Goal: Task Accomplishment & Management: Use online tool/utility

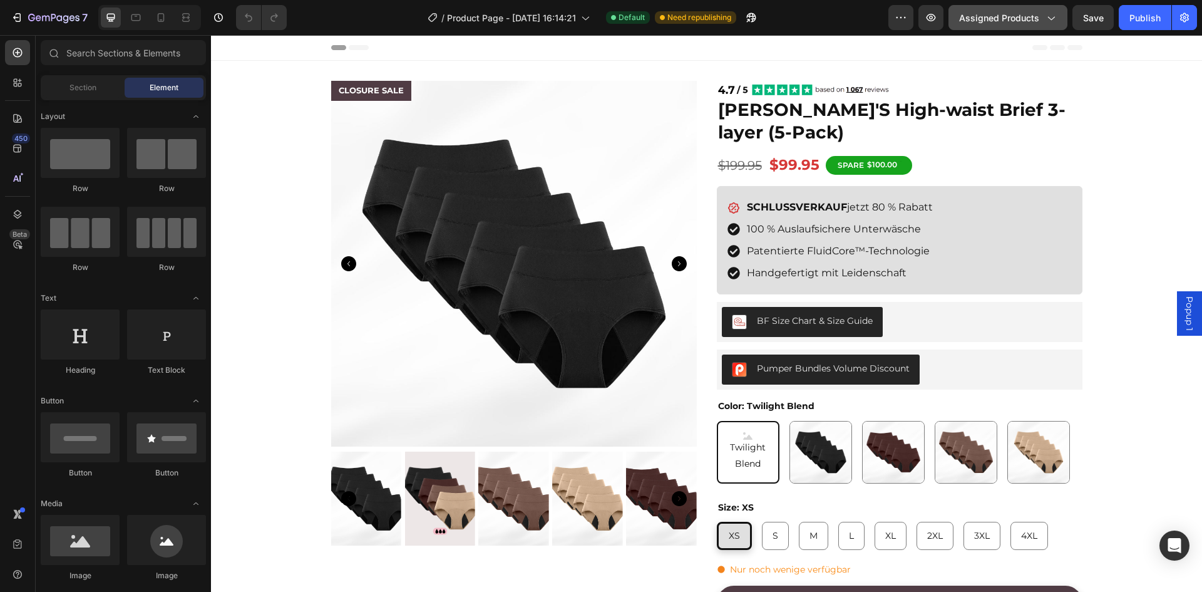
click at [1040, 21] on div "Assigned Products" at bounding box center [1008, 17] width 98 height 13
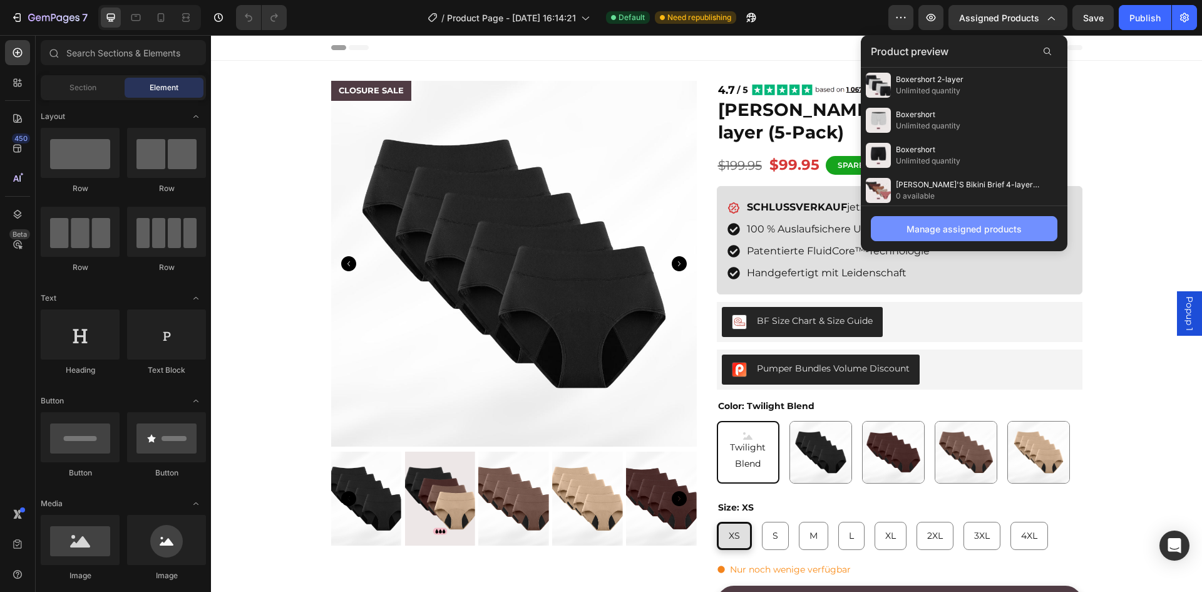
click at [977, 230] on div "Manage assigned products" at bounding box center [964, 228] width 115 height 13
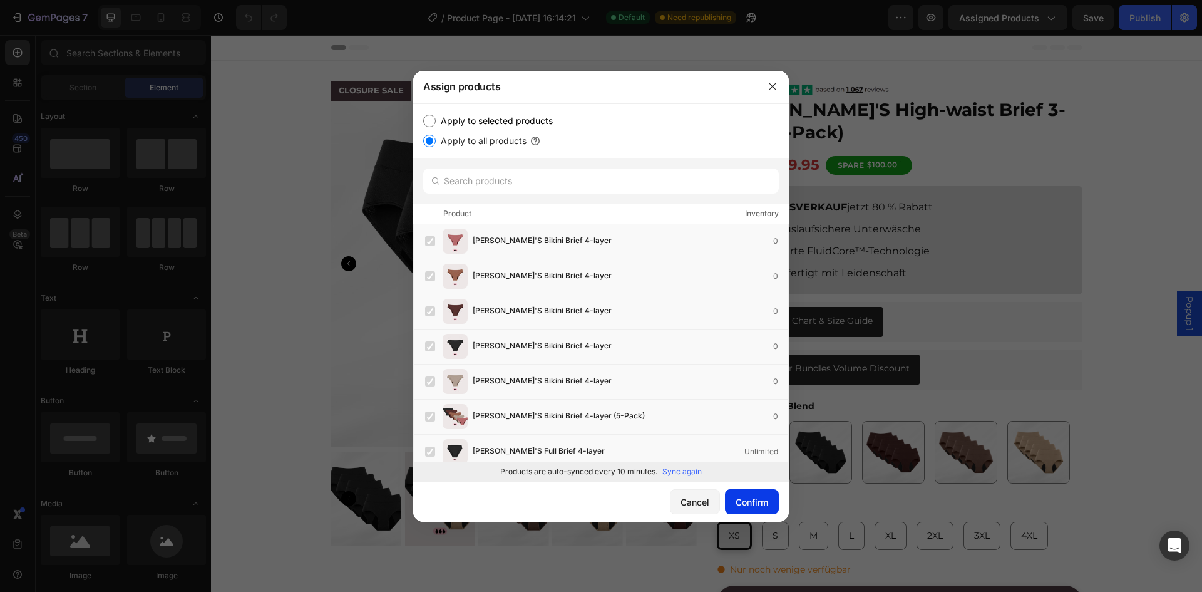
click at [739, 494] on button "Confirm" at bounding box center [752, 501] width 54 height 25
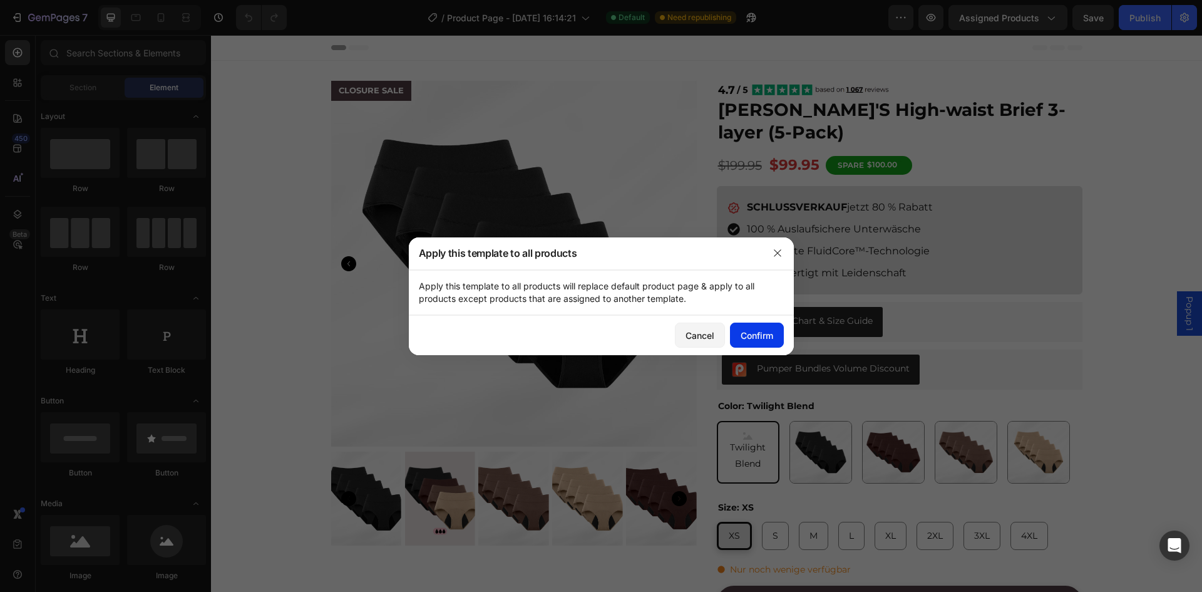
click at [756, 335] on div "Confirm" at bounding box center [757, 335] width 33 height 13
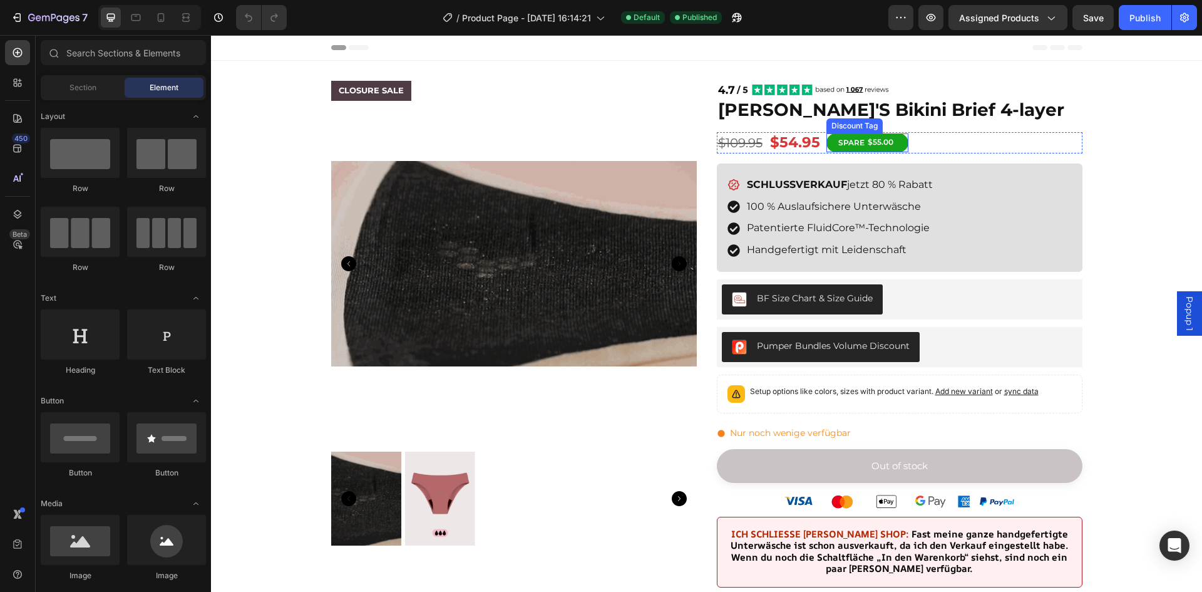
click at [857, 143] on div "SPARE" at bounding box center [852, 143] width 30 height 14
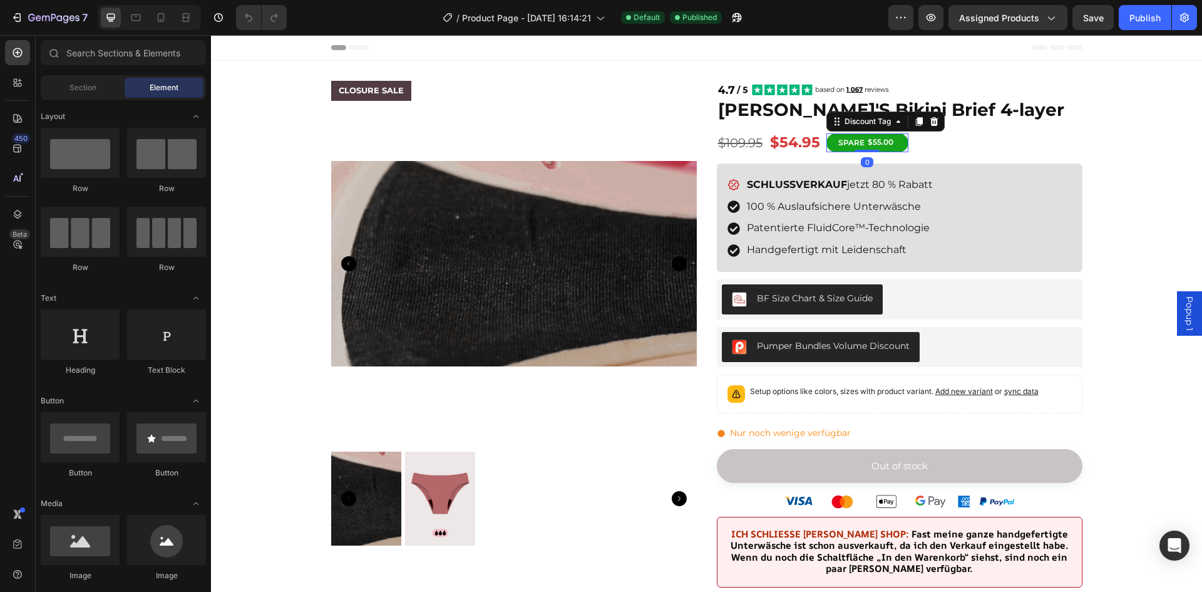
click at [857, 143] on div "SPARE" at bounding box center [852, 143] width 30 height 14
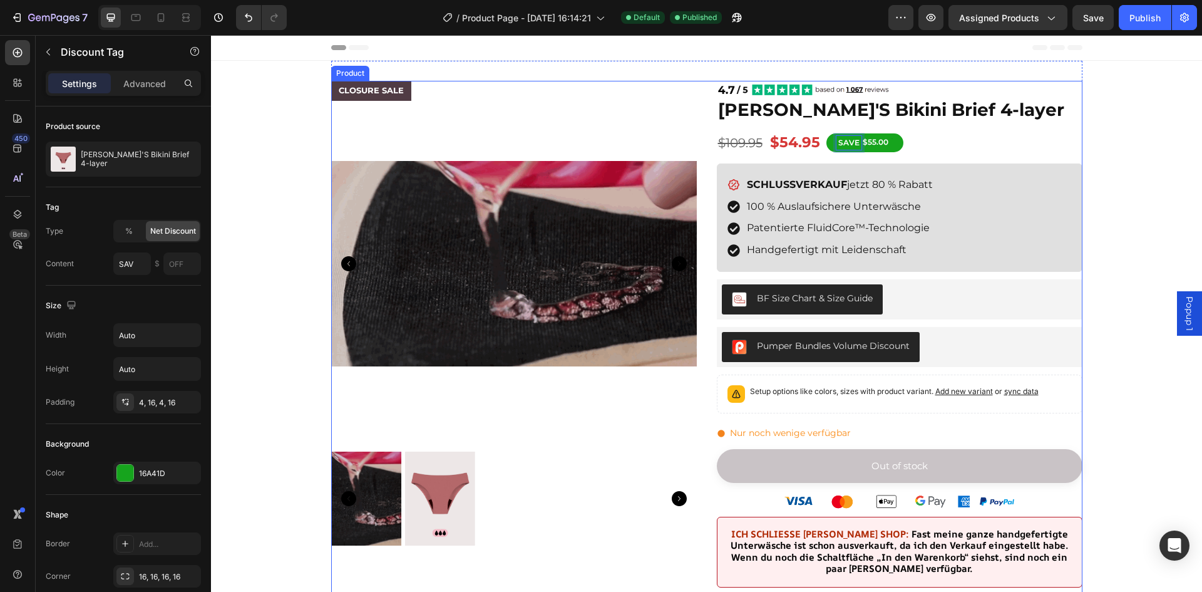
type input "SAVE"
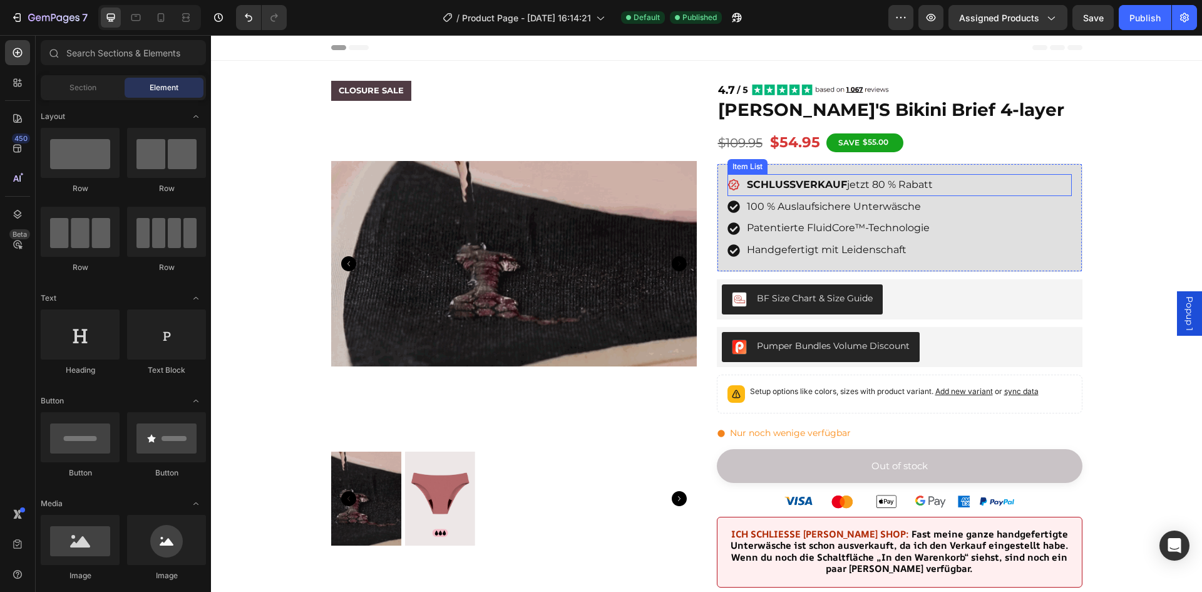
click at [855, 180] on p "SCHLUSSVERKAUF jetzt 80 % Rabatt" at bounding box center [840, 185] width 186 height 18
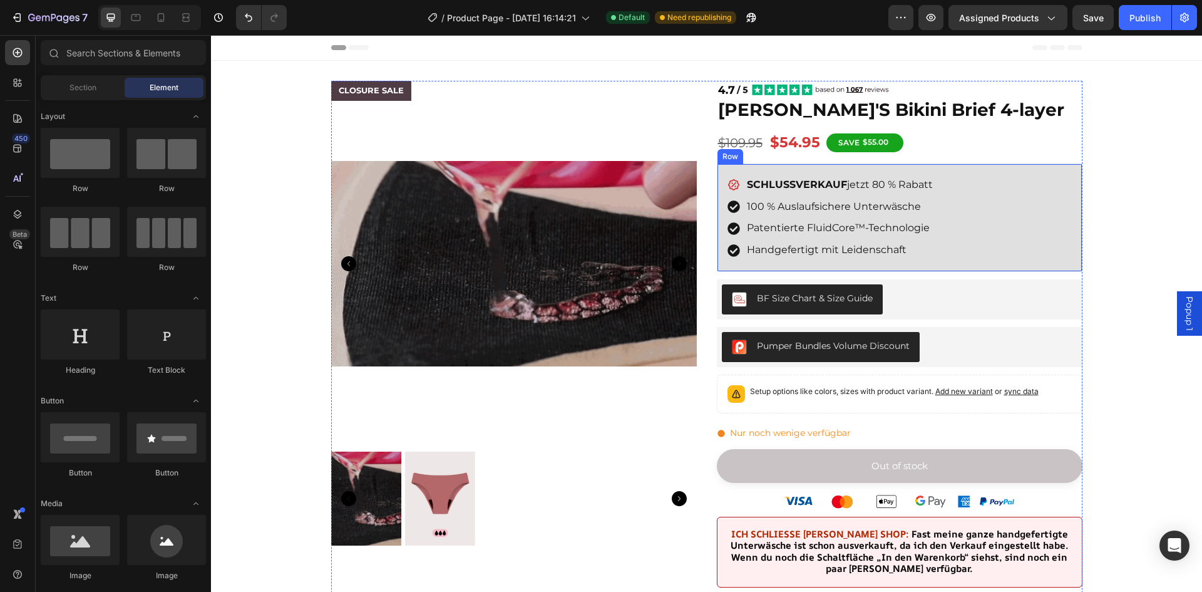
click at [979, 169] on div "SCHLUSSVERKAUF jetzt 80 % Rabatt Item List 100 % Auslaufsichere Unterwäsche Pat…" at bounding box center [900, 217] width 366 height 108
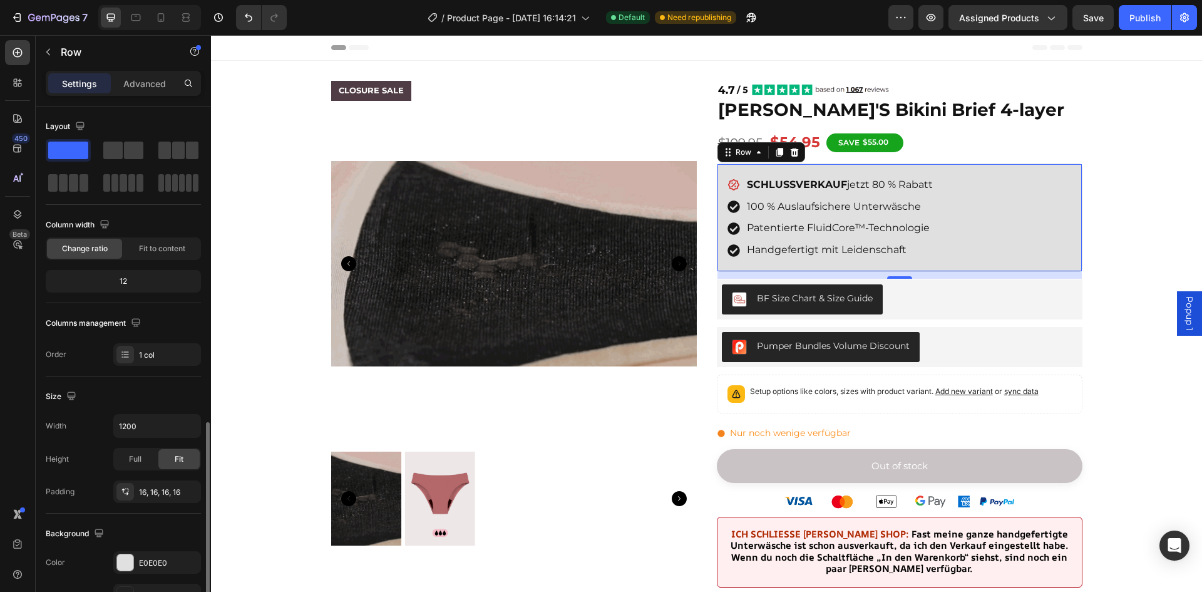
scroll to position [243, 0]
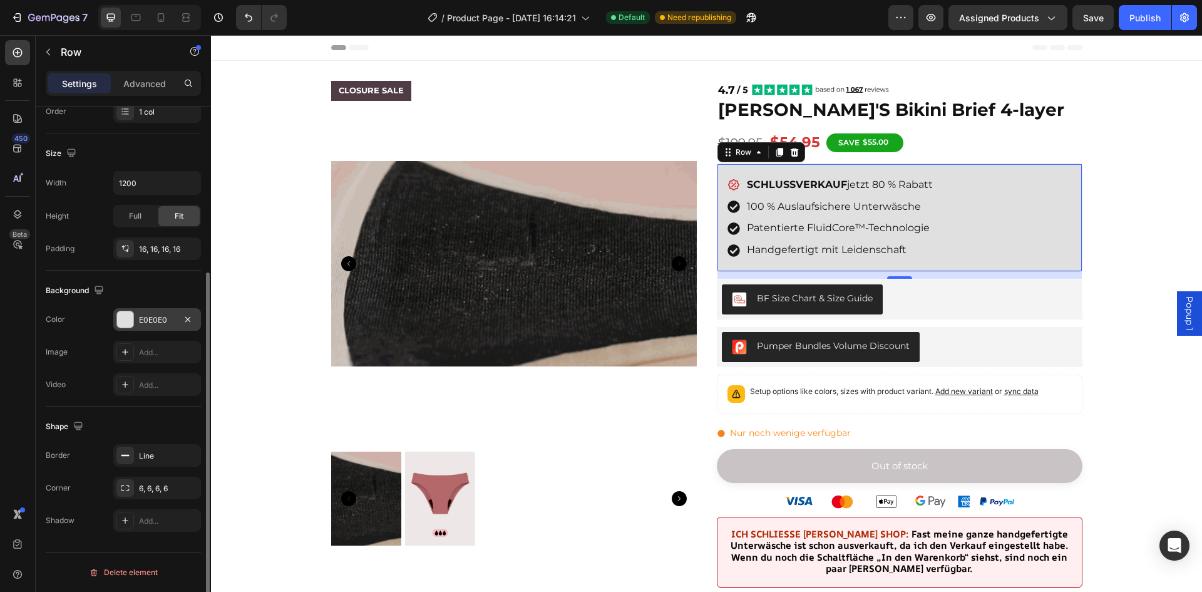
click at [128, 319] on div at bounding box center [125, 319] width 16 height 16
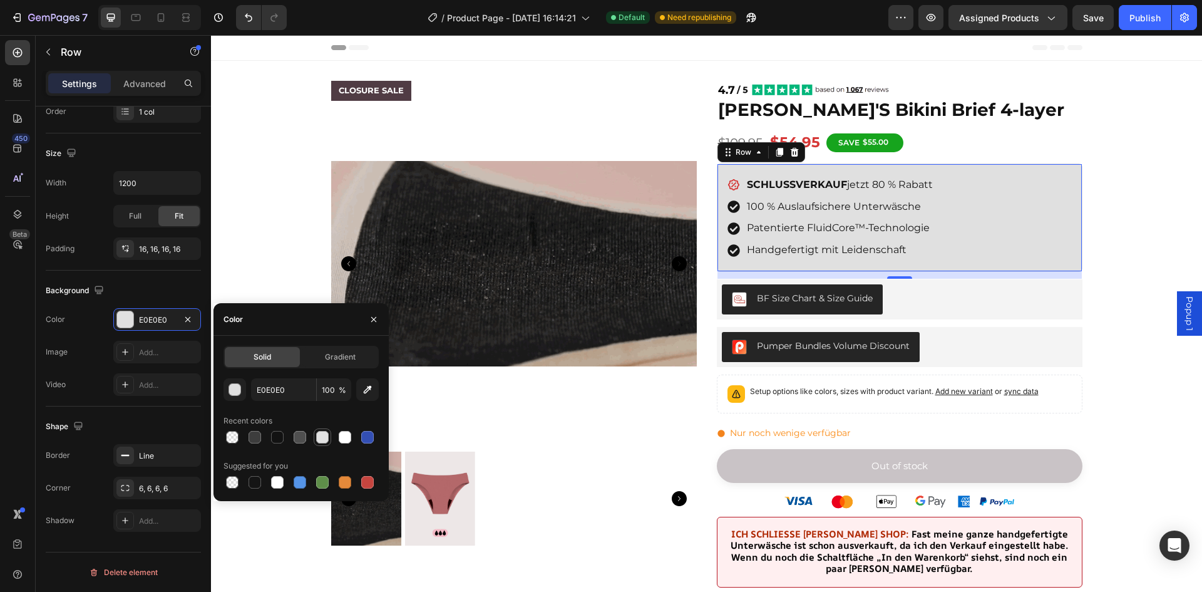
click at [324, 437] on div at bounding box center [322, 437] width 13 height 13
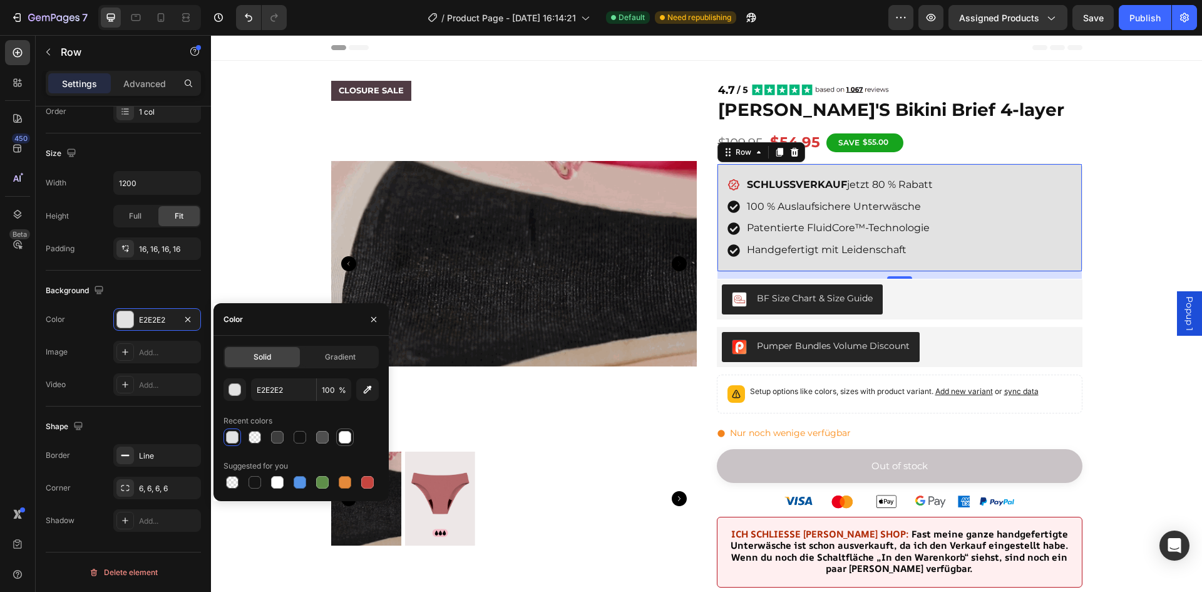
click at [349, 436] on div at bounding box center [345, 437] width 13 height 13
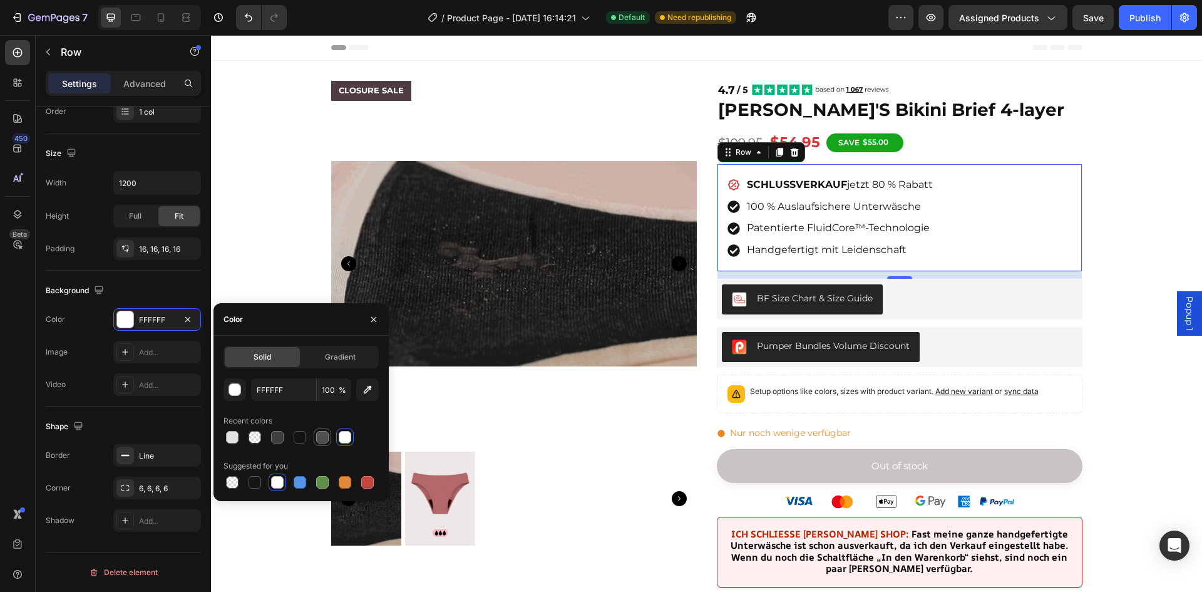
click at [329, 434] on div at bounding box center [322, 437] width 15 height 15
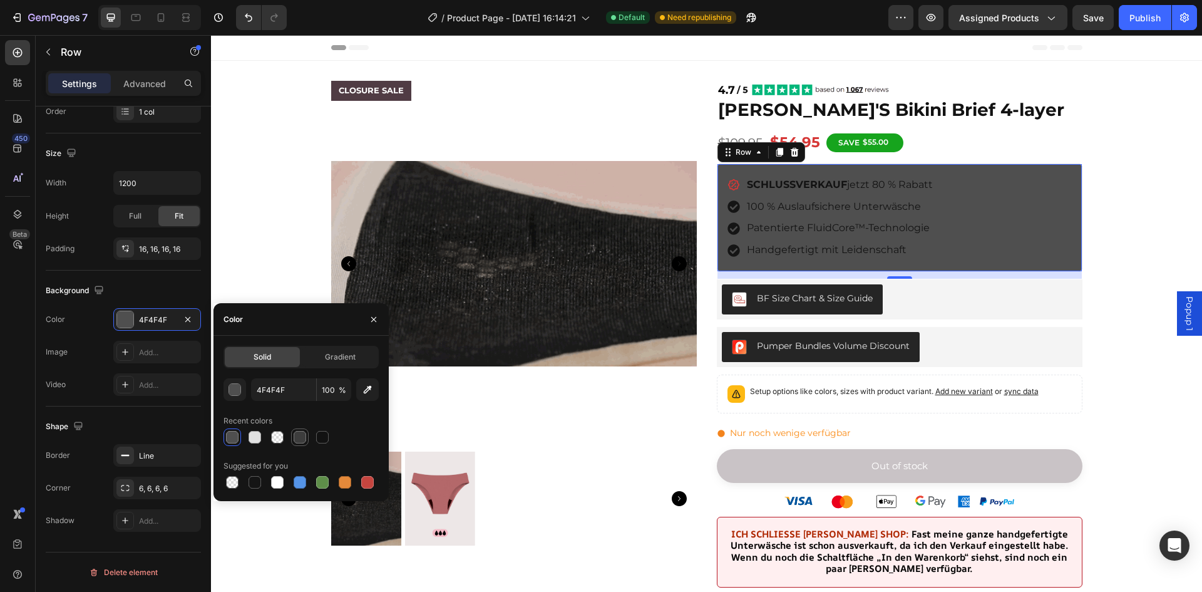
click at [304, 435] on div at bounding box center [300, 437] width 13 height 13
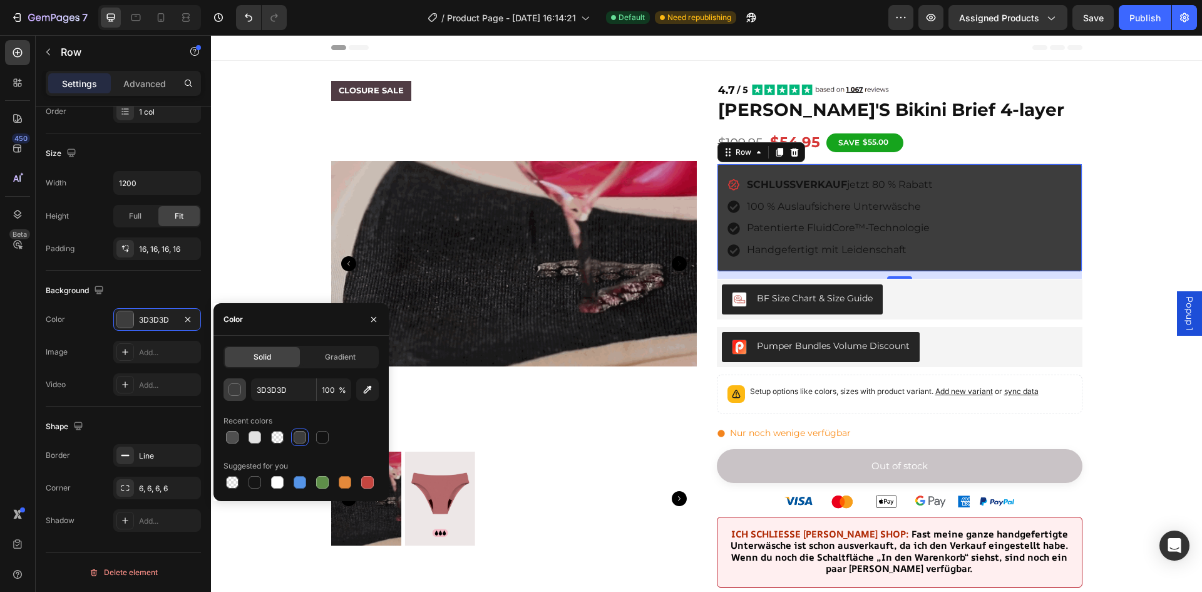
click at [228, 386] on button "button" at bounding box center [235, 389] width 23 height 23
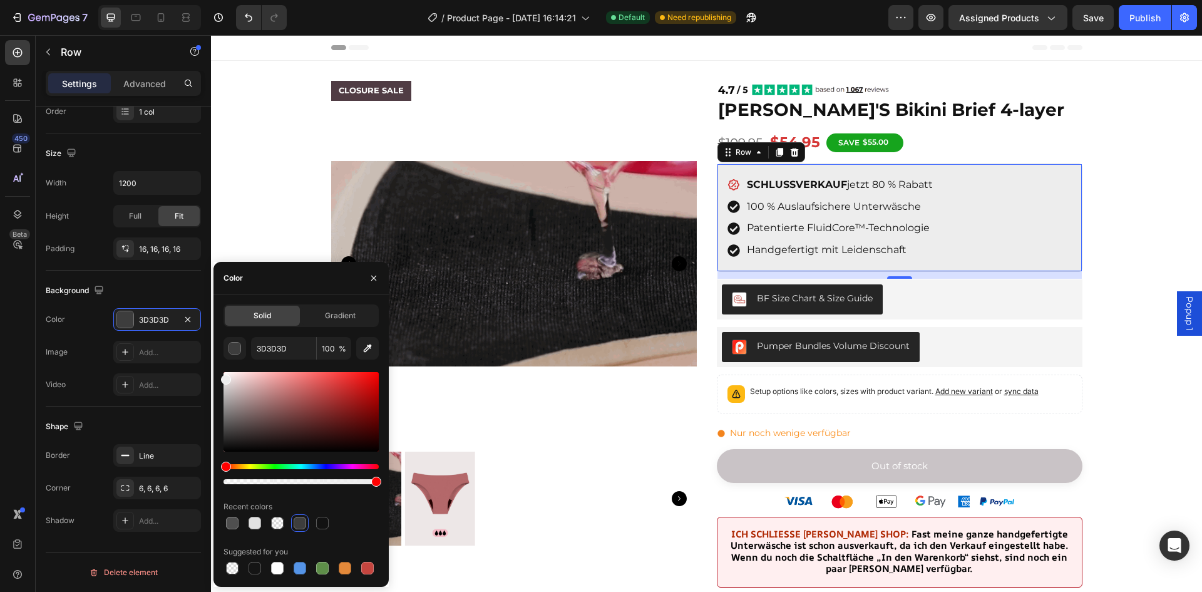
drag, startPoint x: 440, startPoint y: 427, endPoint x: 212, endPoint y: 376, distance: 233.6
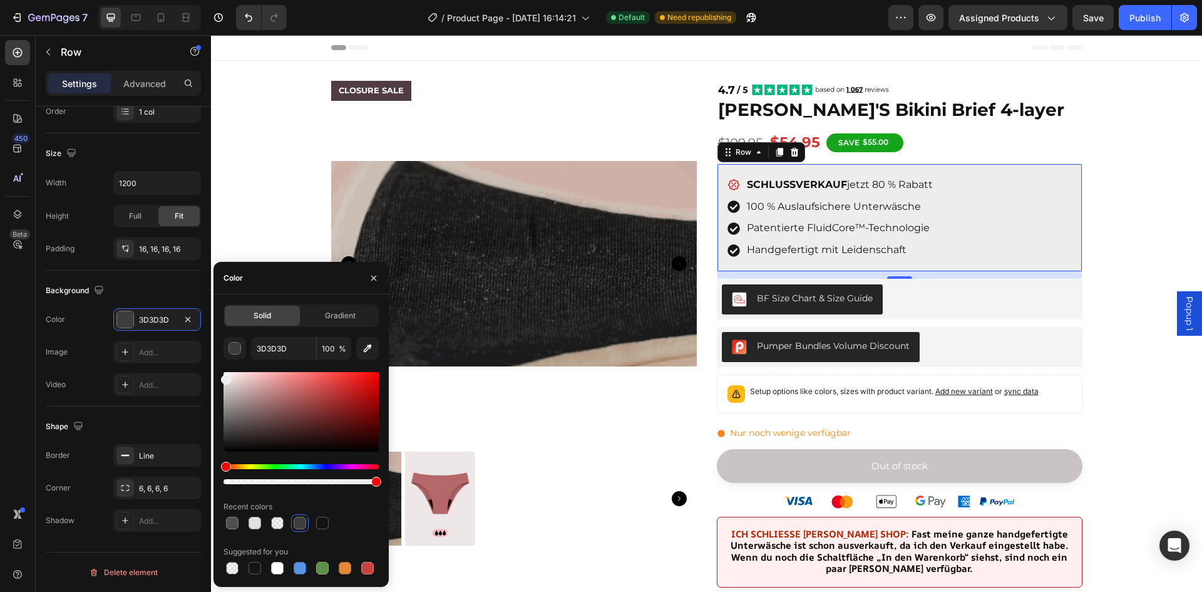
type input "EDEDED"
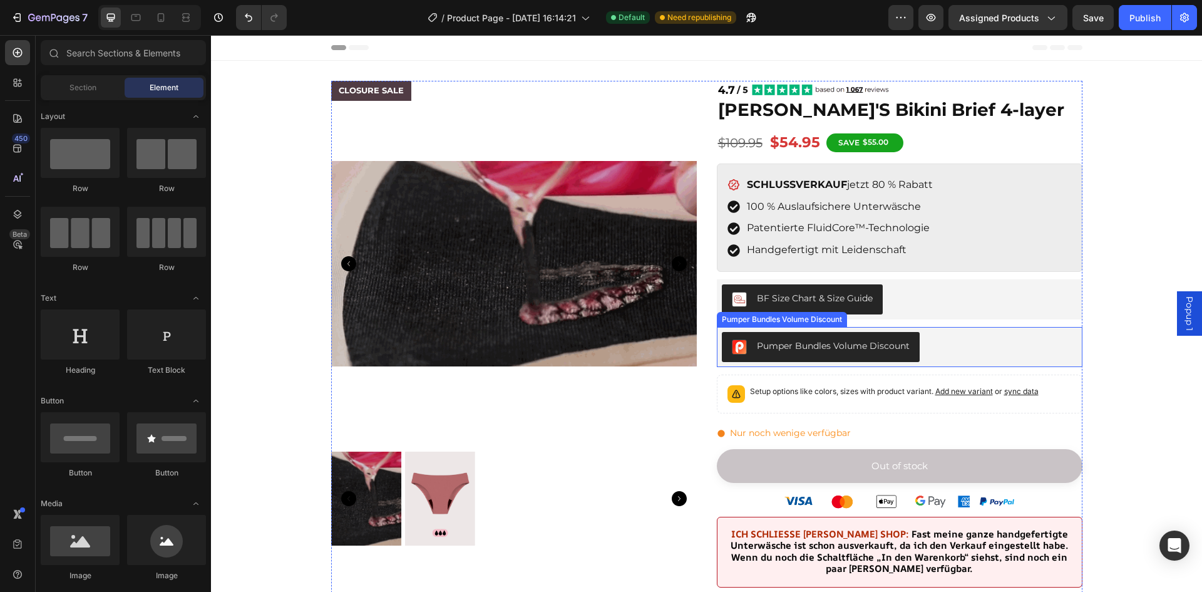
click at [934, 349] on div "Pumper Bundles Volume Discount" at bounding box center [900, 347] width 356 height 30
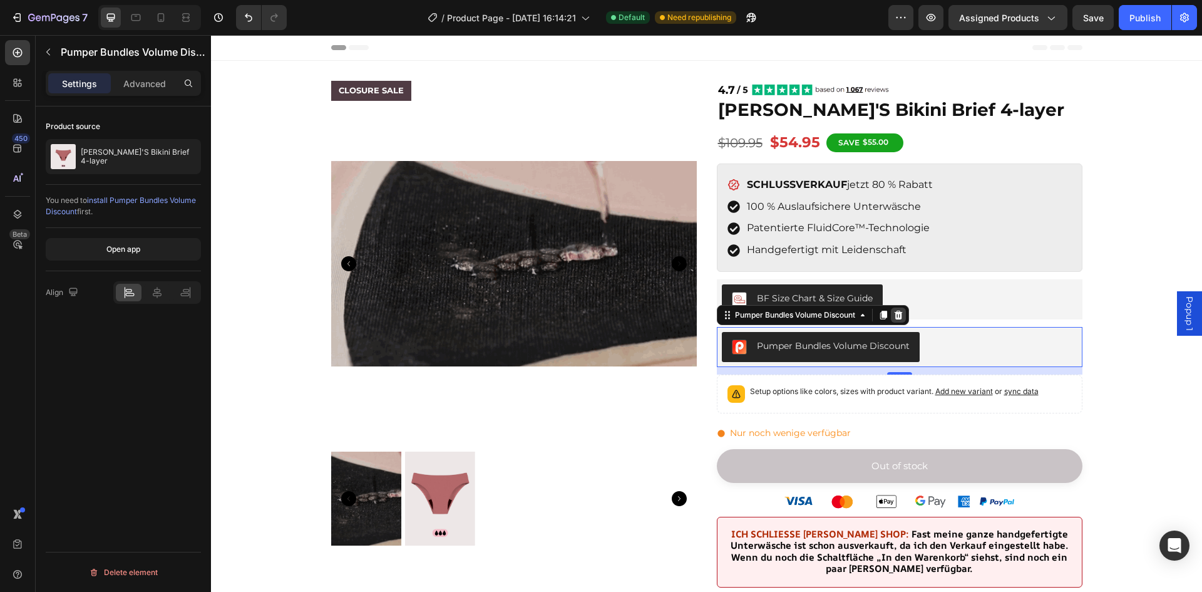
click at [895, 313] on icon at bounding box center [898, 315] width 8 height 9
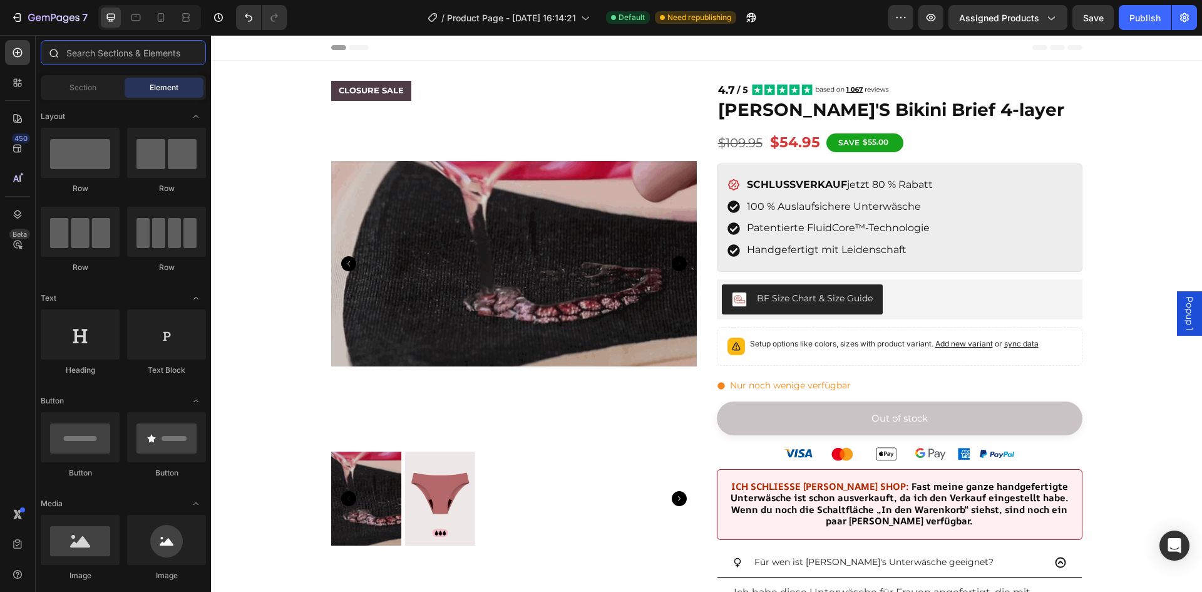
click at [70, 51] on input "text" at bounding box center [123, 52] width 165 height 25
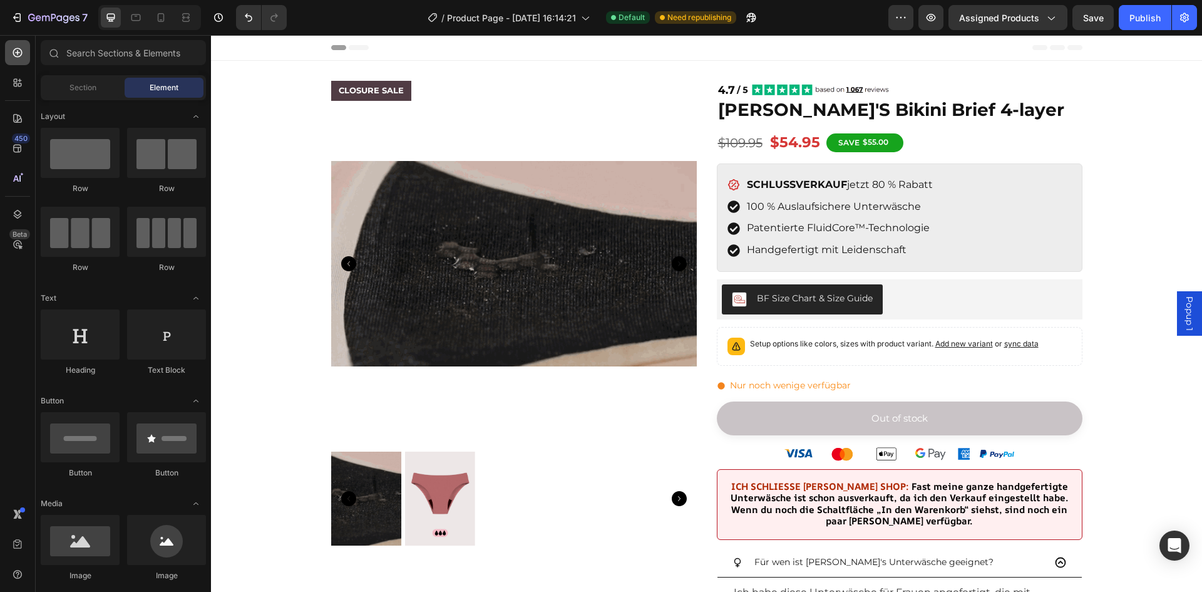
click at [21, 49] on icon at bounding box center [17, 52] width 13 height 13
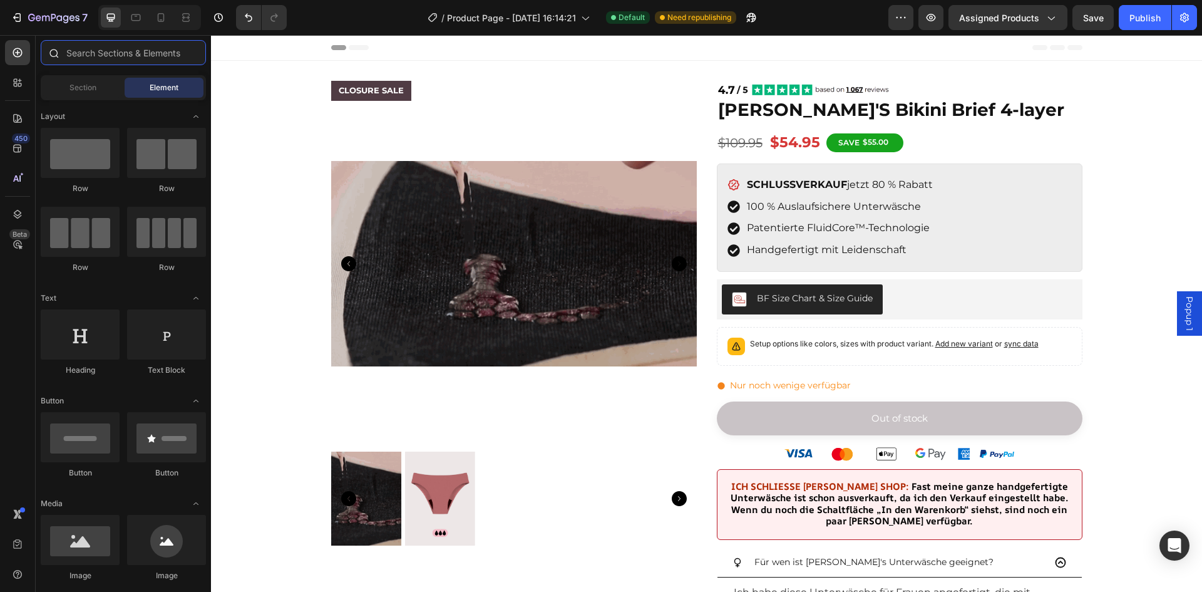
click at [91, 57] on input "text" at bounding box center [123, 52] width 165 height 25
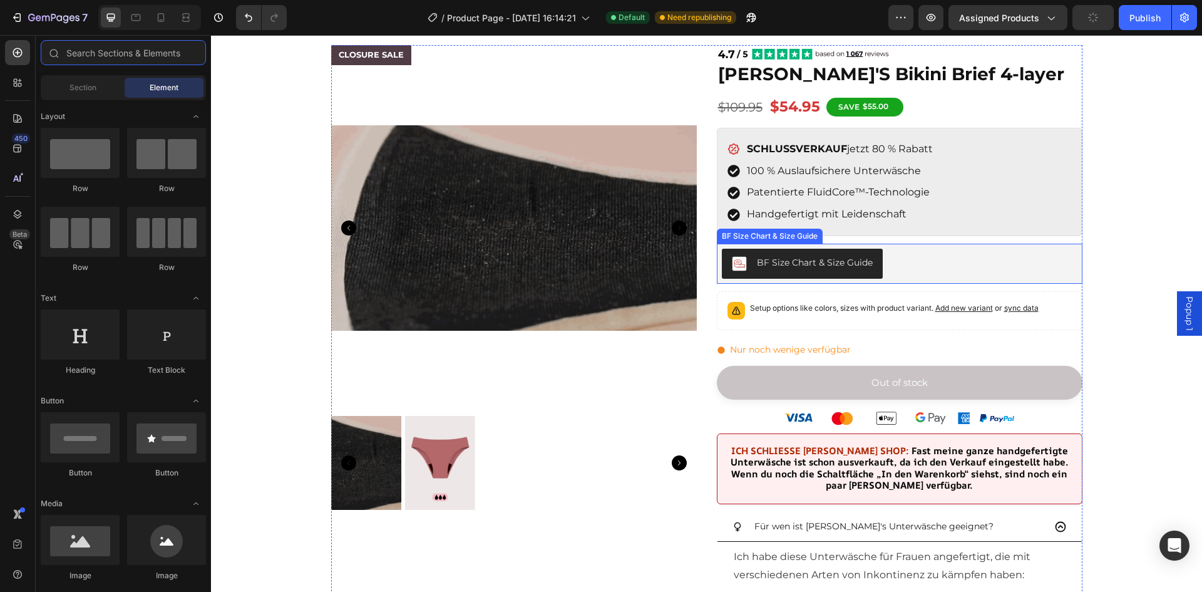
scroll to position [63, 0]
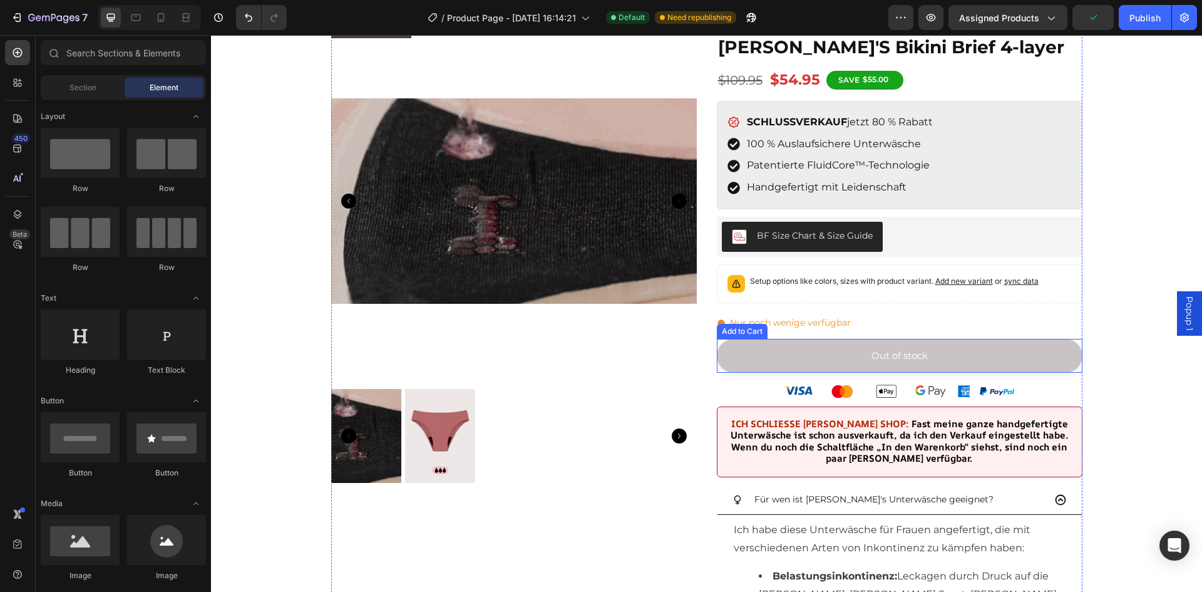
click at [830, 353] on button "Out of stock" at bounding box center [900, 356] width 366 height 34
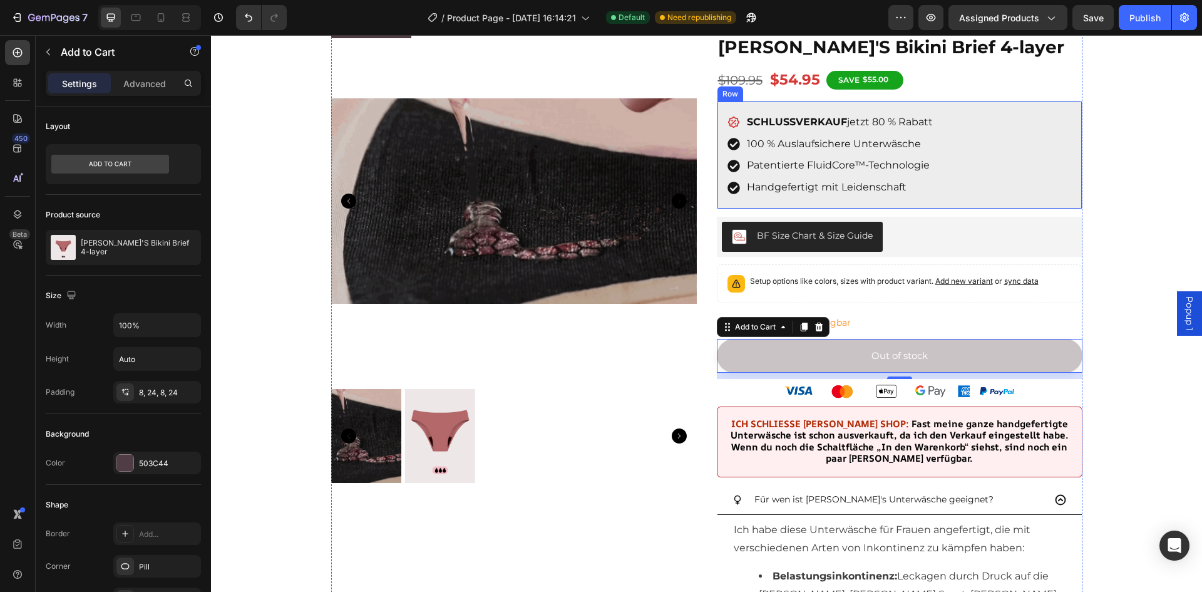
click at [736, 105] on div "SCHLUSSVERKAUF jetzt 80 % Rabatt Item List 100 % Auslaufsichere Unterwäsche Pat…" at bounding box center [900, 155] width 366 height 108
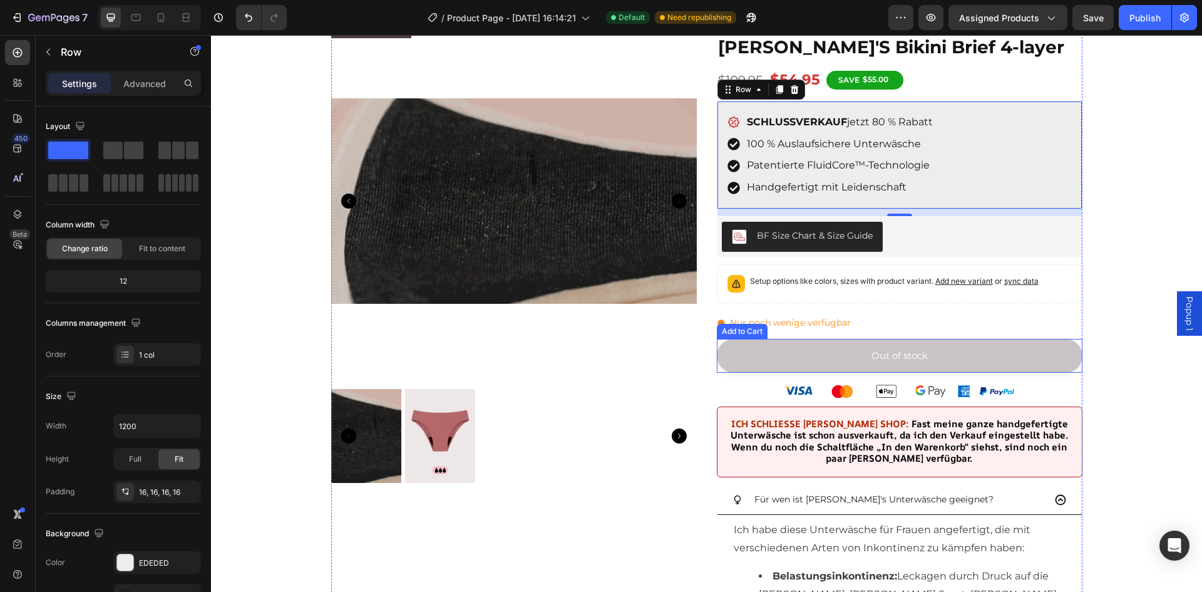
click at [830, 353] on button "Out of stock" at bounding box center [900, 356] width 366 height 34
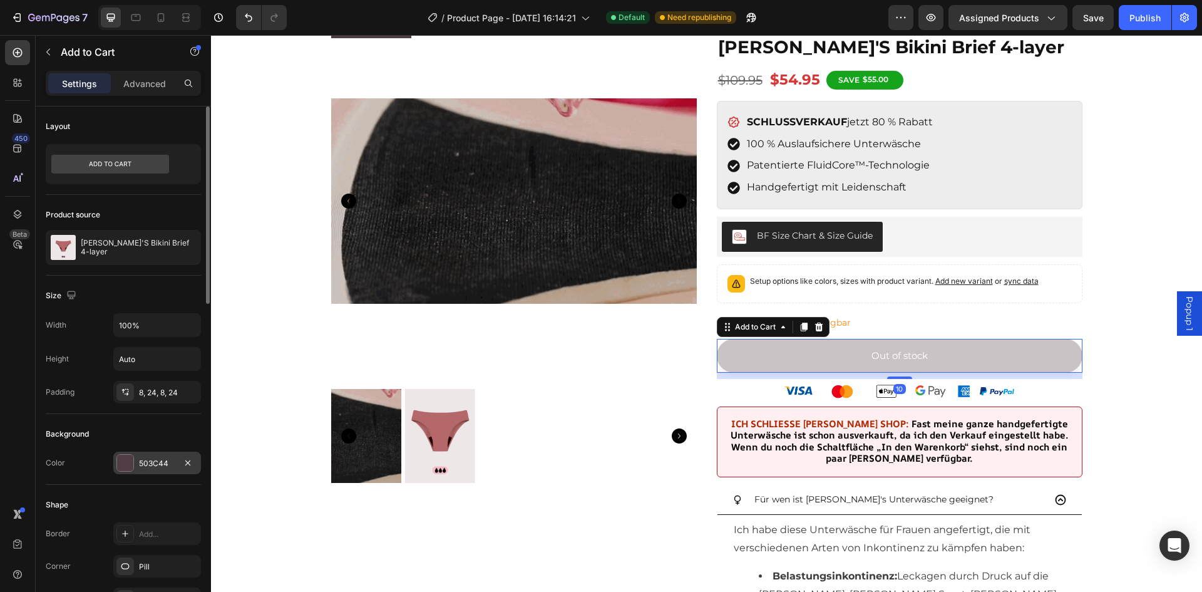
click at [127, 466] on div at bounding box center [125, 463] width 16 height 16
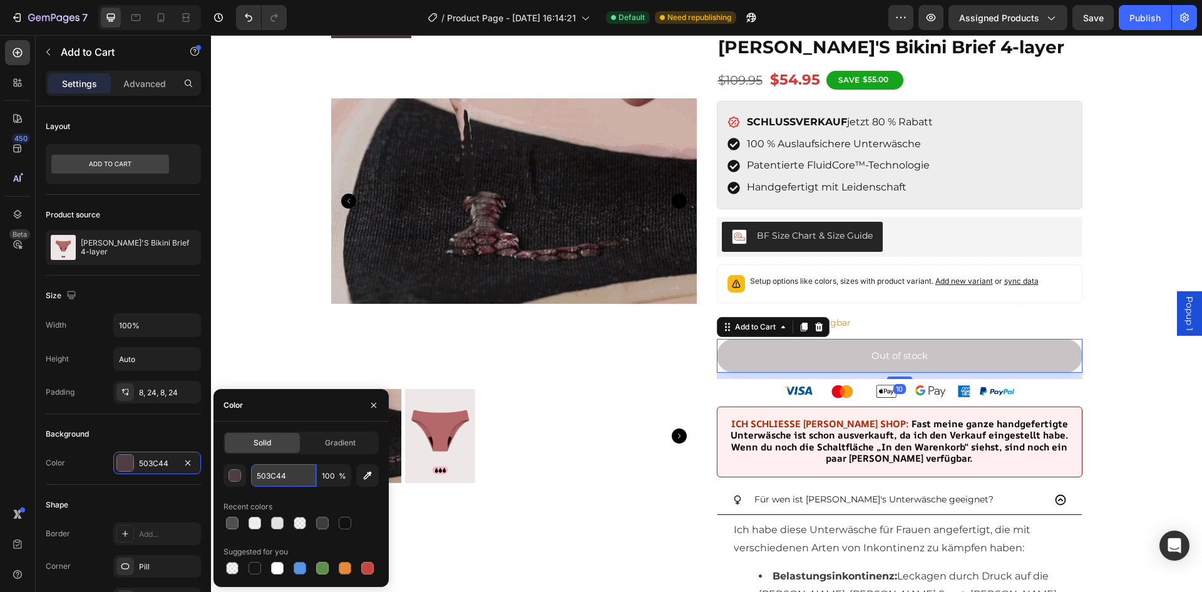
click at [280, 470] on input "503C44" at bounding box center [283, 475] width 65 height 23
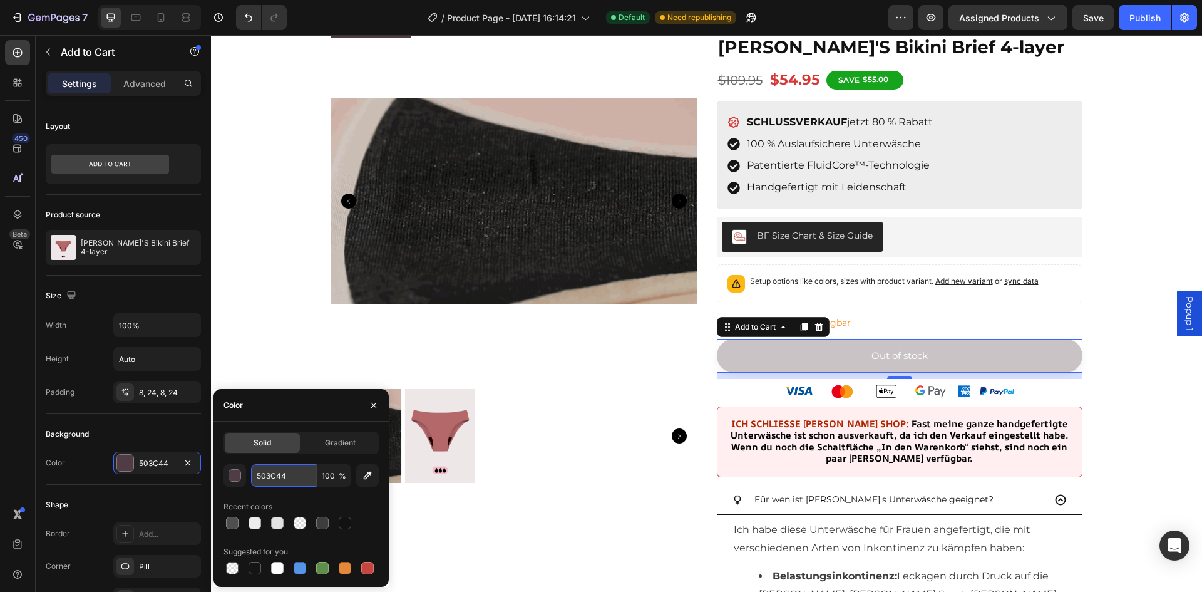
paste input "D76C96"
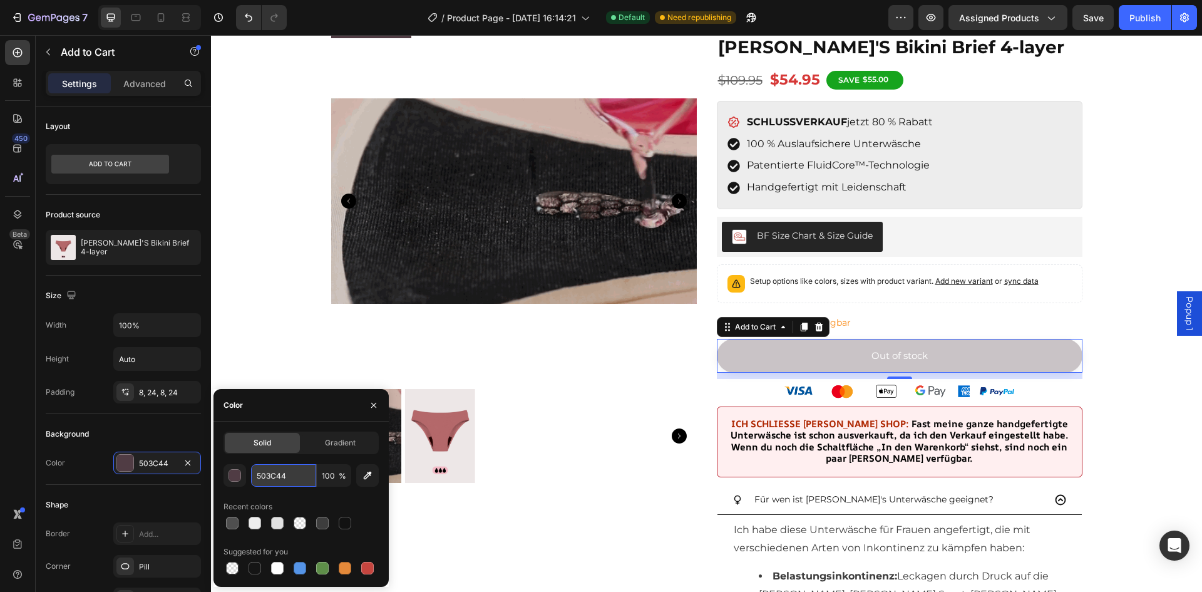
type input "D76C96"
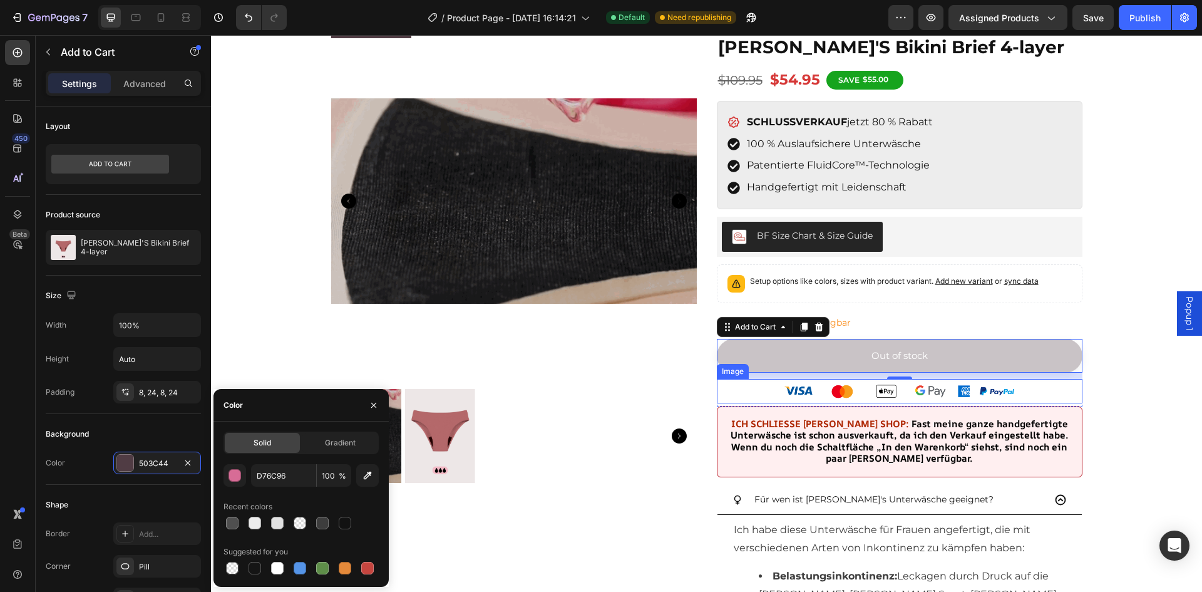
click at [828, 384] on img at bounding box center [900, 391] width 238 height 25
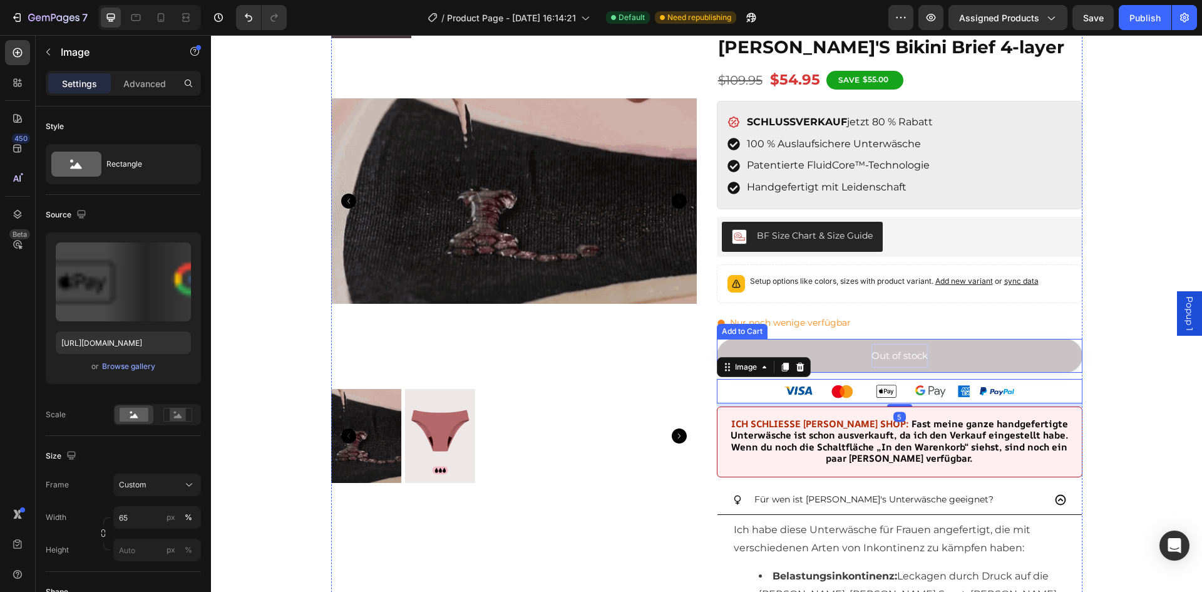
click at [902, 348] on div "Out of stock" at bounding box center [900, 356] width 56 height 24
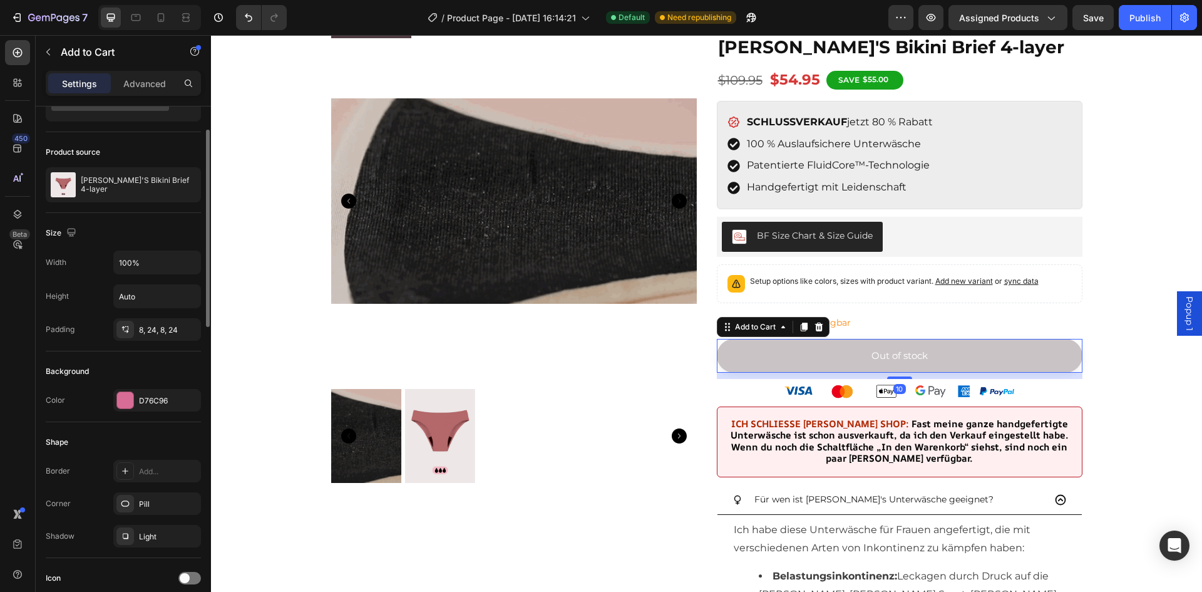
scroll to position [0, 0]
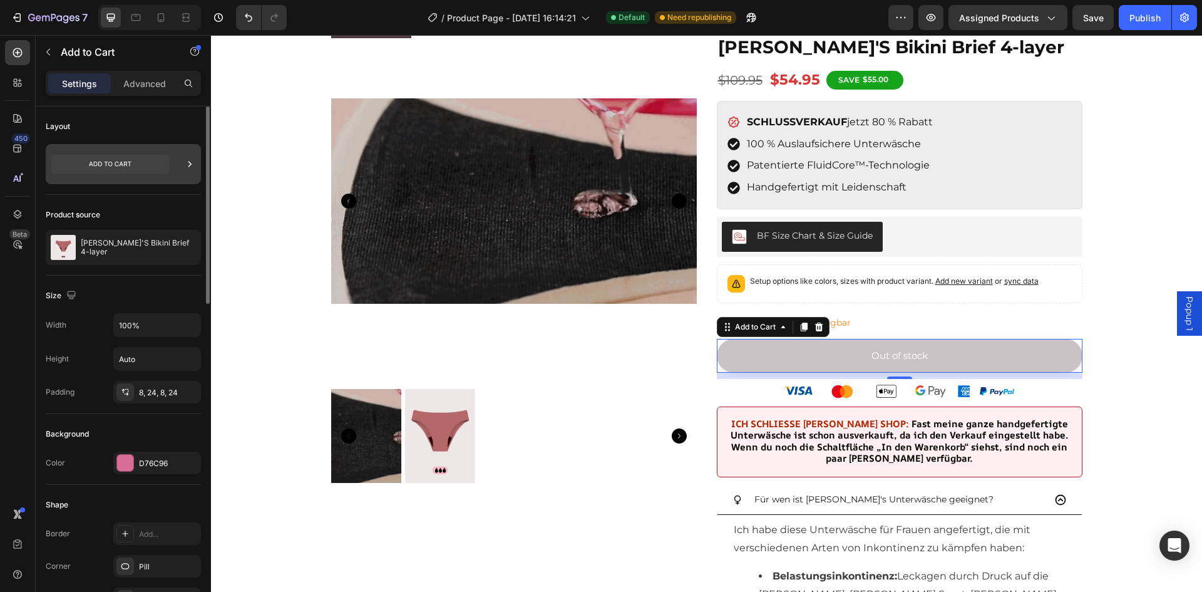
click at [135, 168] on icon at bounding box center [110, 164] width 118 height 19
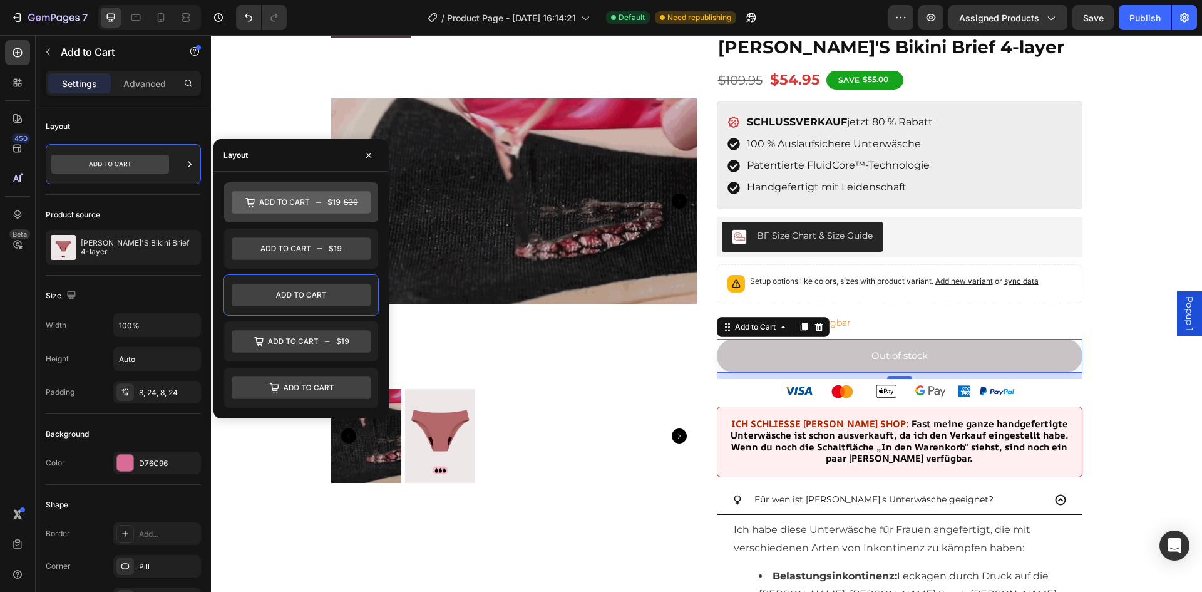
click at [315, 205] on icon at bounding box center [301, 202] width 139 height 23
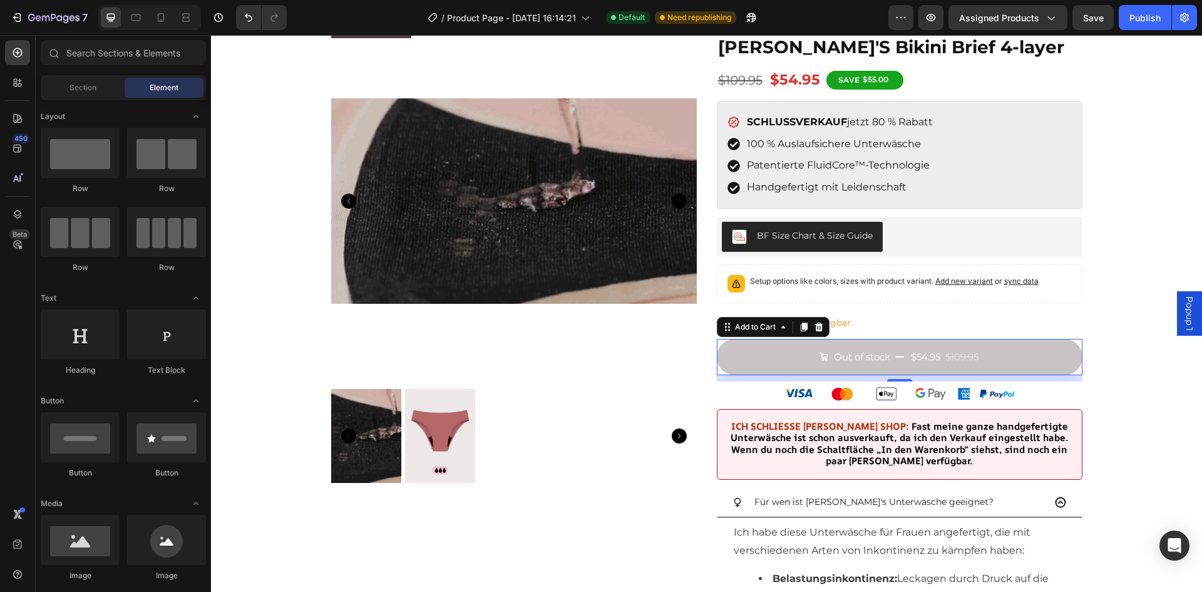
click at [1138, 374] on div "CLOSURE SALE Product Badge Product Images Image [PERSON_NAME]'S Bikini Brief 4-…" at bounding box center [706, 529] width 991 height 1063
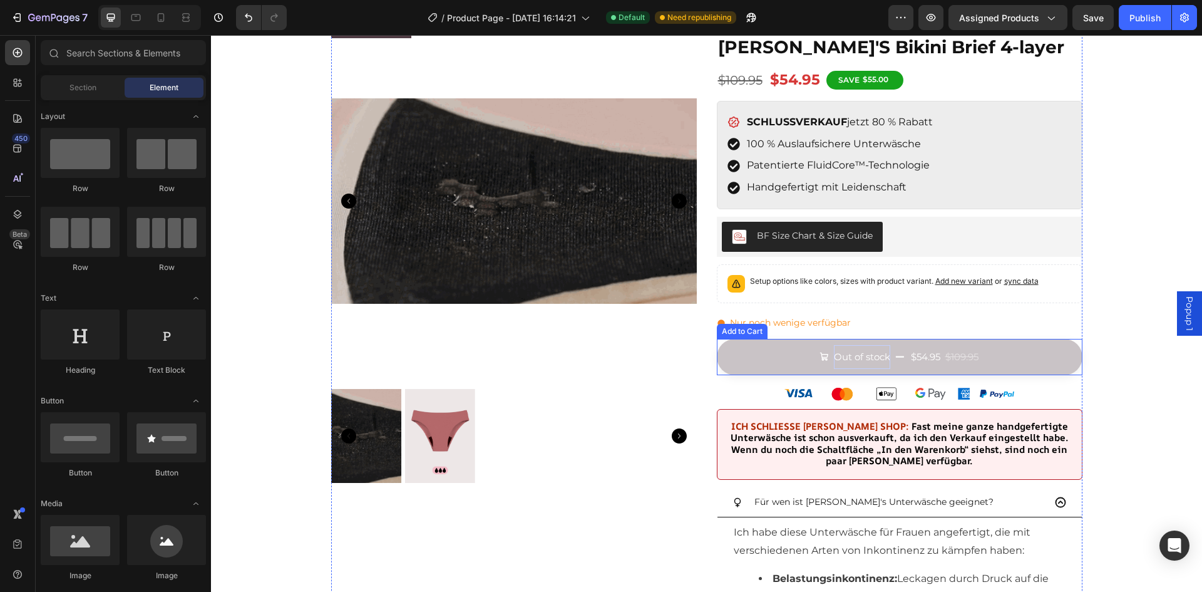
click at [873, 357] on div "Out of stock" at bounding box center [862, 357] width 56 height 24
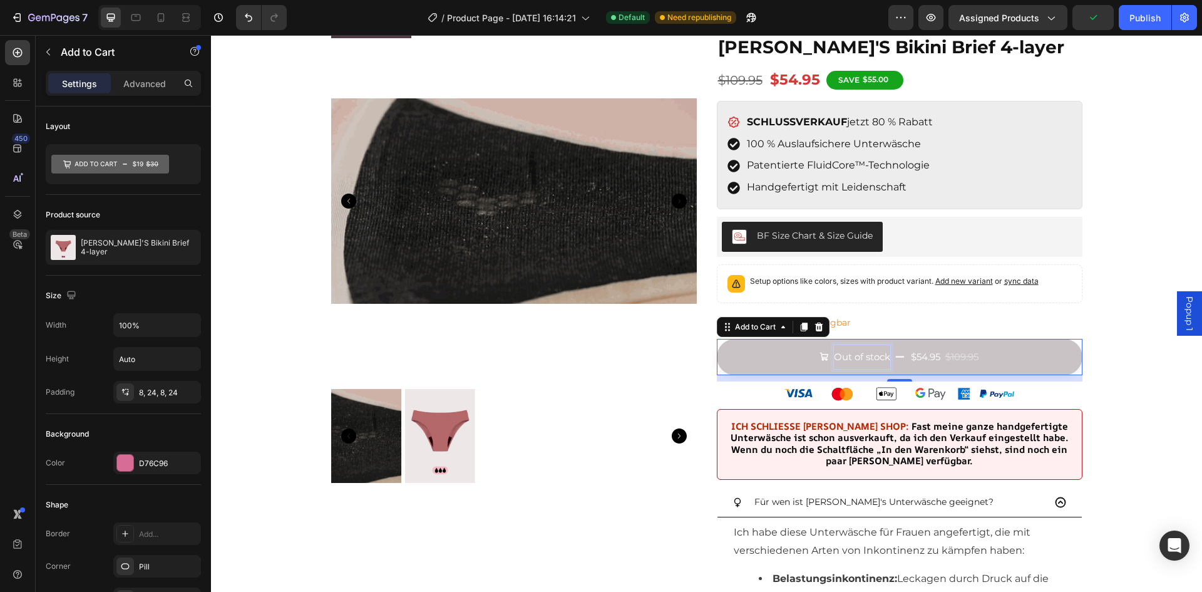
click at [955, 359] on div "$109.95" at bounding box center [962, 357] width 36 height 26
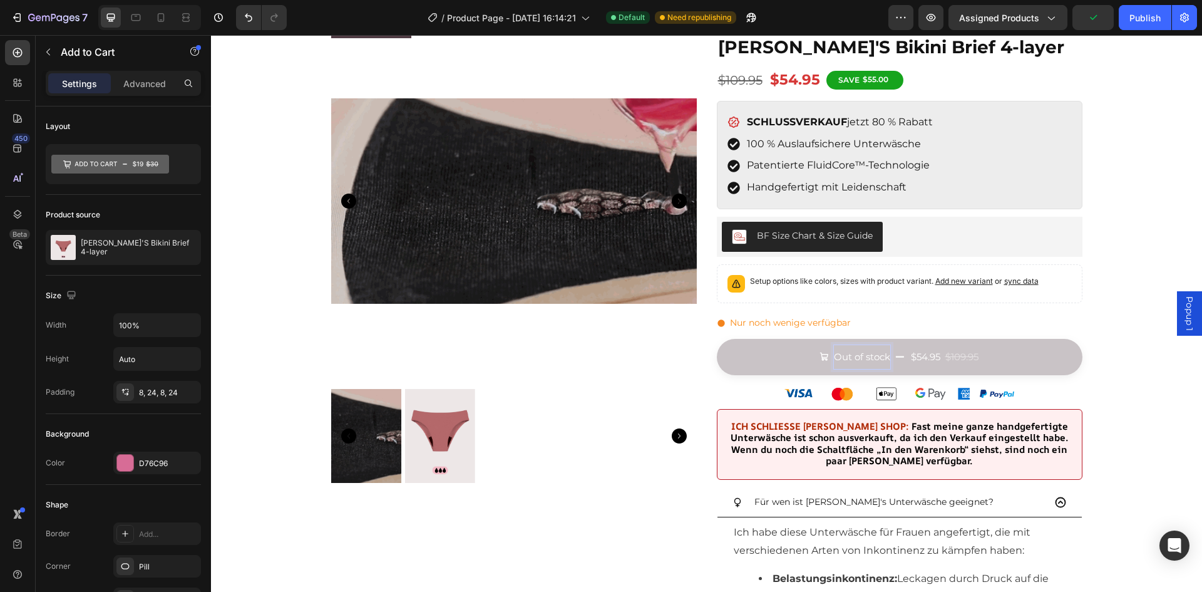
click at [1125, 369] on div "CLOSURE SALE Product Badge Product Images Image [PERSON_NAME]'S Bikini Brief 4-…" at bounding box center [706, 529] width 991 height 1063
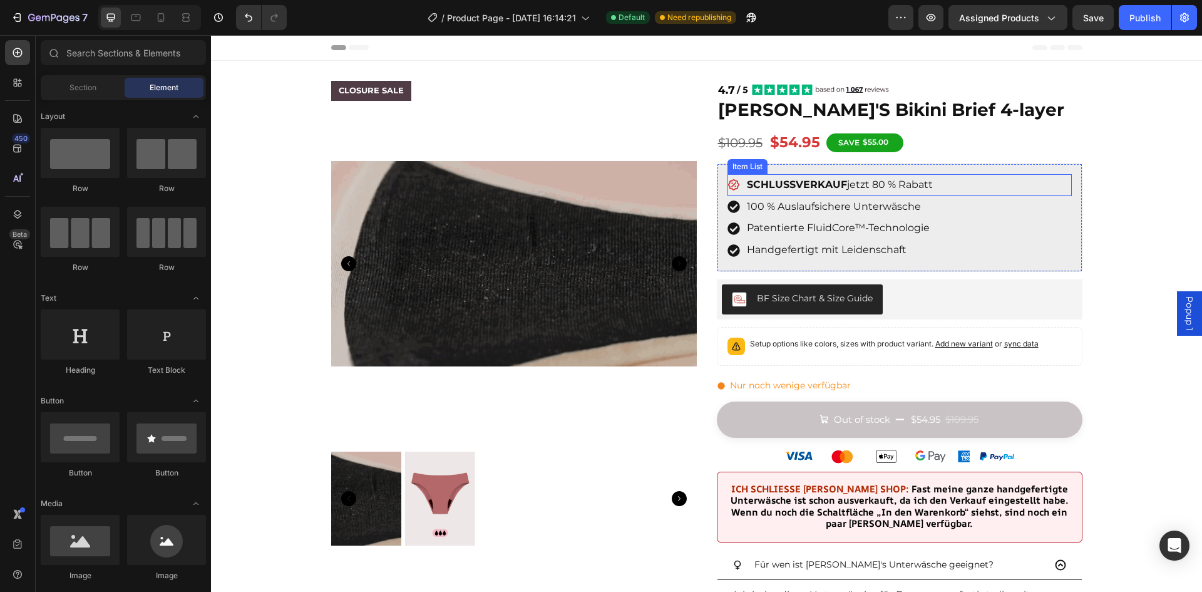
click at [818, 180] on strong "SCHLUSSVERKAUF" at bounding box center [797, 184] width 100 height 12
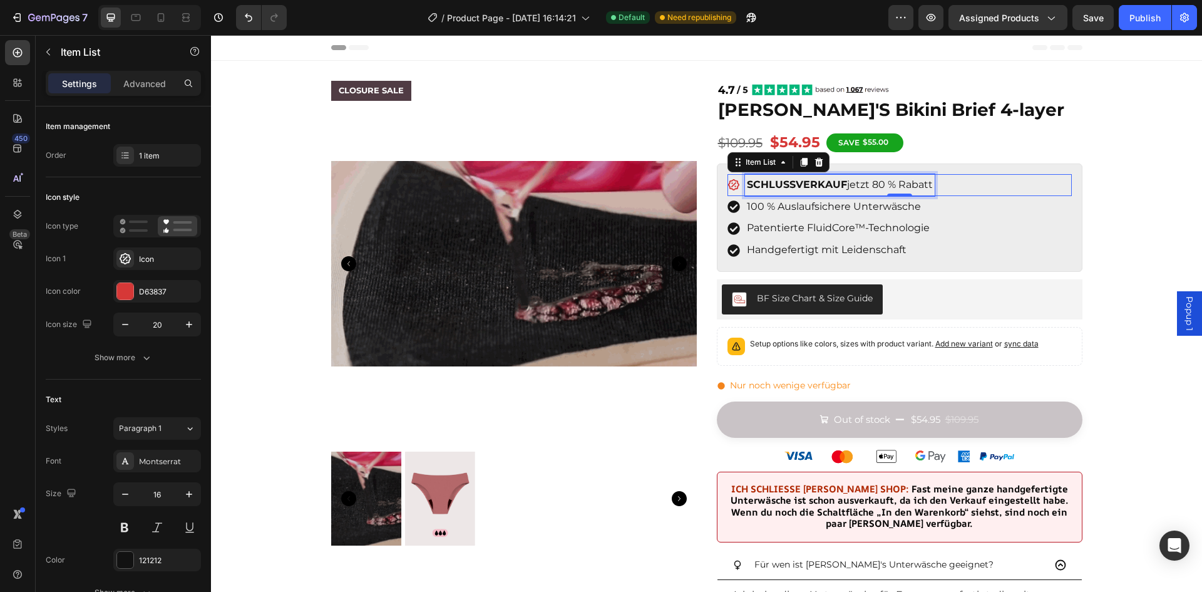
click at [801, 181] on strong "SCHLUSSVERKAUF" at bounding box center [797, 184] width 100 height 12
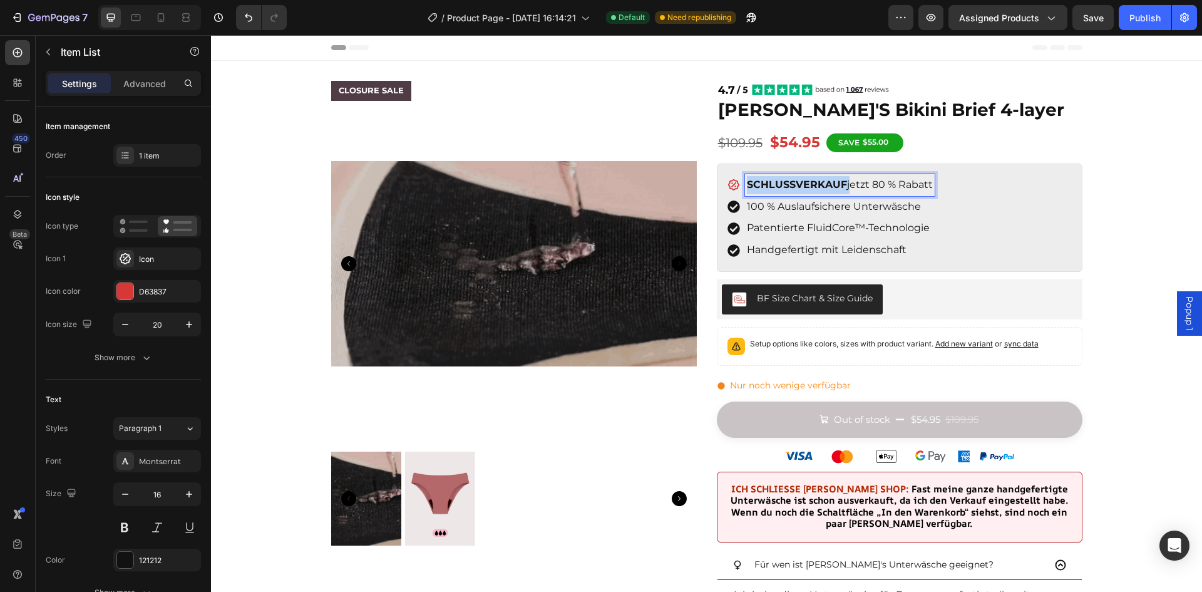
click at [801, 181] on strong "SCHLUSSVERKAUF" at bounding box center [797, 184] width 100 height 12
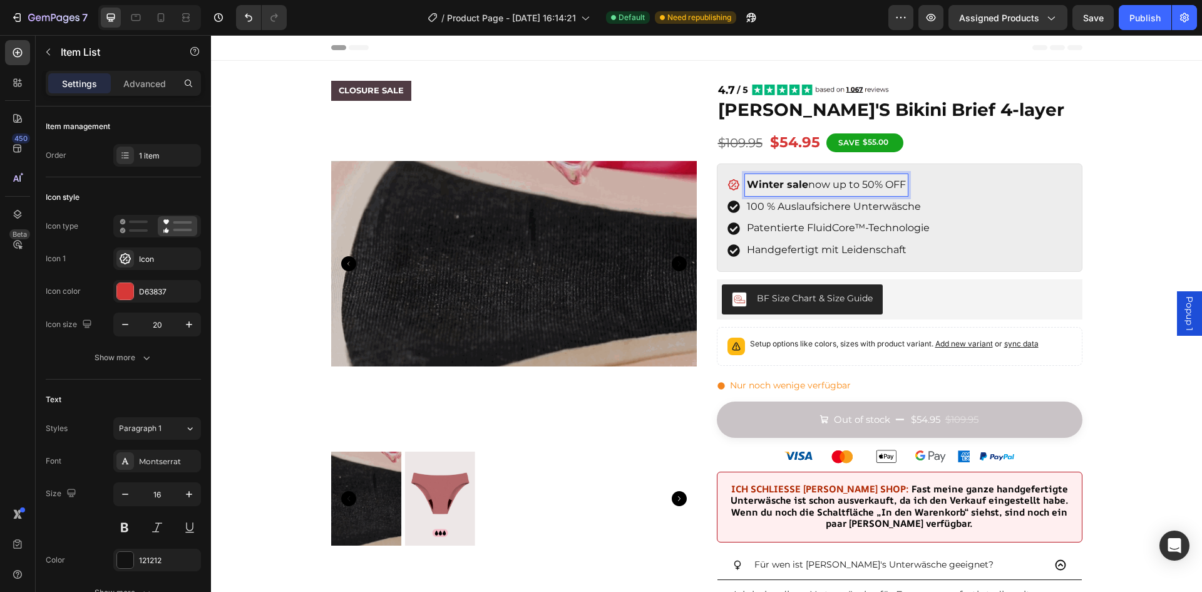
click at [806, 183] on p "Winter sale now up to 50% OFF" at bounding box center [826, 185] width 159 height 18
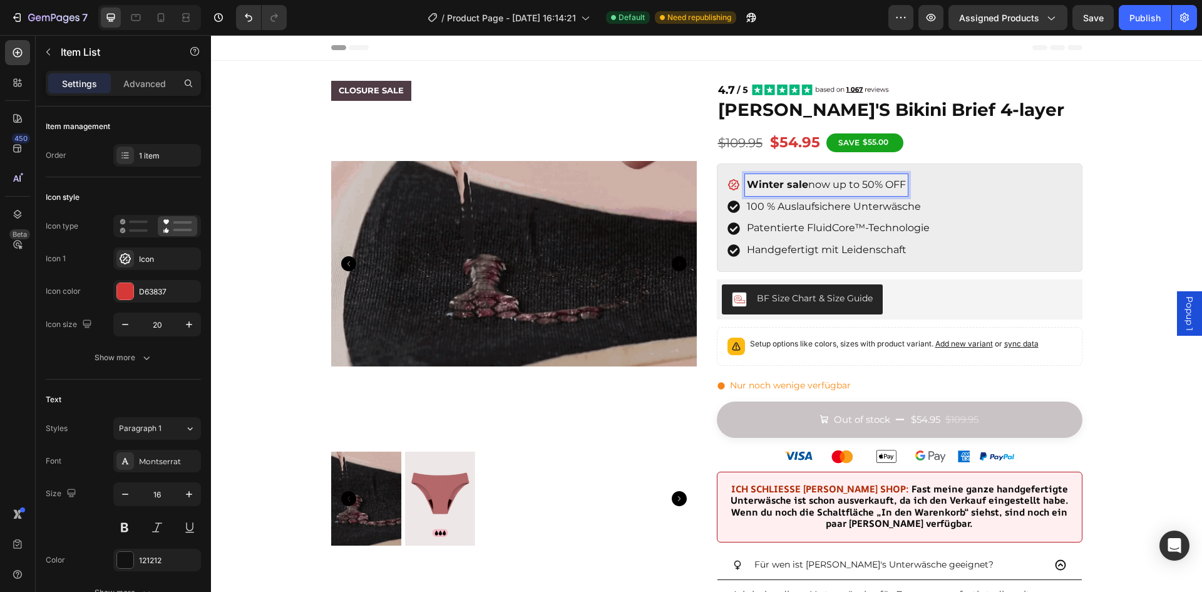
click at [786, 186] on strong "Winter sale" at bounding box center [777, 184] width 61 height 12
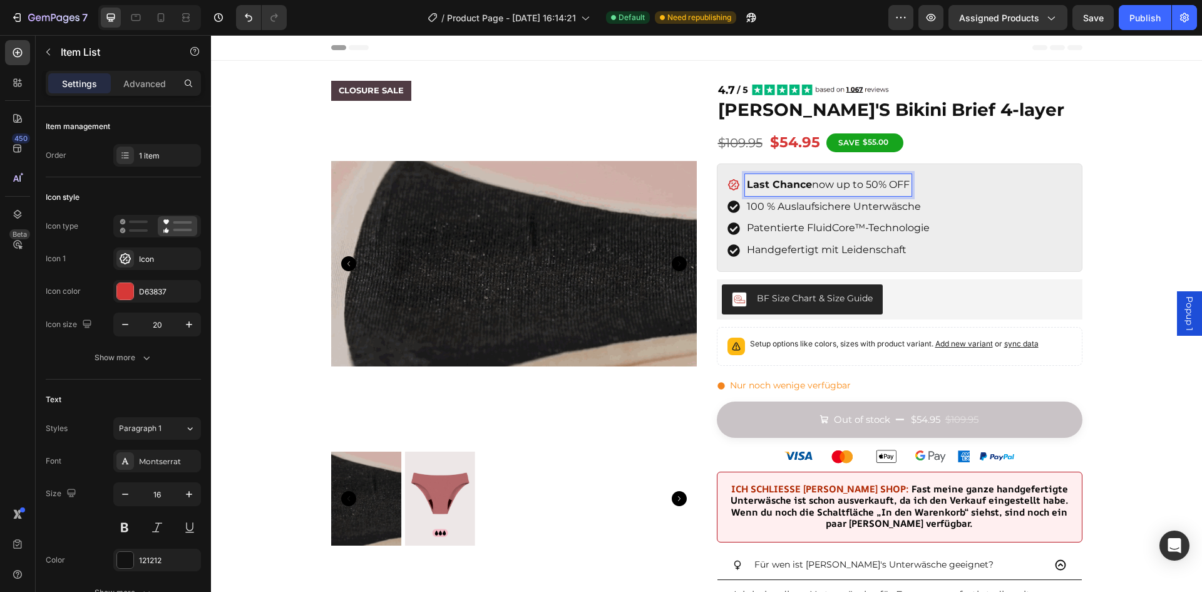
click at [786, 186] on strong "Last Chance" at bounding box center [779, 184] width 65 height 12
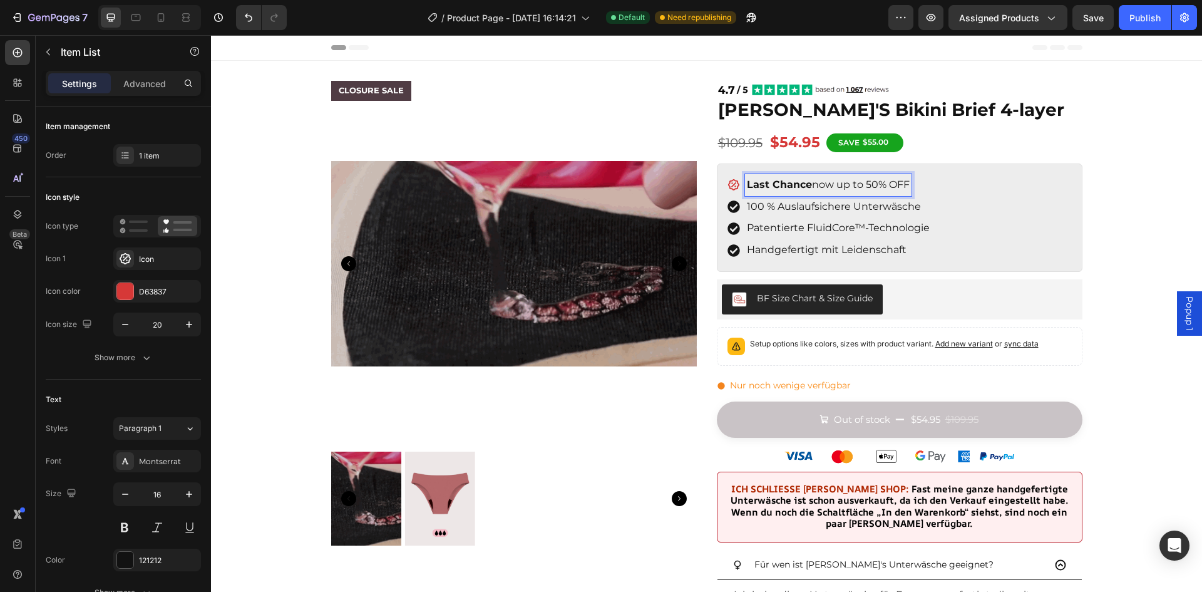
click at [786, 186] on strong "Last Chance" at bounding box center [779, 184] width 65 height 12
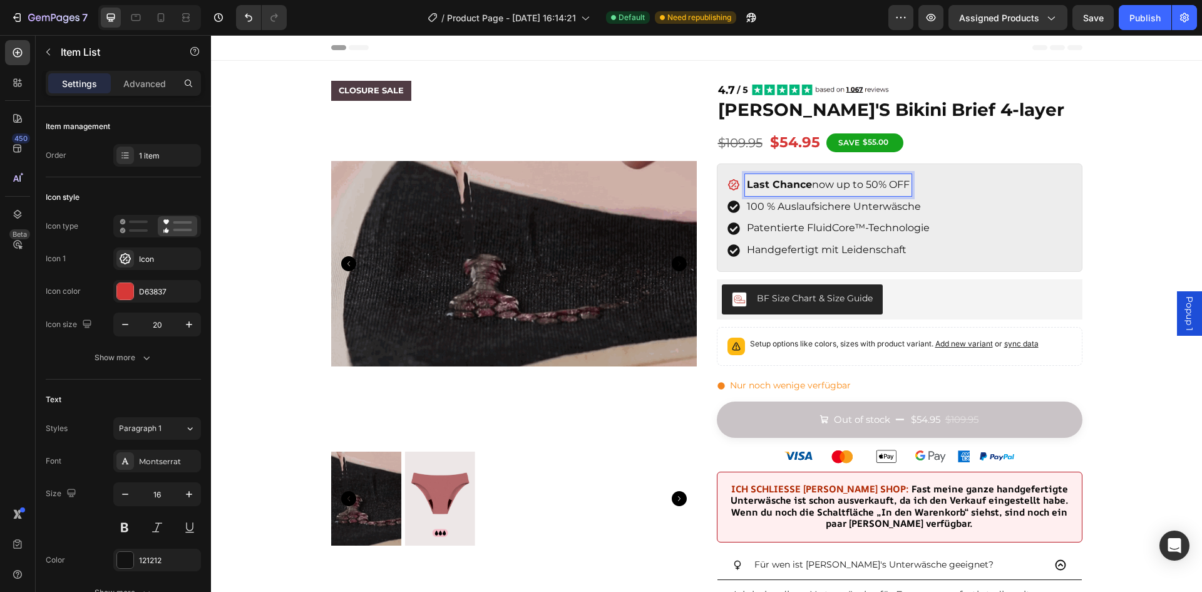
click at [827, 189] on p "Last Chance now up to 50% OFF" at bounding box center [828, 185] width 163 height 18
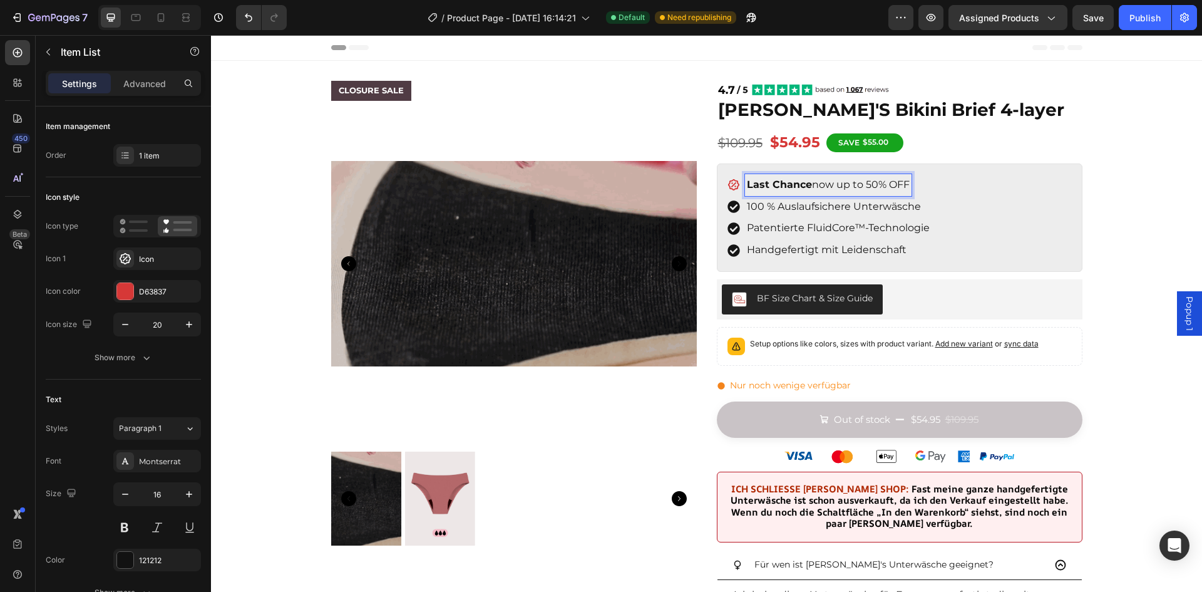
click at [853, 188] on p "Last Chance now up to 50% OFF" at bounding box center [828, 185] width 163 height 18
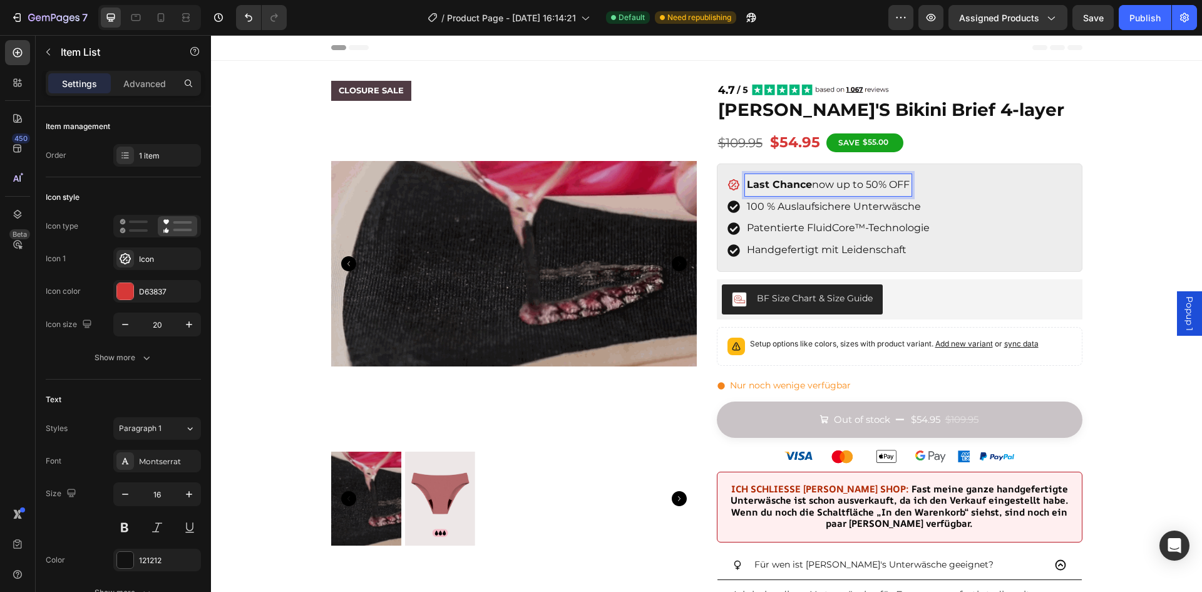
click at [882, 188] on p "Last Chance now up to 50% OFF" at bounding box center [828, 185] width 163 height 18
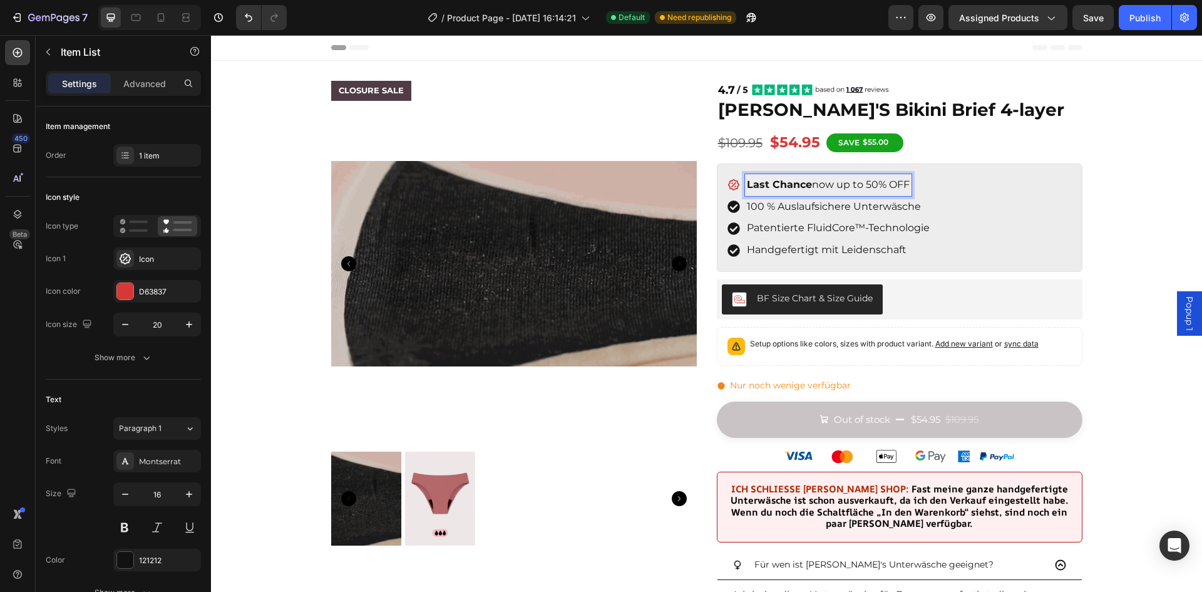
click at [1131, 175] on div "CLOSURE SALE Product Badge Product Images Image [PERSON_NAME]'S Bikini Brief 4-…" at bounding box center [706, 592] width 991 height 1063
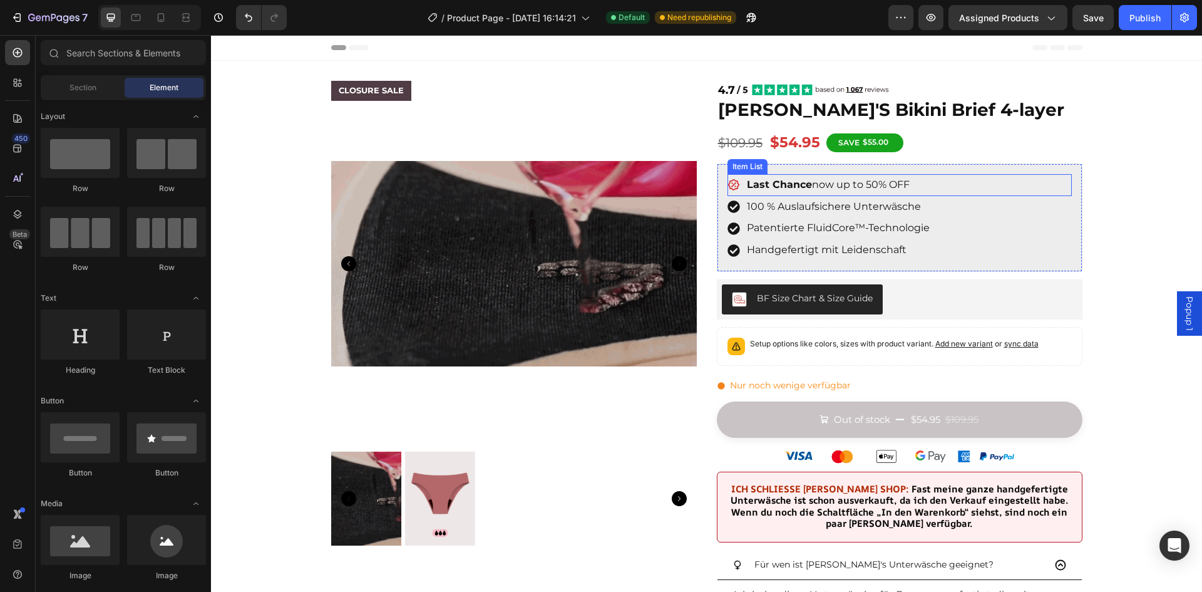
click at [798, 187] on strong "Last Chance" at bounding box center [779, 184] width 65 height 12
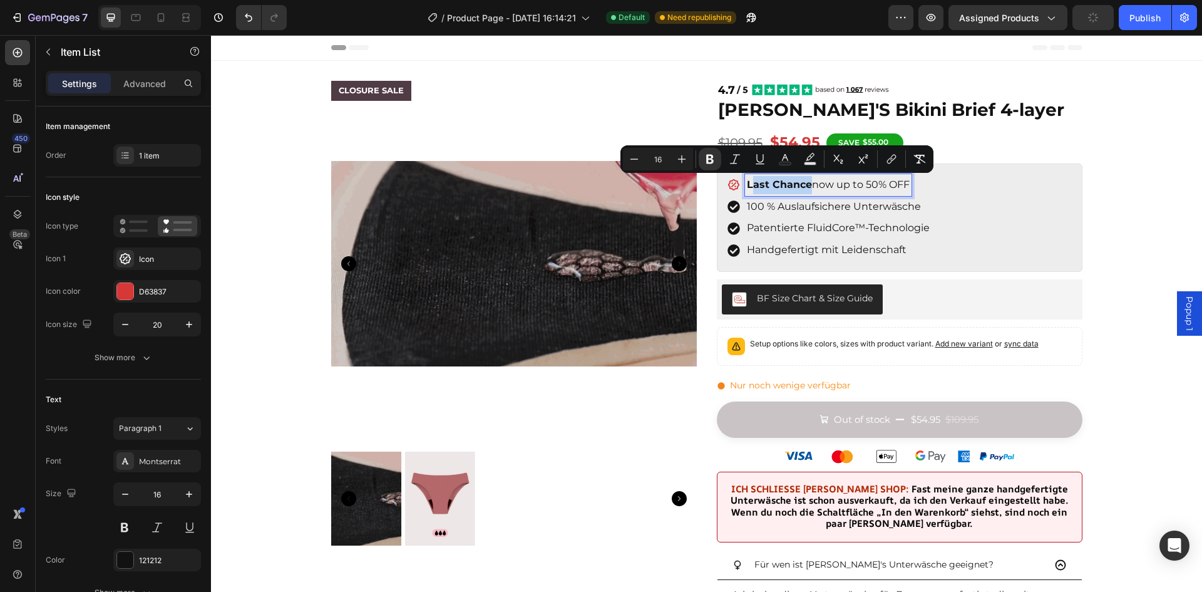
drag, startPoint x: 777, startPoint y: 184, endPoint x: 749, endPoint y: 183, distance: 28.2
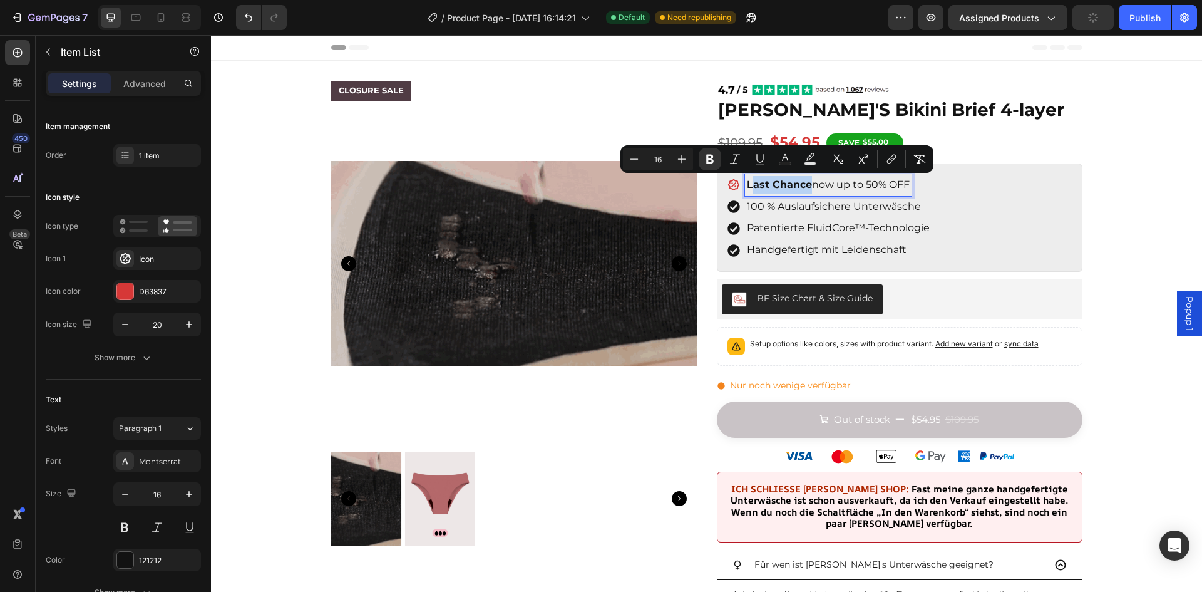
click at [749, 183] on strong "Last Chance" at bounding box center [779, 184] width 65 height 12
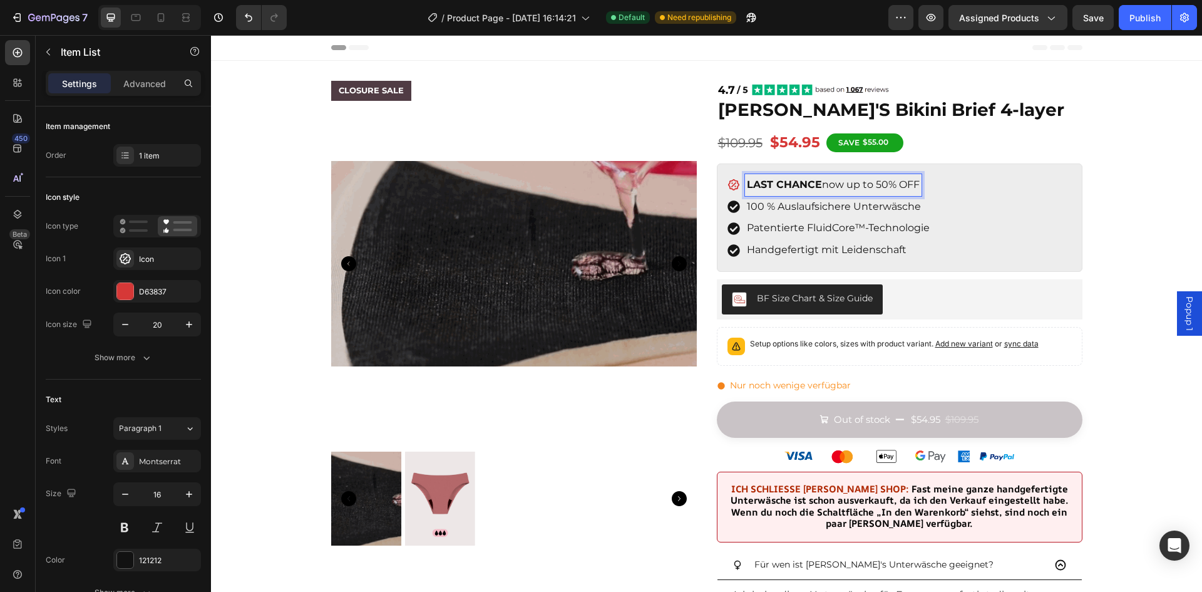
click at [1138, 135] on div "CLOSURE SALE Product Badge Product Images Image [PERSON_NAME]'S Bikini Brief 4-…" at bounding box center [706, 592] width 991 height 1063
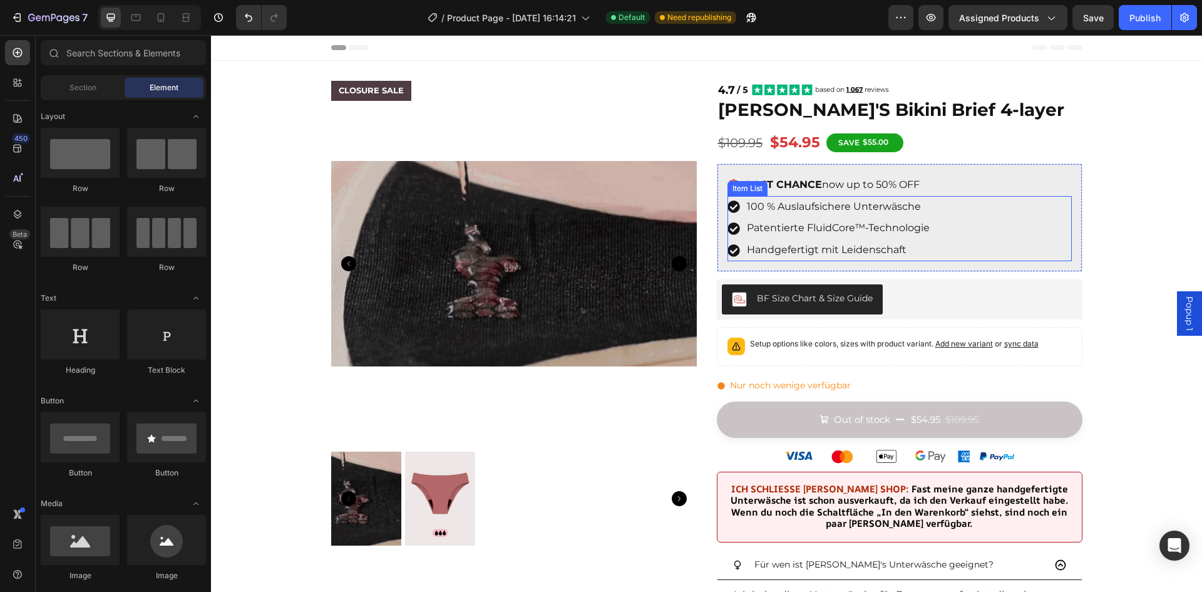
click at [832, 209] on p "100 % Auslaufsichere Unterwäsche" at bounding box center [838, 207] width 183 height 18
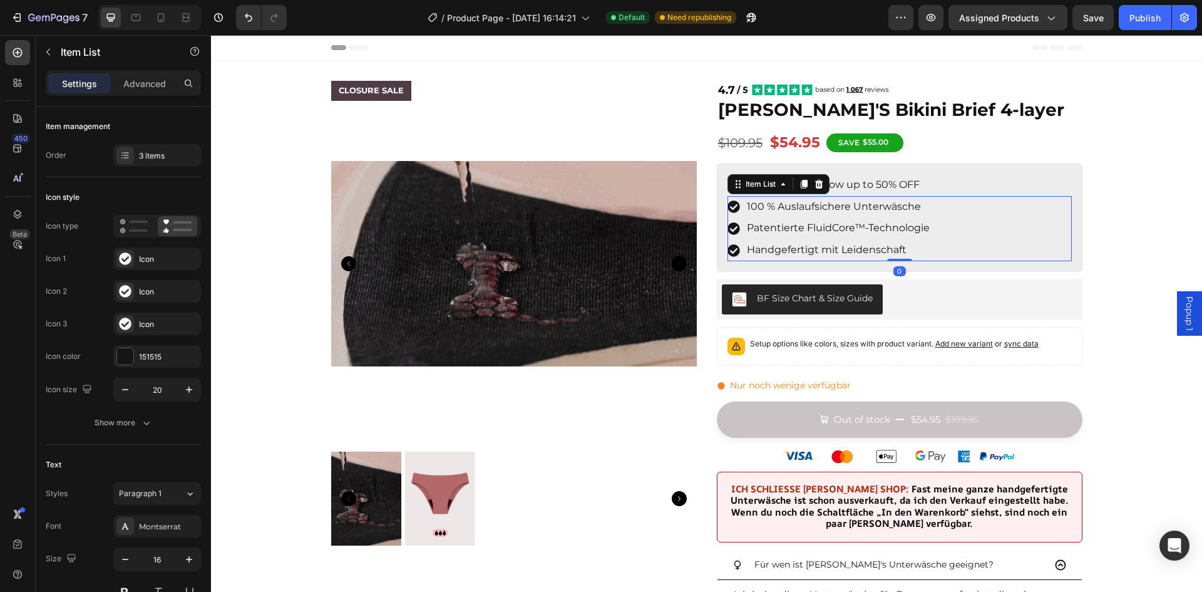
click at [832, 209] on p "100 % Auslaufsichere Unterwäsche" at bounding box center [838, 207] width 183 height 18
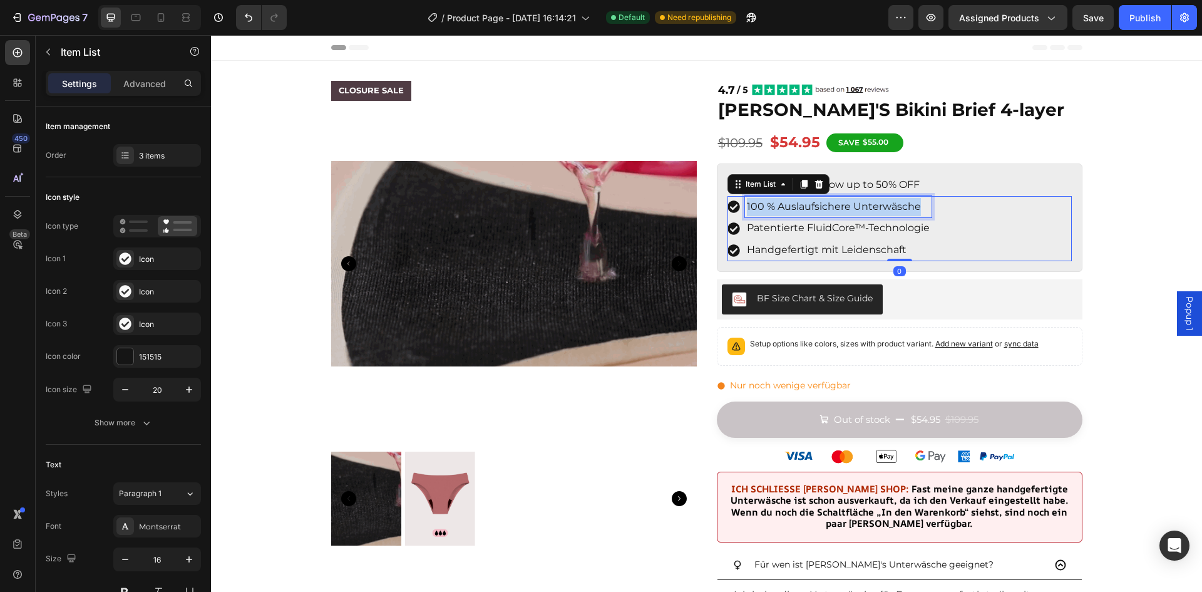
click at [832, 209] on p "100 % Auslaufsichere Unterwäsche" at bounding box center [838, 207] width 183 height 18
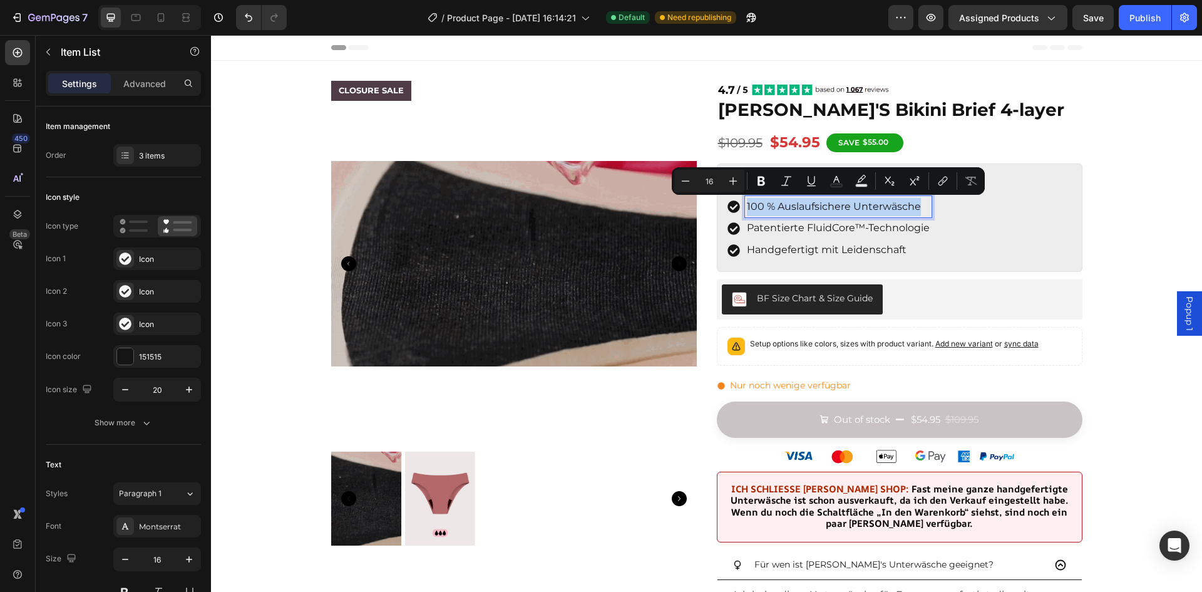
click at [843, 205] on p "100 % Auslaufsichere Unterwäsche" at bounding box center [838, 207] width 183 height 18
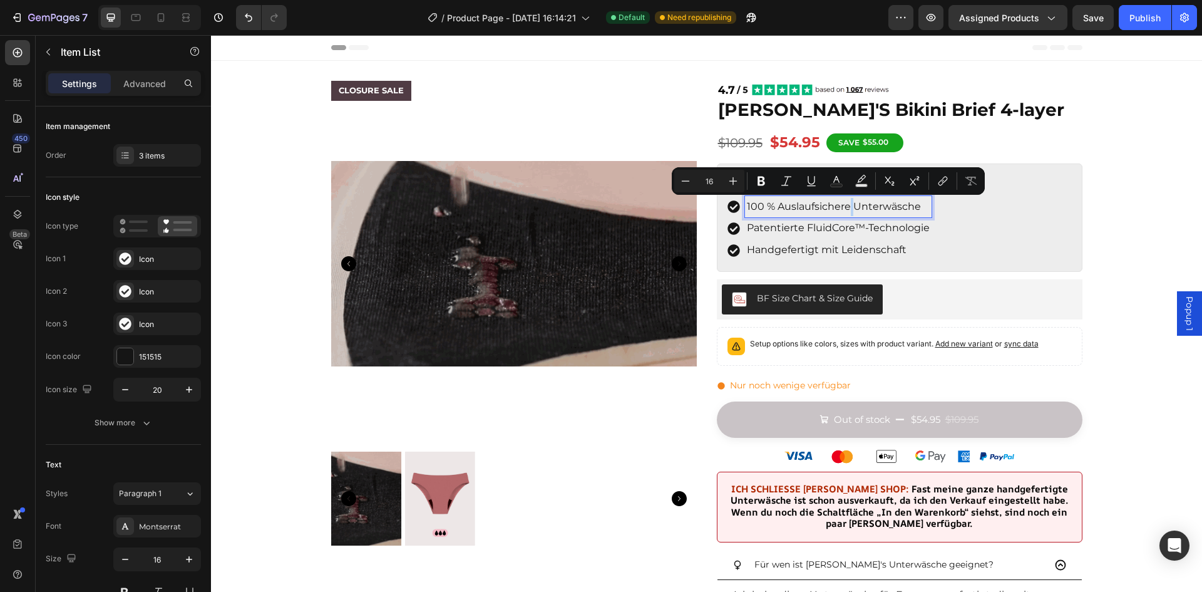
click at [843, 205] on p "100 % Auslaufsichere Unterwäsche" at bounding box center [838, 207] width 183 height 18
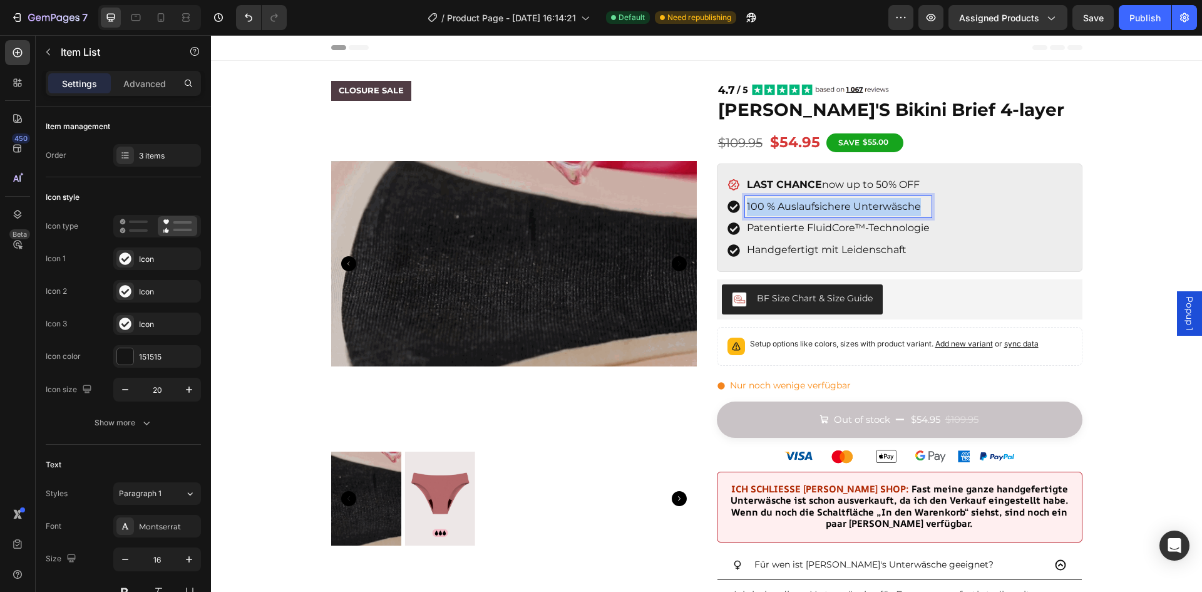
click at [843, 205] on p "100 % Auslaufsichere Unterwäsche" at bounding box center [838, 207] width 183 height 18
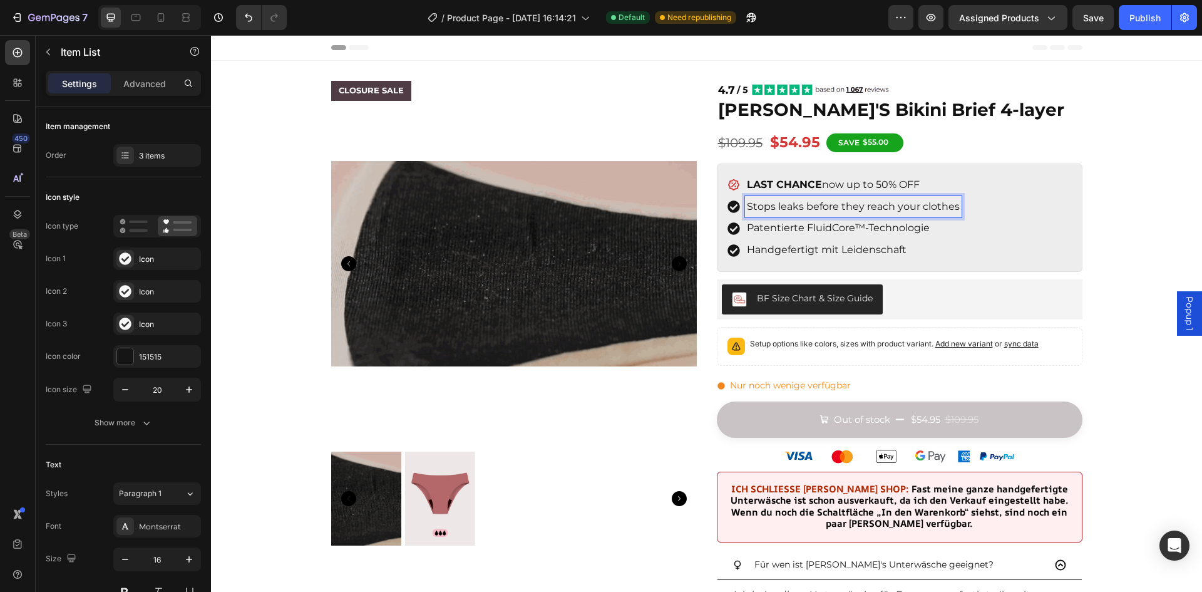
click at [883, 231] on p "Patentierte FluidCore™-Technologie" at bounding box center [853, 228] width 213 height 18
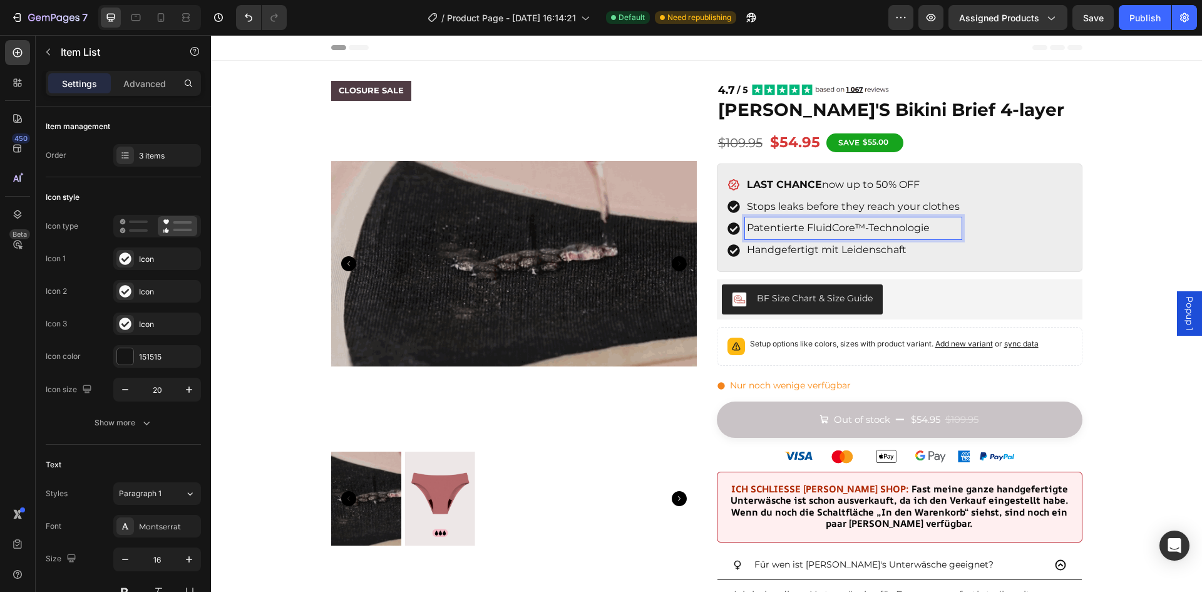
click at [825, 225] on p "Patentierte FluidCore™-Technologie" at bounding box center [853, 228] width 213 height 18
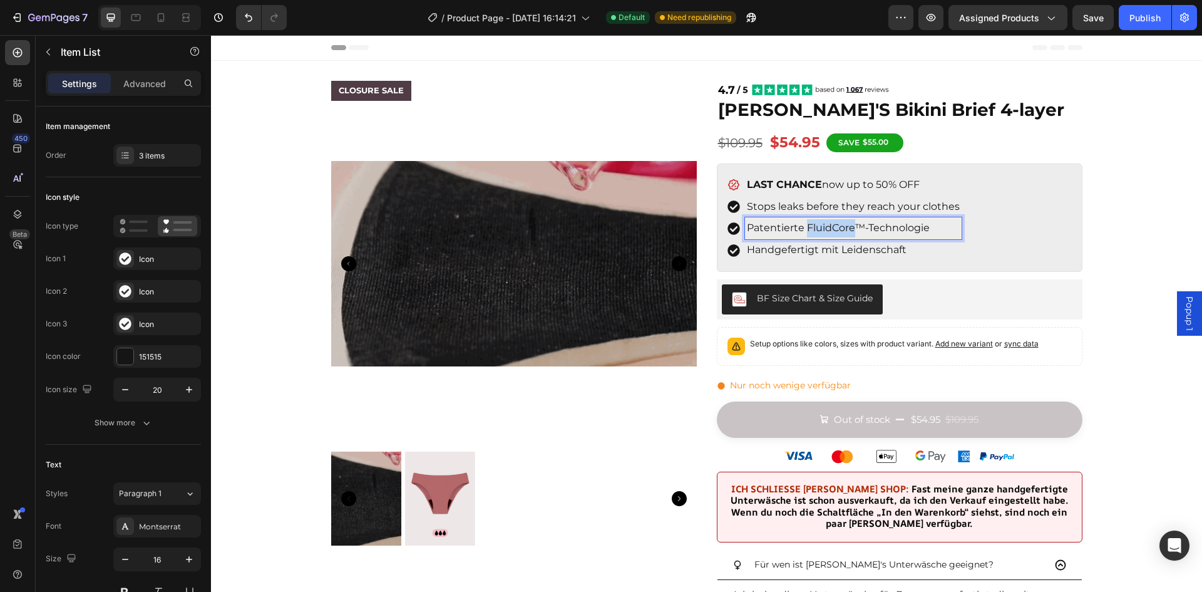
click at [825, 225] on p "Patentierte FluidCore™-Technologie" at bounding box center [853, 228] width 213 height 18
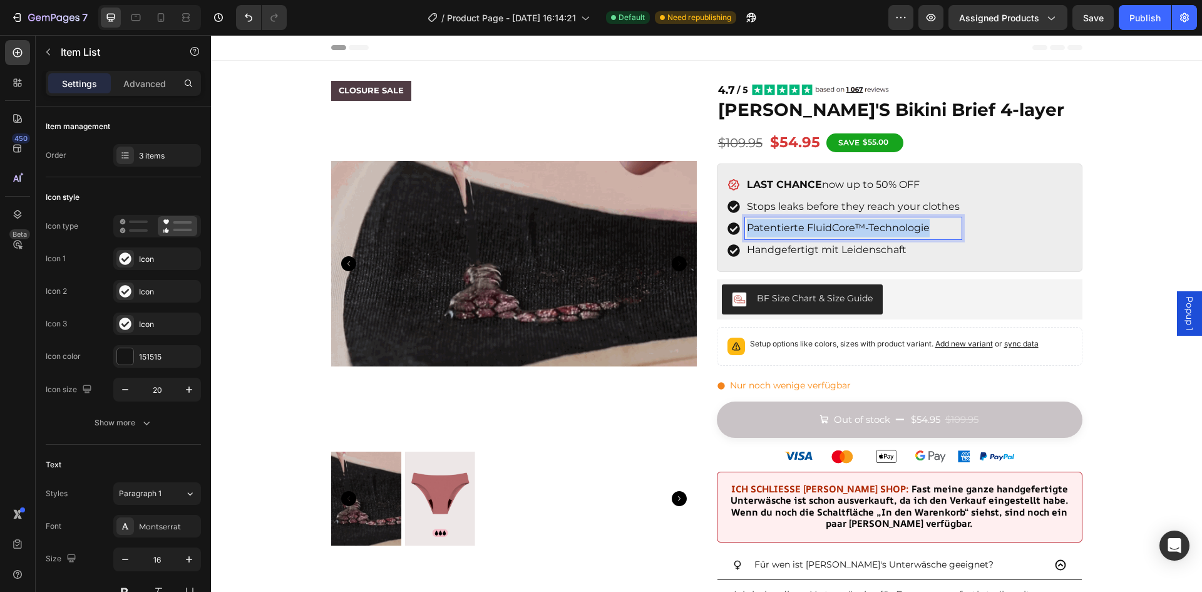
click at [825, 225] on p "Patentierte FluidCore™-Technologie" at bounding box center [853, 228] width 213 height 18
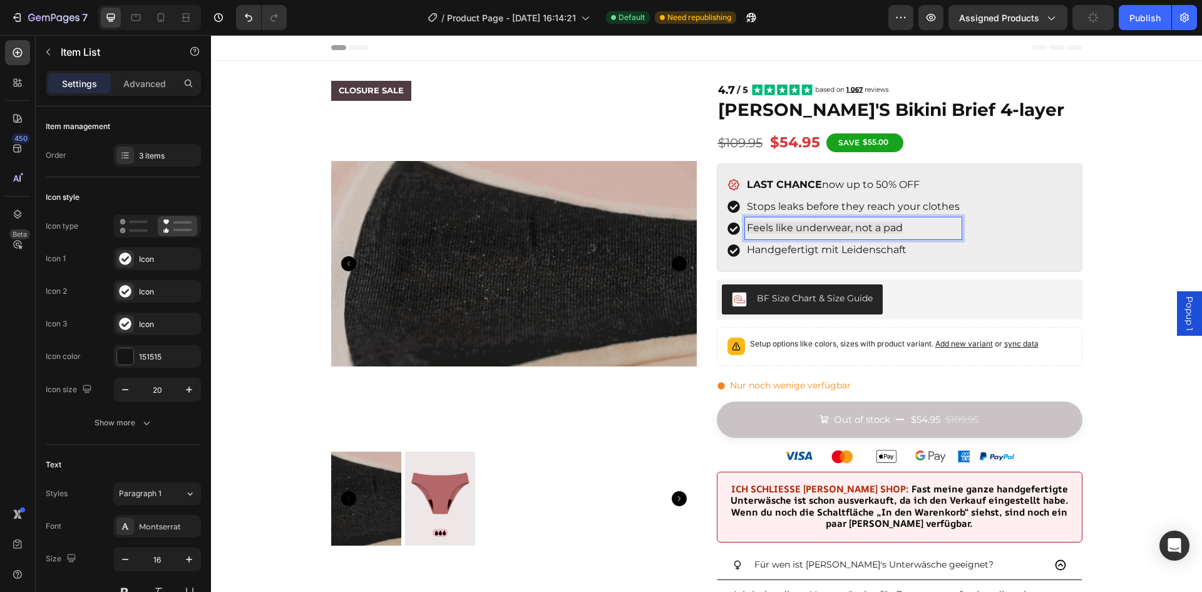
click at [870, 227] on span "Feels like underwear, not a pad" at bounding box center [825, 228] width 156 height 12
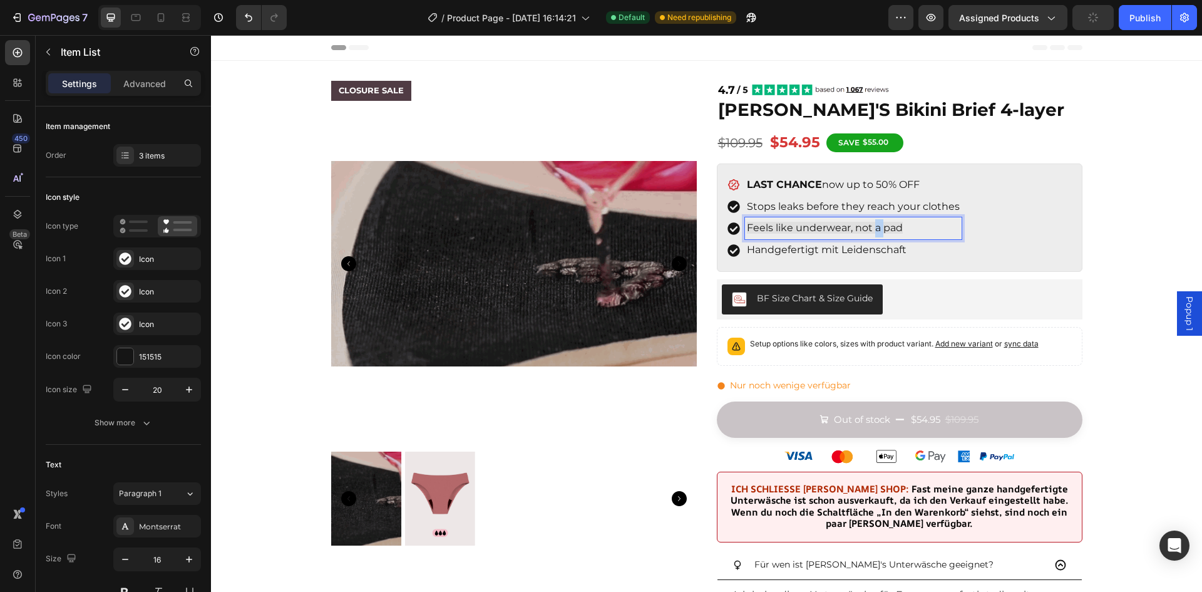
click at [870, 227] on span "Feels like underwear, not a pad" at bounding box center [825, 228] width 156 height 12
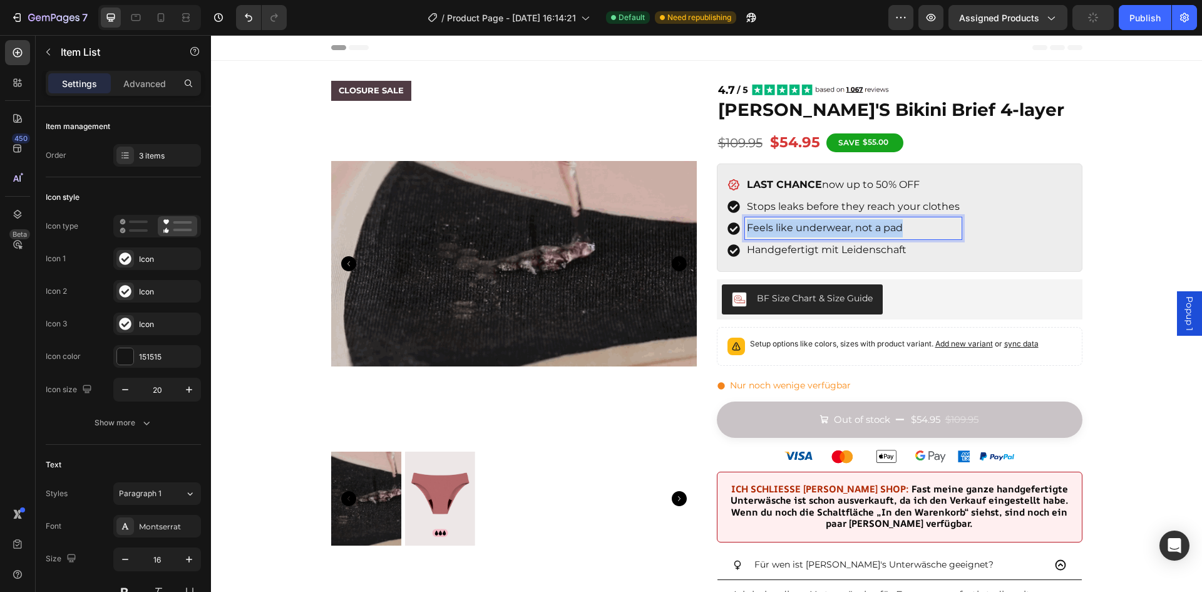
click at [870, 227] on span "Feels like underwear, not a pad" at bounding box center [825, 228] width 156 height 12
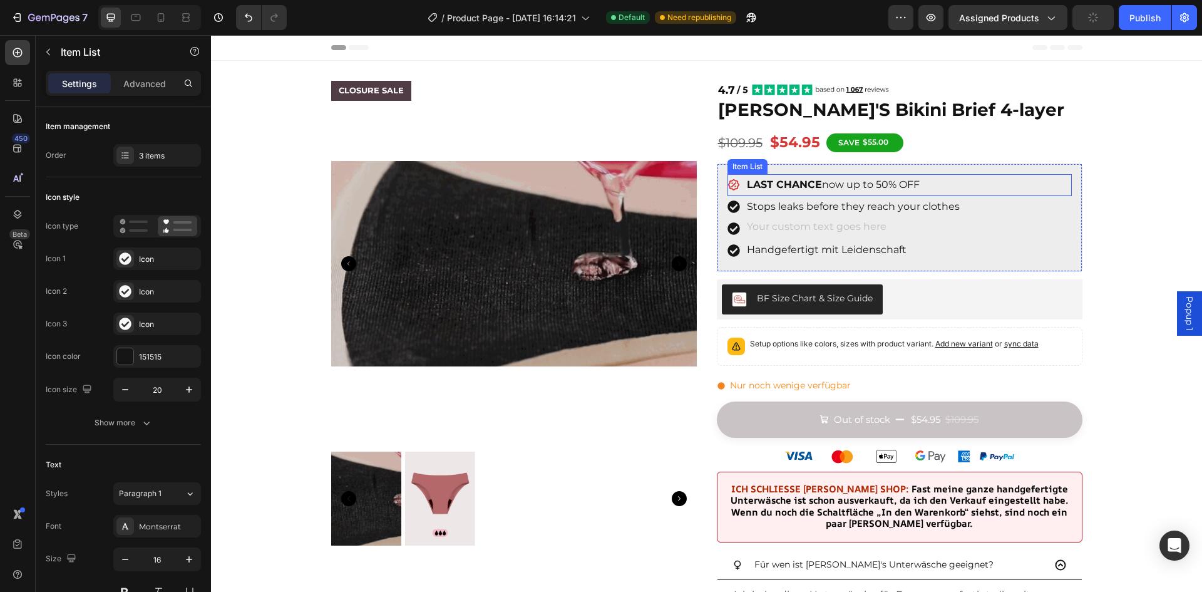
click at [932, 177] on div "LAST CHANCE now up to 50% OFF" at bounding box center [900, 185] width 344 height 22
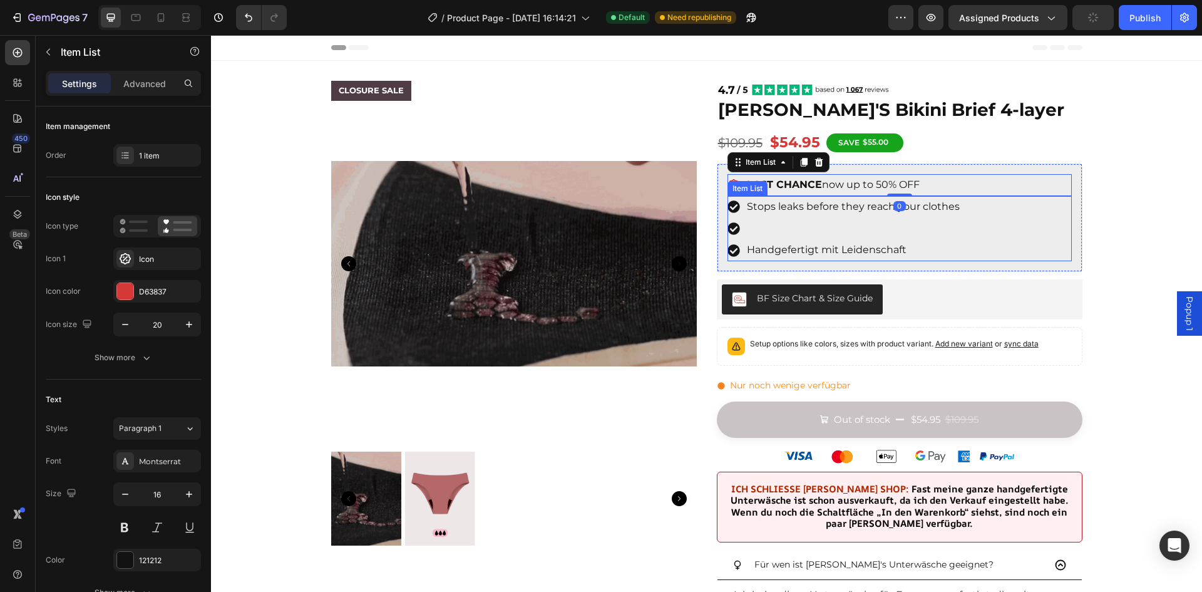
click at [850, 223] on p "Rich Text Editor. Editing area: main" at bounding box center [853, 228] width 213 height 18
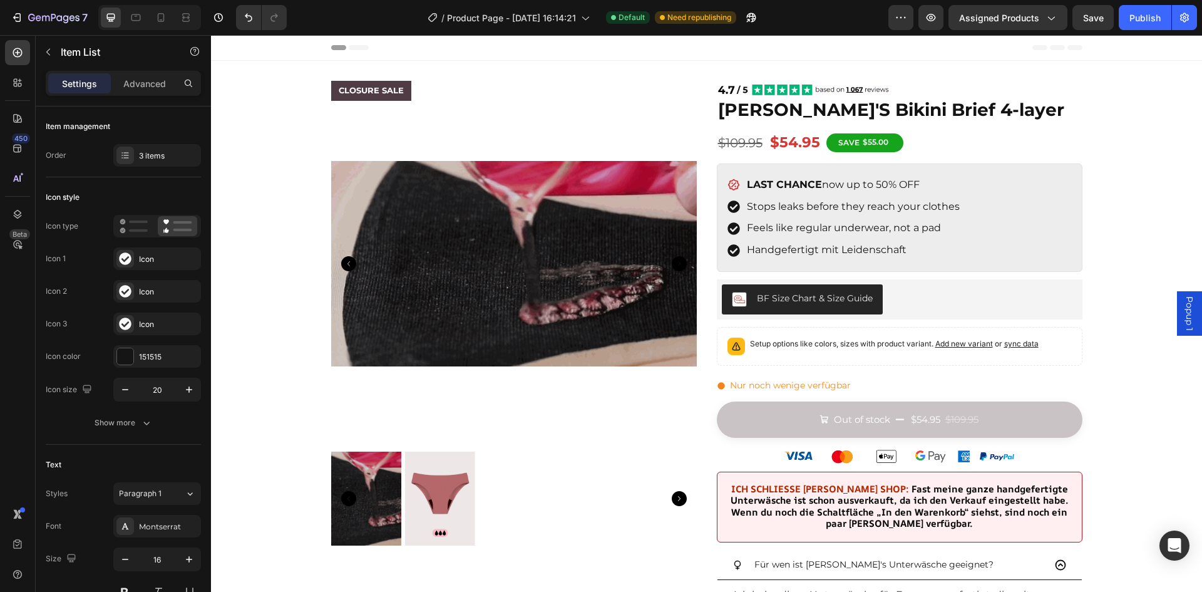
click at [845, 250] on p "Handgefertigt mit Leidenschaft" at bounding box center [853, 250] width 213 height 18
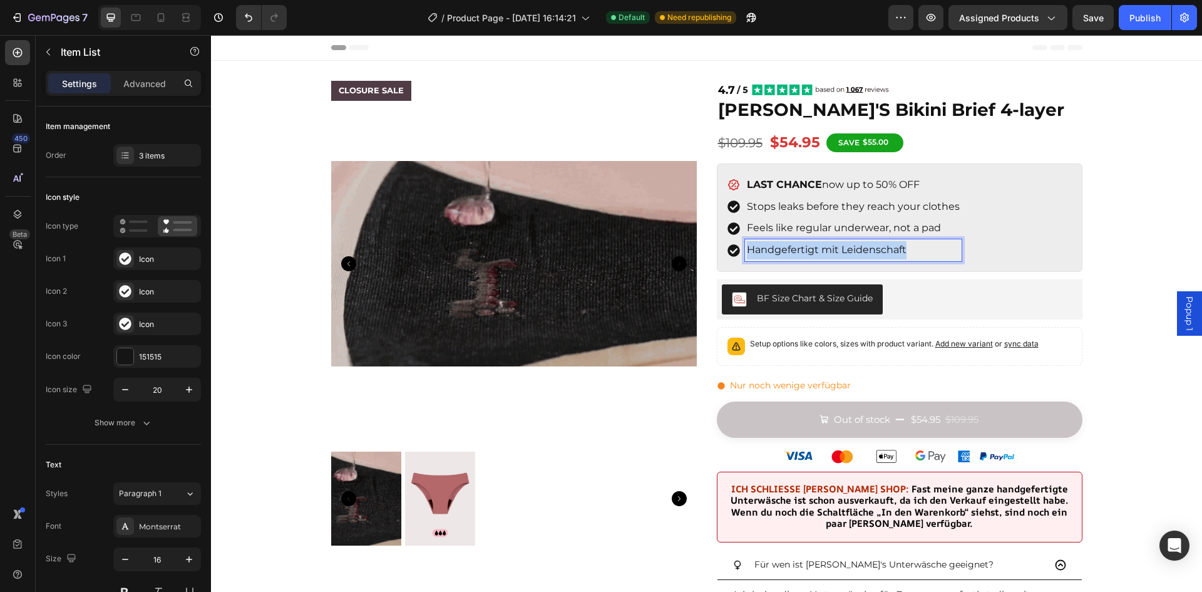
drag, startPoint x: 890, startPoint y: 240, endPoint x: 737, endPoint y: 245, distance: 152.9
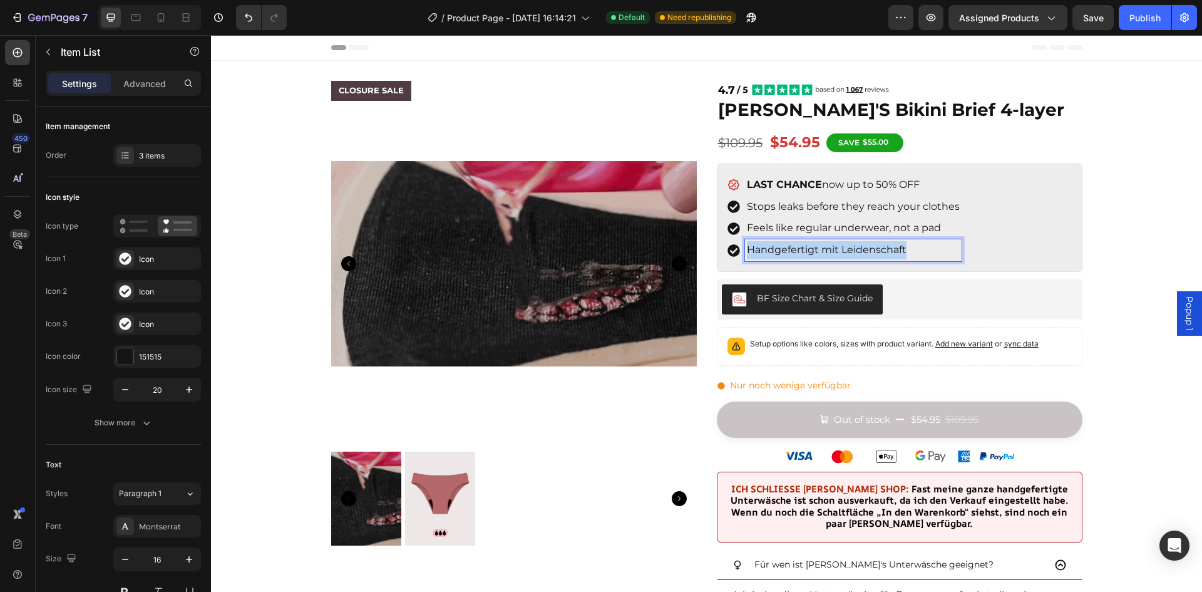
click at [737, 245] on div "Handgefertigt mit Leidenschaft" at bounding box center [845, 250] width 234 height 22
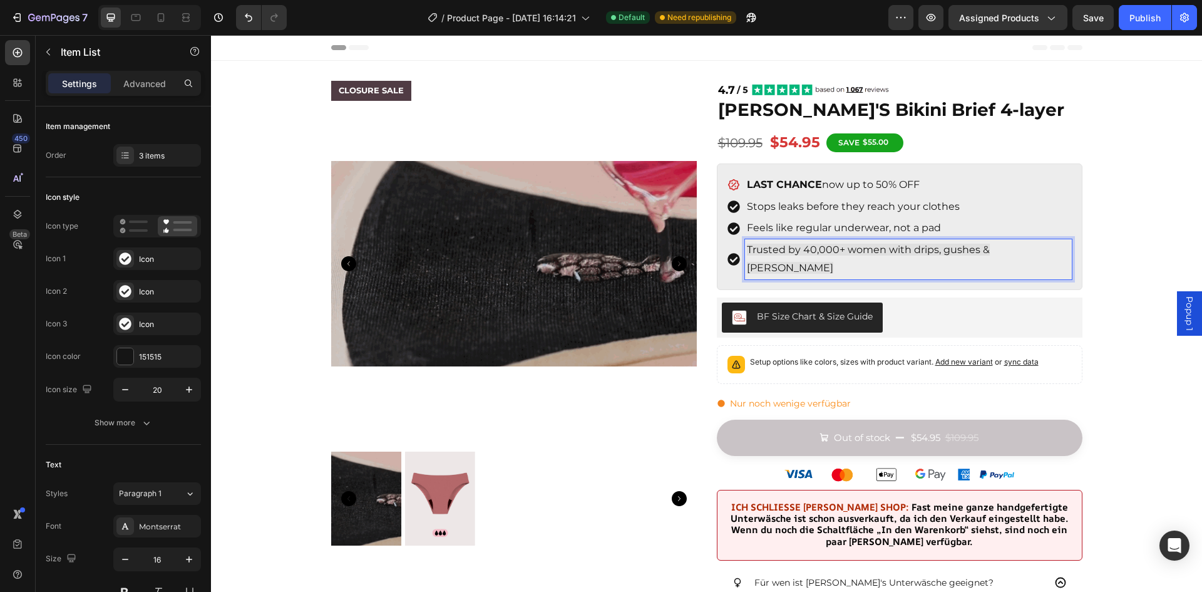
click at [827, 240] on div "Trusted by 40,000+ women with drips, gushes & [PERSON_NAME]" at bounding box center [908, 259] width 327 height 40
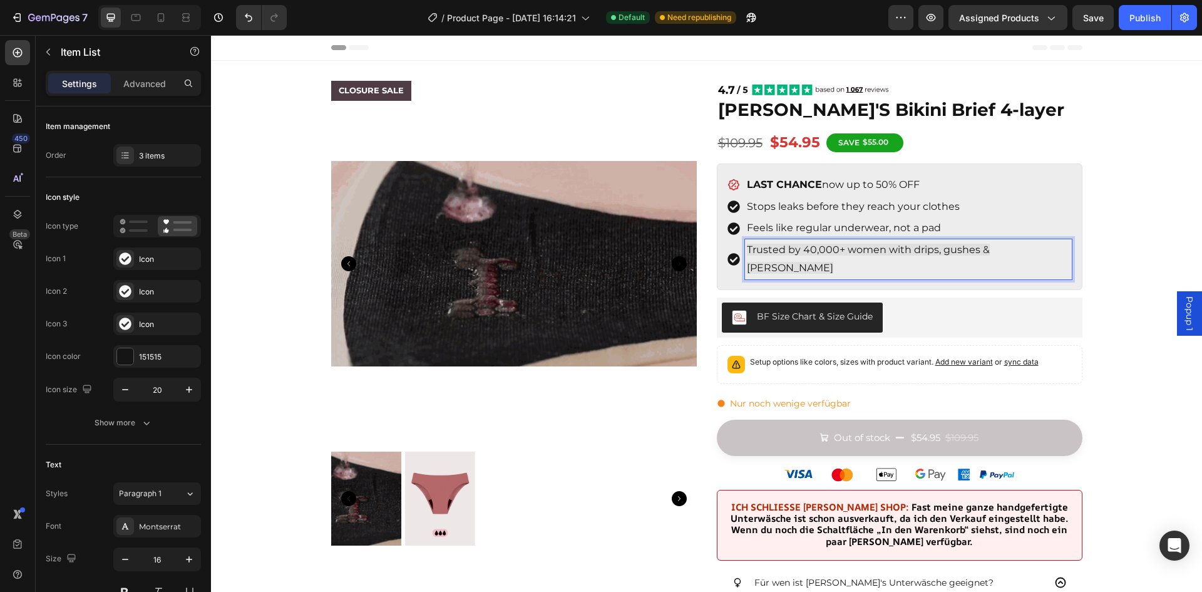
click at [822, 249] on span "Trusted by 40,000+ women with drips, gushes & [PERSON_NAME]" at bounding box center [868, 259] width 243 height 30
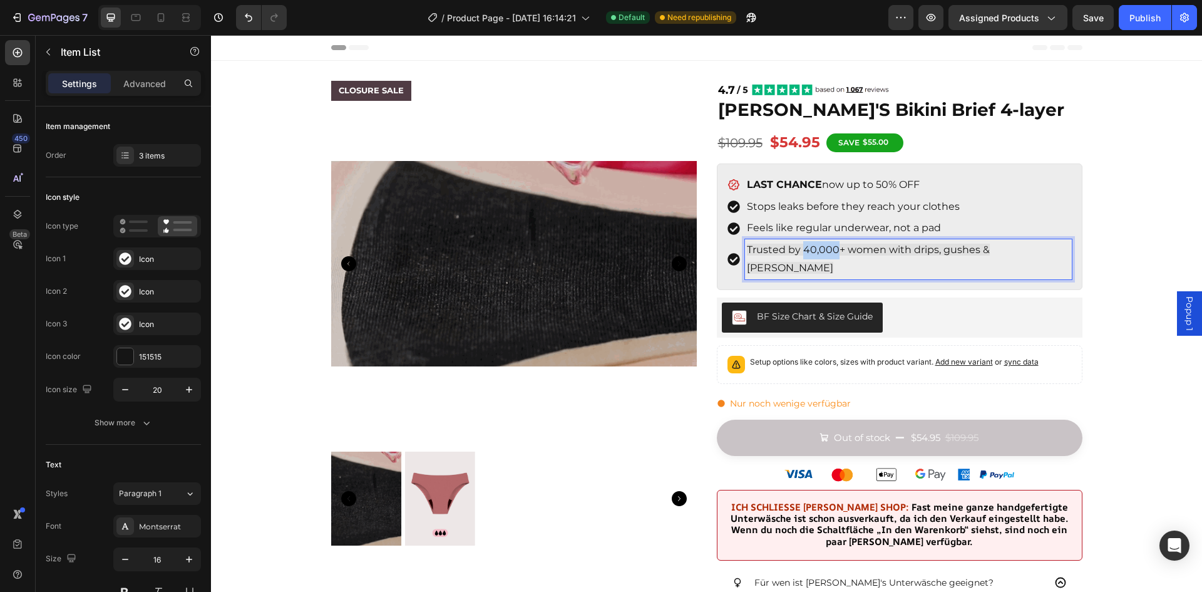
click at [822, 249] on span "Trusted by 40,000+ women with drips, gushes & [PERSON_NAME]" at bounding box center [868, 259] width 243 height 30
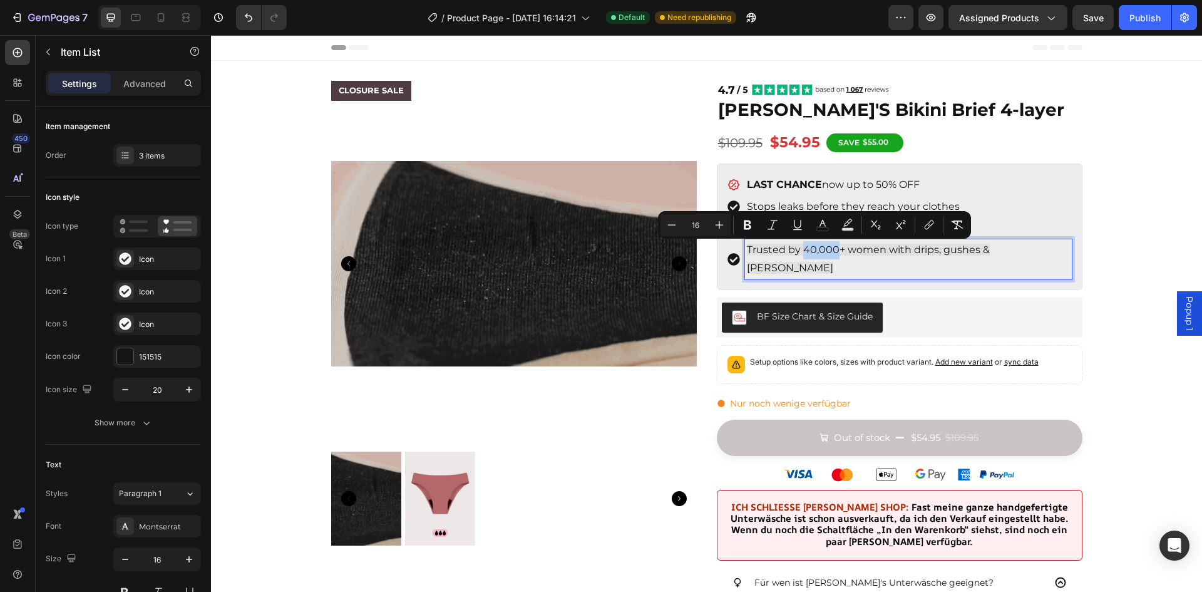
click at [796, 240] on div "Trusted by 40,000+ women with drips, gushes & [PERSON_NAME]" at bounding box center [908, 259] width 327 height 40
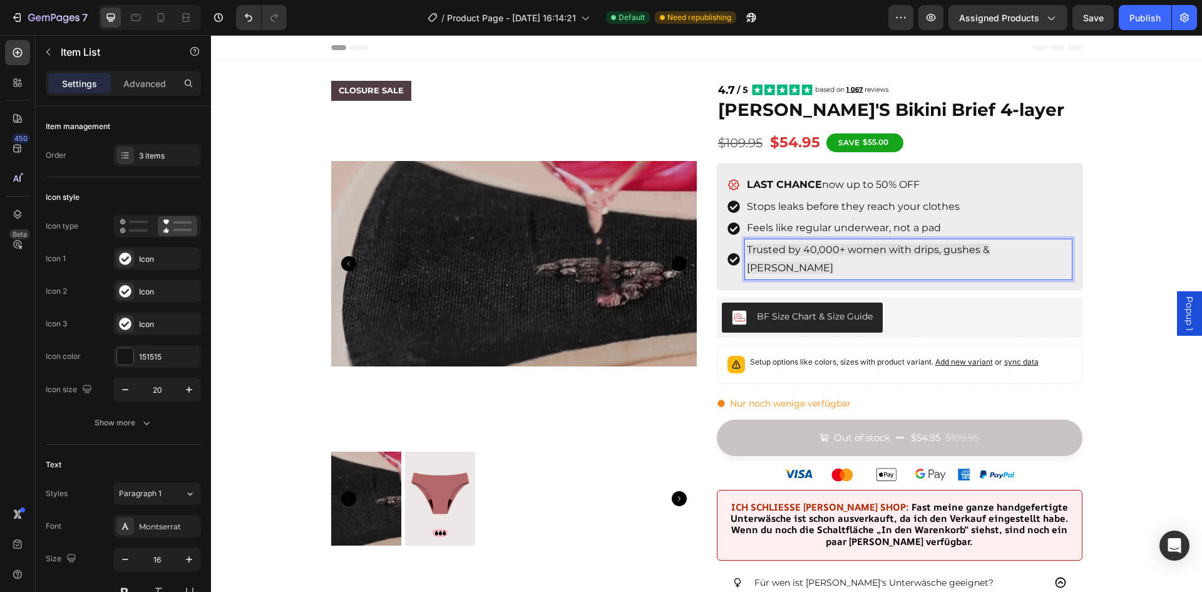
click at [808, 248] on span "Trusted by 40,000+ women with drips, gushes & [PERSON_NAME]" at bounding box center [868, 259] width 243 height 30
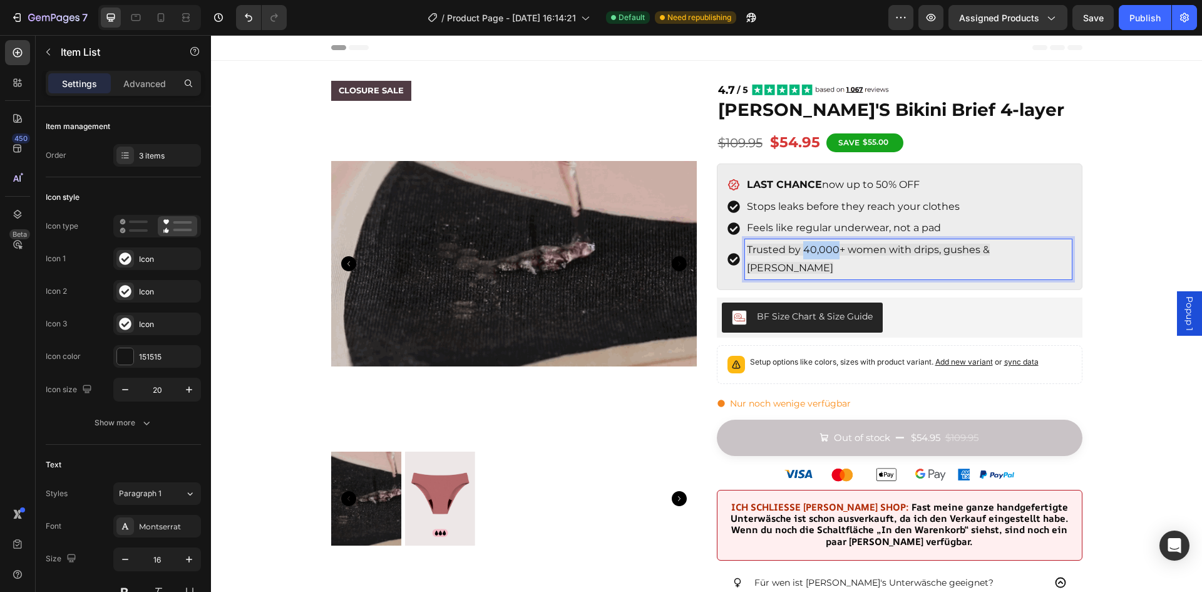
click at [808, 248] on span "Trusted by 40,000+ women with drips, gushes & [PERSON_NAME]" at bounding box center [868, 259] width 243 height 30
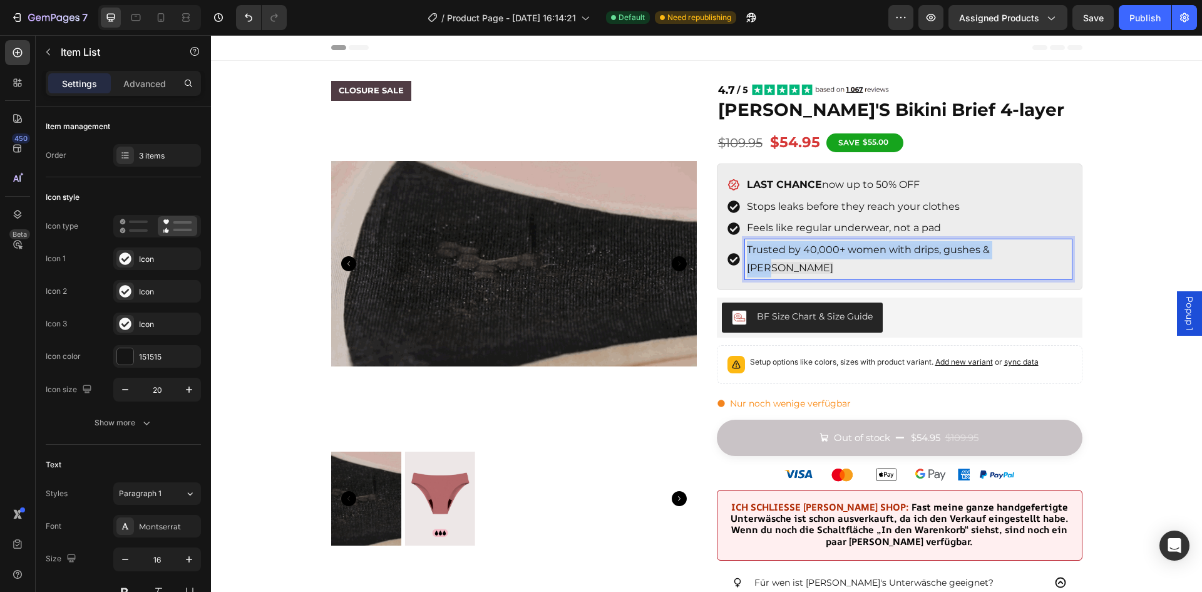
click at [808, 248] on span "Trusted by 40,000+ women with drips, gushes & [PERSON_NAME]" at bounding box center [868, 259] width 243 height 30
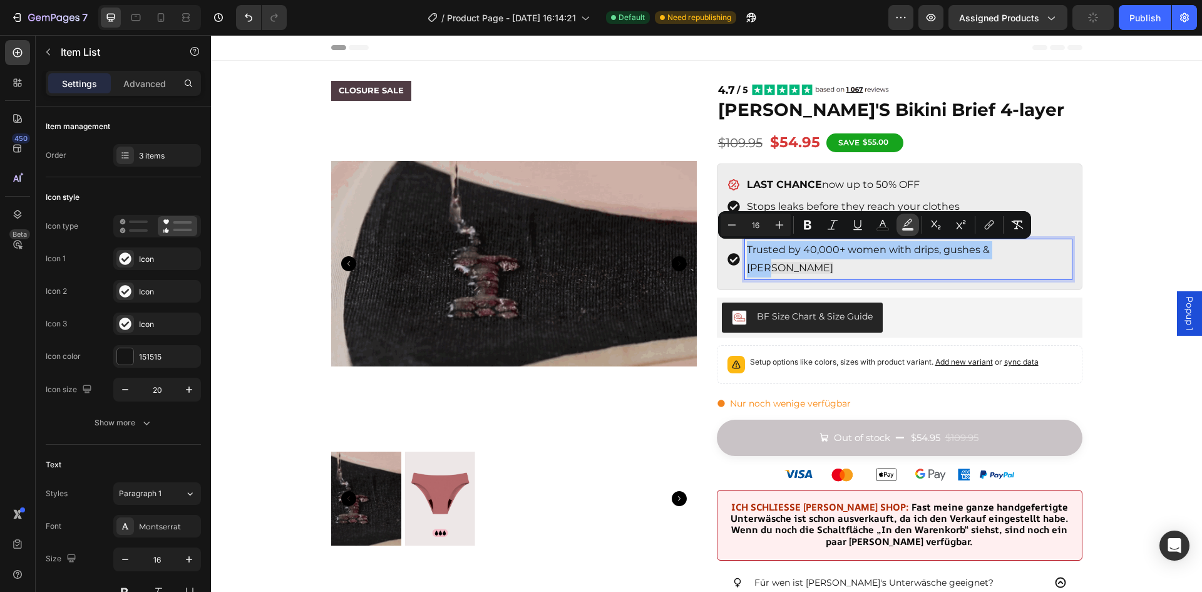
click at [912, 229] on rect "Editor contextual toolbar" at bounding box center [908, 229] width 12 height 3
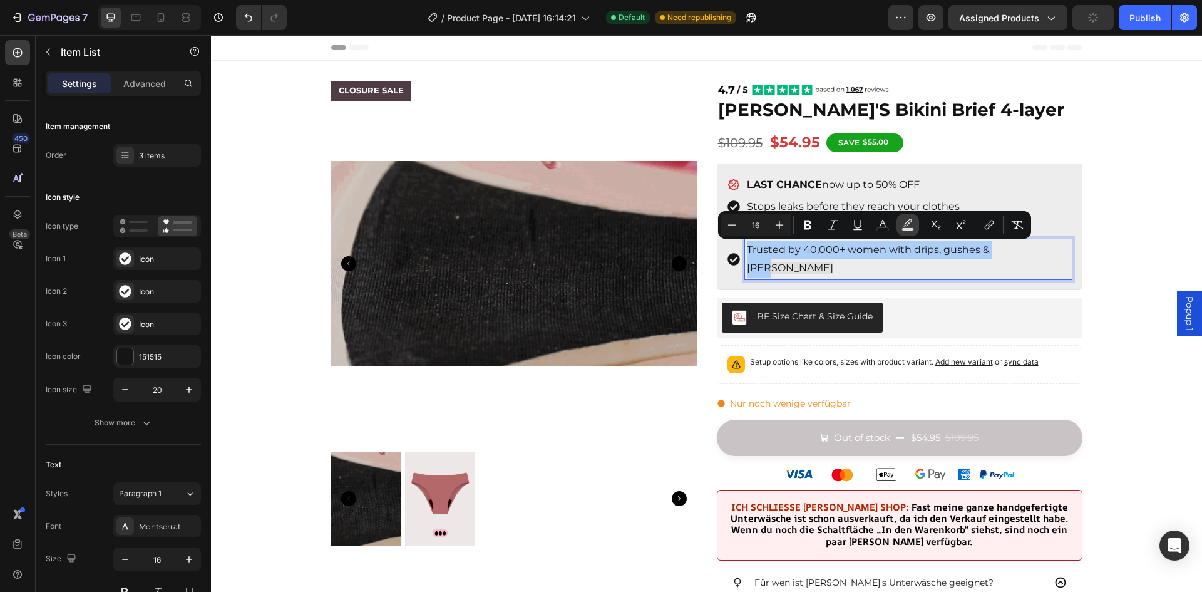
type input "E0E0E0"
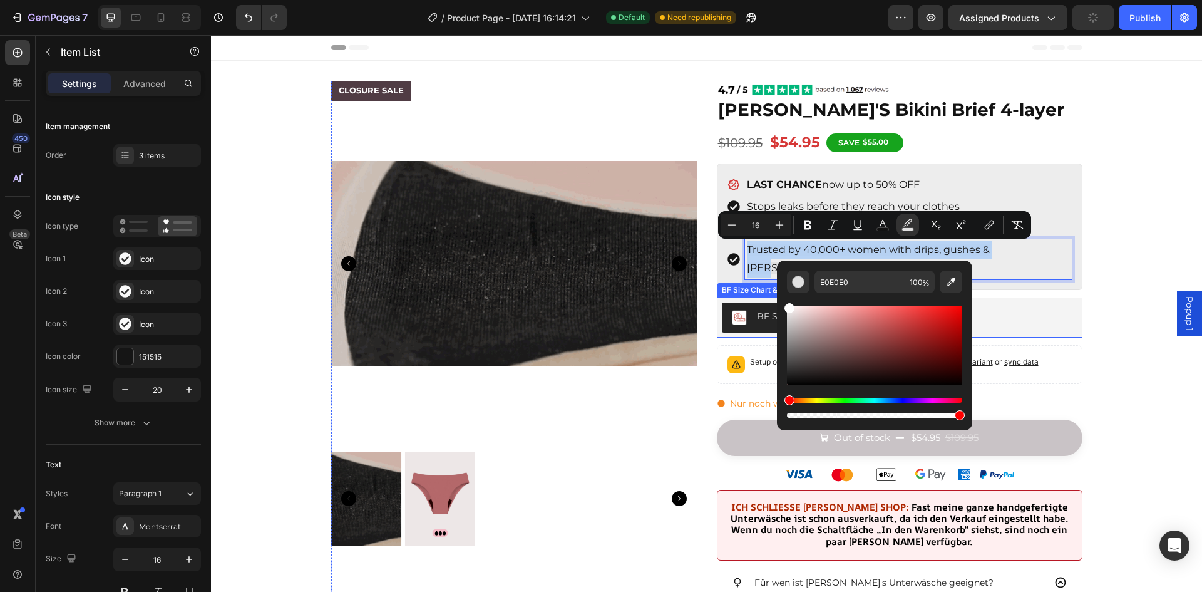
type input "FFFFFF"
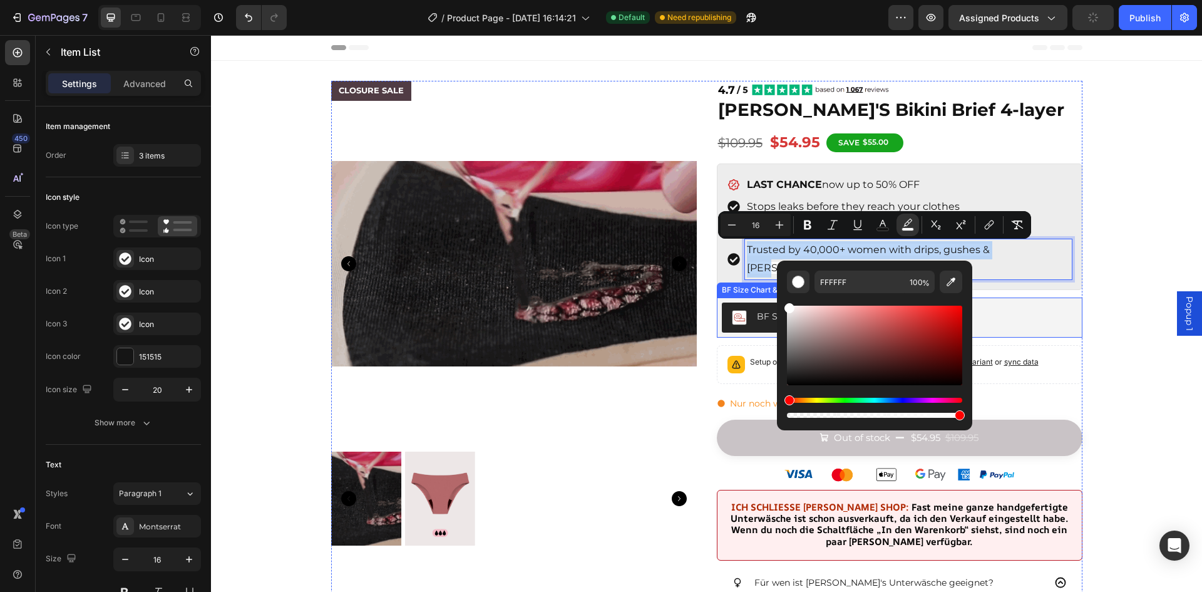
drag, startPoint x: 1007, startPoint y: 346, endPoint x: 769, endPoint y: 297, distance: 243.4
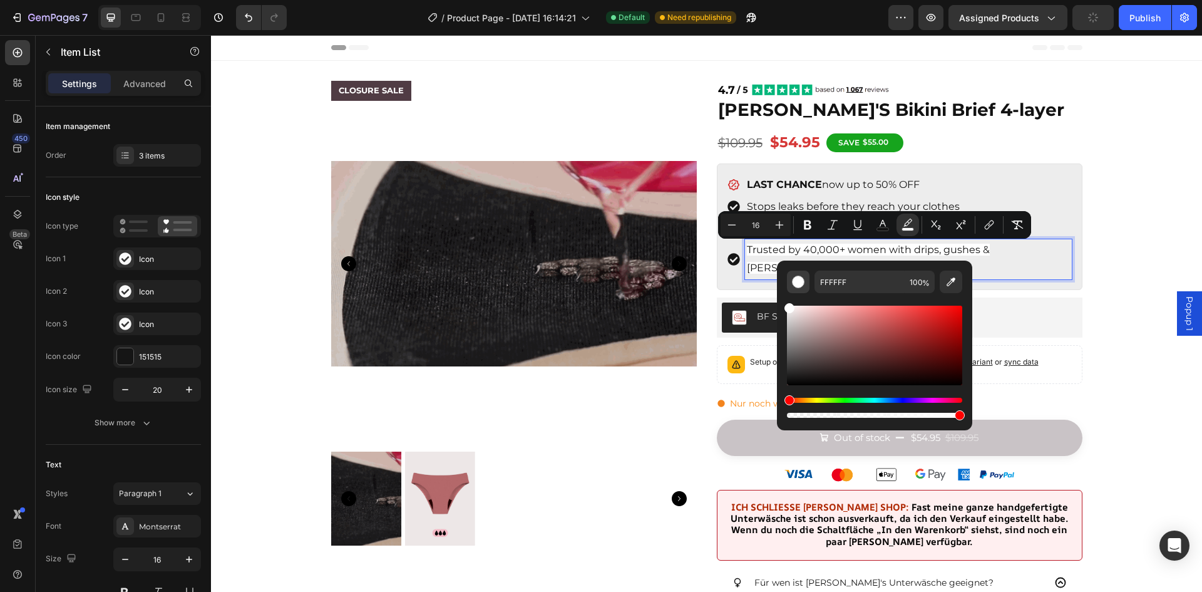
click at [793, 273] on button "Editor contextual toolbar" at bounding box center [798, 281] width 23 height 23
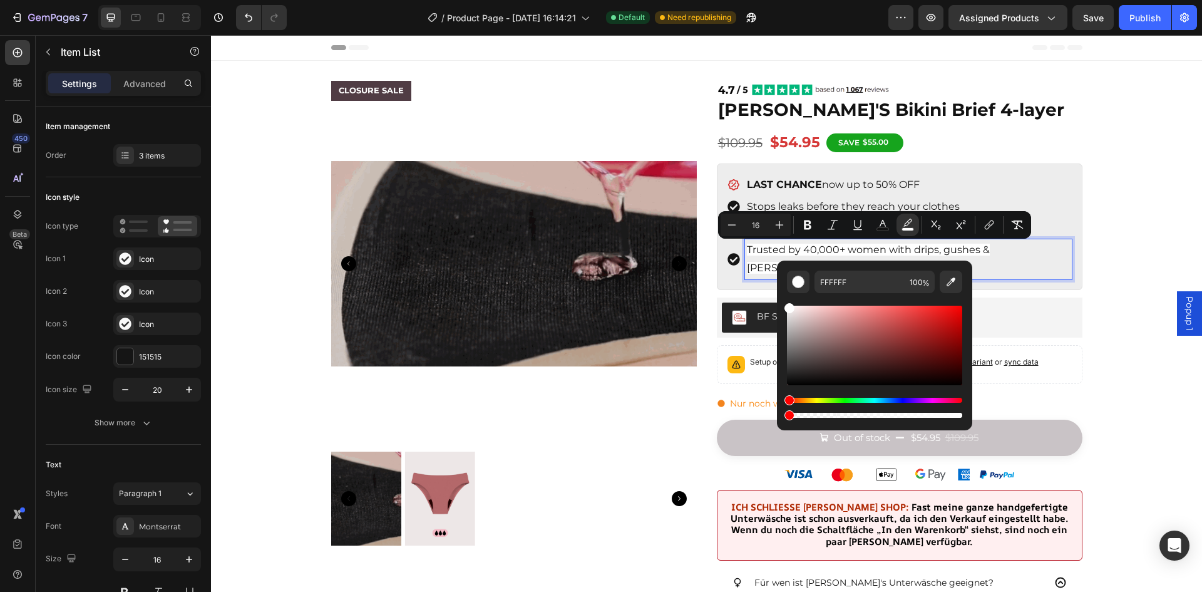
type input "0"
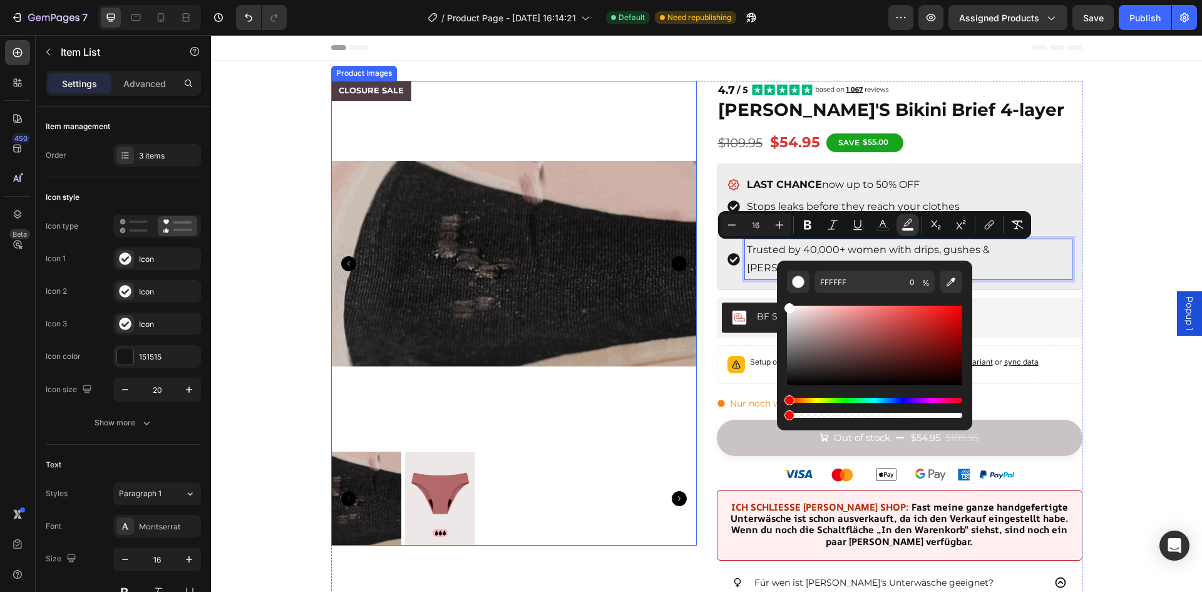
drag, startPoint x: 1161, startPoint y: 449, endPoint x: 691, endPoint y: 436, distance: 469.8
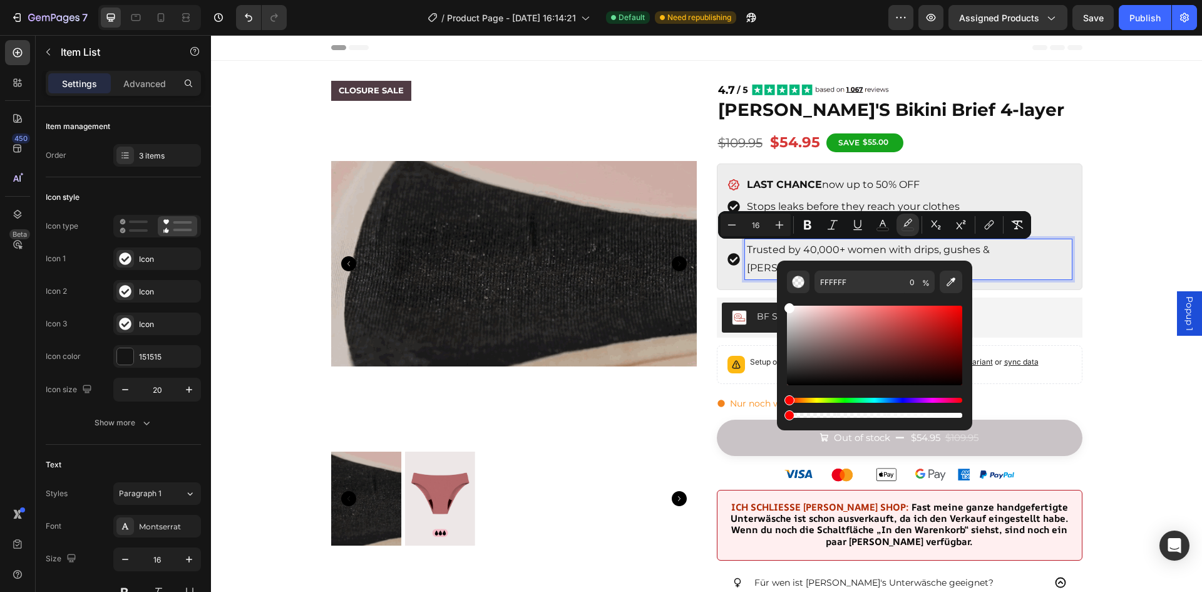
click at [830, 251] on span "Trusted by 40,000+ women with drips, gushes & [PERSON_NAME]" at bounding box center [868, 259] width 243 height 30
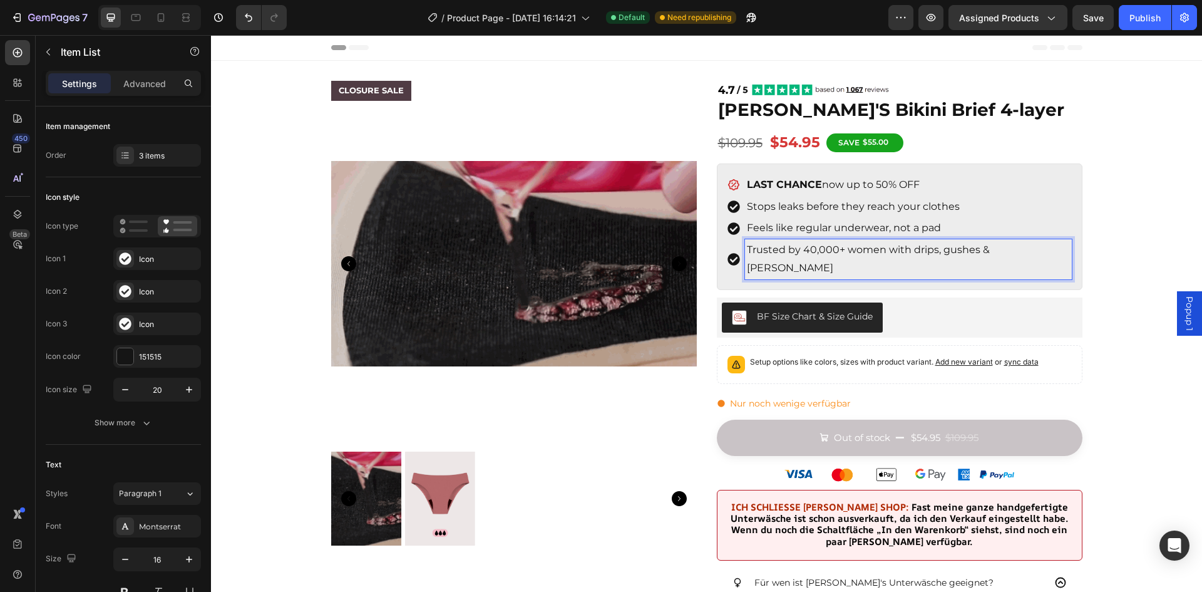
click at [822, 249] on span "Trusted by 40,000+ women with drips, gushes & [PERSON_NAME]" at bounding box center [868, 259] width 243 height 30
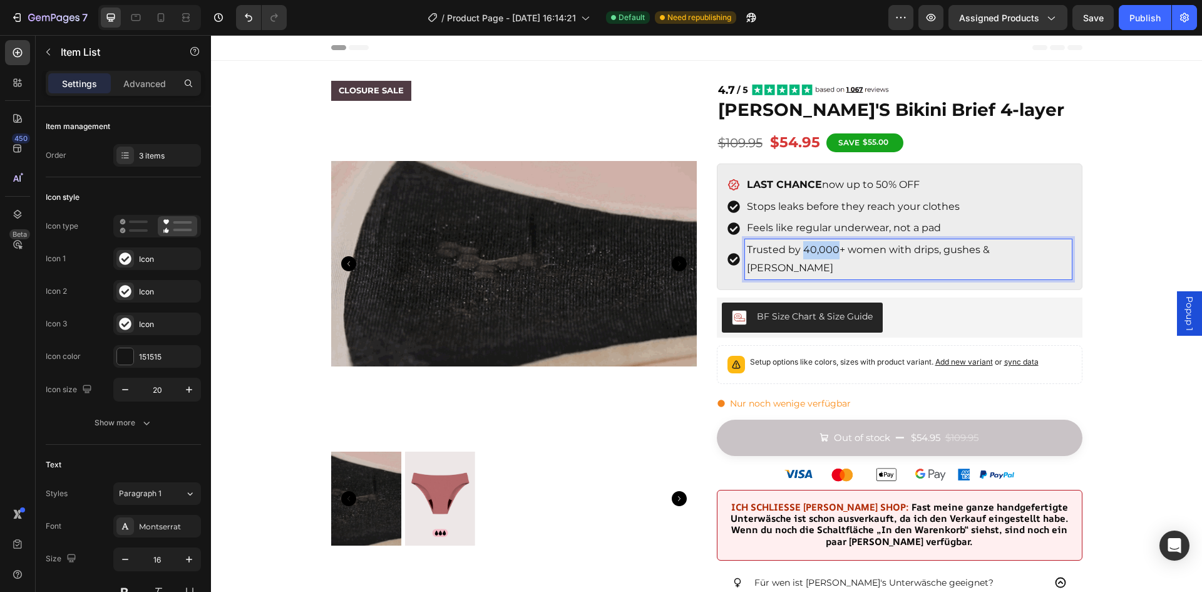
click at [822, 249] on span "Trusted by 40,000+ women with drips, gushes & [PERSON_NAME]" at bounding box center [868, 259] width 243 height 30
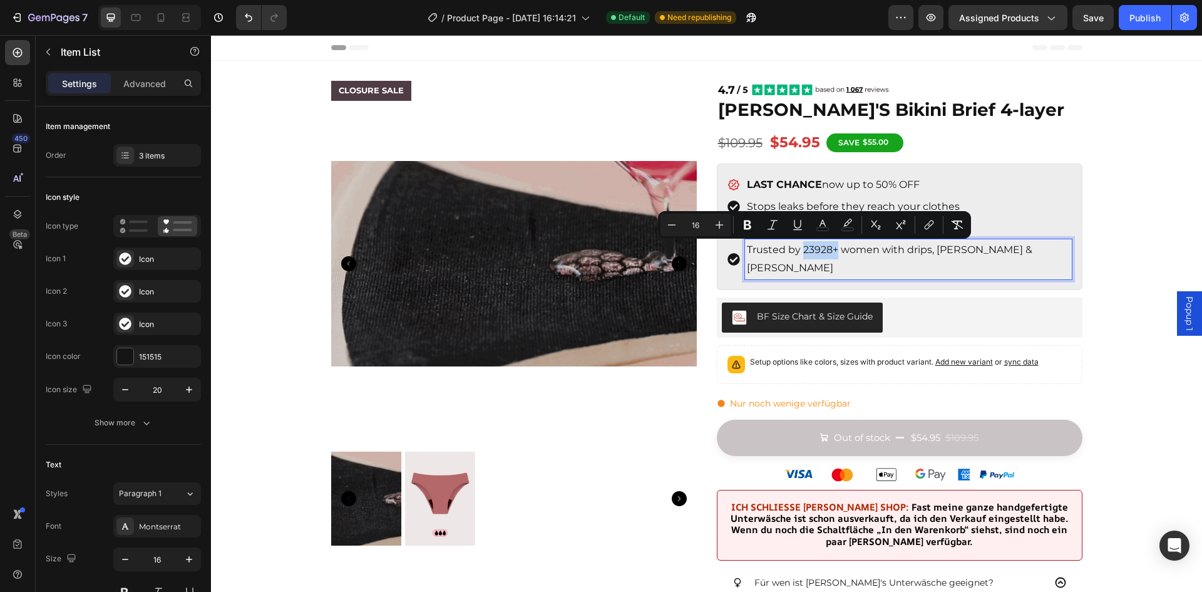
drag, startPoint x: 833, startPoint y: 252, endPoint x: 797, endPoint y: 245, distance: 36.9
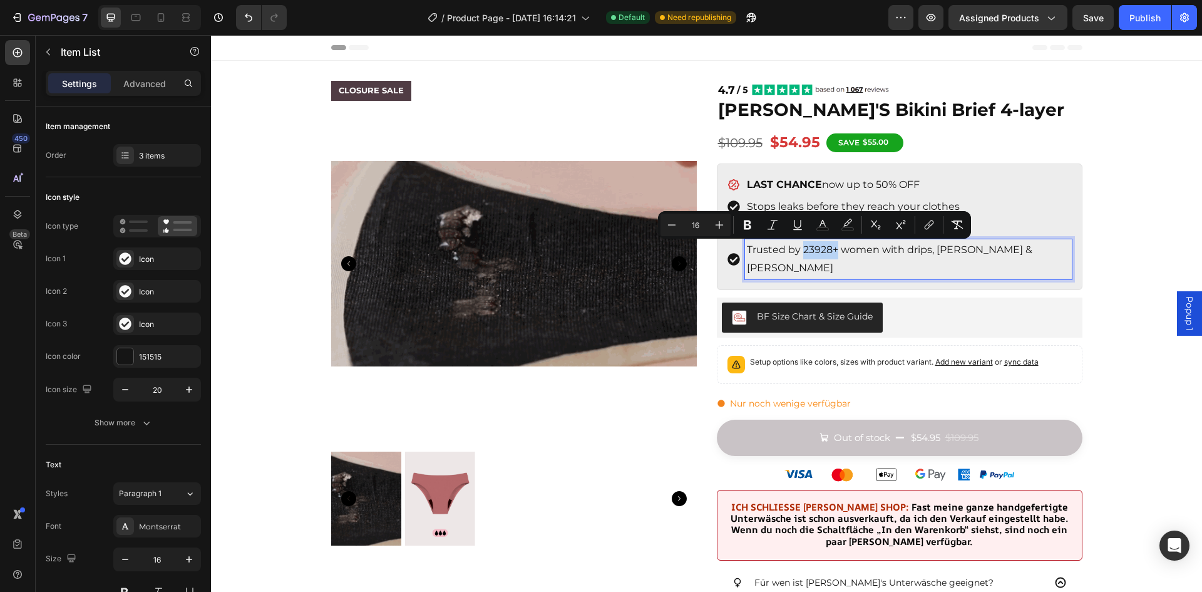
click at [797, 245] on span "Trusted by 23928+ women with drips, [PERSON_NAME] & [PERSON_NAME]" at bounding box center [890, 259] width 286 height 30
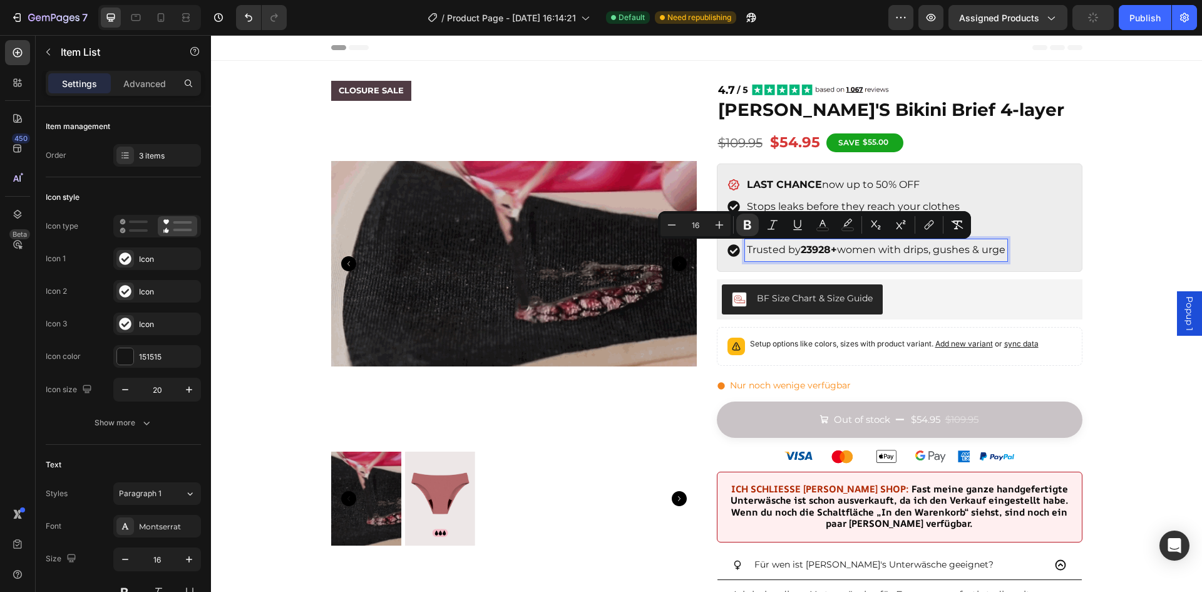
click at [861, 249] on span "Trusted by 23928+ women with drips, [PERSON_NAME] & [PERSON_NAME]" at bounding box center [876, 250] width 259 height 12
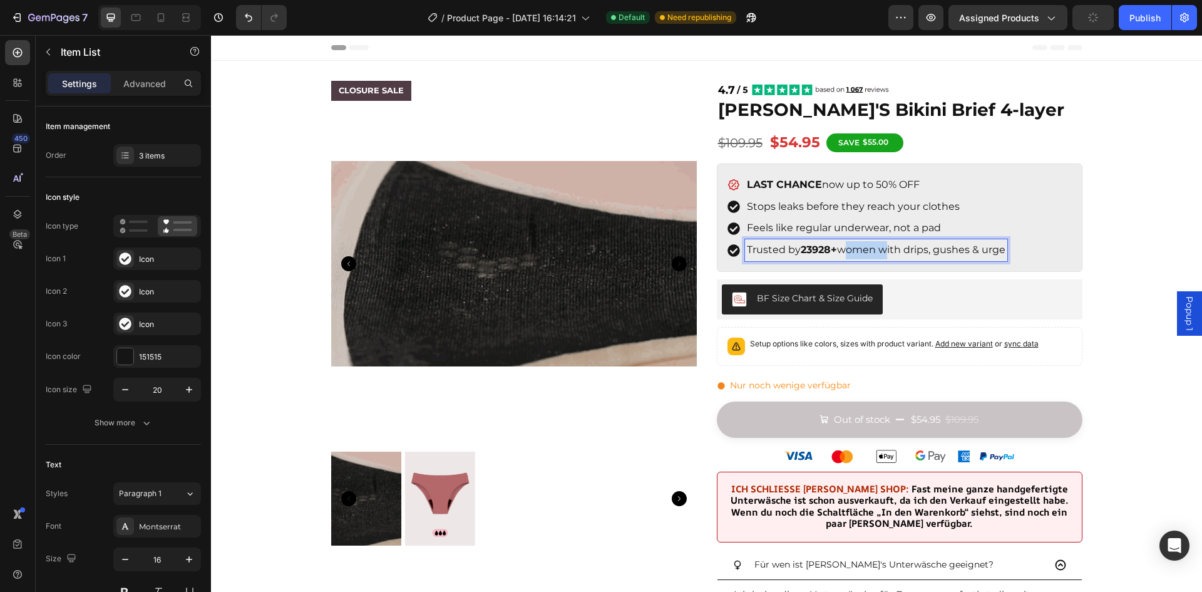
click at [861, 249] on span "Trusted by 23928+ women with drips, [PERSON_NAME] & [PERSON_NAME]" at bounding box center [876, 250] width 259 height 12
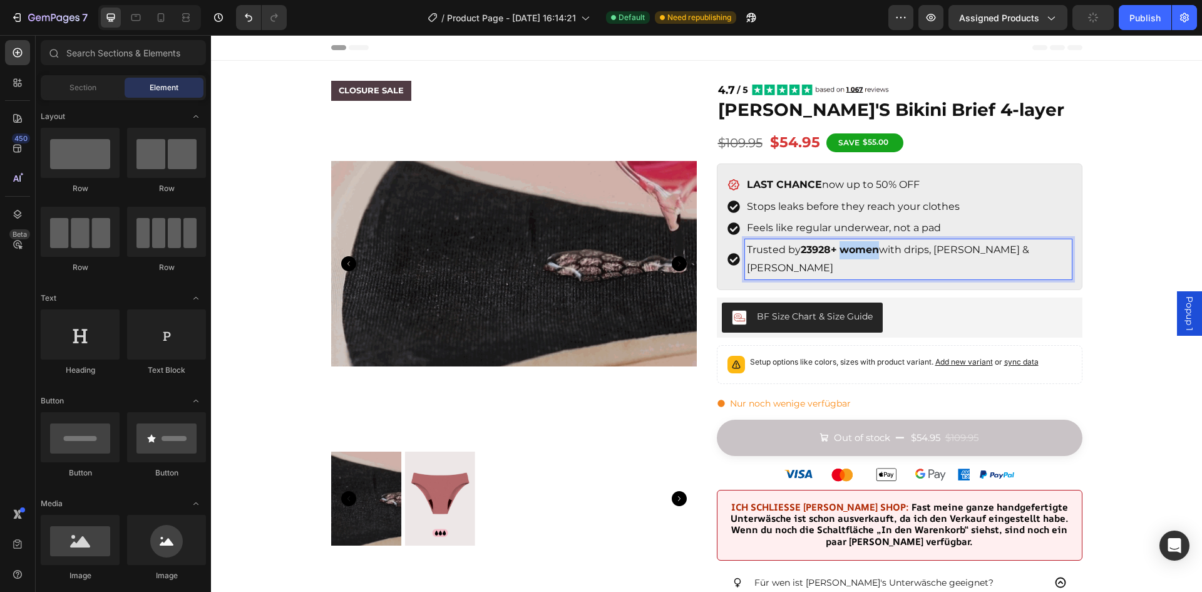
click at [1080, 263] on section "CLOSURE SALE Product Badge Product Images Image [PERSON_NAME]'S Bikini Brief 4-…" at bounding box center [706, 542] width 771 height 963
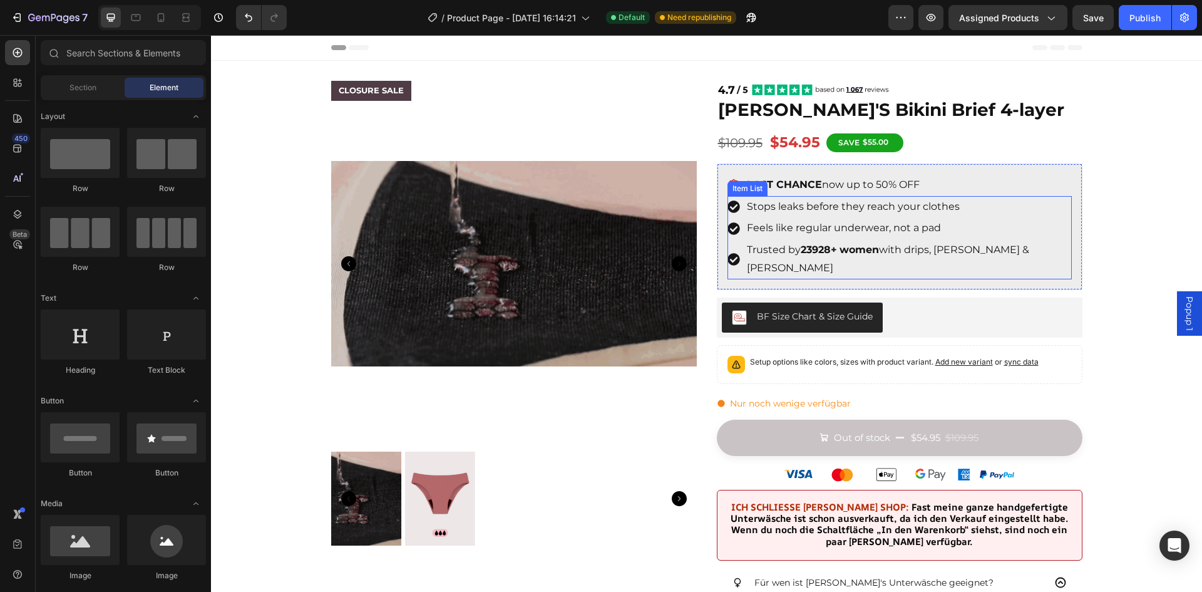
click at [857, 247] on strong "women" at bounding box center [859, 250] width 39 height 12
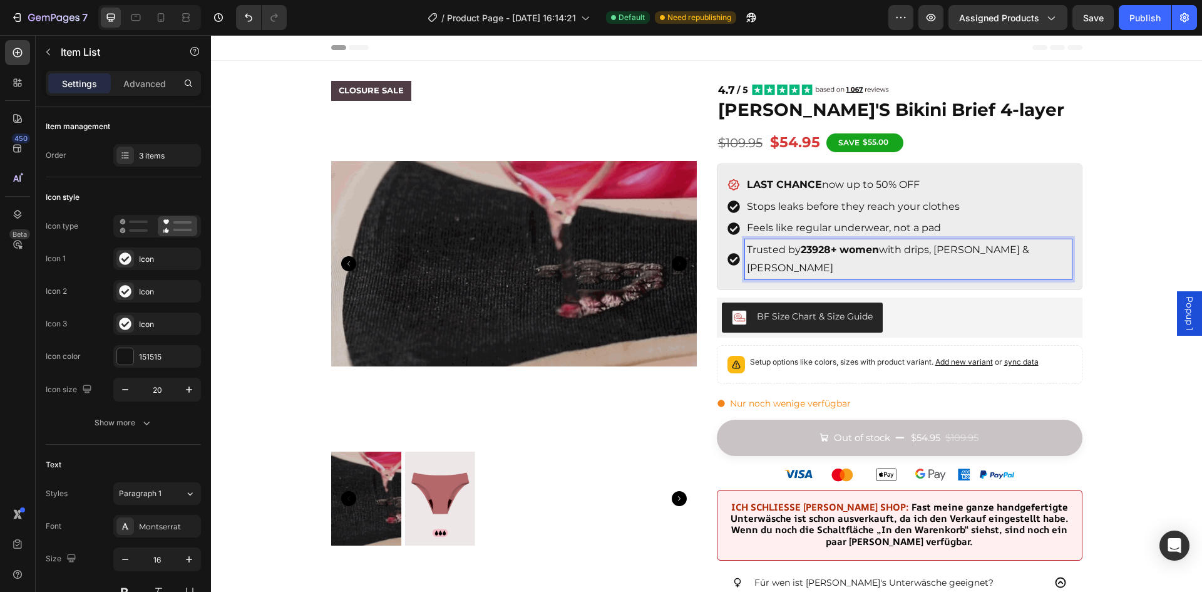
click at [850, 251] on strong "women" at bounding box center [859, 250] width 39 height 12
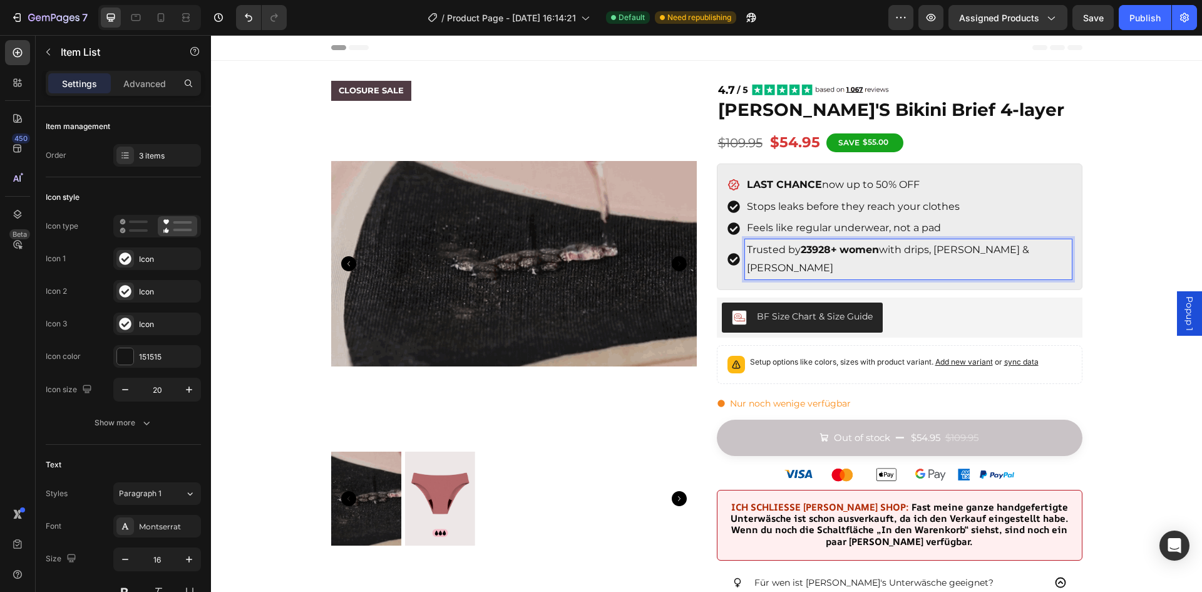
click at [850, 251] on strong "women" at bounding box center [859, 250] width 39 height 12
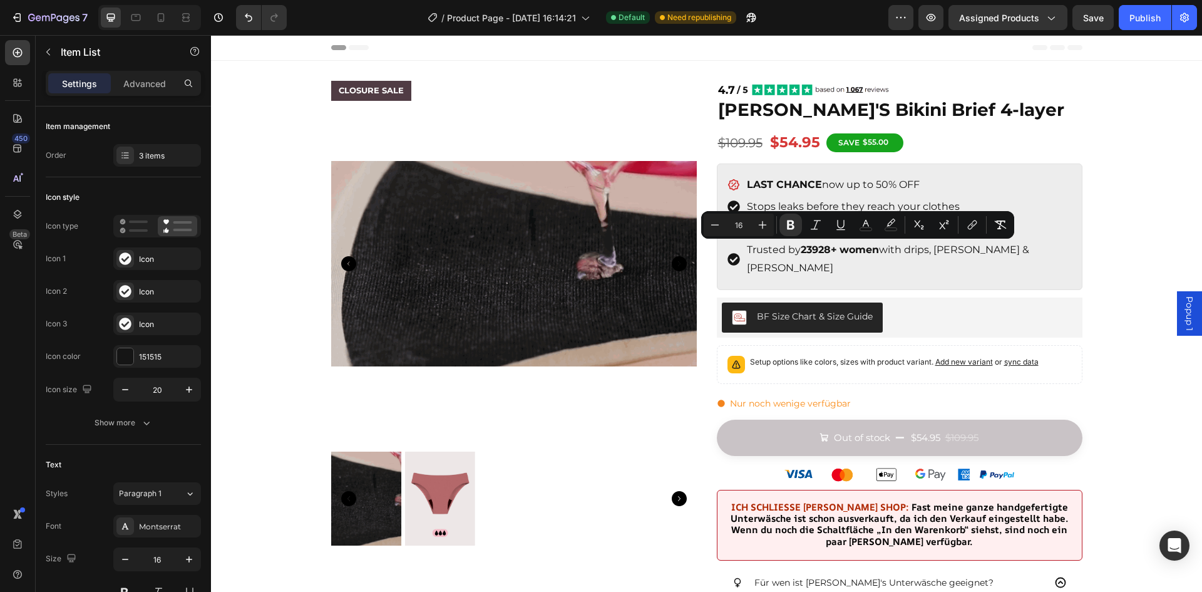
click at [1114, 245] on div "CLOSURE SALE Product Badge Product Images Image [PERSON_NAME]'S Bikini Brief 4-…" at bounding box center [706, 601] width 991 height 1081
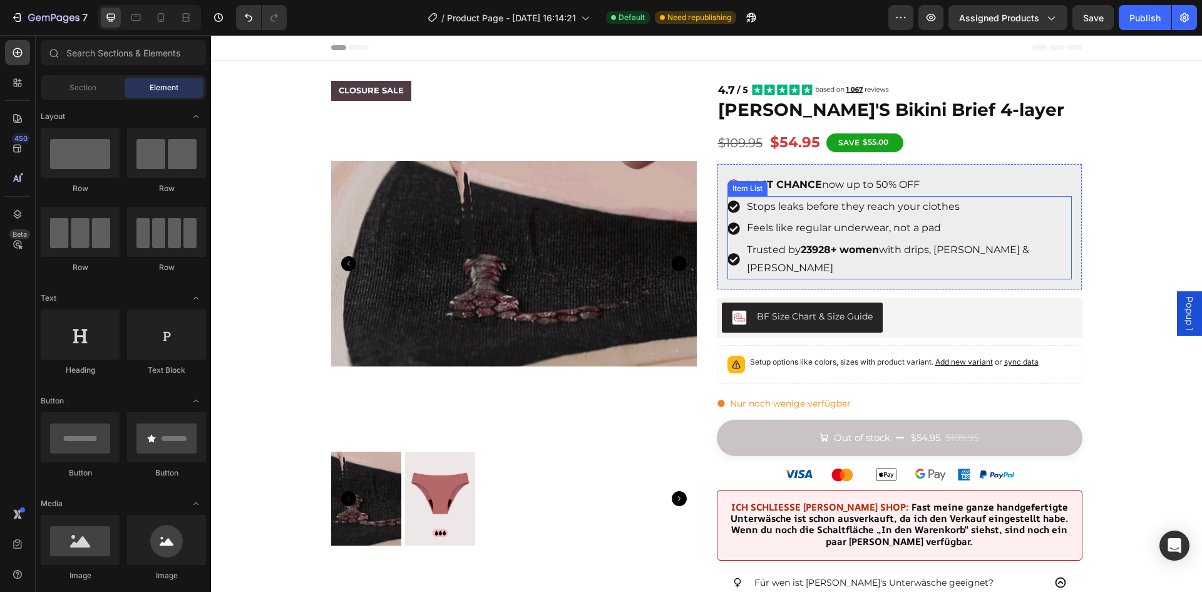
click at [761, 250] on span "Trusted by 23928+ women with drips, [PERSON_NAME] & [PERSON_NAME]" at bounding box center [888, 259] width 282 height 30
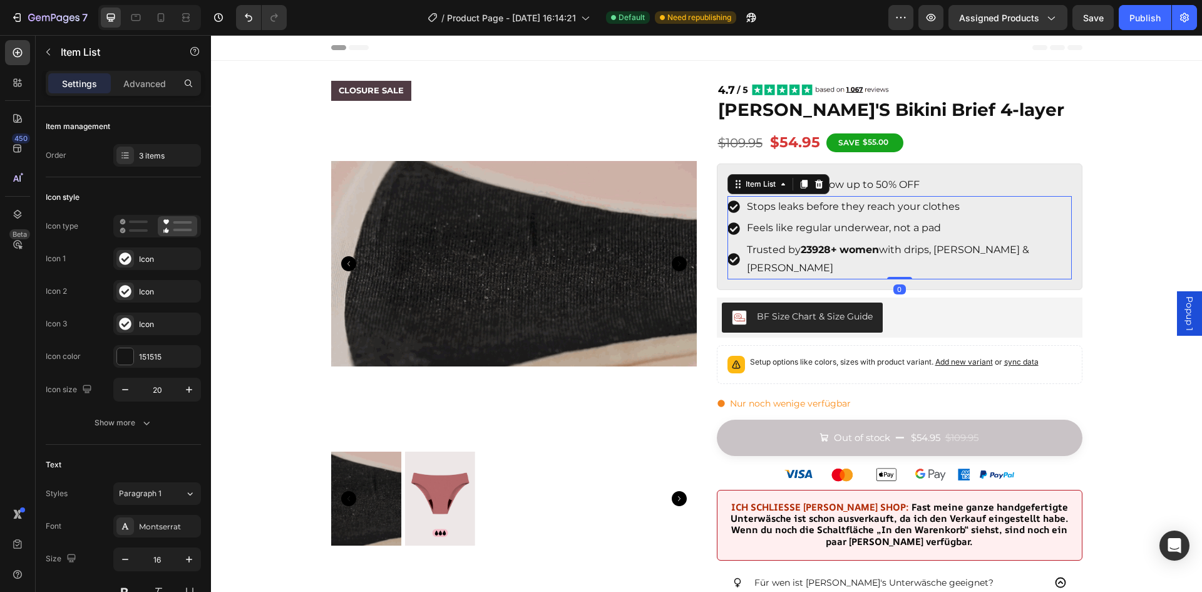
click at [809, 197] on div "Stops leaks before they reach your clothes" at bounding box center [908, 207] width 327 height 22
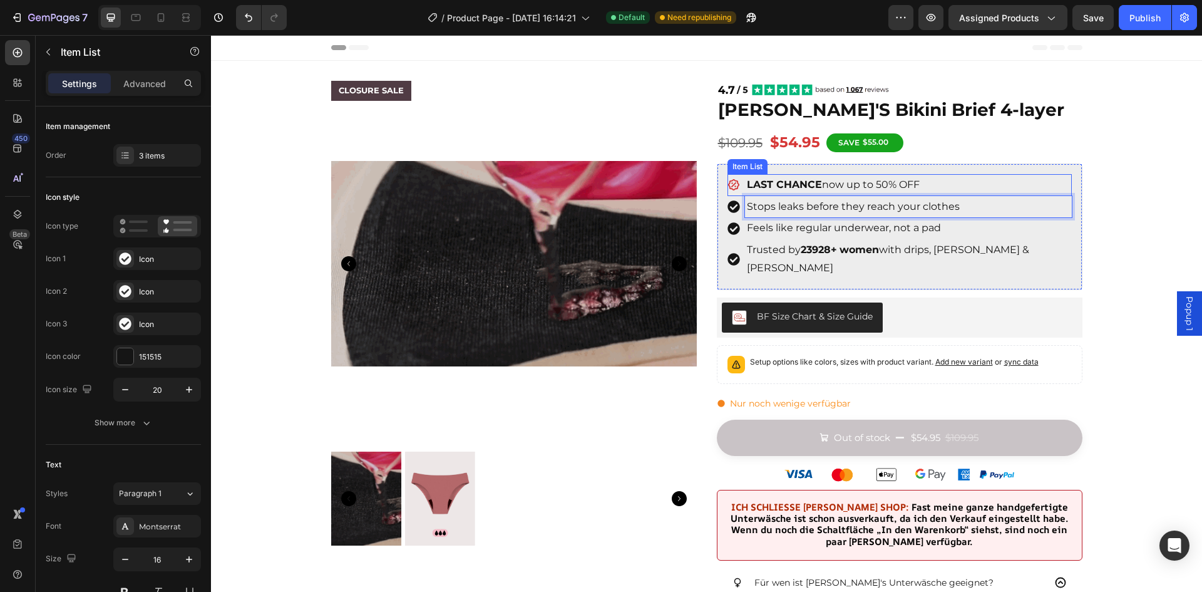
click at [731, 185] on icon at bounding box center [734, 184] width 13 height 13
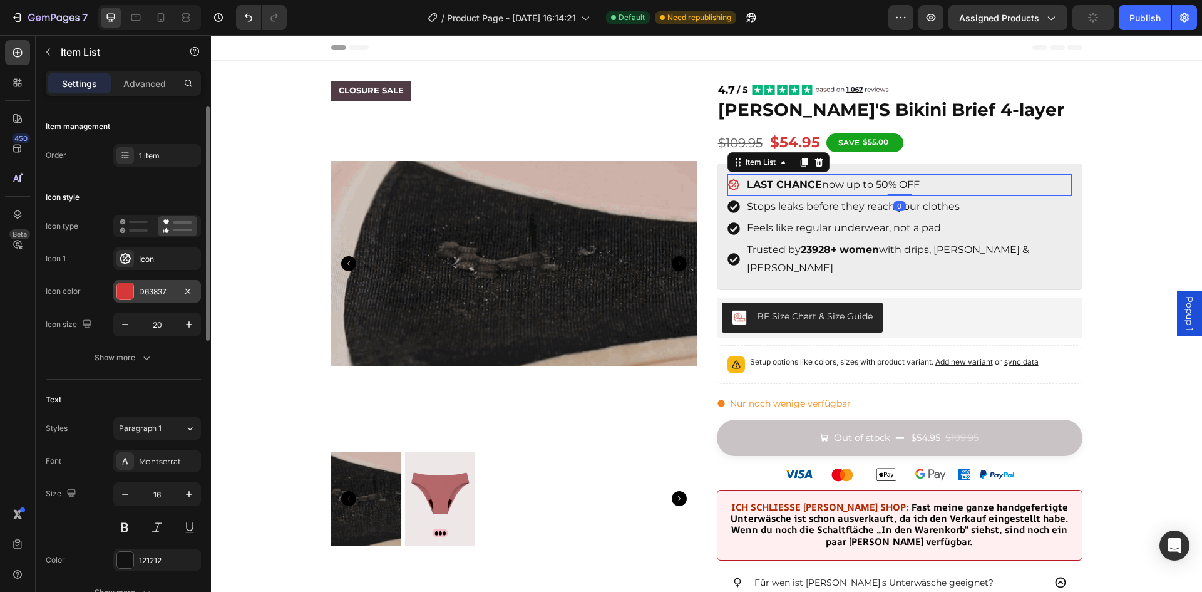
click at [121, 289] on div at bounding box center [125, 291] width 16 height 16
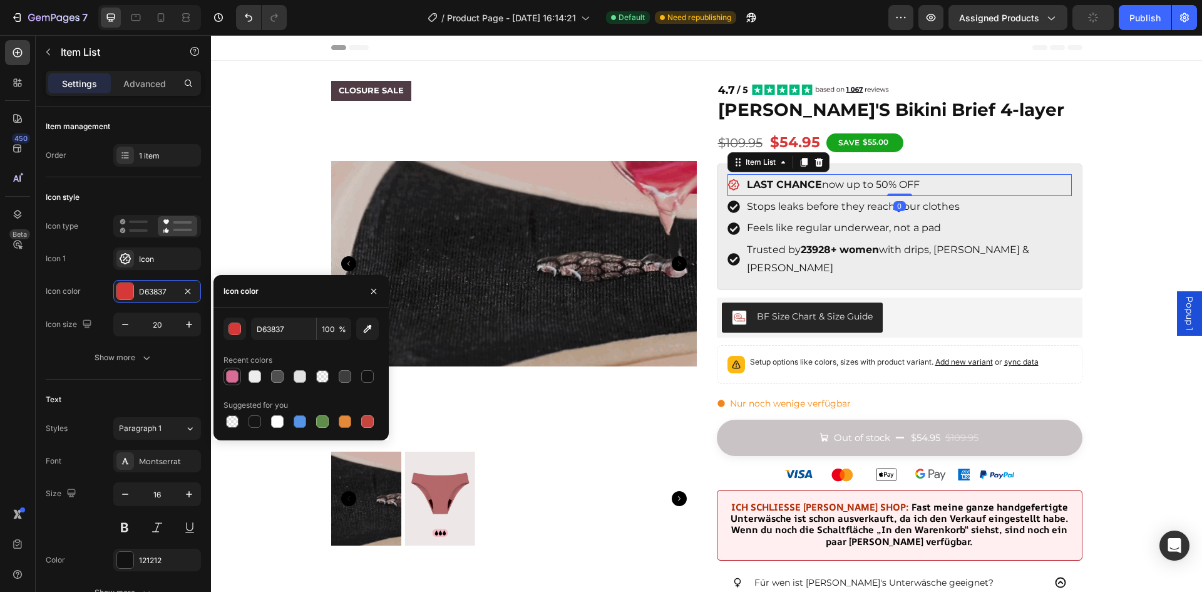
click at [225, 376] on div at bounding box center [232, 376] width 15 height 15
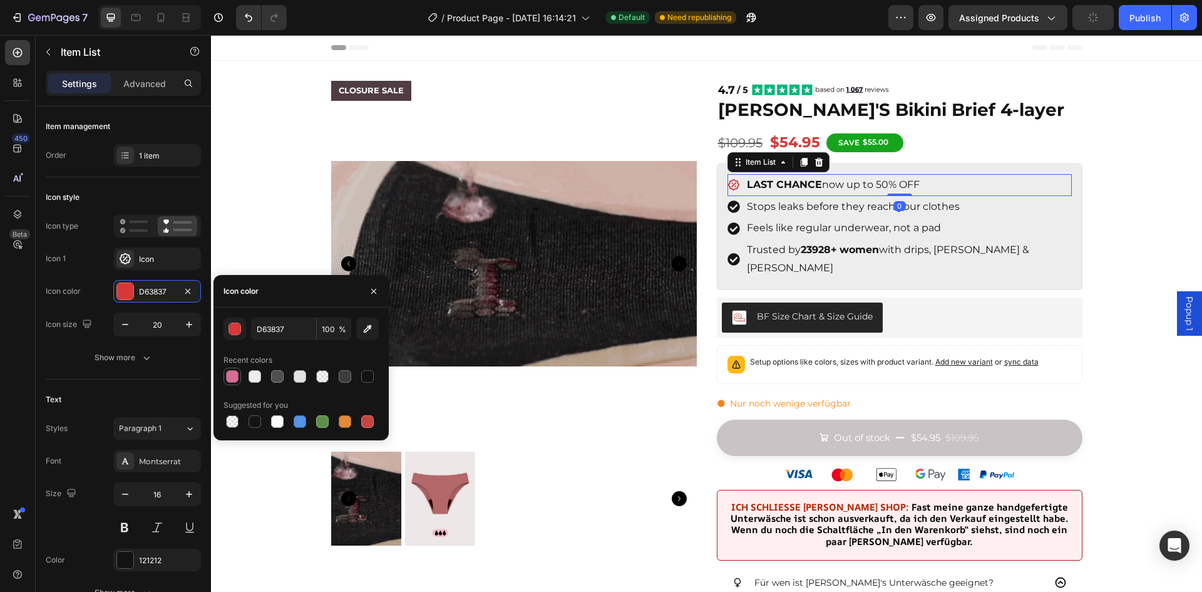
type input "D76C96"
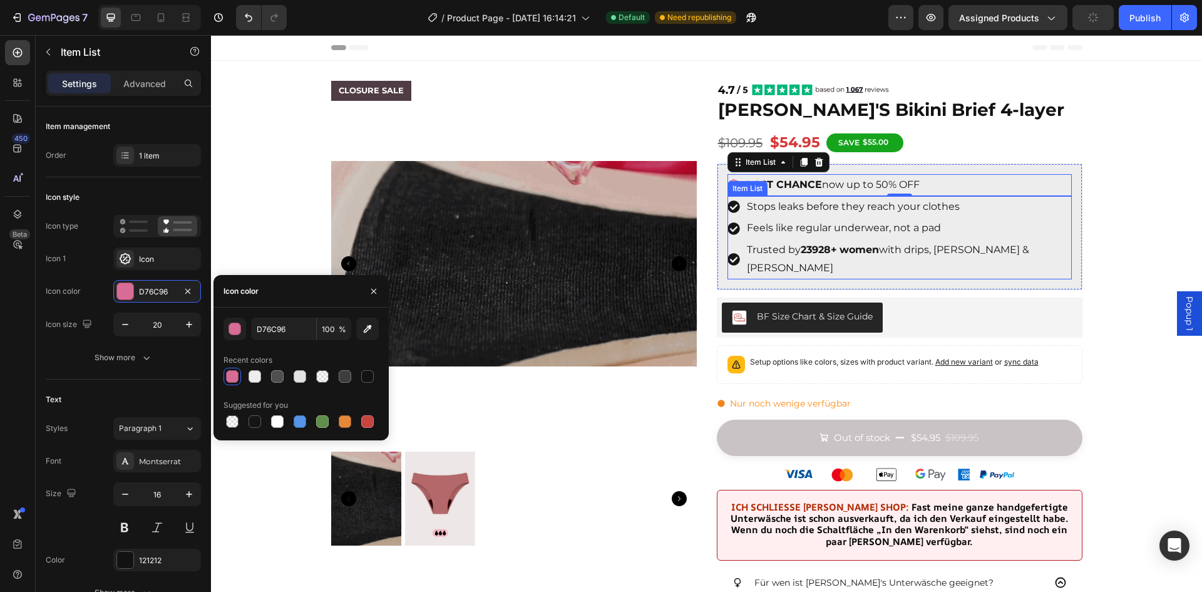
click at [731, 207] on icon at bounding box center [734, 206] width 13 height 13
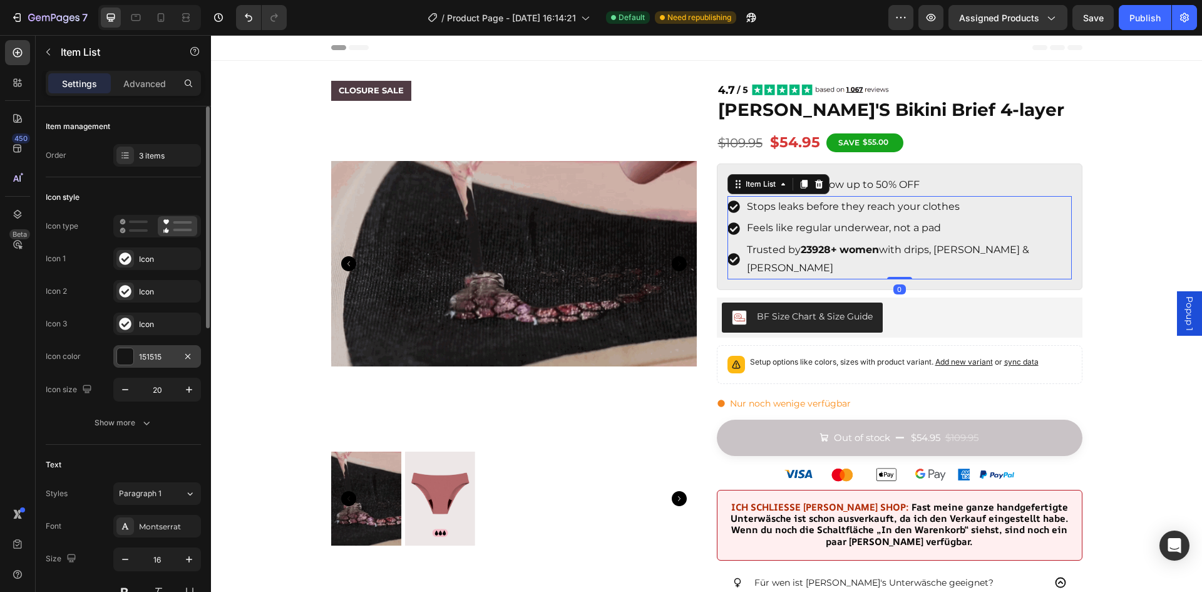
click at [128, 358] on div at bounding box center [125, 356] width 16 height 16
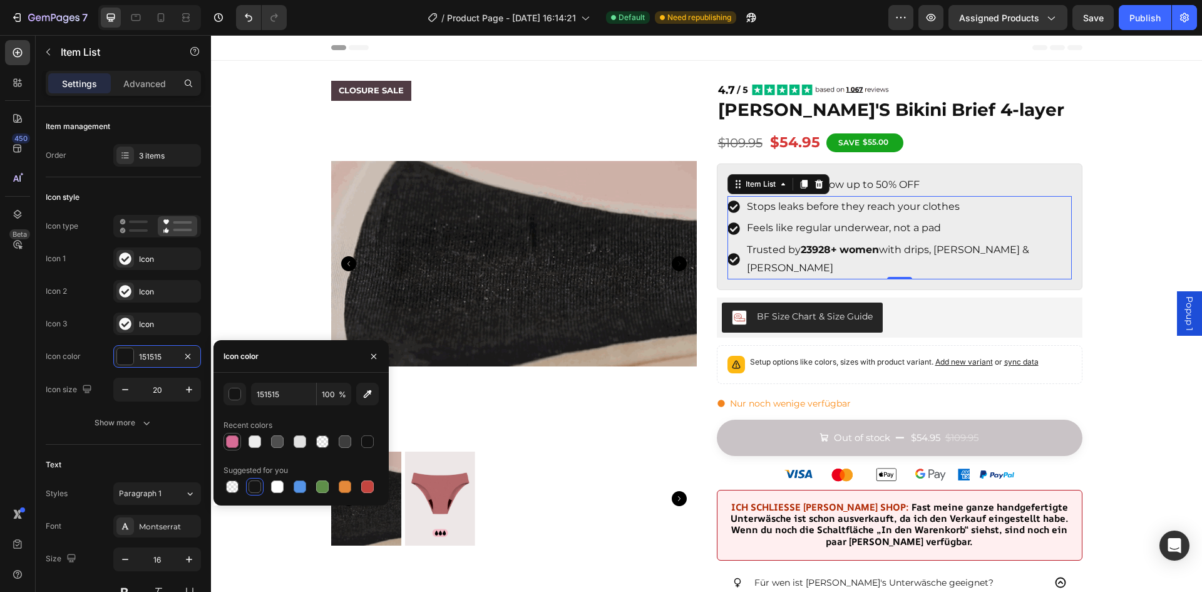
click at [234, 435] on div at bounding box center [232, 441] width 13 height 13
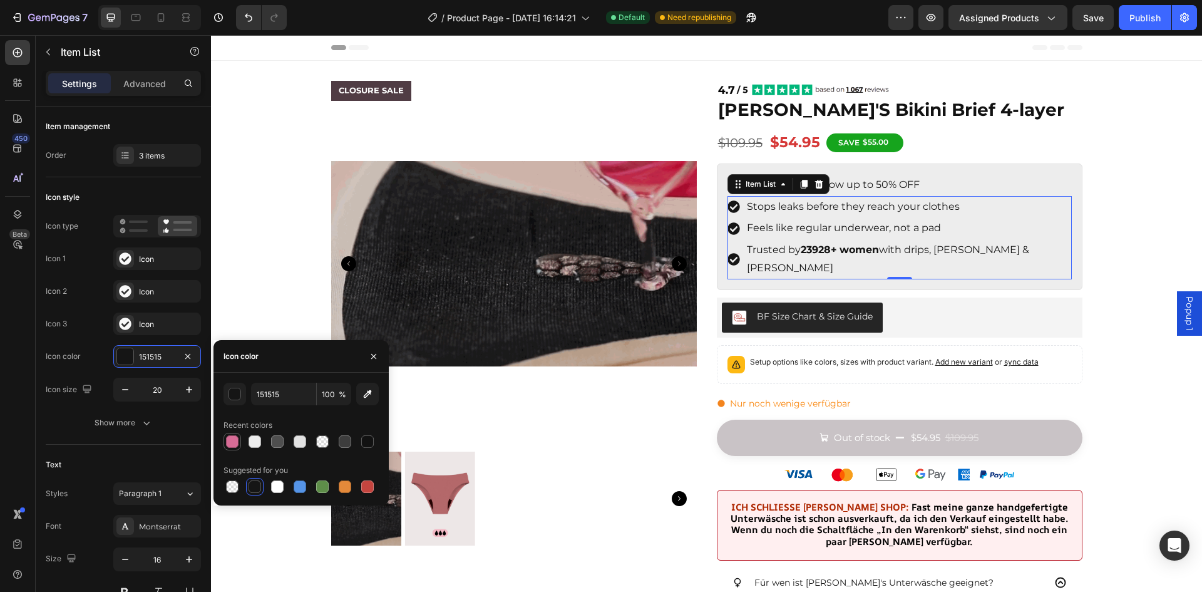
type input "D76C96"
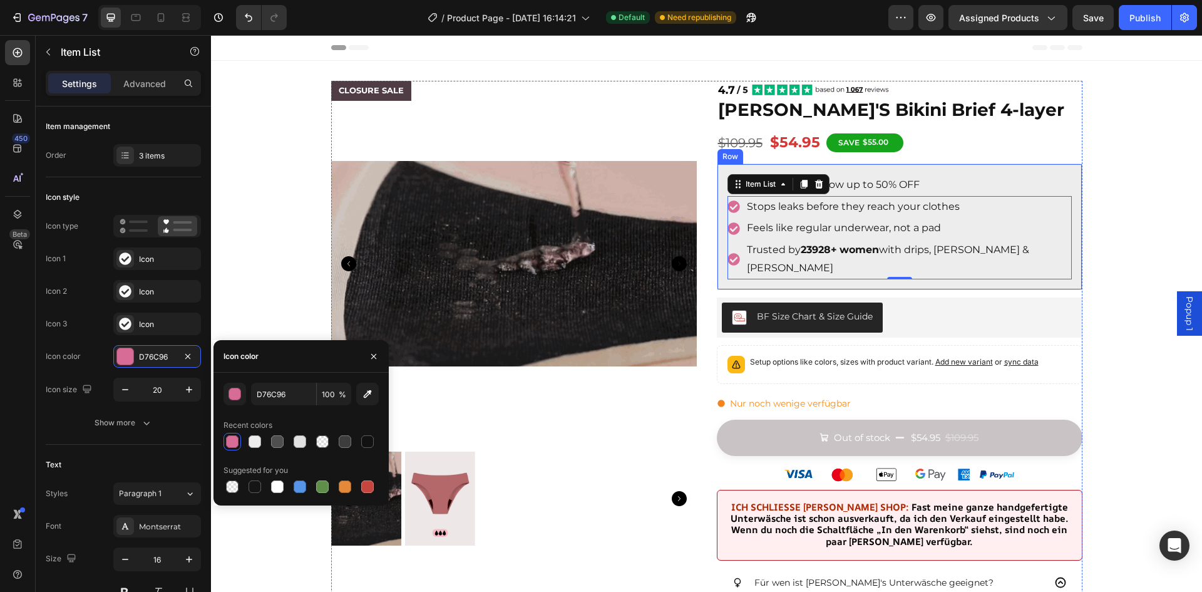
click at [1111, 181] on div "CLOSURE SALE Product Badge Product Images Image [PERSON_NAME]'S Bikini Brief 4-…" at bounding box center [706, 601] width 991 height 1081
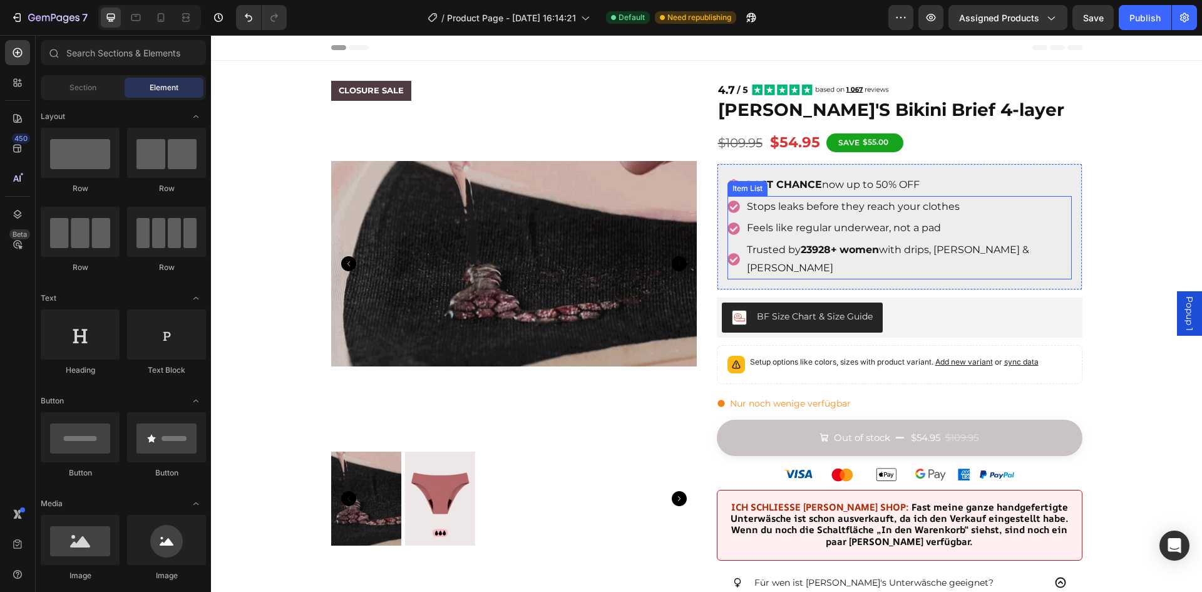
click at [850, 247] on strong "women" at bounding box center [859, 250] width 39 height 12
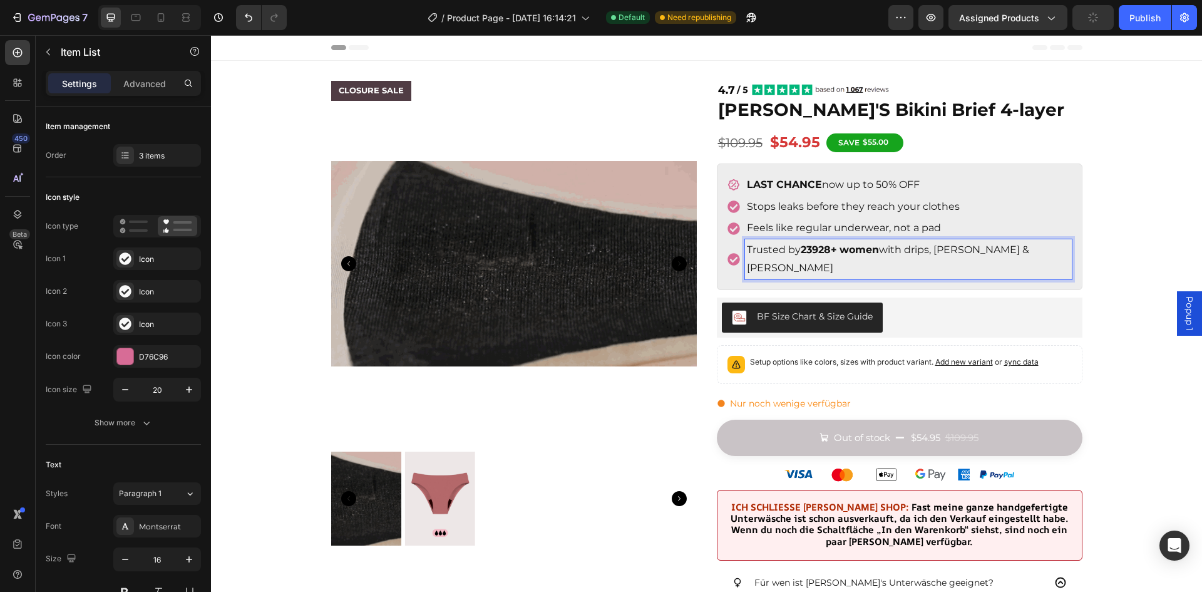
click at [1120, 207] on div "CLOSURE SALE Product Badge Product Images Image [PERSON_NAME]'S Bikini Brief 4-…" at bounding box center [706, 601] width 991 height 1081
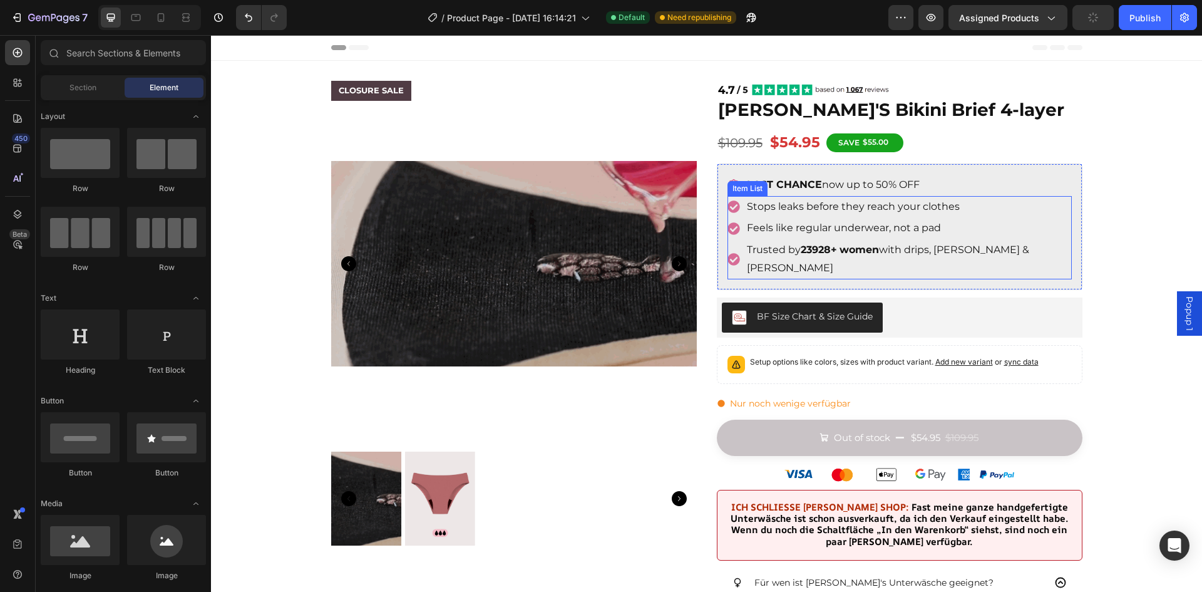
click at [944, 253] on span "Trusted by 23928+ women with drips, [PERSON_NAME] & [PERSON_NAME]" at bounding box center [888, 259] width 282 height 30
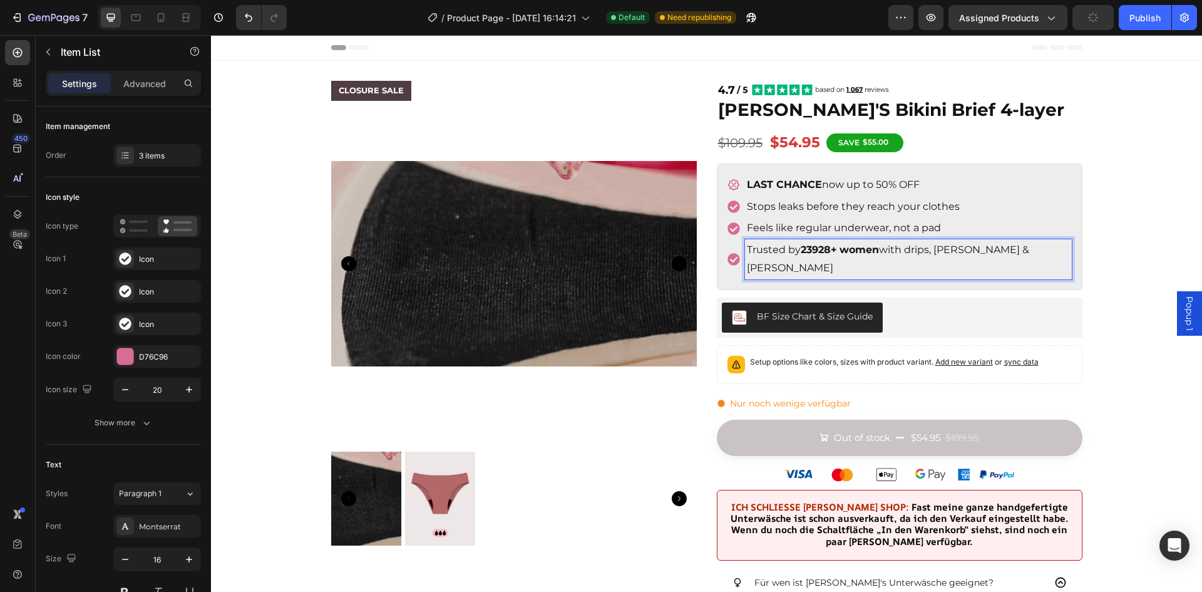
click at [920, 247] on span "Trusted by 23928+ women with drips, [PERSON_NAME] & [PERSON_NAME]" at bounding box center [888, 259] width 282 height 30
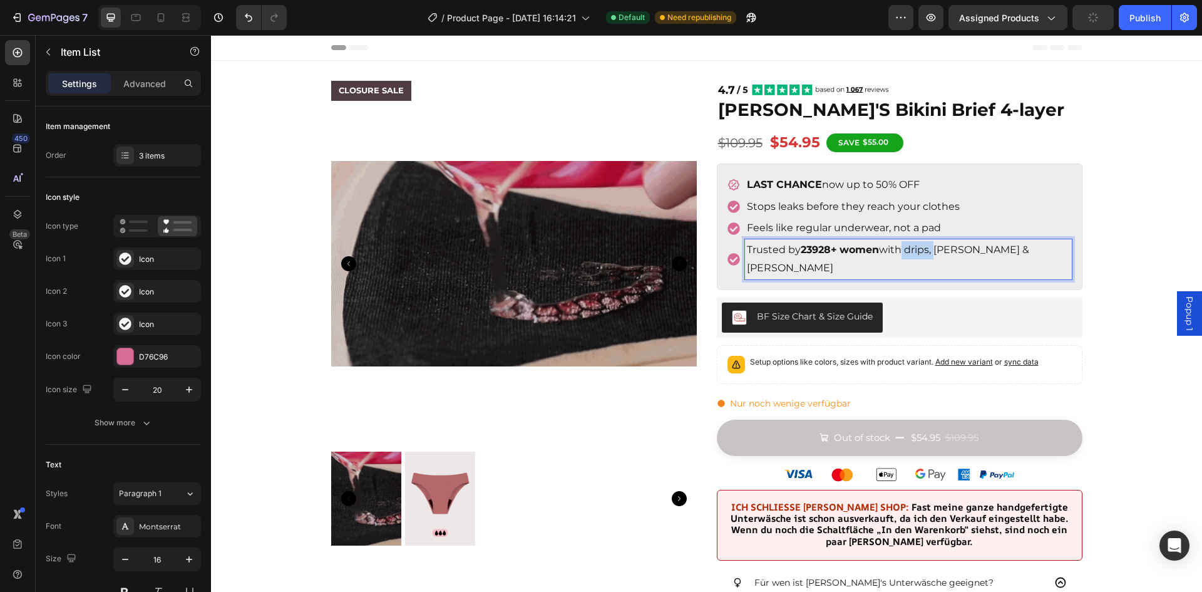
drag, startPoint x: 900, startPoint y: 248, endPoint x: 934, endPoint y: 251, distance: 34.6
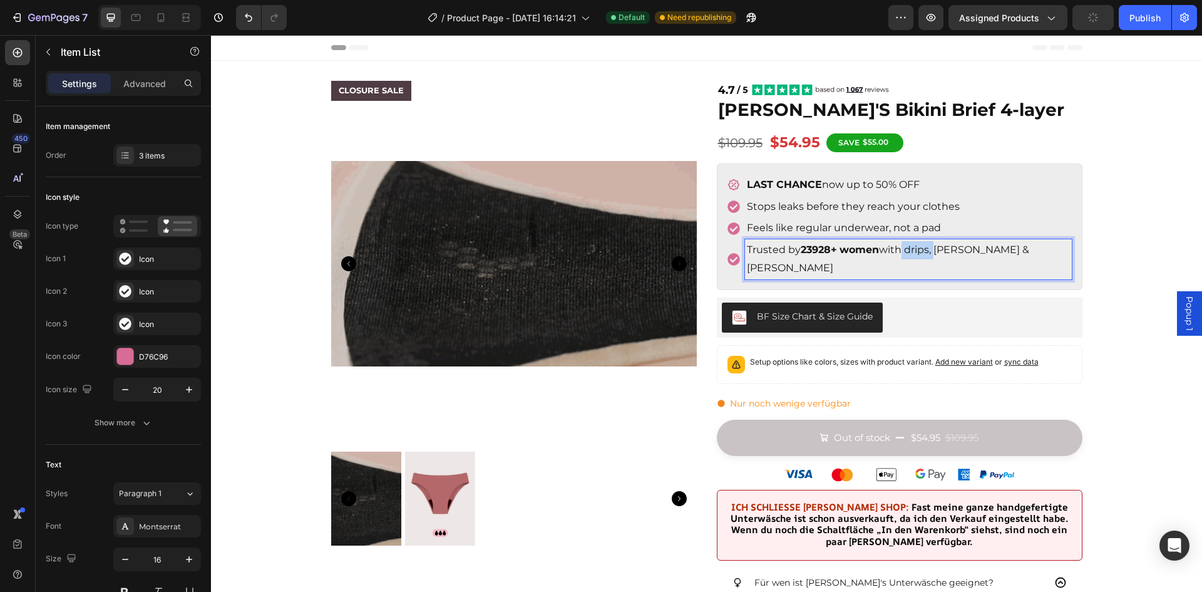
click at [935, 251] on span "Trusted by 23928+ women with drips, [PERSON_NAME] & [PERSON_NAME]" at bounding box center [888, 259] width 282 height 30
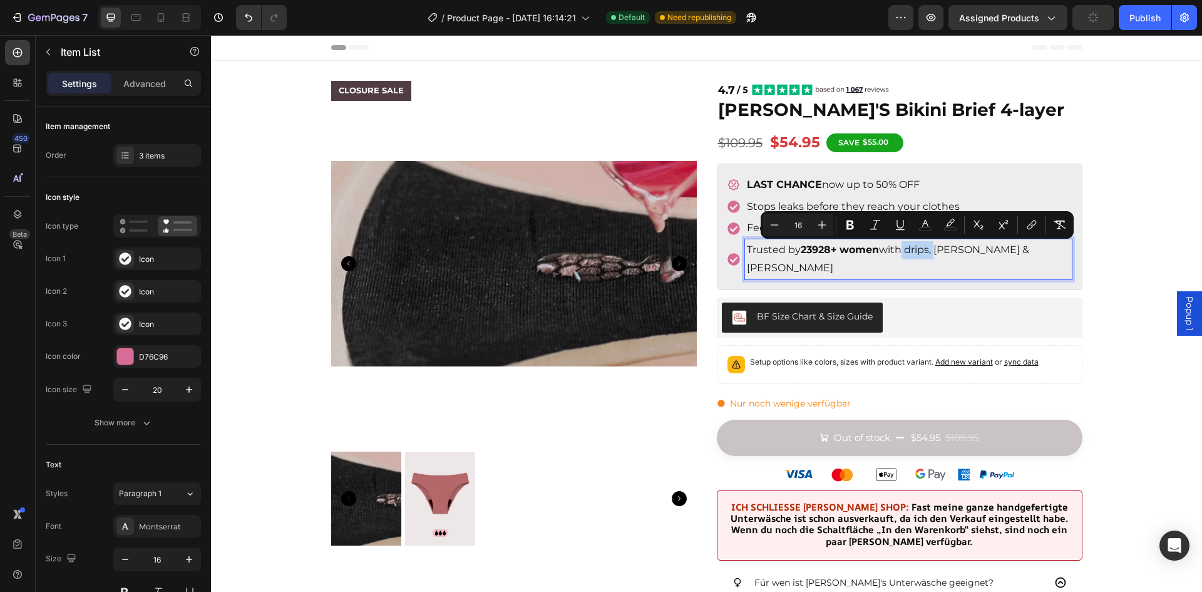
click at [904, 247] on span "Trusted by 23928+ women with drips, [PERSON_NAME] & [PERSON_NAME]" at bounding box center [888, 259] width 282 height 30
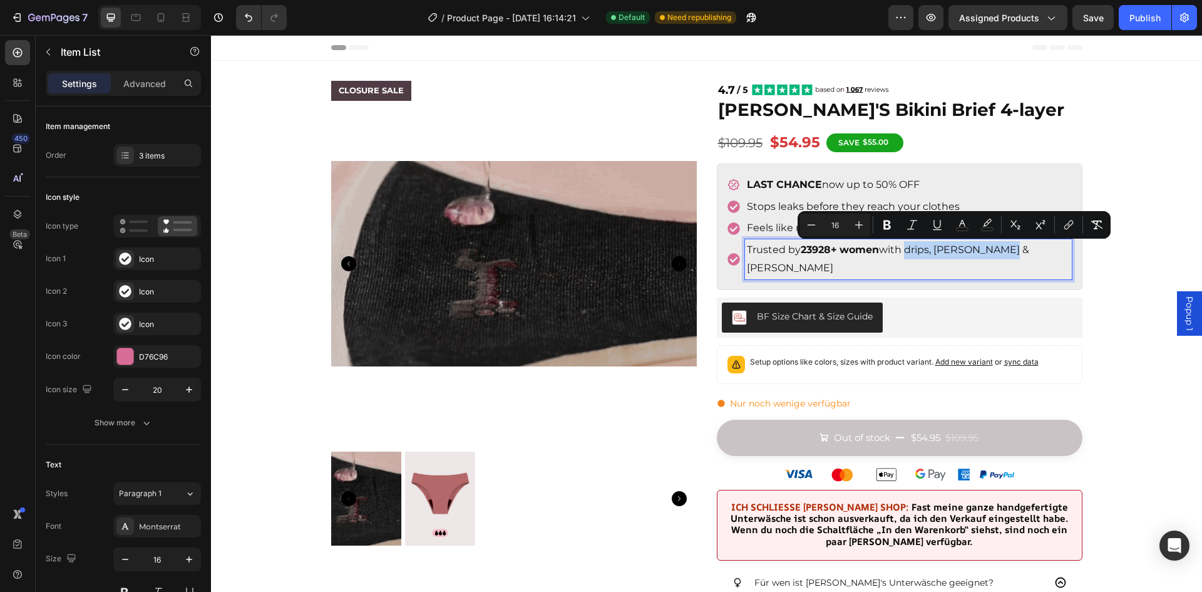
drag, startPoint x: 903, startPoint y: 248, endPoint x: 1009, endPoint y: 252, distance: 105.9
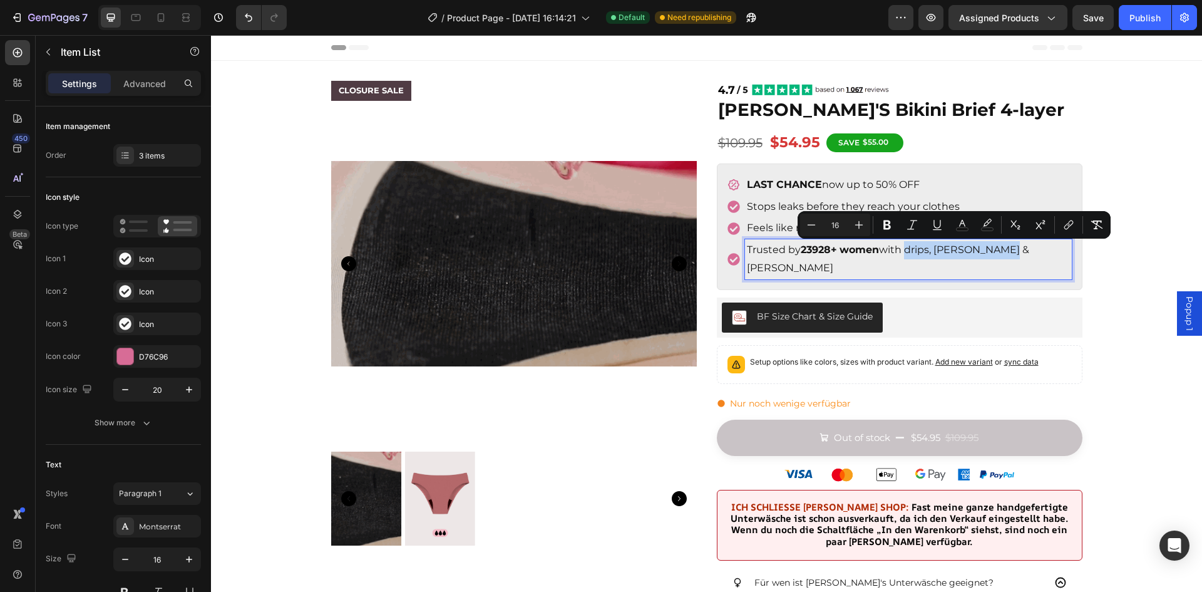
click at [1009, 252] on div "Stops leaks before they reach your clothes Feels like regular underwear, not a …" at bounding box center [900, 237] width 344 height 83
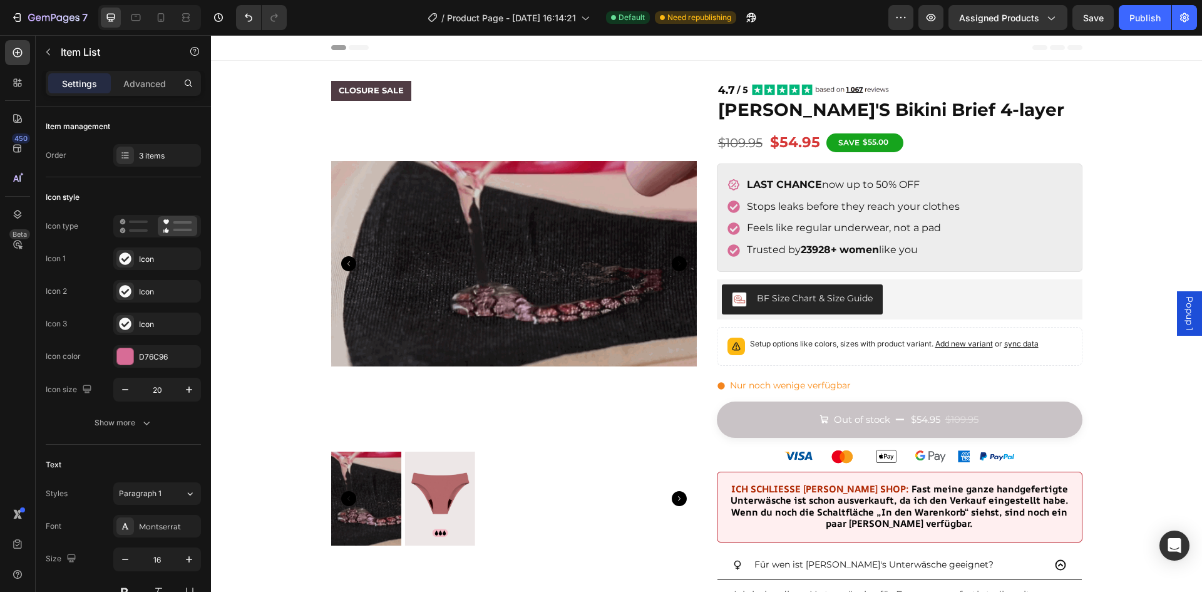
click at [1121, 174] on div "CLOSURE SALE Product Badge Product Images Image [PERSON_NAME]'S Bikini Brief 4-…" at bounding box center [706, 592] width 991 height 1063
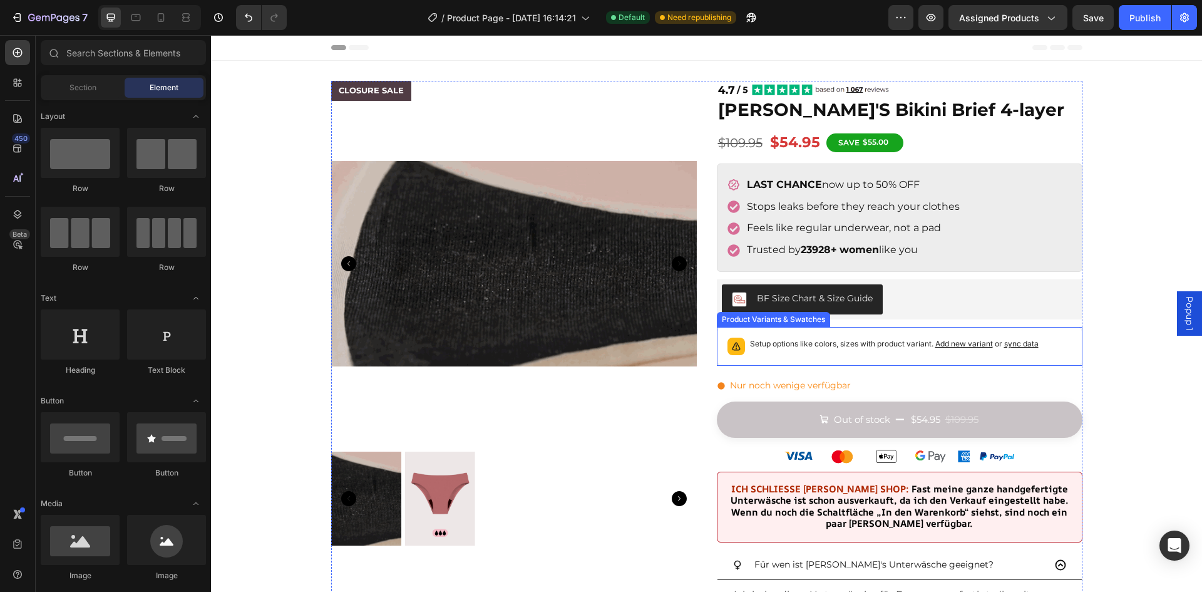
click at [851, 353] on div "Setup options like colors, sizes with product variant. Add new variant or sync …" at bounding box center [894, 346] width 289 height 18
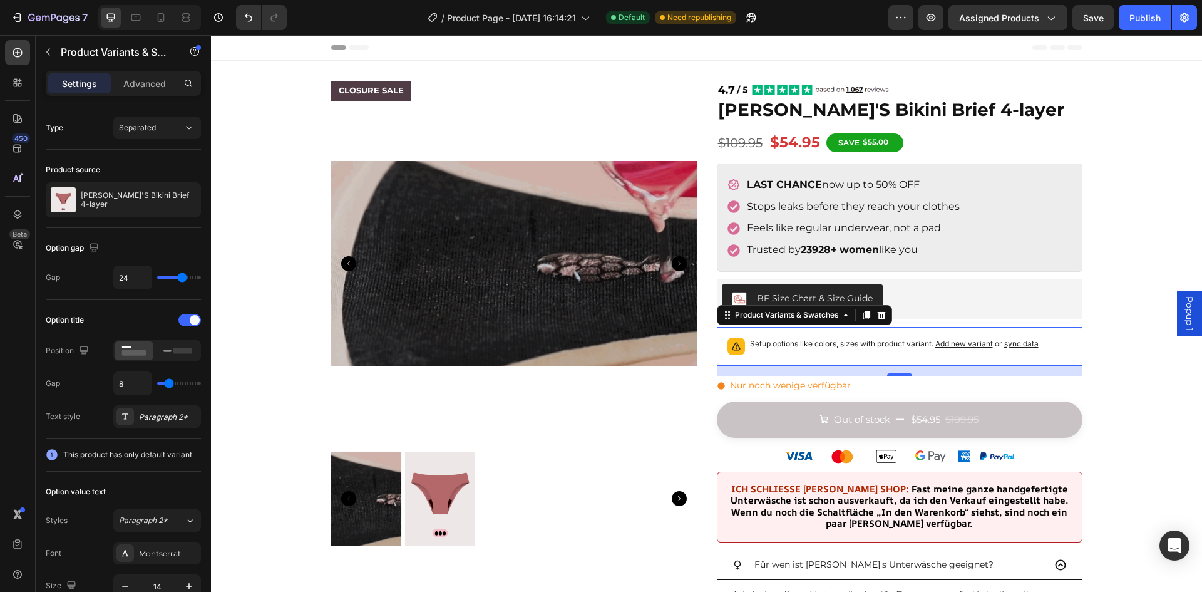
click at [1024, 345] on span "sync data" at bounding box center [1021, 343] width 34 height 9
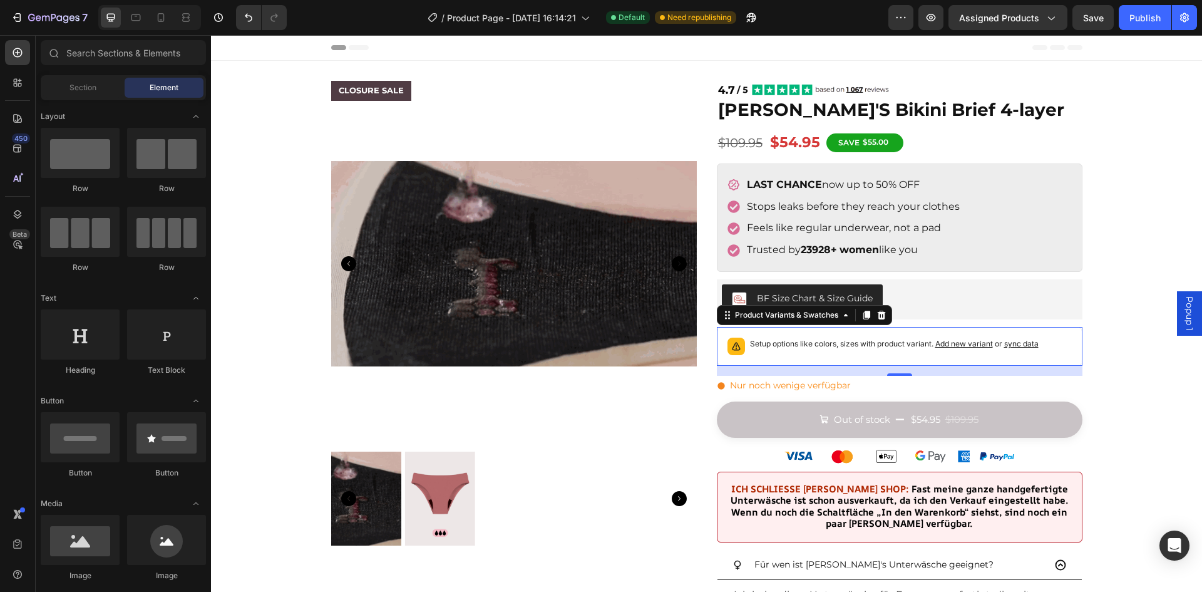
click at [1103, 364] on div "CLOSURE SALE Product Badge Product Images Image [PERSON_NAME]'S Bikini Brief 4-…" at bounding box center [706, 592] width 991 height 1063
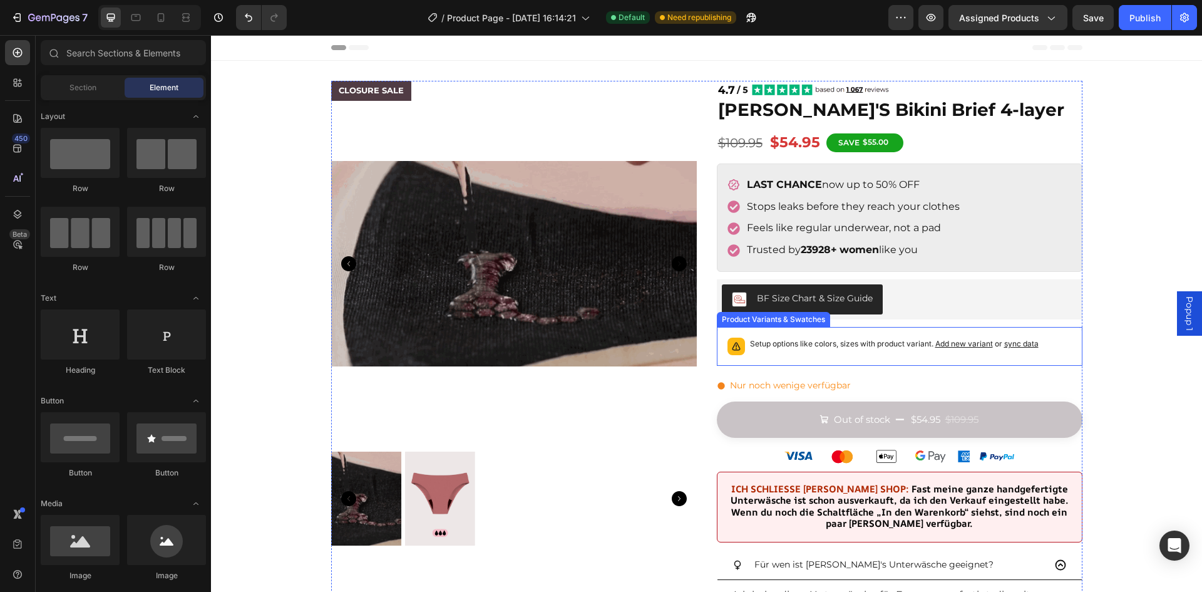
click at [840, 358] on div "Setup options like colors, sizes with product variant. Add new variant or sync …" at bounding box center [900, 346] width 354 height 28
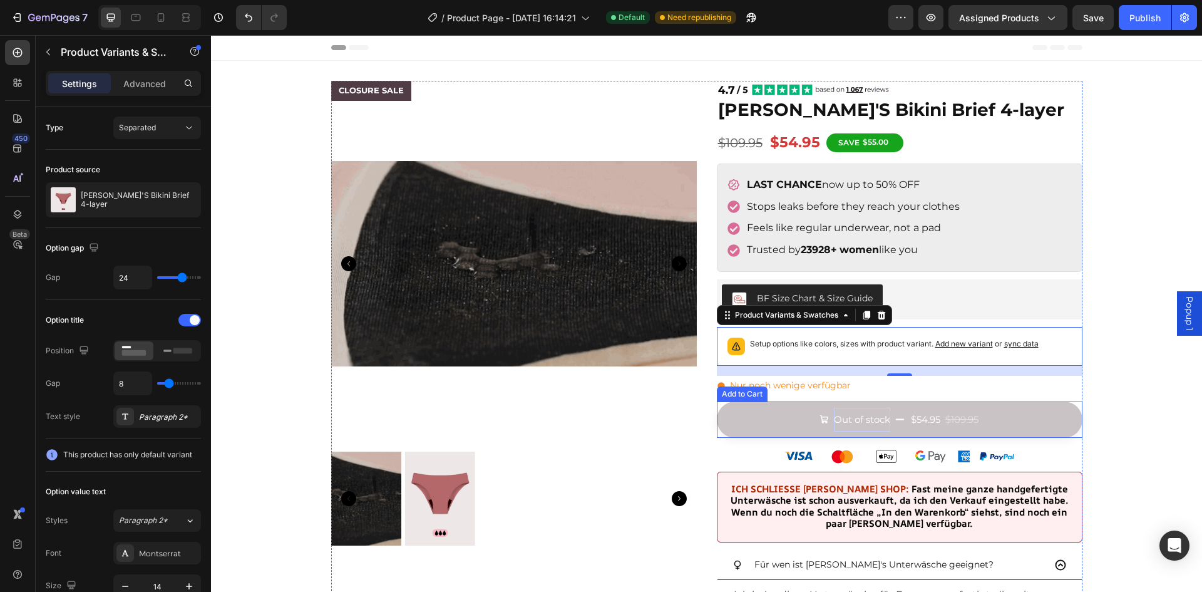
click at [853, 411] on p "Out of stock" at bounding box center [862, 420] width 56 height 24
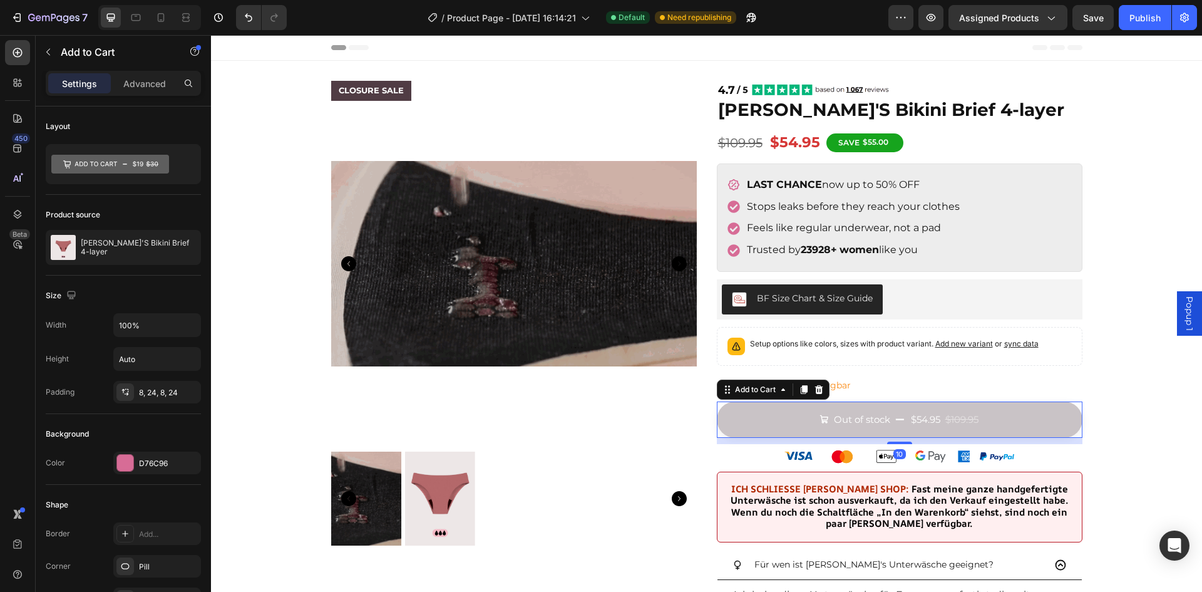
click at [765, 414] on button "Out of stock $54.95 $109.95" at bounding box center [900, 419] width 366 height 36
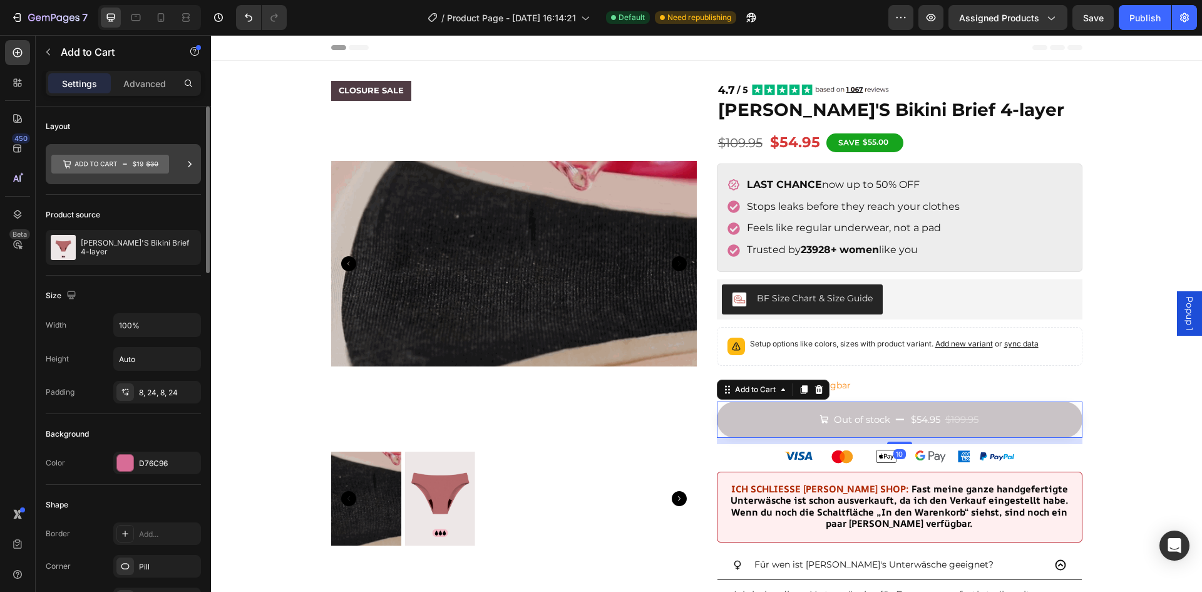
click at [127, 155] on icon at bounding box center [110, 164] width 118 height 19
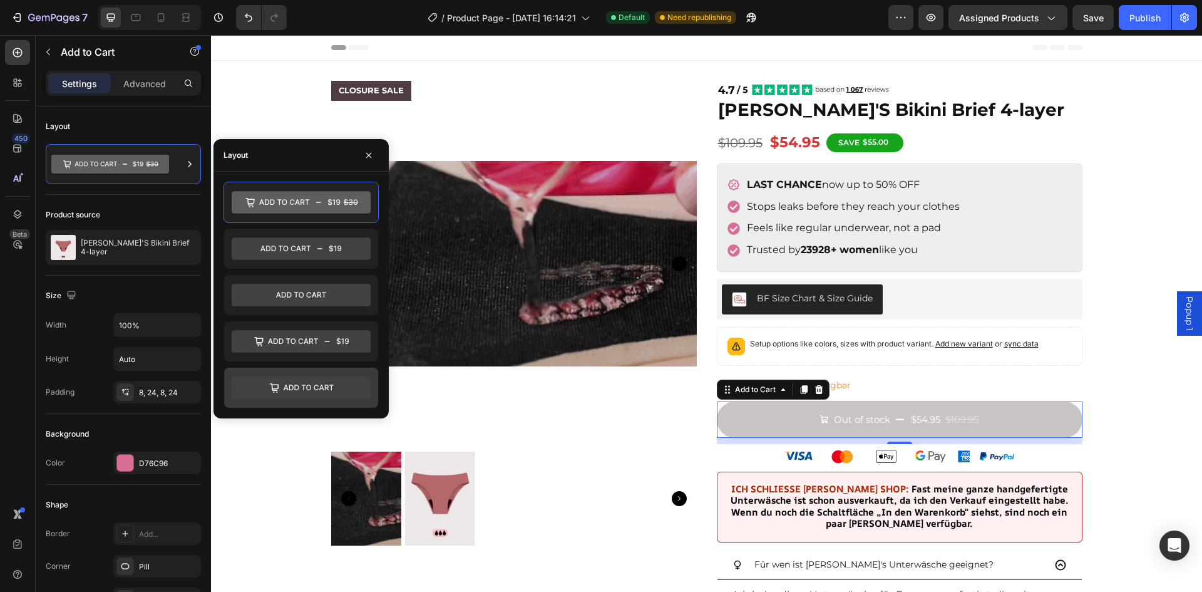
click at [317, 381] on icon at bounding box center [301, 387] width 139 height 23
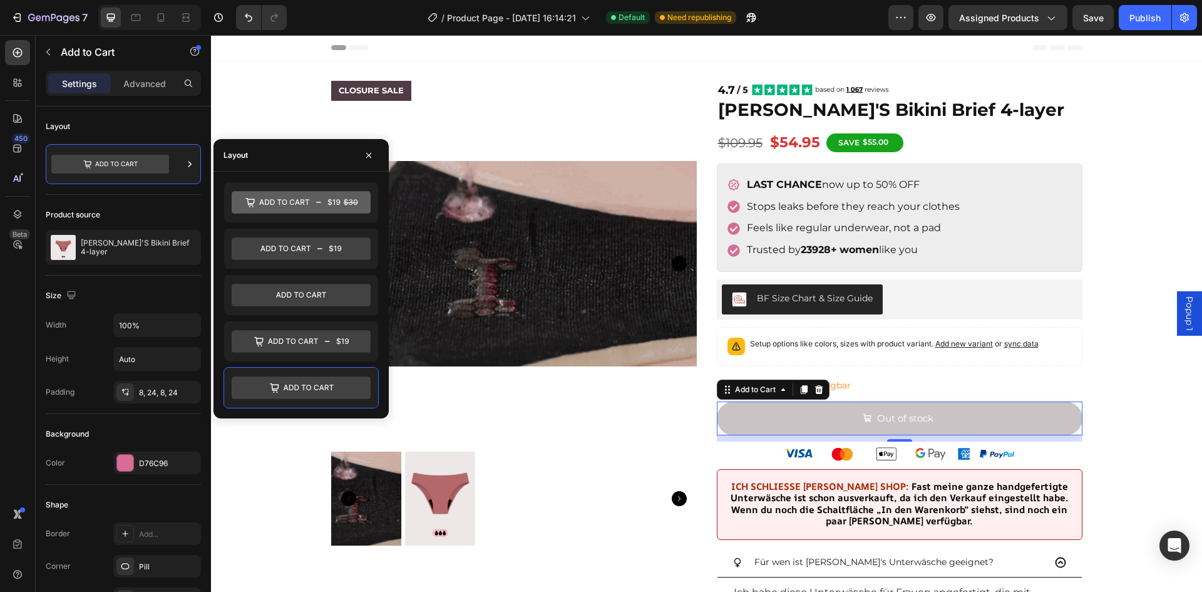
click at [1145, 379] on div "CLOSURE SALE Product Badge Product Images Image [PERSON_NAME]'S Bikini Brief 4-…" at bounding box center [706, 591] width 991 height 1060
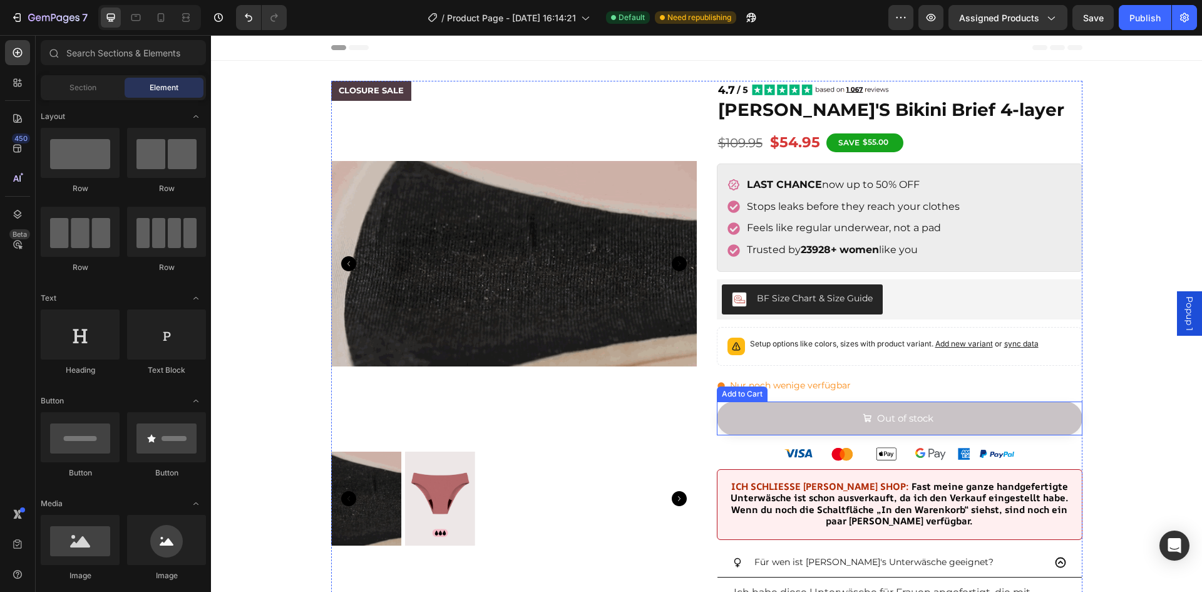
click at [863, 415] on icon "Out of stock" at bounding box center [867, 417] width 9 height 9
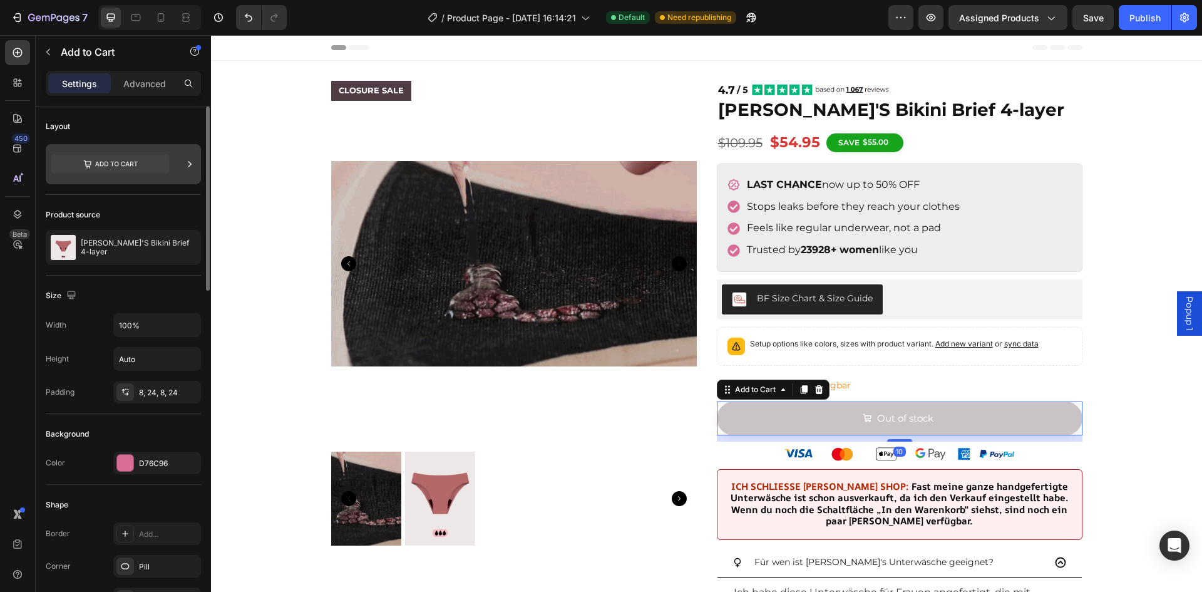
click at [140, 153] on icon at bounding box center [110, 164] width 118 height 29
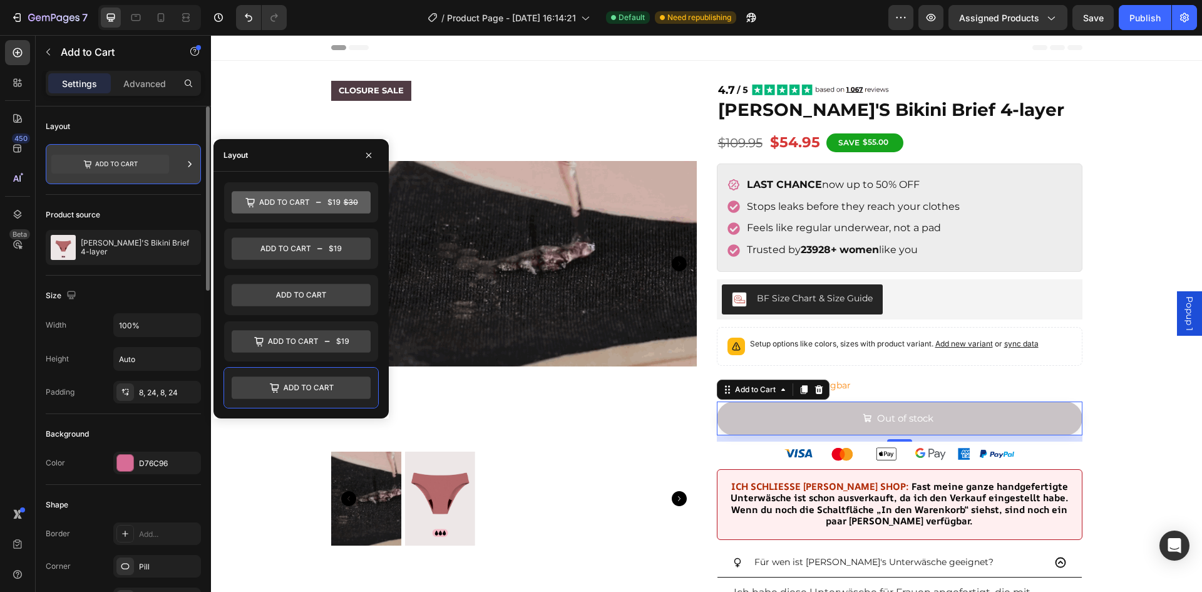
click at [137, 167] on icon at bounding box center [110, 164] width 118 height 19
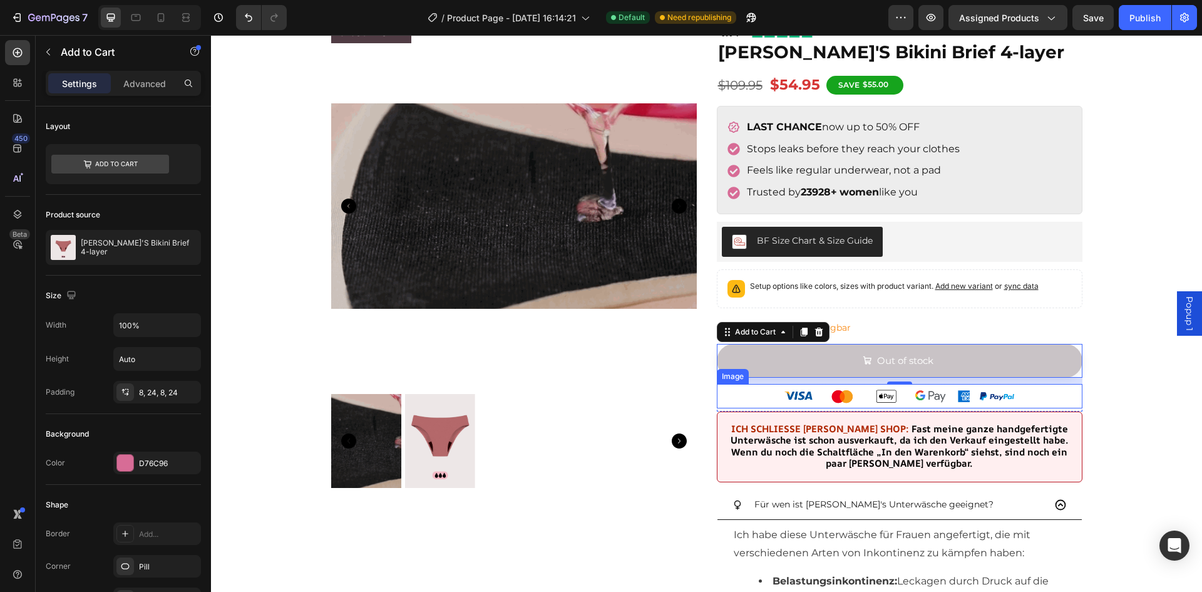
scroll to position [63, 0]
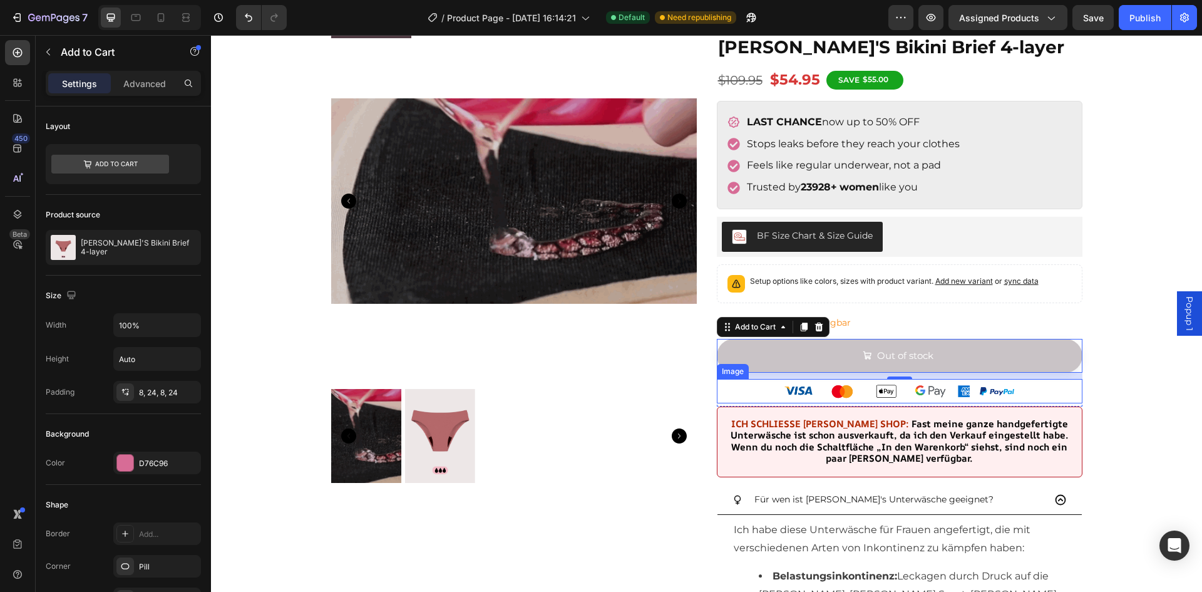
click at [989, 393] on img at bounding box center [900, 391] width 238 height 25
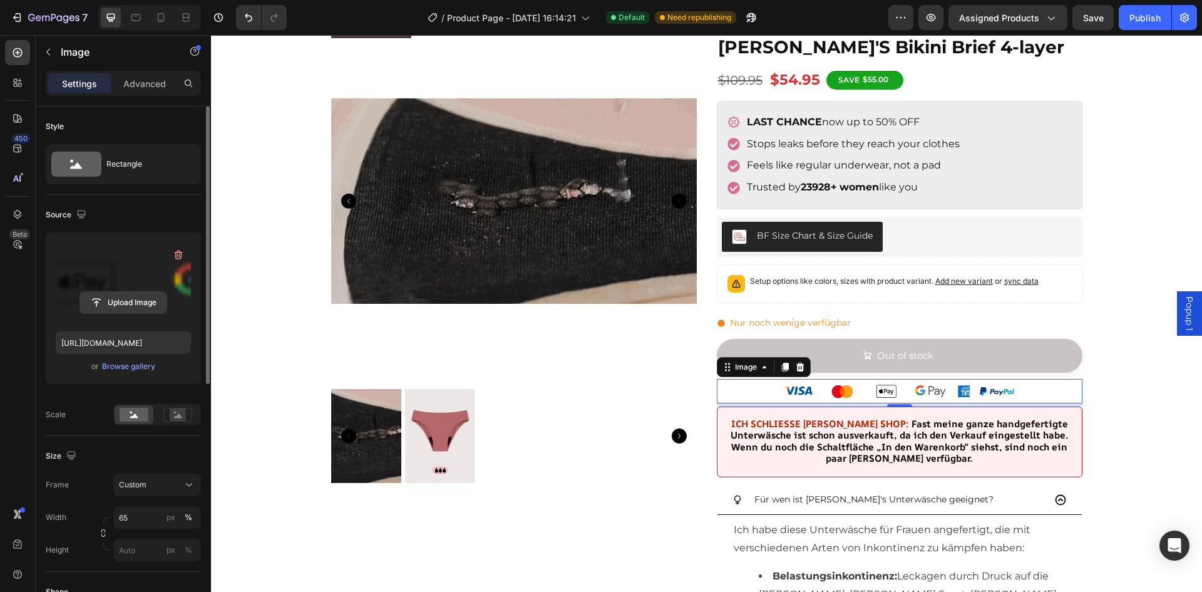
click at [133, 304] on input "file" at bounding box center [123, 302] width 86 height 21
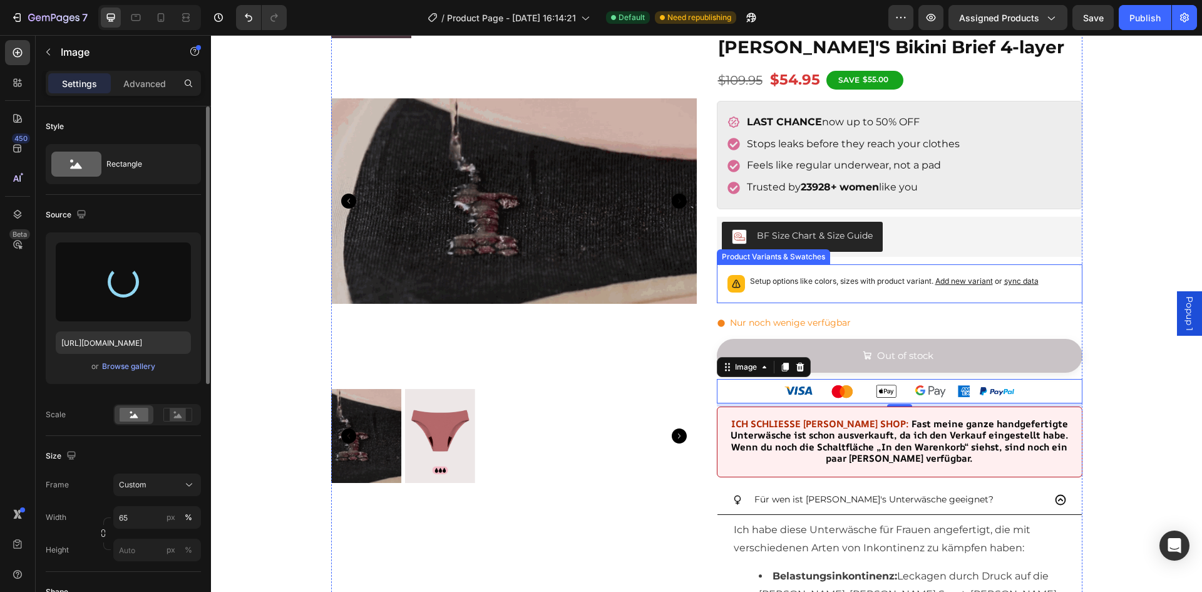
type input "[URL][DOMAIN_NAME]"
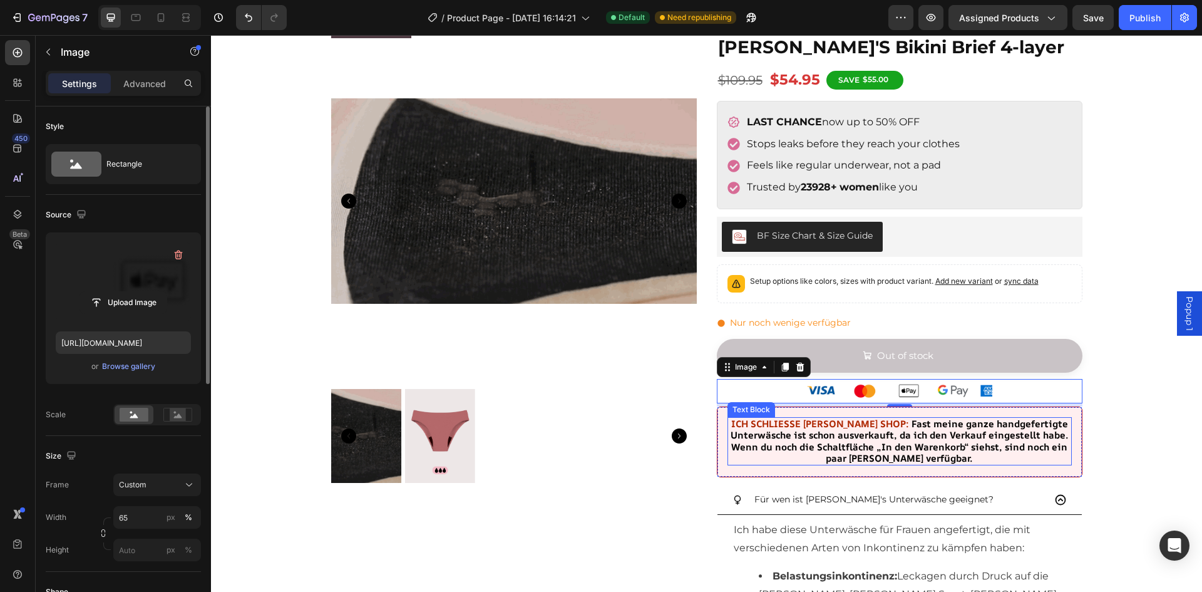
click at [880, 431] on span "Fast meine ganze handgefertigte Unterwäsche ist schon ausverkauft, da ich den V…" at bounding box center [900, 441] width 338 height 48
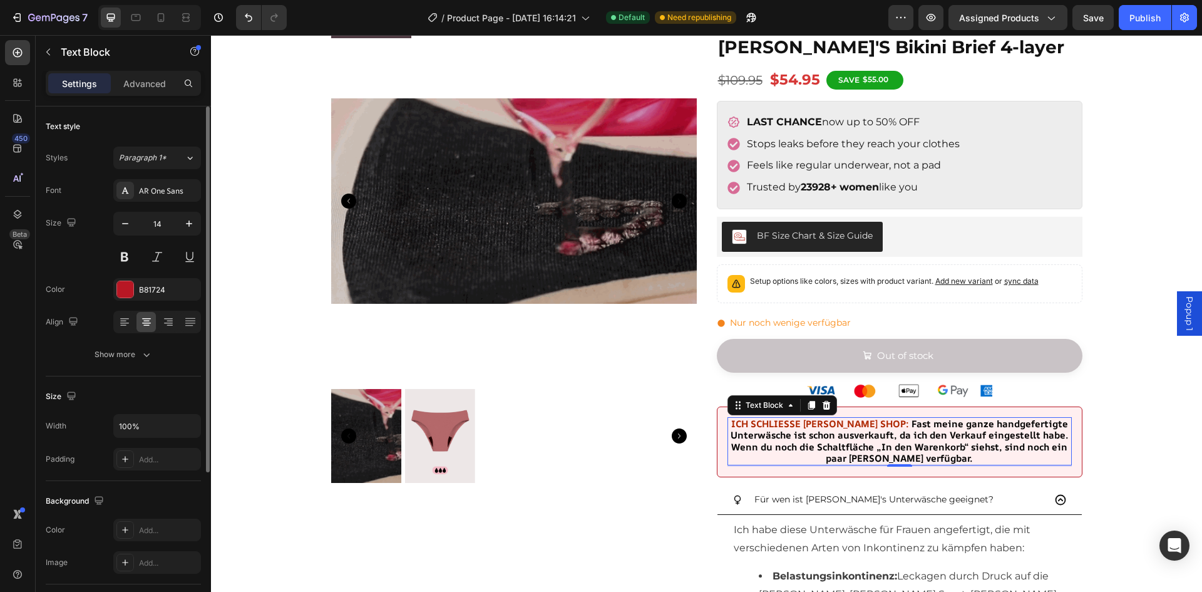
click at [899, 436] on span "Fast meine ganze handgefertigte Unterwäsche ist schon ausverkauft, da ich den V…" at bounding box center [900, 441] width 338 height 48
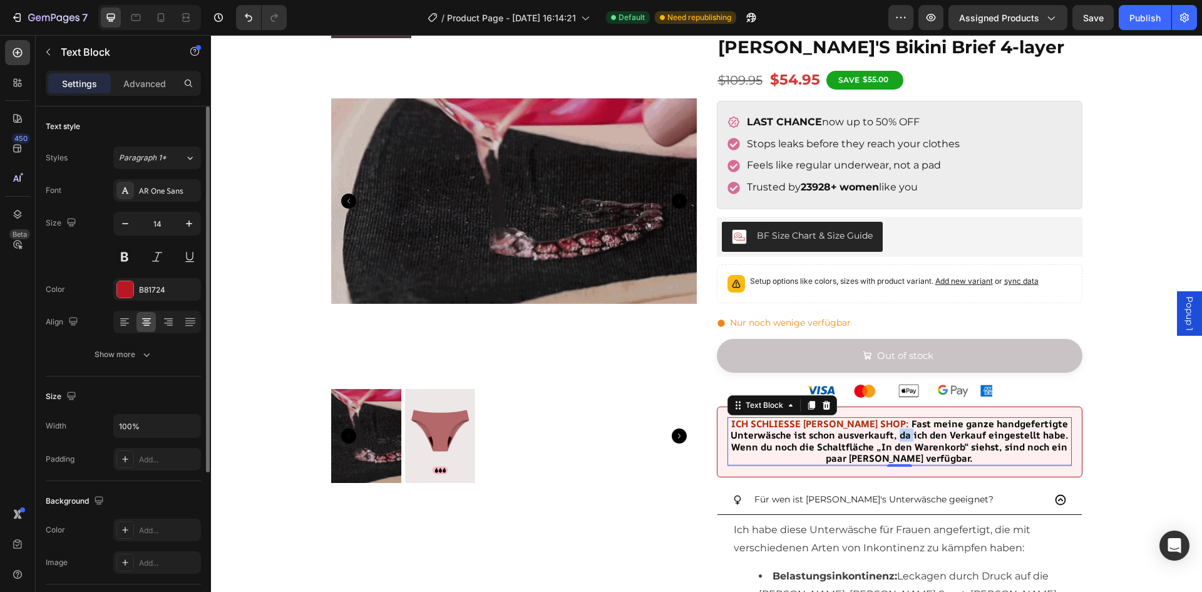
click at [899, 436] on span "Fast meine ganze handgefertigte Unterwäsche ist schon ausverkauft, da ich den V…" at bounding box center [900, 441] width 338 height 48
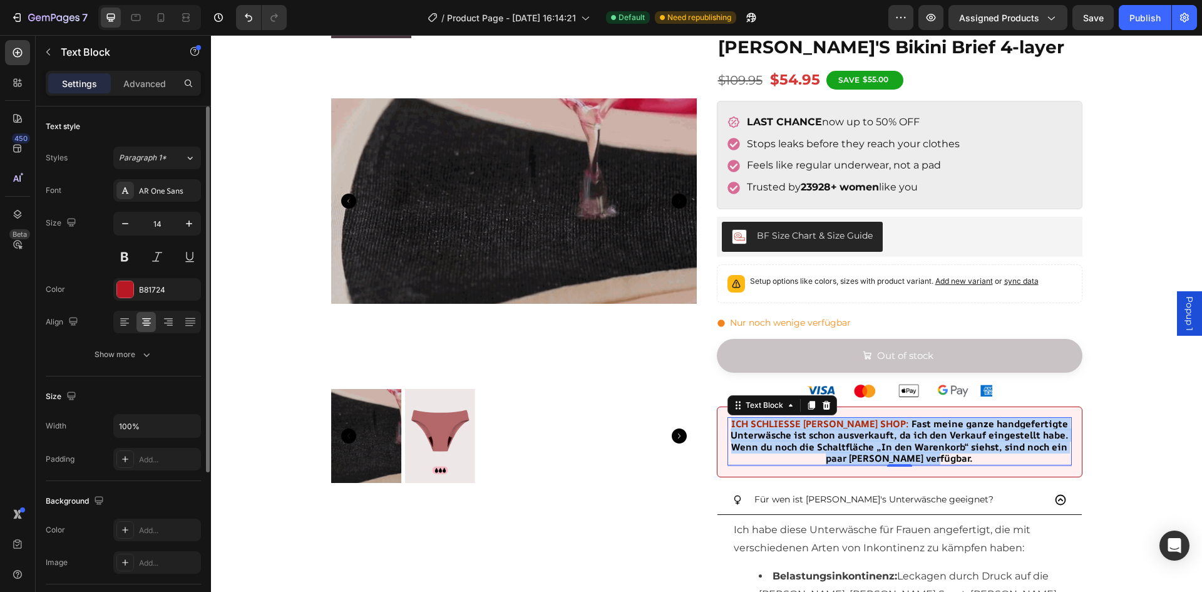
click at [899, 436] on span "Fast meine ganze handgefertigte Unterwäsche ist schon ausverkauft, da ich den V…" at bounding box center [900, 441] width 338 height 48
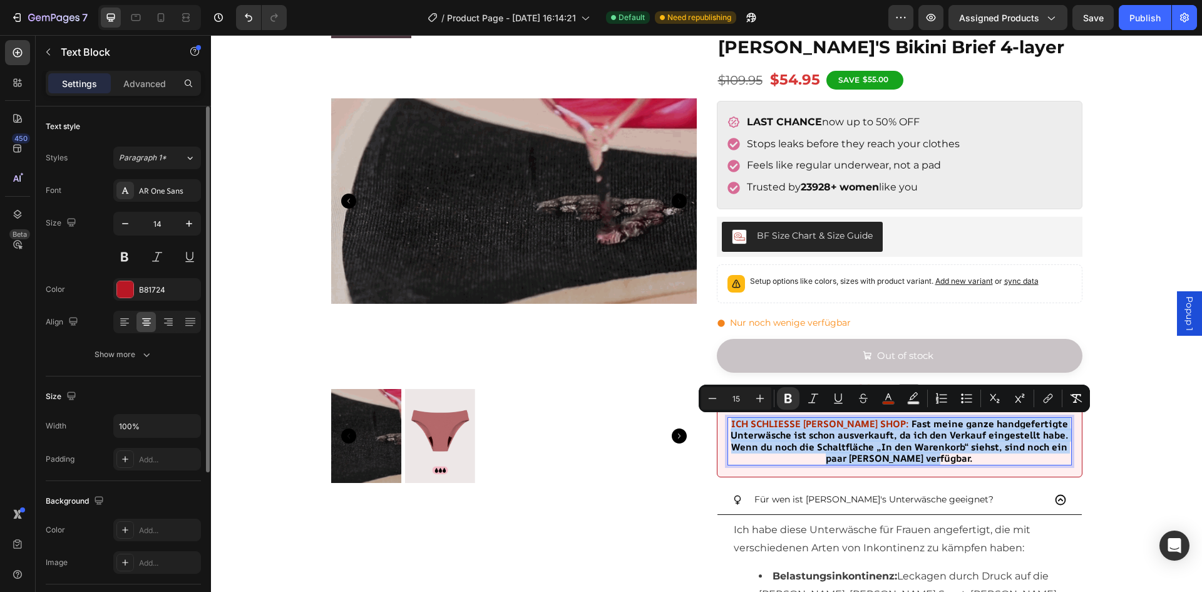
click at [1145, 438] on div "CLOSURE SALE Product Badge Product Images Image [PERSON_NAME]'S Bikini Brief 4-…" at bounding box center [706, 528] width 991 height 1060
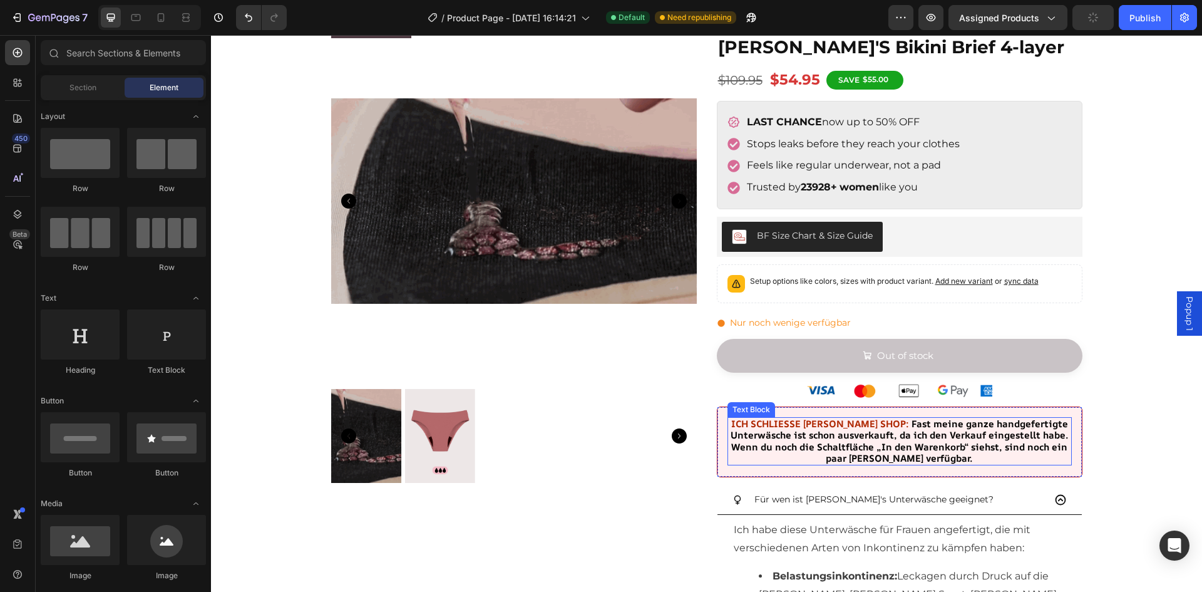
click at [1001, 431] on span "Fast meine ganze handgefertigte Unterwäsche ist schon ausverkauft, da ich den V…" at bounding box center [900, 441] width 338 height 48
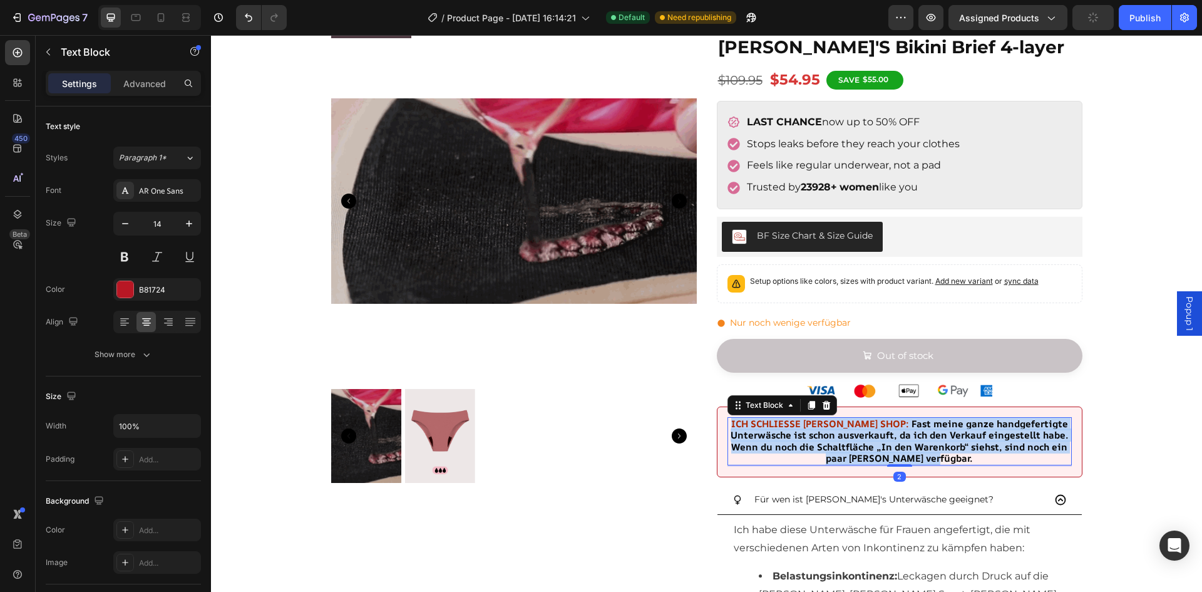
click at [1001, 431] on span "Fast meine ganze handgefertigte Unterwäsche ist schon ausverkauft, da ich den V…" at bounding box center [900, 441] width 338 height 48
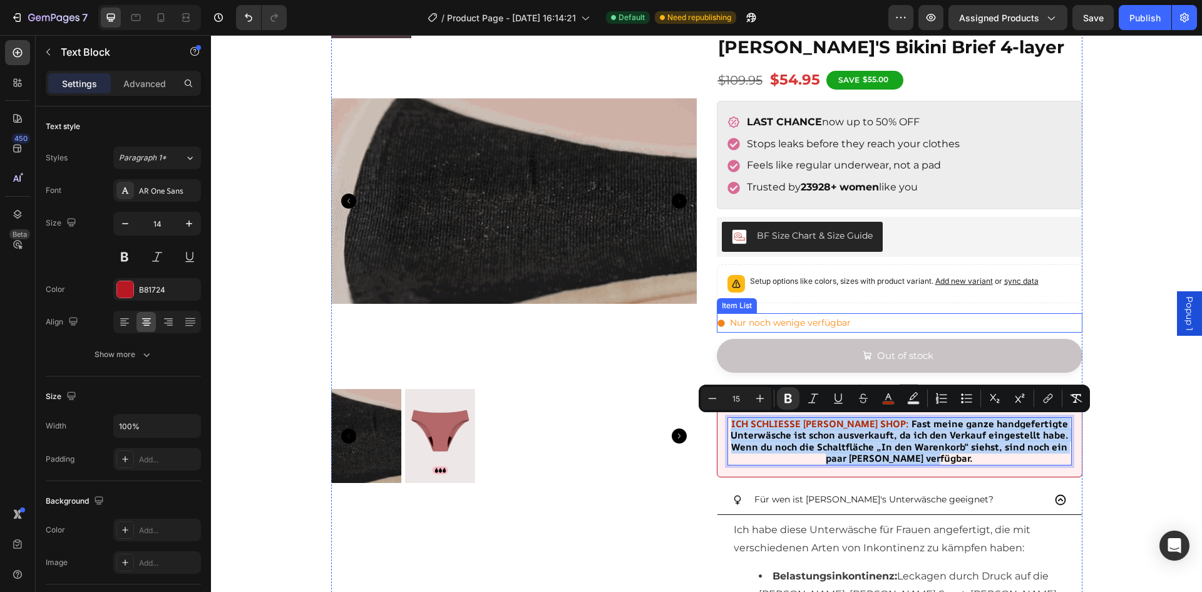
click at [808, 318] on span "Nur noch wenige verfügbar" at bounding box center [790, 322] width 121 height 11
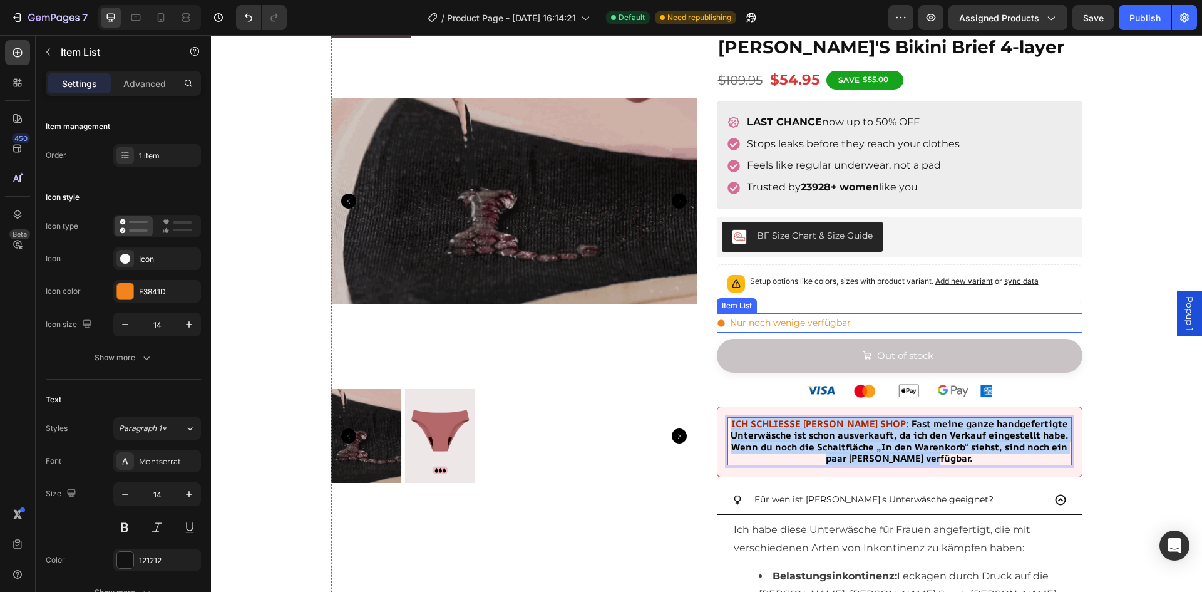
click at [808, 318] on span "Nur noch wenige verfügbar" at bounding box center [790, 322] width 121 height 11
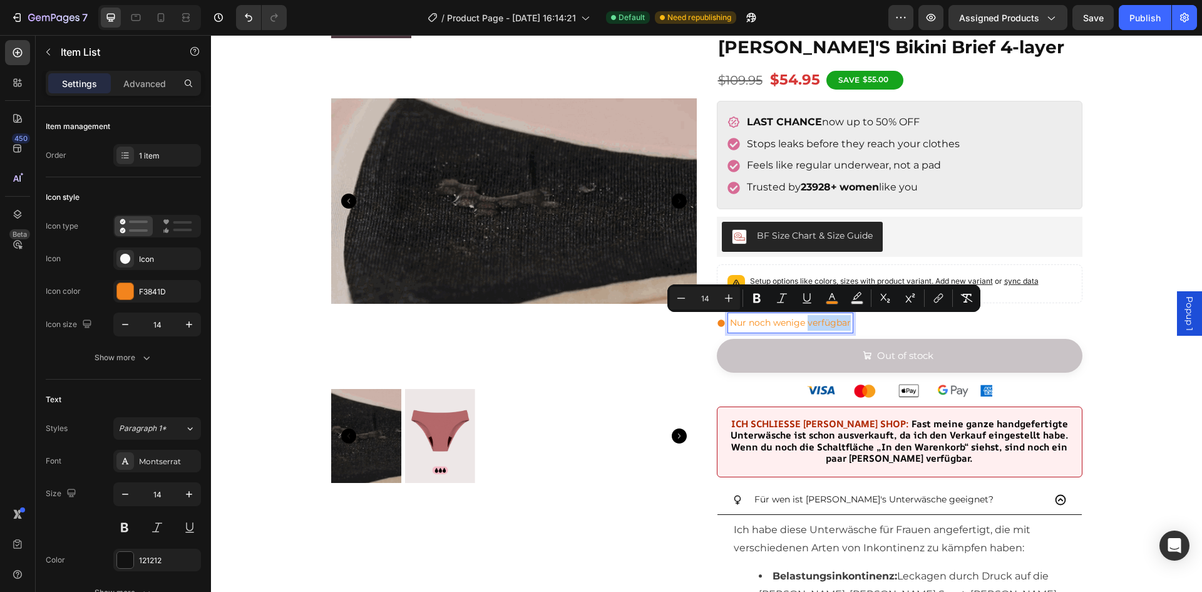
click at [804, 326] on span "Nur noch wenige verfügbar" at bounding box center [790, 322] width 121 height 11
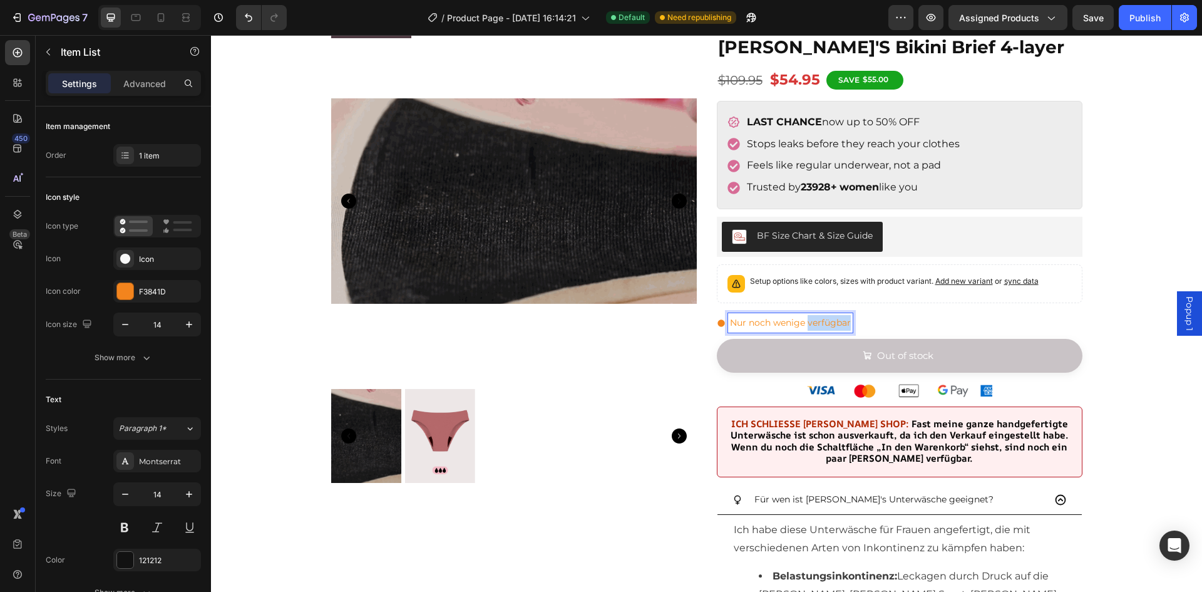
click at [803, 326] on span "Nur noch wenige verfügbar" at bounding box center [790, 322] width 121 height 11
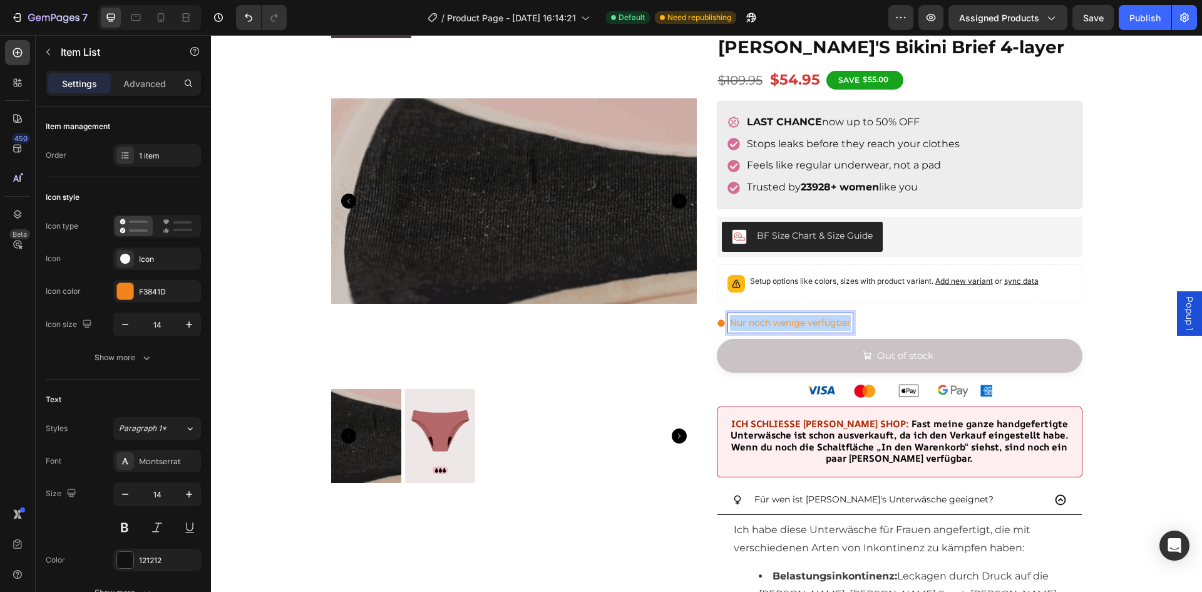
click at [803, 326] on span "Nur noch wenige verfügbar" at bounding box center [790, 322] width 121 height 11
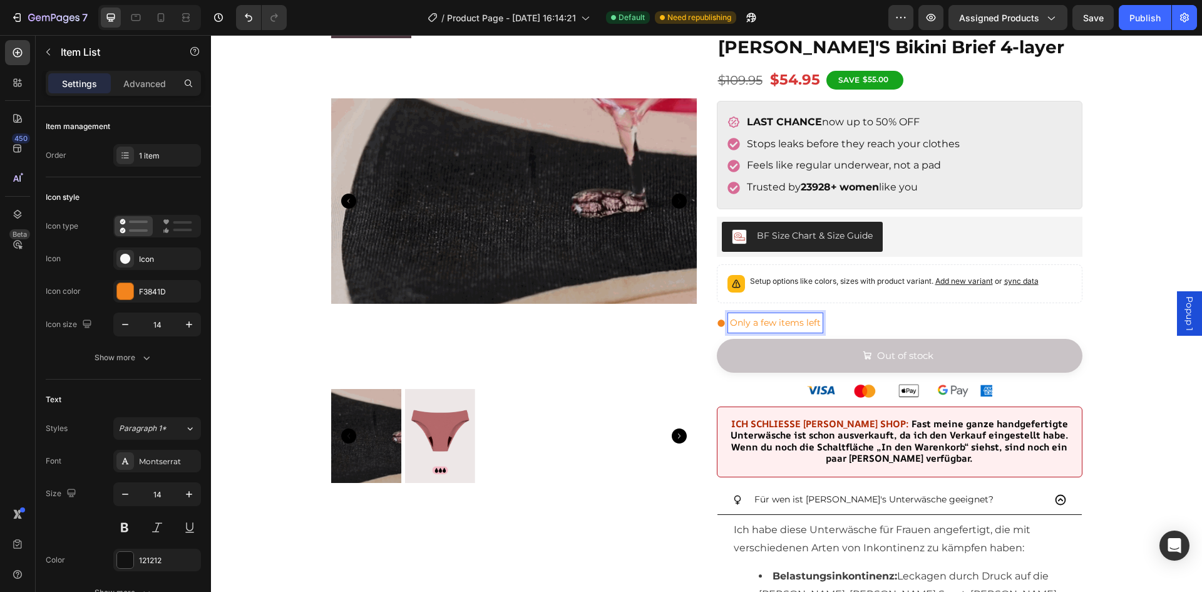
click at [1131, 341] on div "CLOSURE SALE Product Badge Product Images Image [PERSON_NAME]'S Bikini Brief 4-…" at bounding box center [706, 528] width 991 height 1060
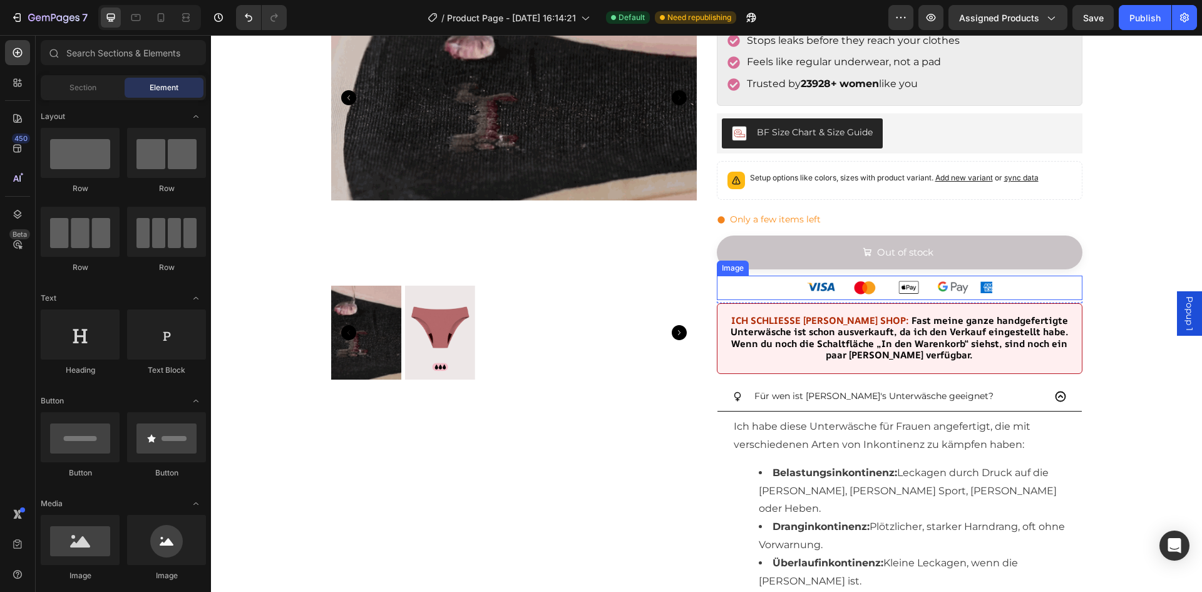
scroll to position [188, 0]
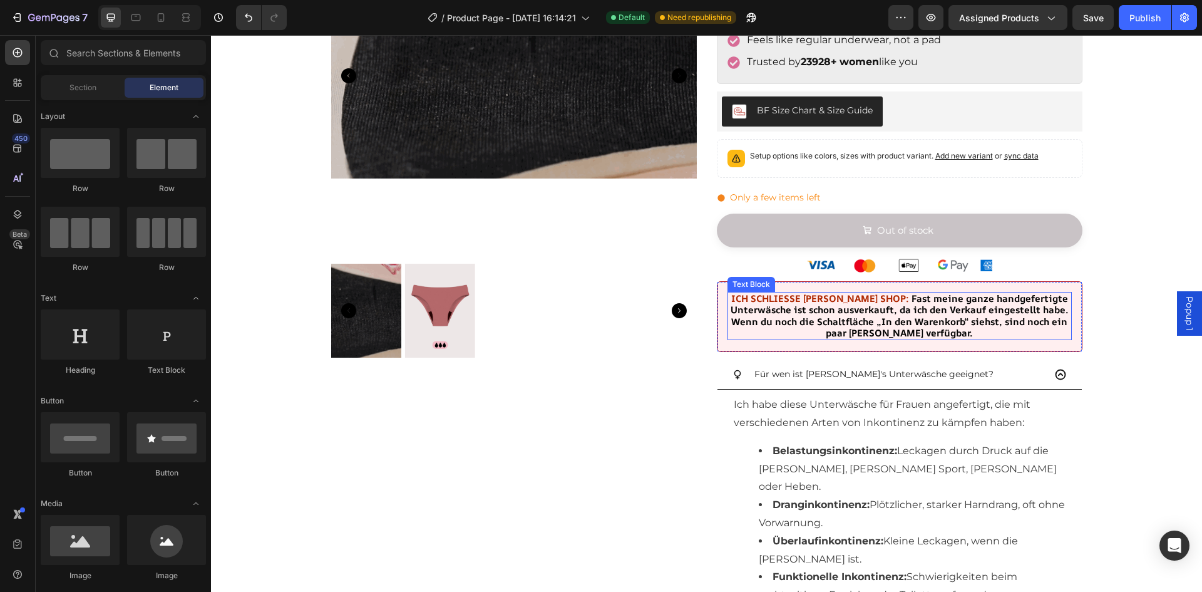
click at [912, 317] on span "Fast meine ganze handgefertigte Unterwäsche ist schon ausverkauft, da ich den V…" at bounding box center [900, 316] width 338 height 48
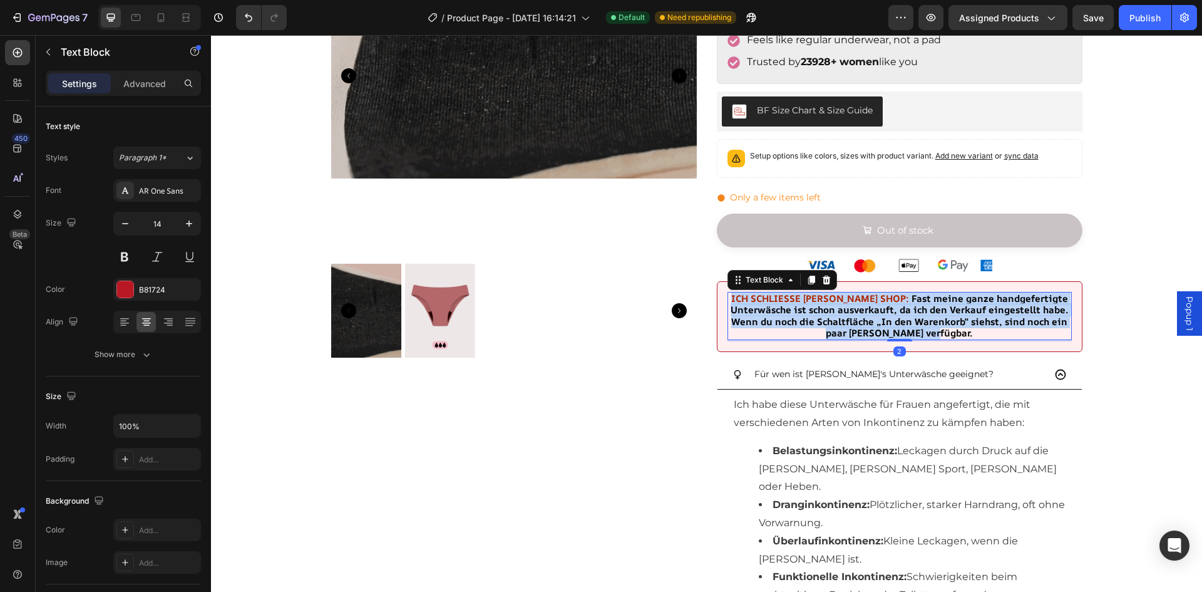
click at [912, 317] on span "Fast meine ganze handgefertigte Unterwäsche ist schon ausverkauft, da ich den V…" at bounding box center [900, 316] width 338 height 48
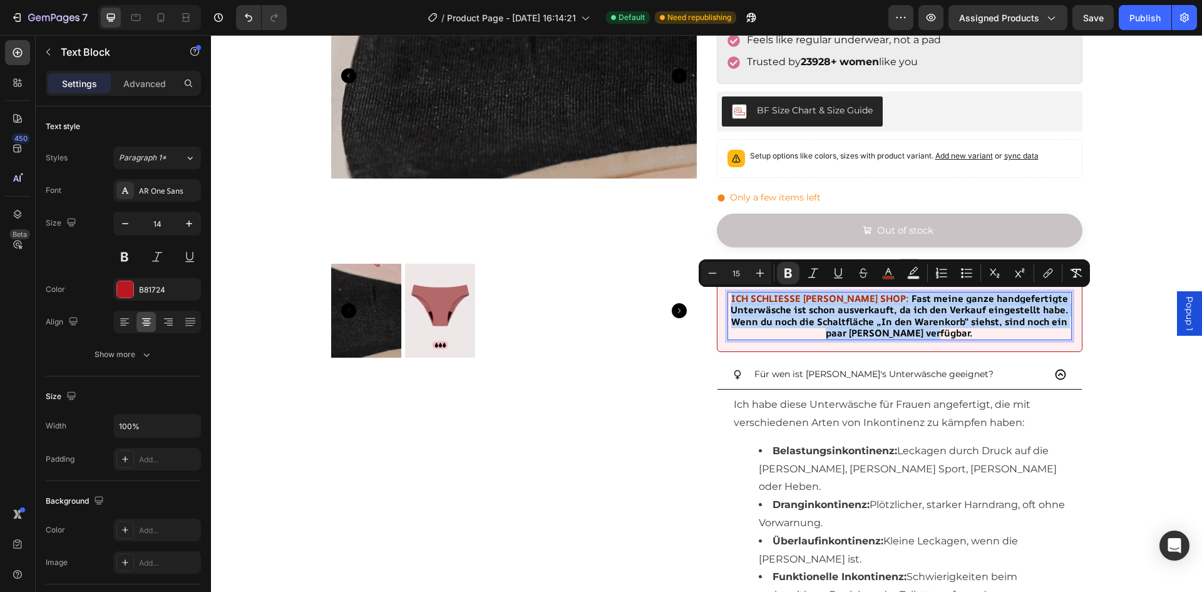
click at [1118, 383] on div "CLOSURE SALE Product Badge Product Images Image [PERSON_NAME]'S Bikini Brief 4-…" at bounding box center [706, 403] width 991 height 1060
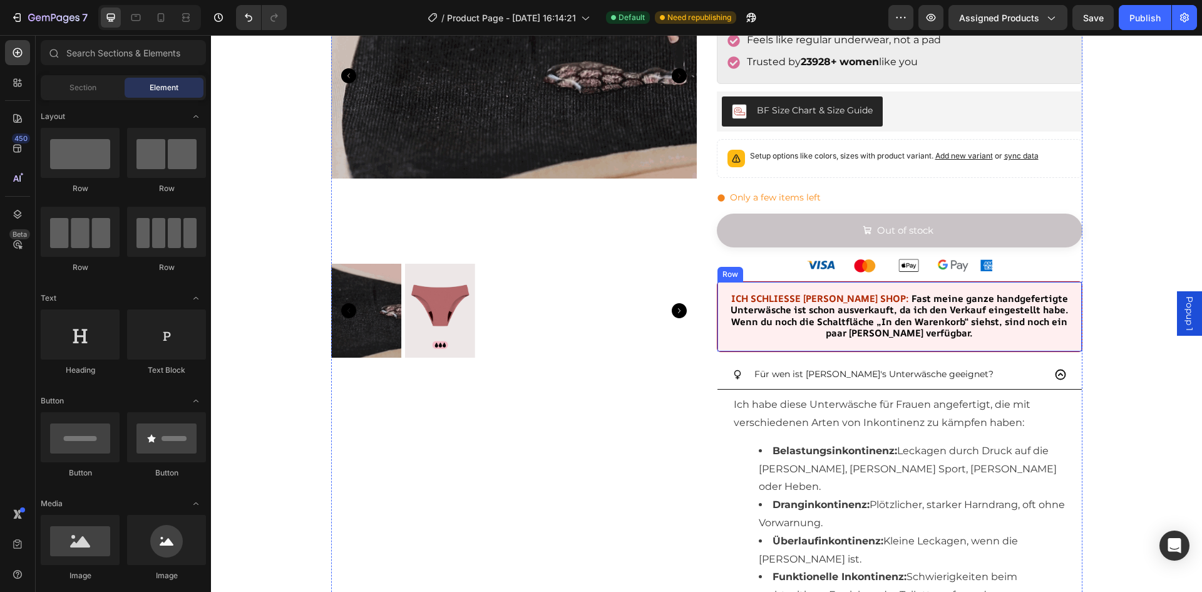
click at [996, 343] on div "ICH SCHLIESSE [PERSON_NAME] SHOP: Fast meine ganze handgefertigte Unterwäsche i…" at bounding box center [900, 316] width 366 height 71
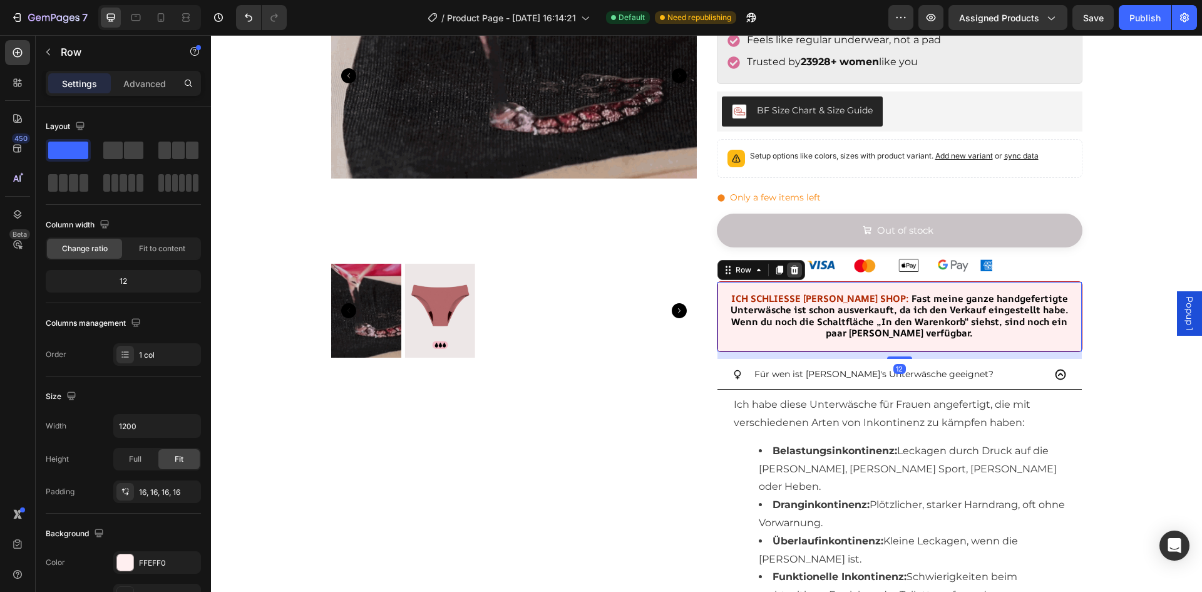
click at [791, 271] on icon at bounding box center [794, 269] width 8 height 9
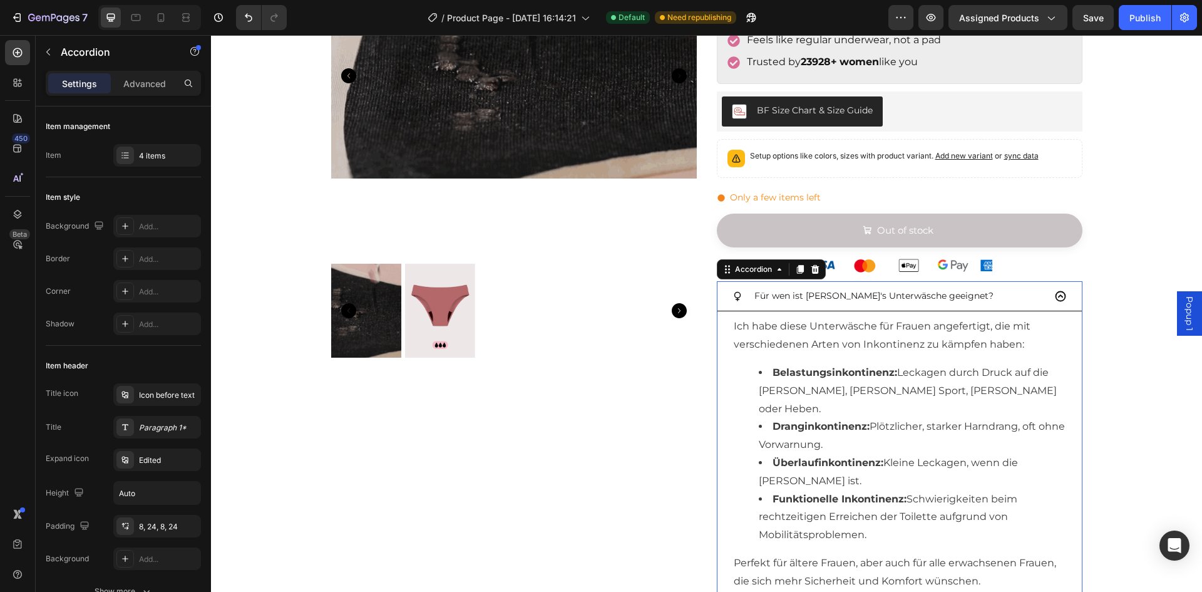
click at [1068, 344] on div "Ich habe diese Unterwäsche für Frauen angefertigt, die mit verschiedenen Arten …" at bounding box center [900, 453] width 364 height 285
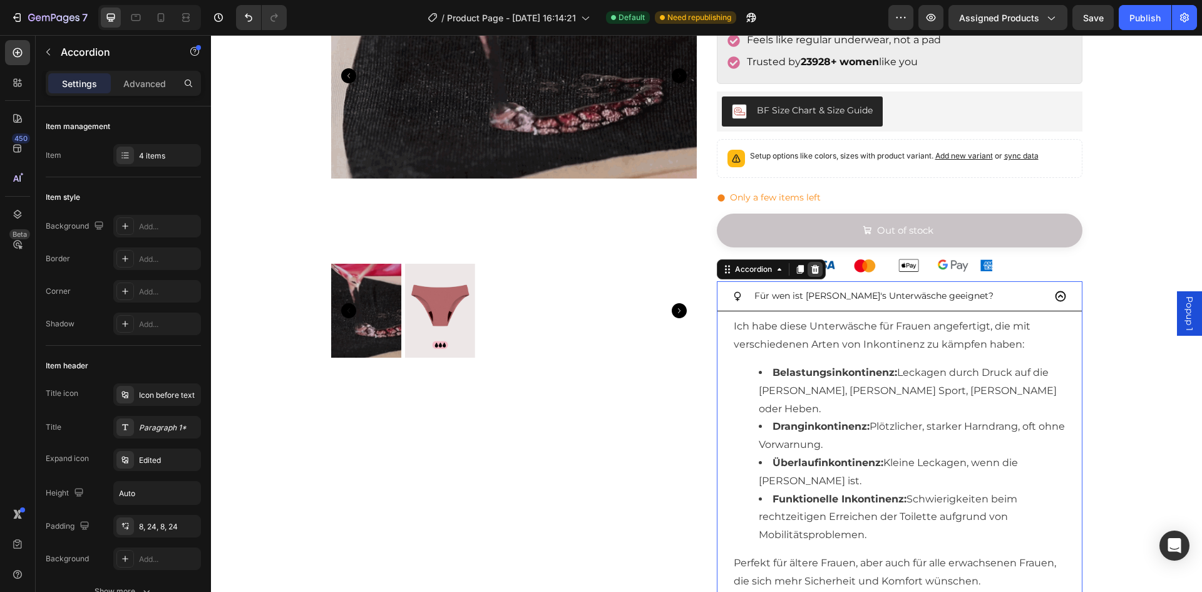
click at [811, 272] on icon at bounding box center [815, 269] width 10 height 10
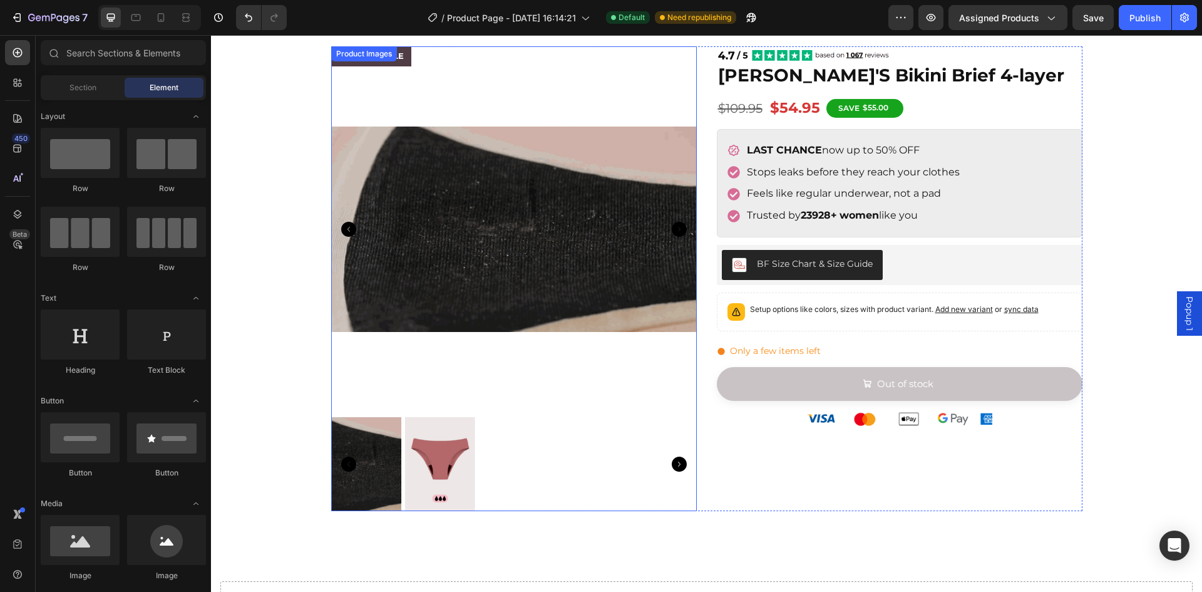
scroll to position [0, 0]
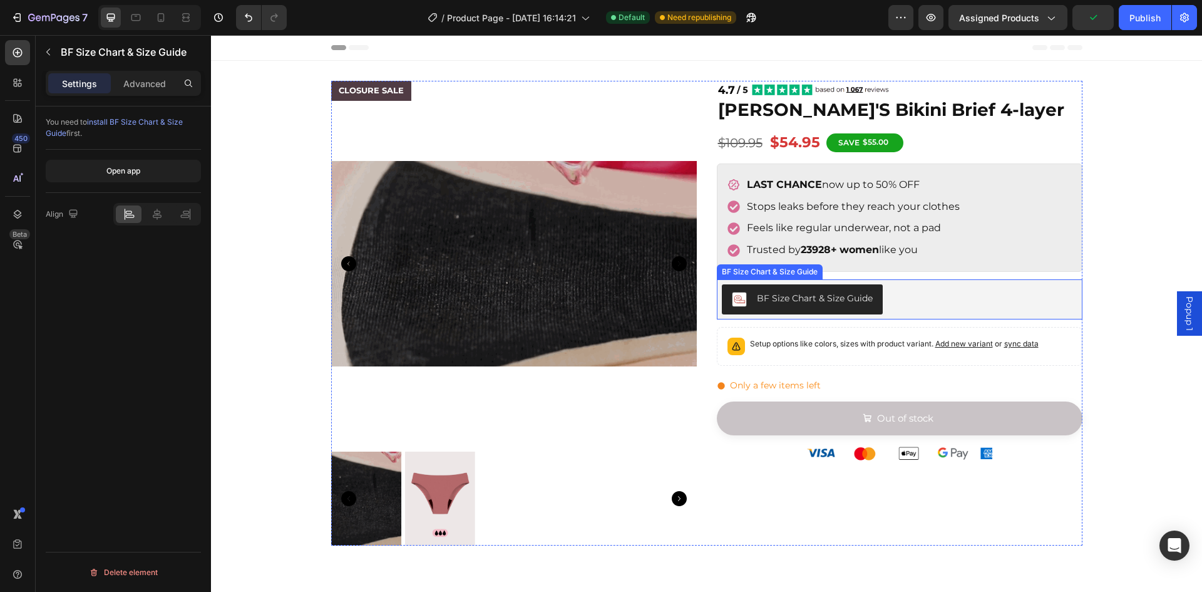
click at [907, 298] on div "BF Size Chart & Size Guide" at bounding box center [900, 299] width 356 height 30
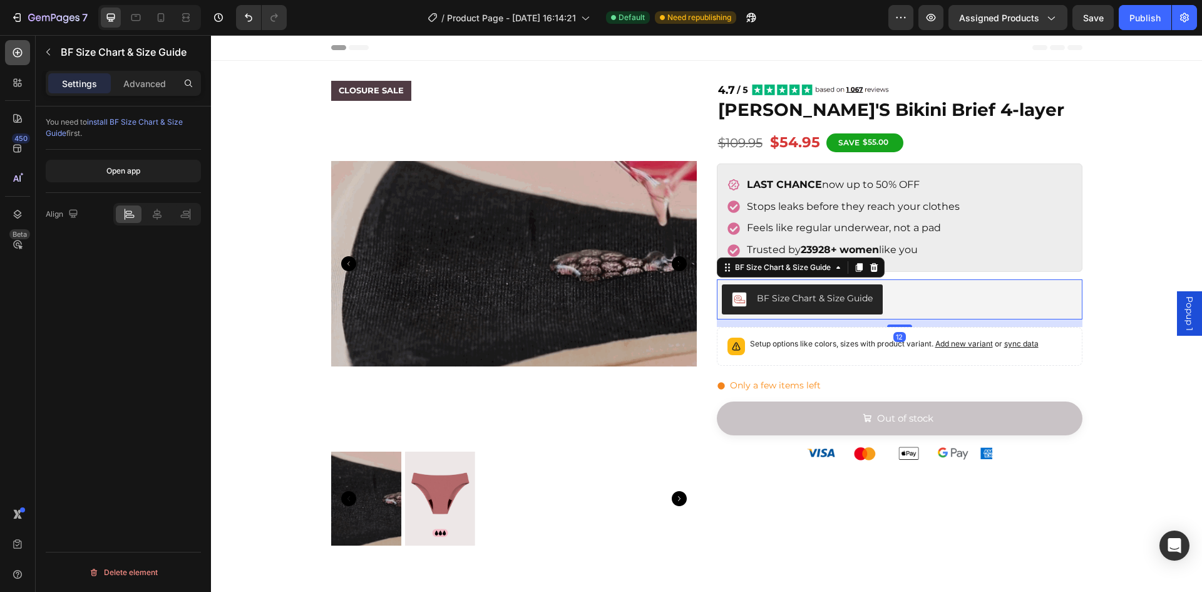
click at [18, 58] on icon at bounding box center [17, 52] width 13 height 13
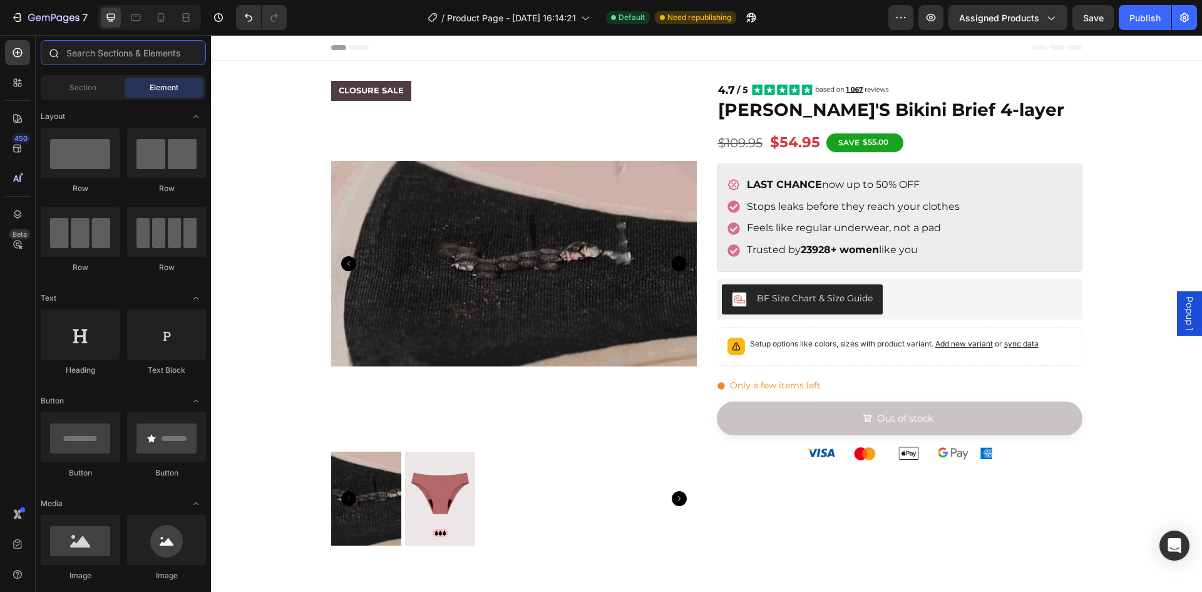
click at [86, 57] on input "text" at bounding box center [123, 52] width 165 height 25
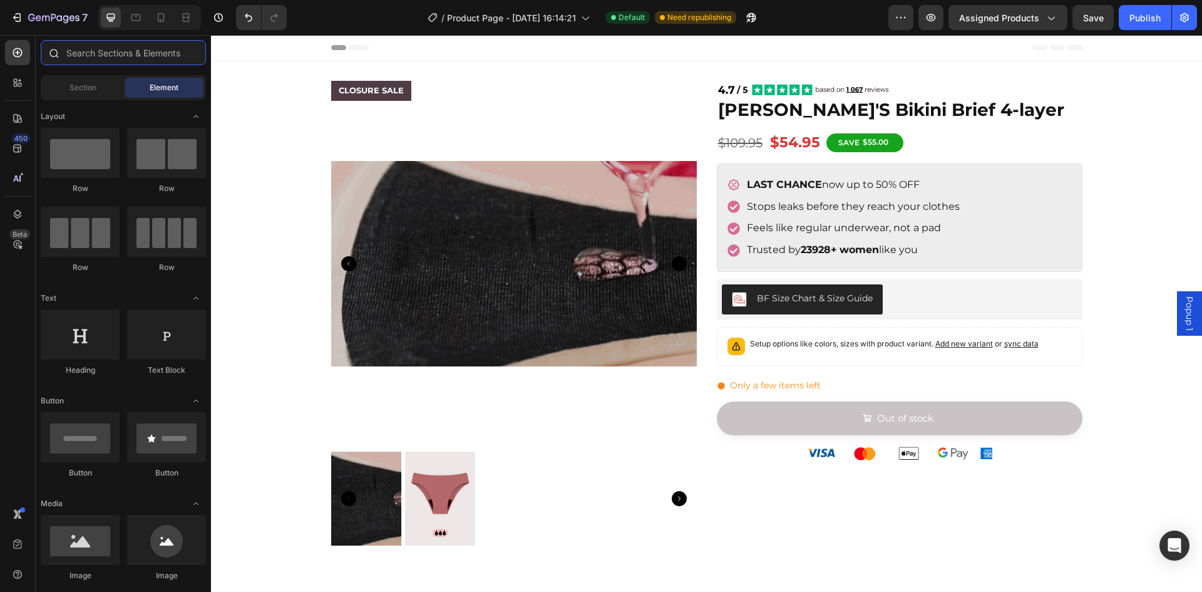
type input "p"
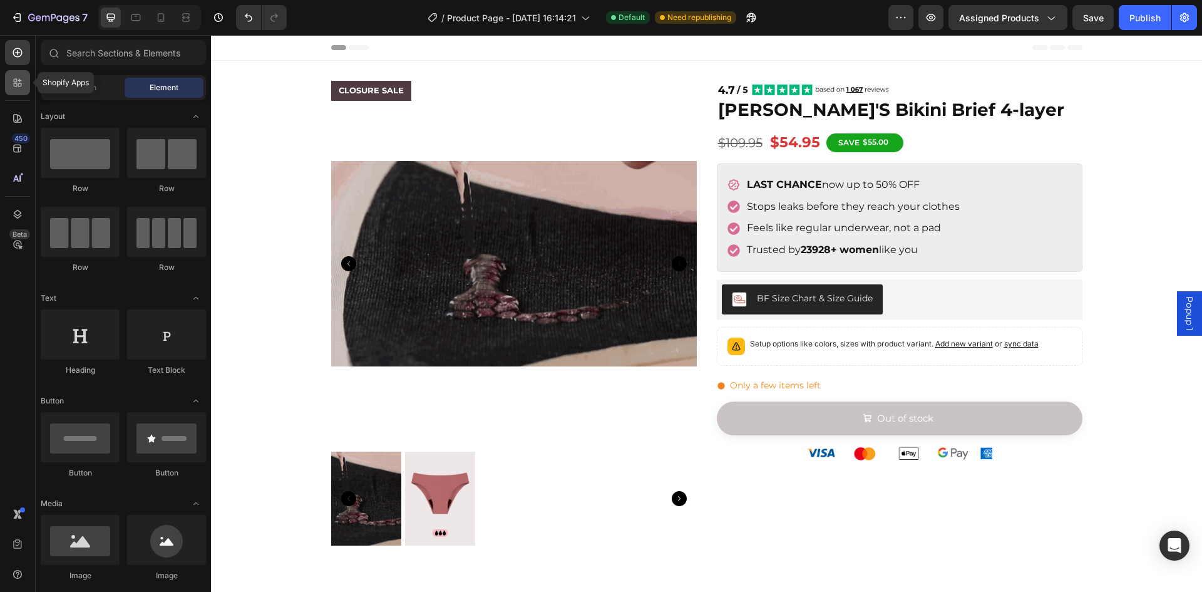
click at [11, 75] on div at bounding box center [17, 82] width 25 height 25
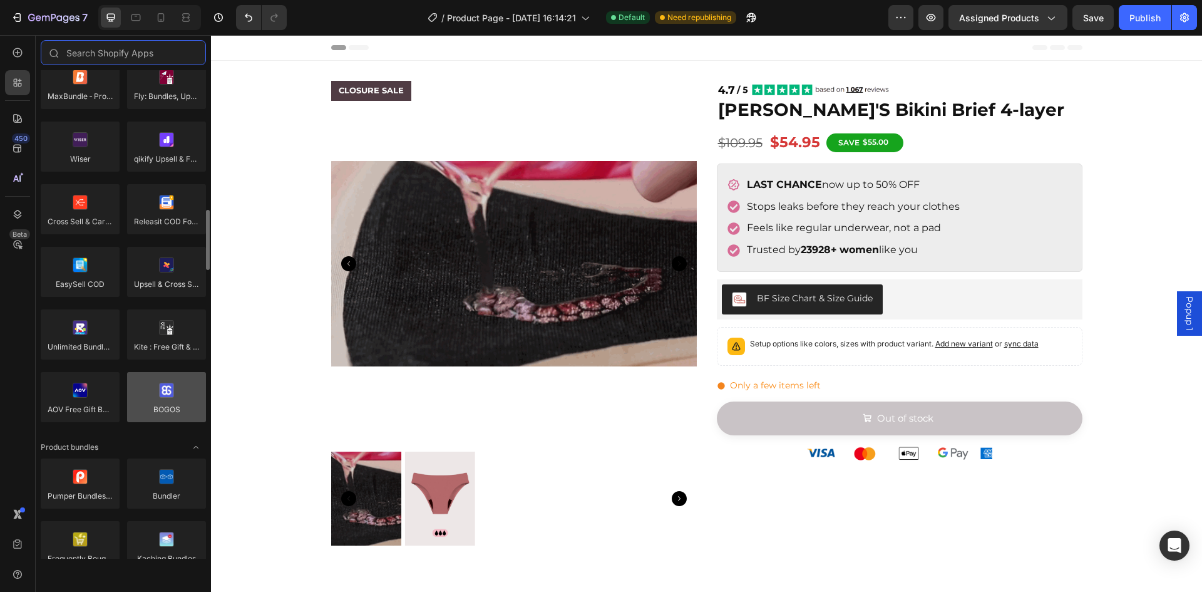
scroll to position [626, 0]
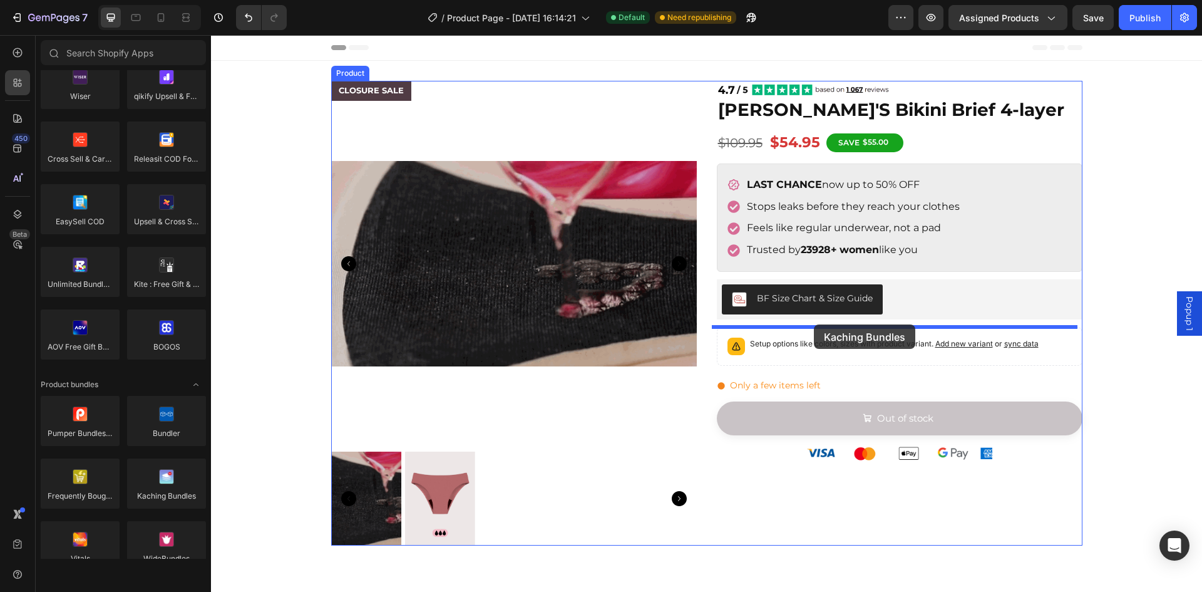
drag, startPoint x: 381, startPoint y: 498, endPoint x: 814, endPoint y: 324, distance: 466.7
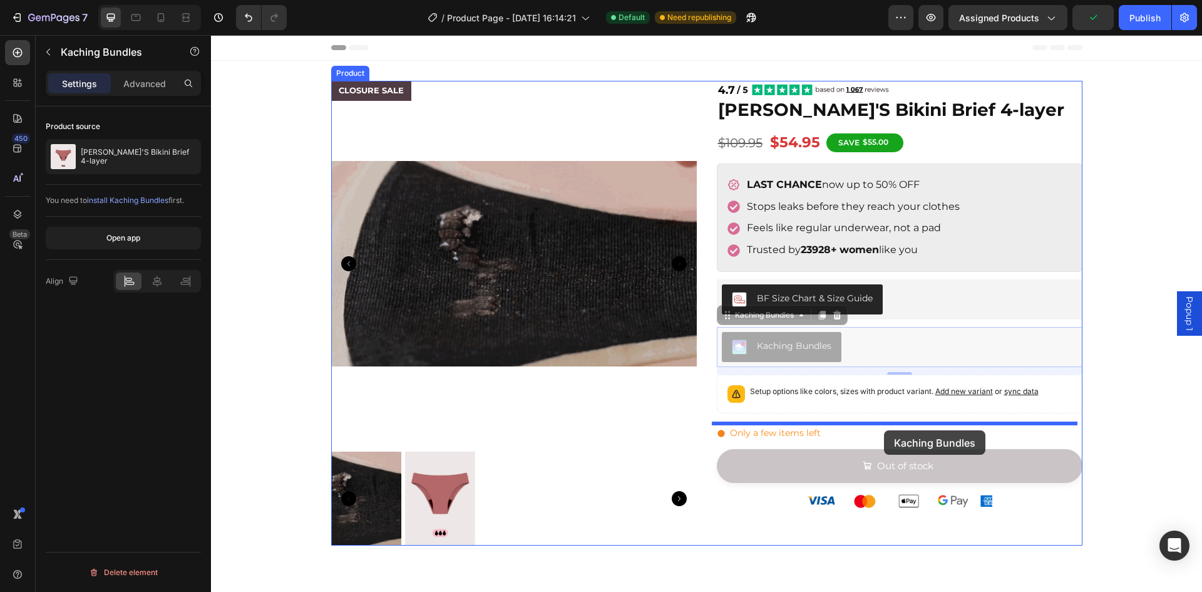
drag, startPoint x: 899, startPoint y: 351, endPoint x: 884, endPoint y: 430, distance: 80.9
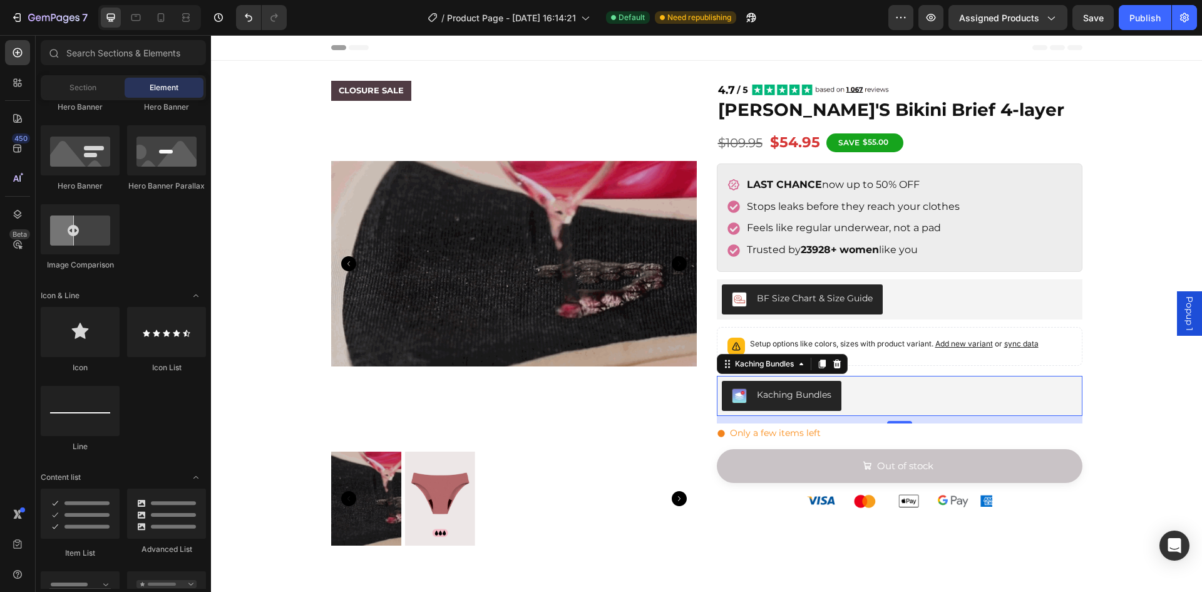
click at [1100, 357] on div "CLOSURE SALE Product Badge Product Images Image [PERSON_NAME]'S Bikini Brief 4-…" at bounding box center [706, 372] width 991 height 622
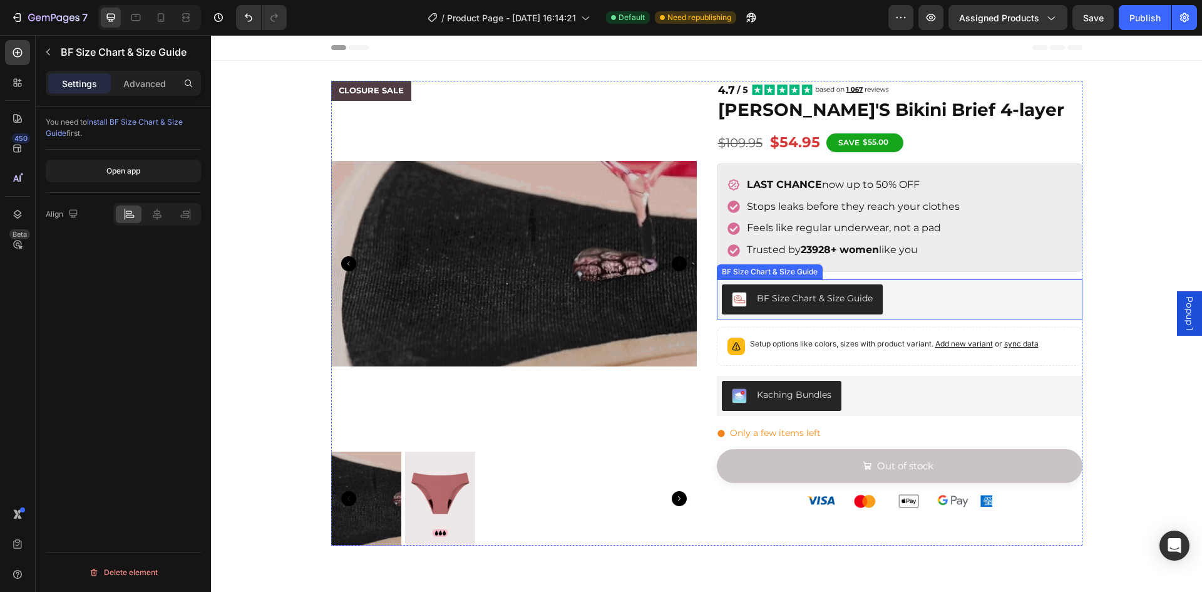
click at [882, 294] on div "BF Size Chart & Size Guide" at bounding box center [900, 299] width 356 height 30
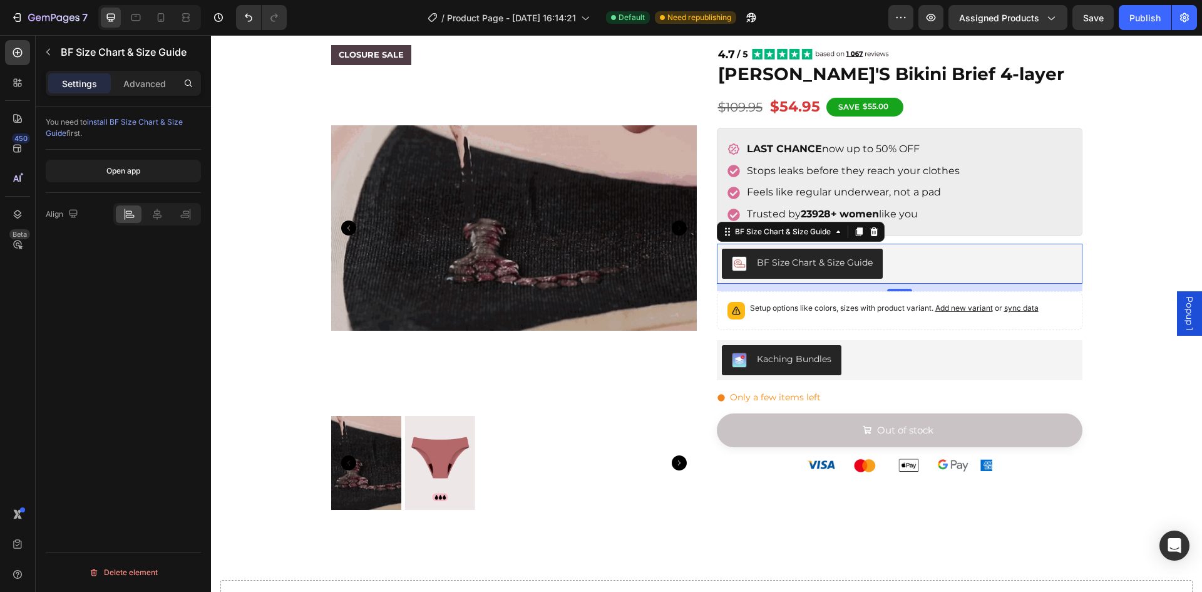
scroll to position [63, 0]
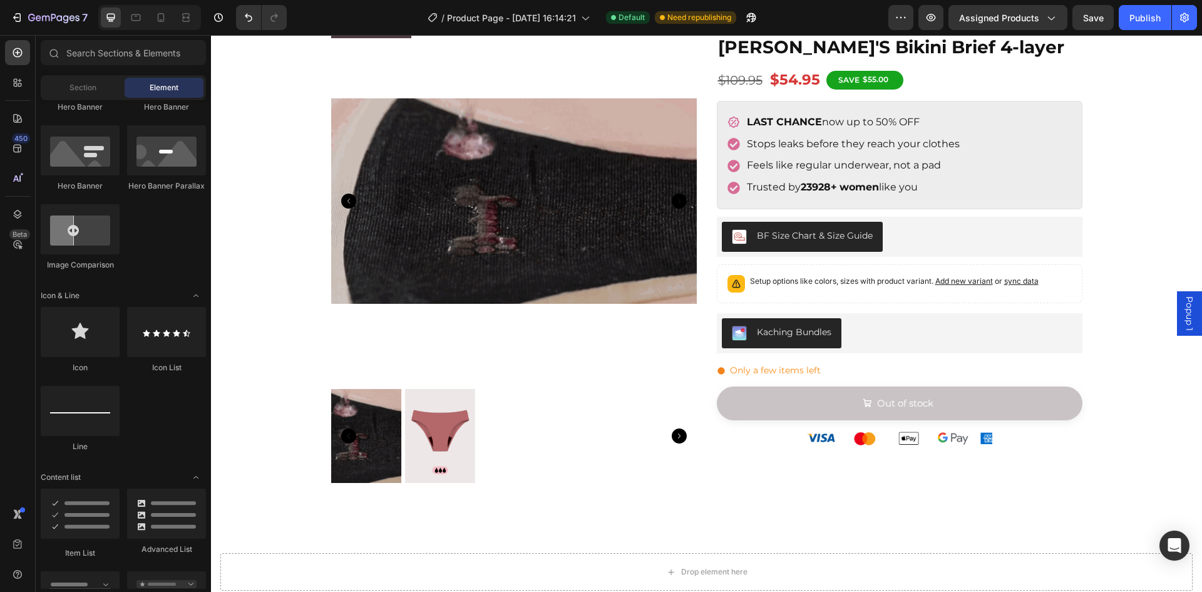
click at [1111, 173] on div "CLOSURE SALE Product Badge Product Images Image [PERSON_NAME]'S Bikini Brief 4-…" at bounding box center [706, 309] width 991 height 622
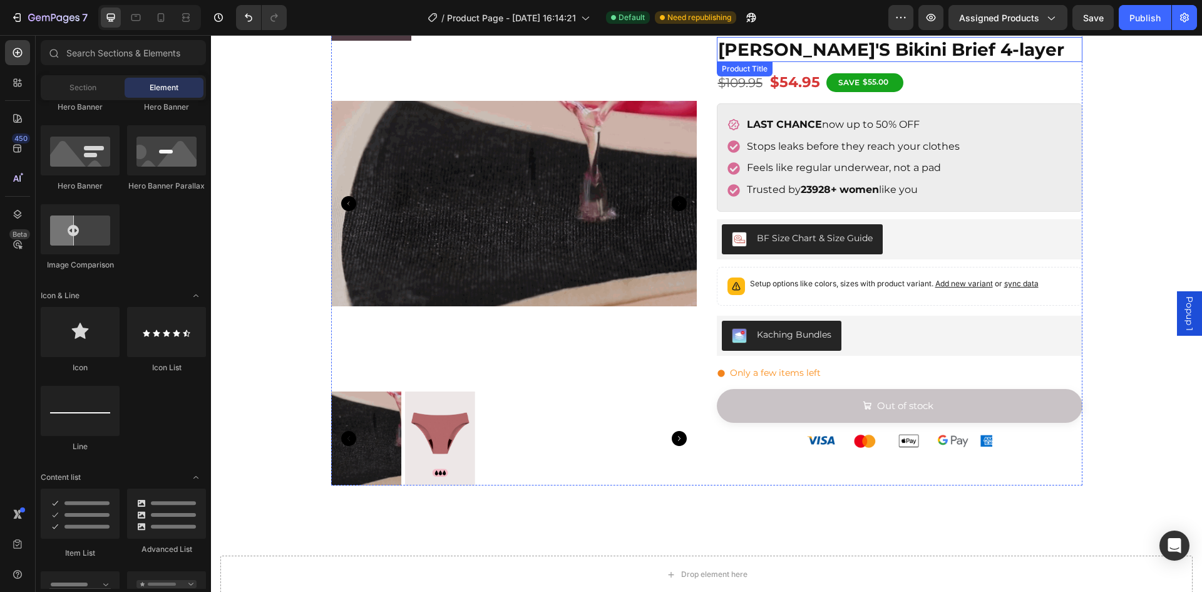
scroll to position [0, 0]
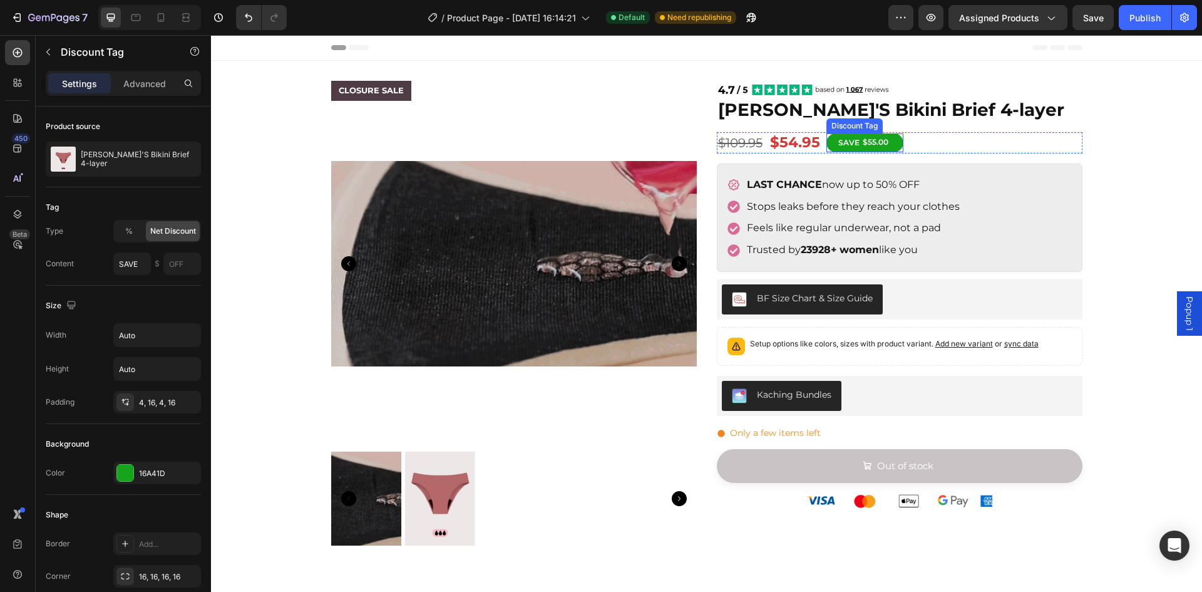
click at [848, 143] on p "SAVE" at bounding box center [848, 143] width 21 height 10
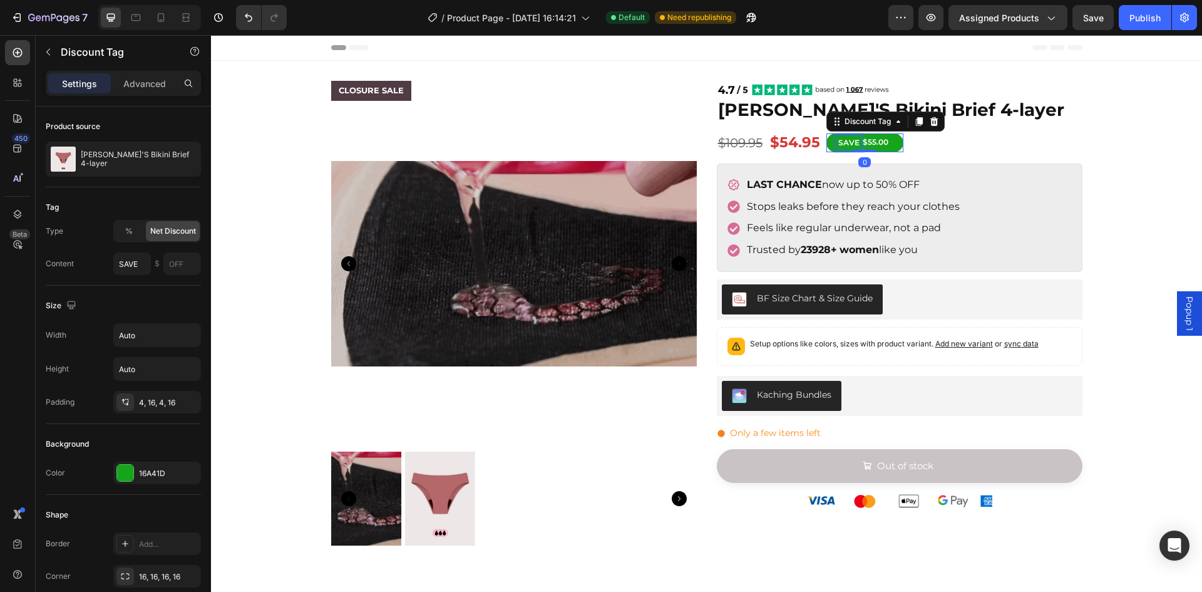
click at [855, 142] on div "SAVE" at bounding box center [849, 143] width 25 height 14
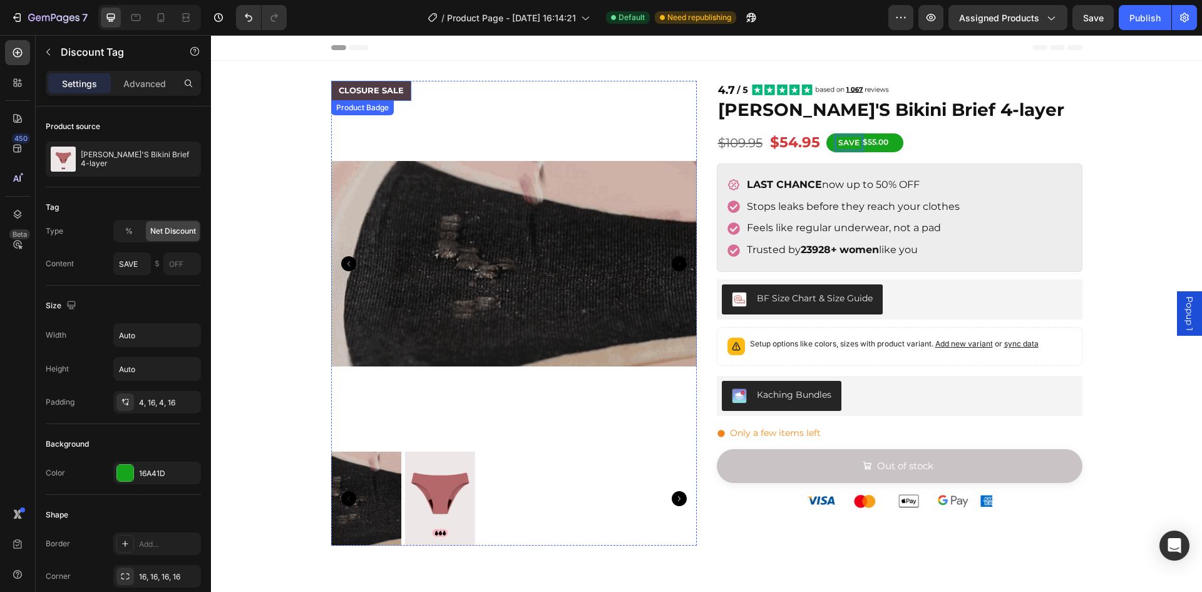
click at [381, 90] on pre "CLOSURE SALE" at bounding box center [371, 91] width 80 height 20
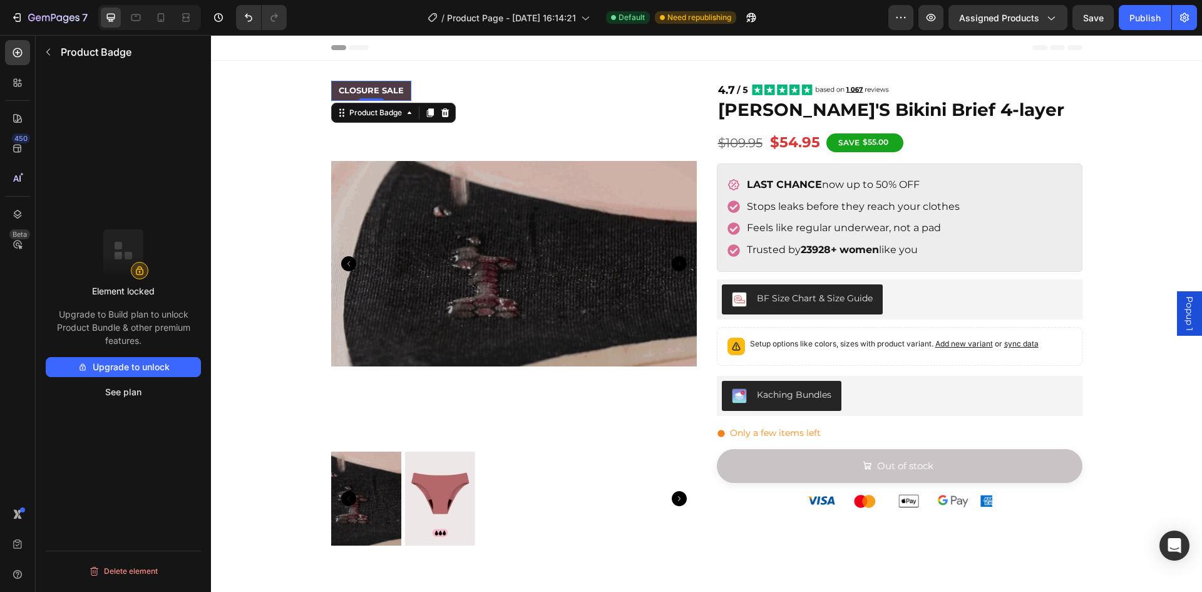
click at [381, 90] on pre "CLOSURE SALE" at bounding box center [371, 91] width 80 height 20
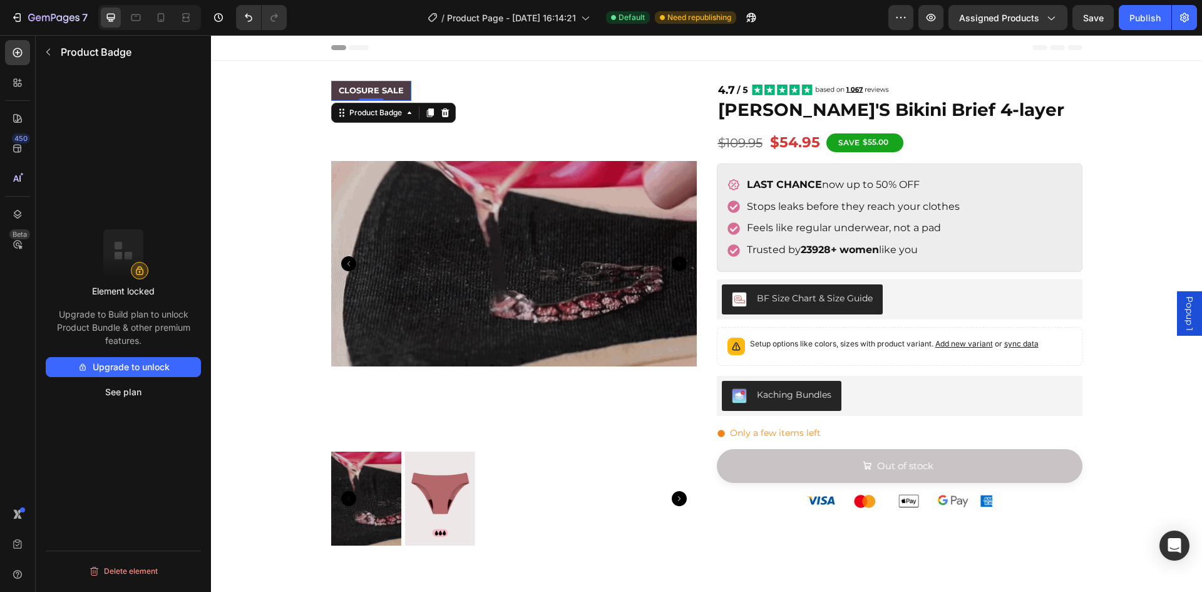
click at [371, 91] on pre "CLOSURE SALE" at bounding box center [371, 91] width 80 height 20
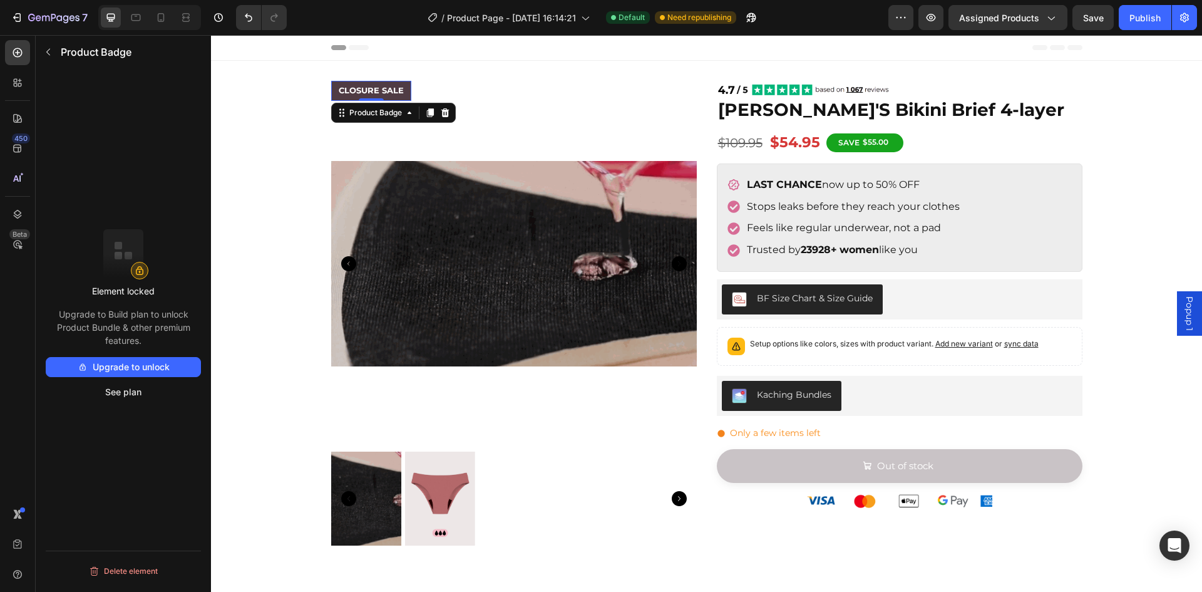
click at [371, 91] on pre "CLOSURE SALE" at bounding box center [371, 91] width 80 height 20
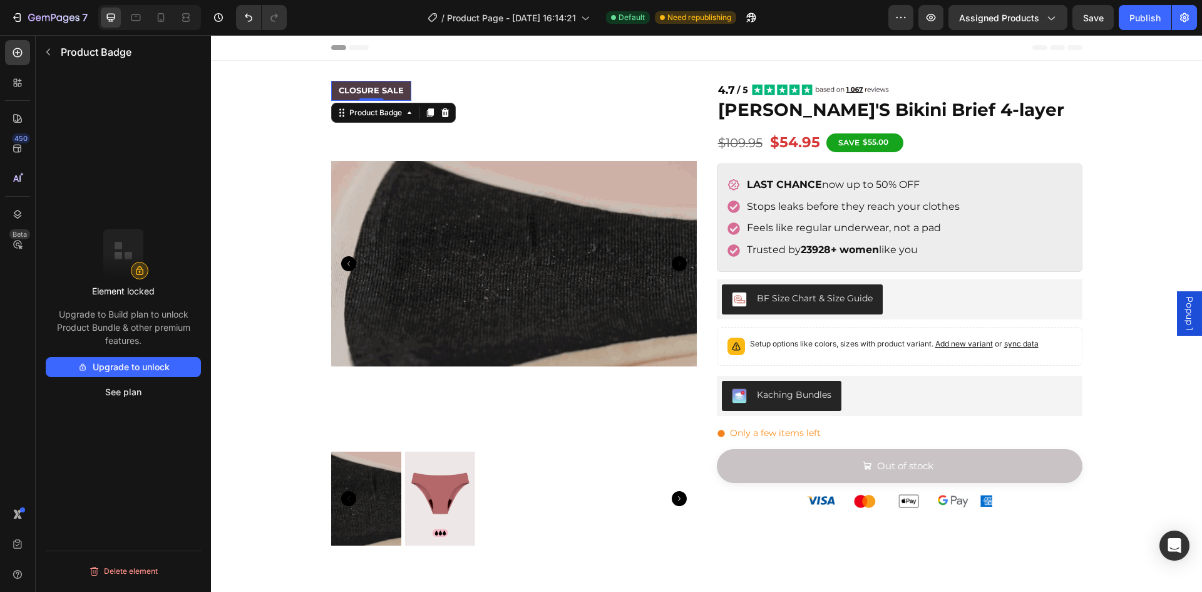
drag, startPoint x: 371, startPoint y: 91, endPoint x: 335, endPoint y: 90, distance: 36.4
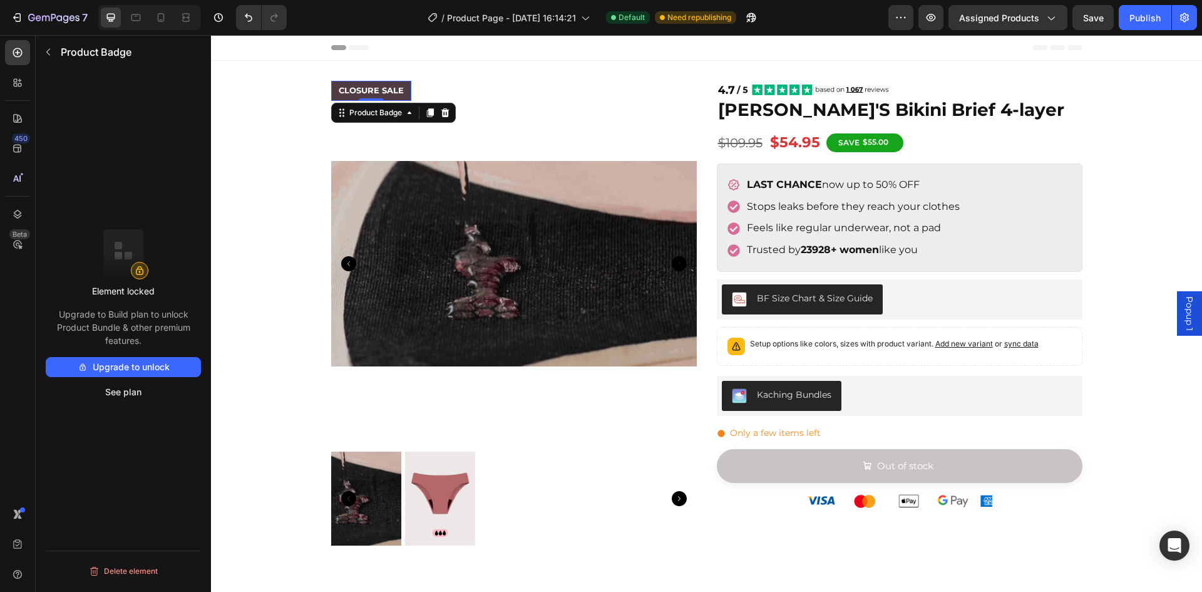
click at [371, 91] on pre "CLOSURE SALE" at bounding box center [371, 91] width 80 height 20
click at [353, 88] on pre "CLOSURE SALE" at bounding box center [371, 91] width 80 height 20
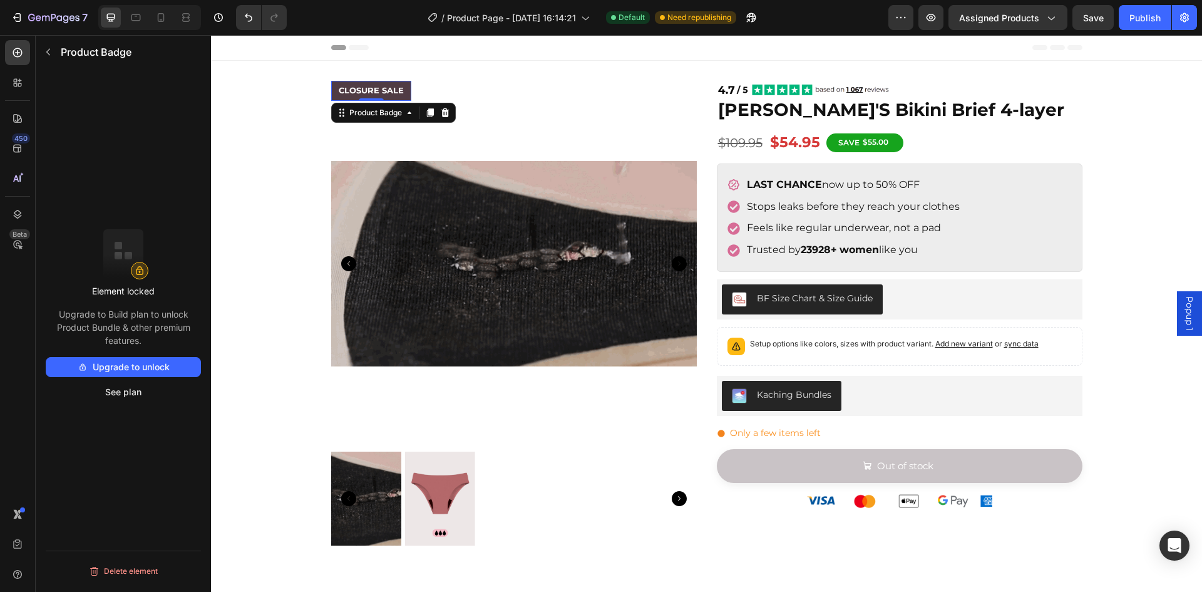
click at [353, 88] on pre "CLOSURE SALE" at bounding box center [371, 91] width 80 height 20
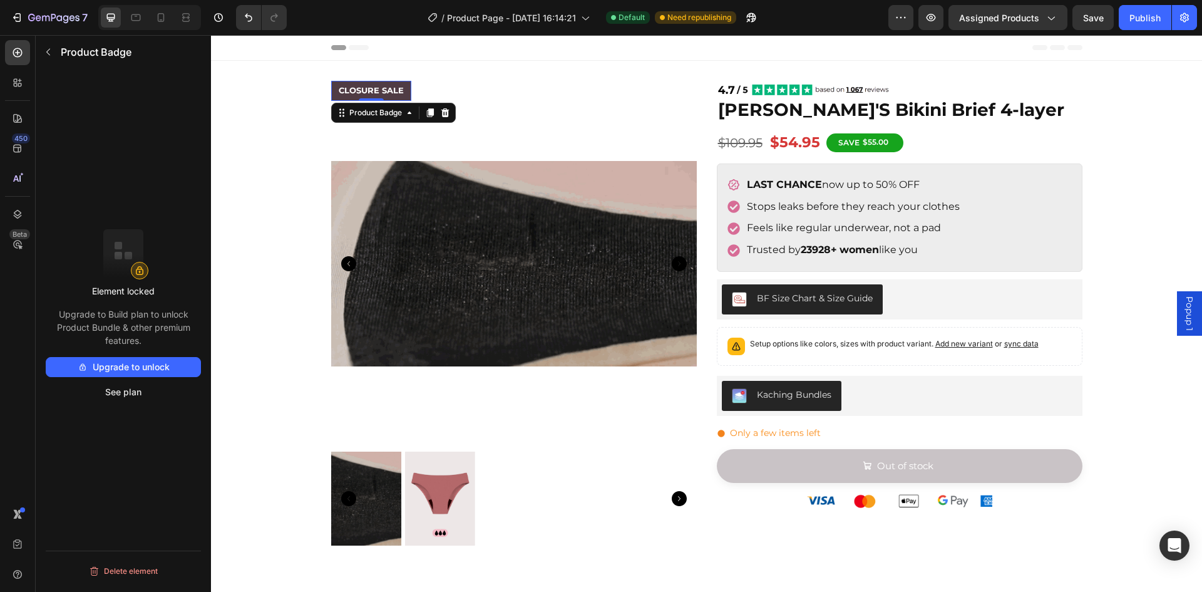
click at [353, 88] on pre "CLOSURE SALE" at bounding box center [371, 91] width 80 height 20
click at [444, 112] on icon at bounding box center [445, 112] width 8 height 9
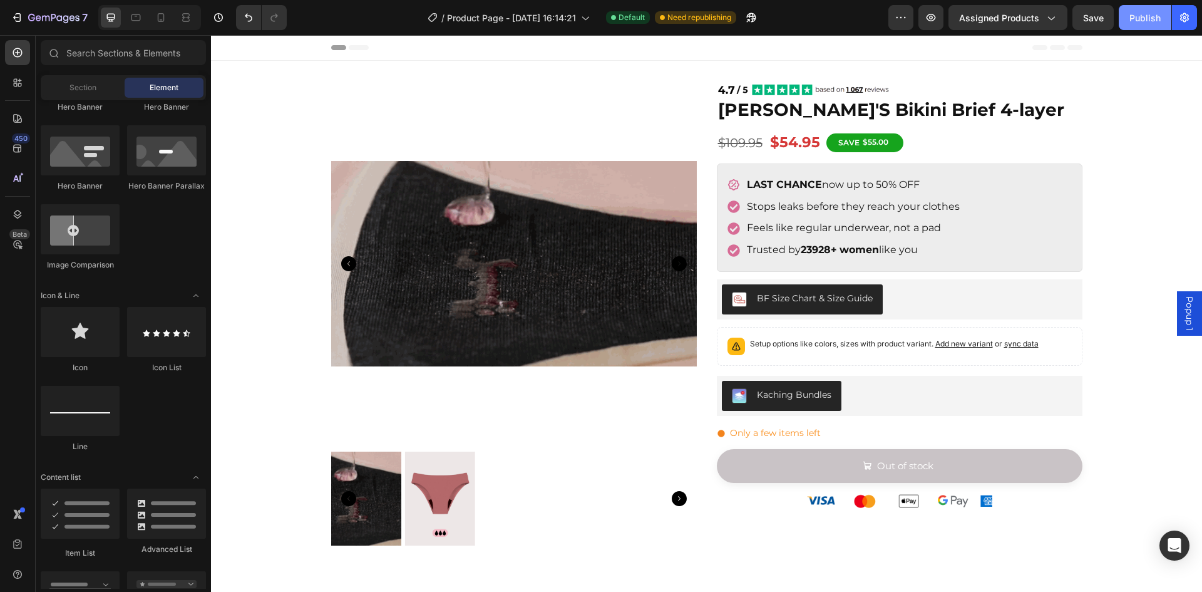
click at [1163, 9] on button "Publish" at bounding box center [1145, 17] width 53 height 25
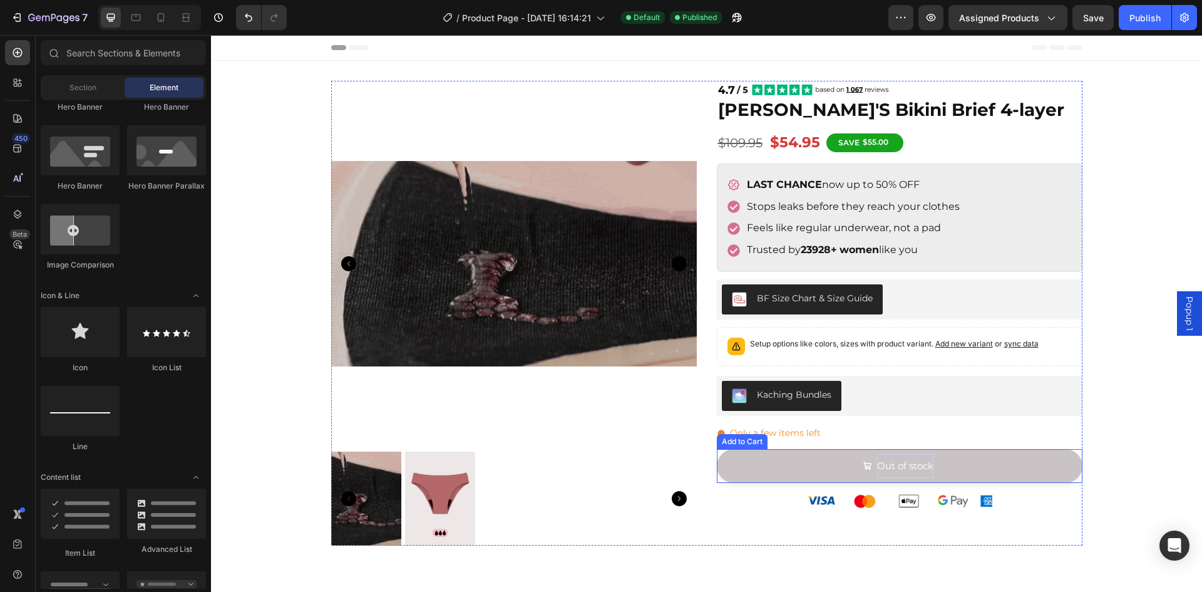
click at [885, 458] on p "Out of stock" at bounding box center [905, 466] width 56 height 24
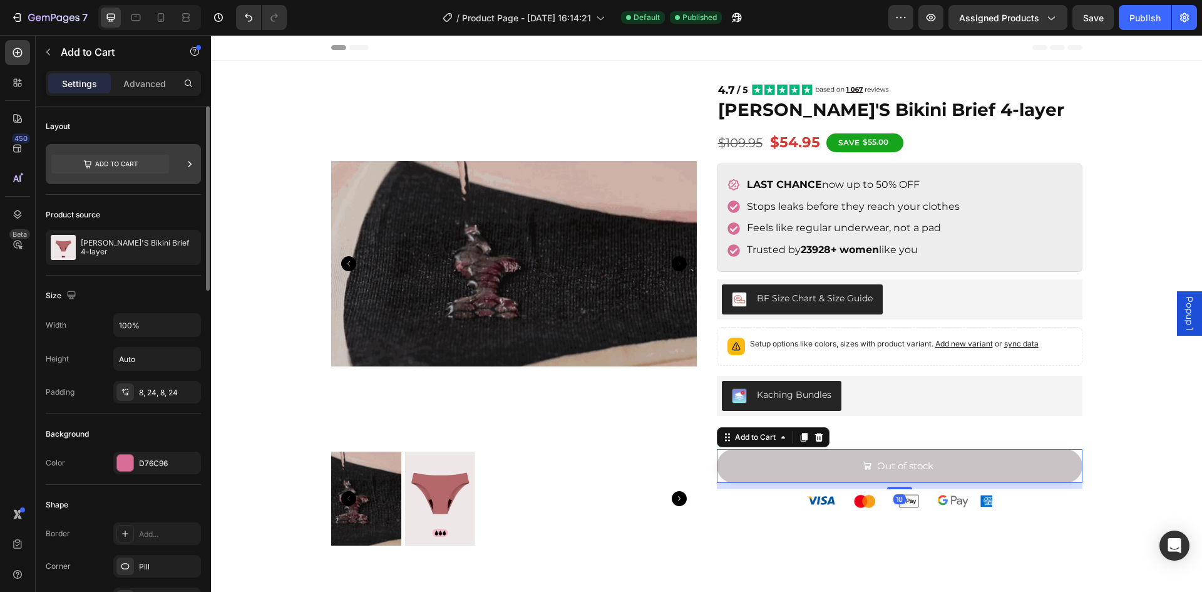
click at [131, 160] on icon at bounding box center [110, 164] width 118 height 19
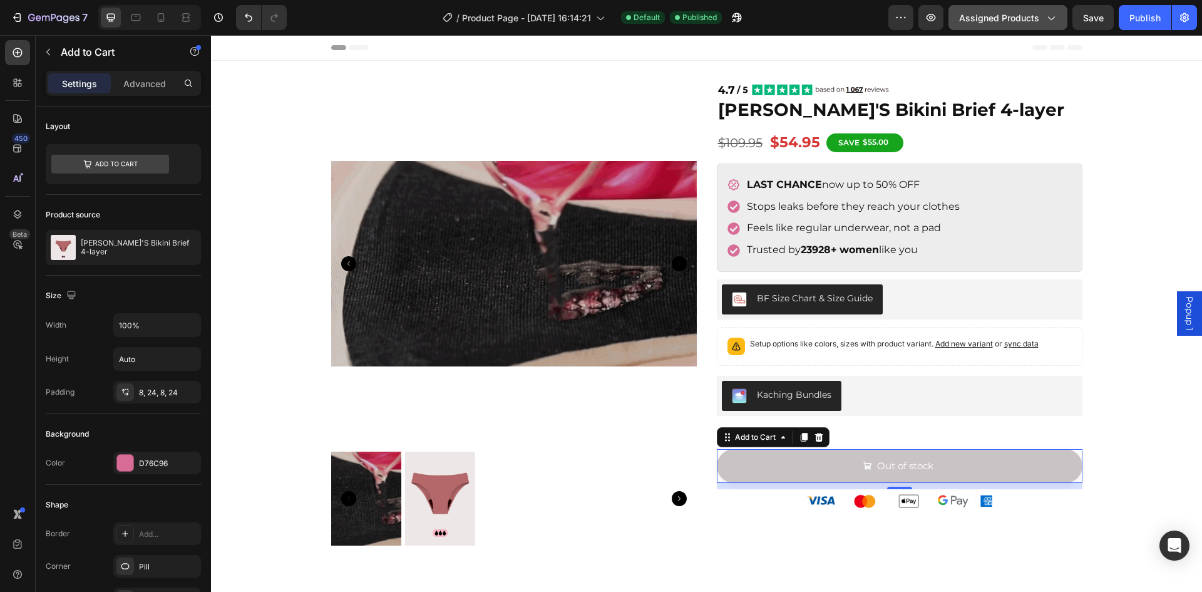
click at [985, 19] on span "Assigned Products" at bounding box center [999, 17] width 80 height 13
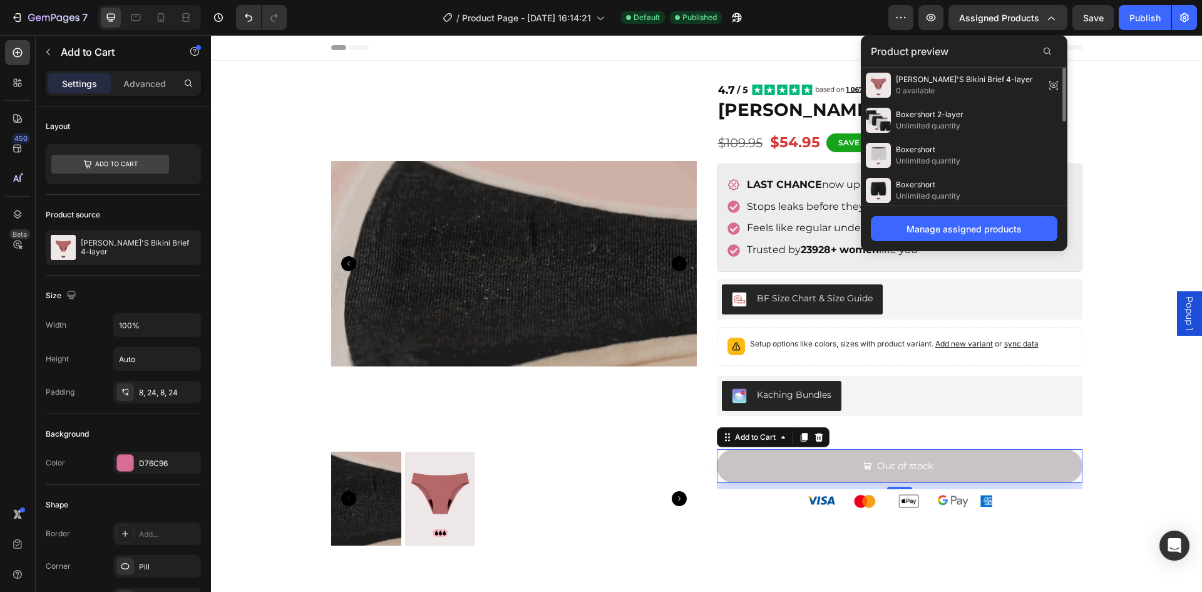
scroll to position [248, 0]
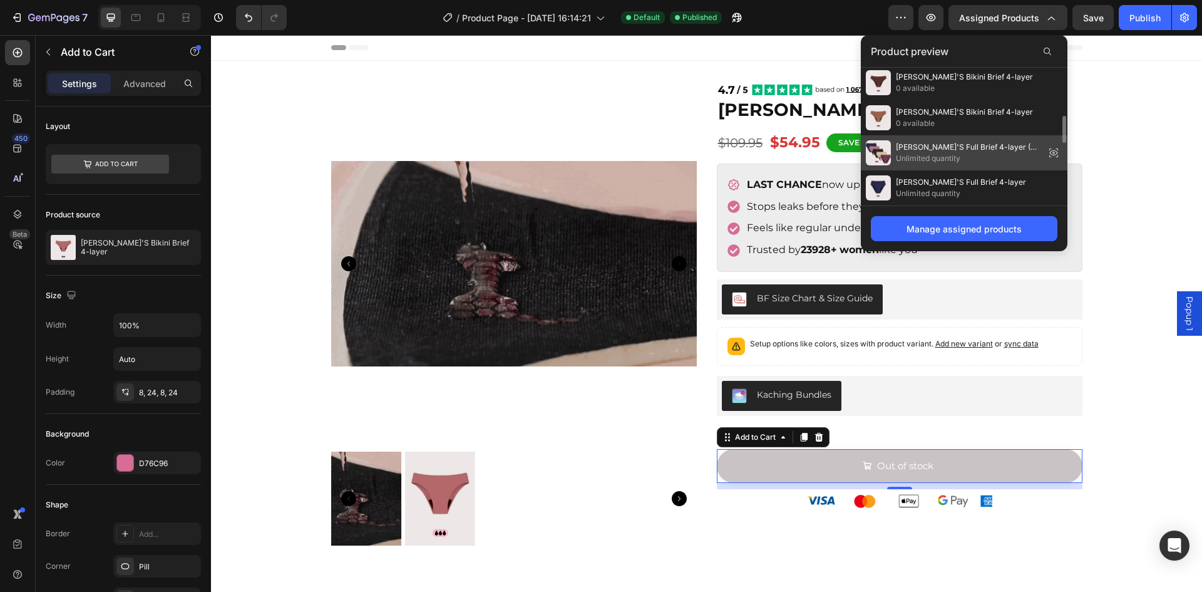
click at [964, 150] on span "[PERSON_NAME]'S Full Brief 4-layer (5-Pack)" at bounding box center [968, 147] width 144 height 11
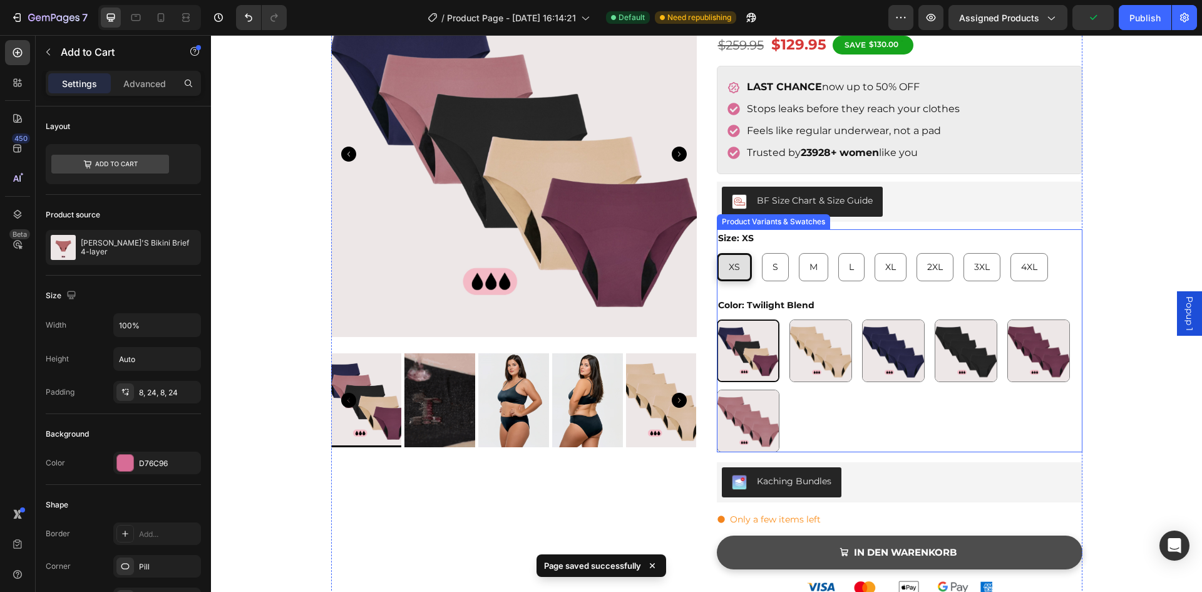
scroll to position [125, 0]
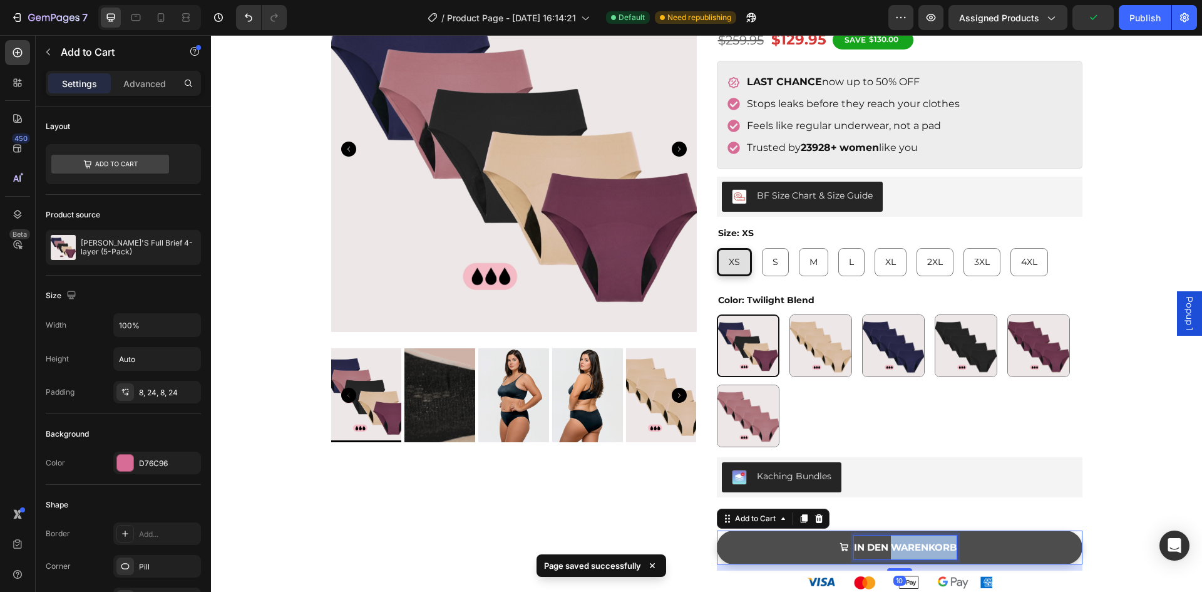
click at [885, 541] on strong "IN DEN WARENKORB" at bounding box center [905, 547] width 103 height 12
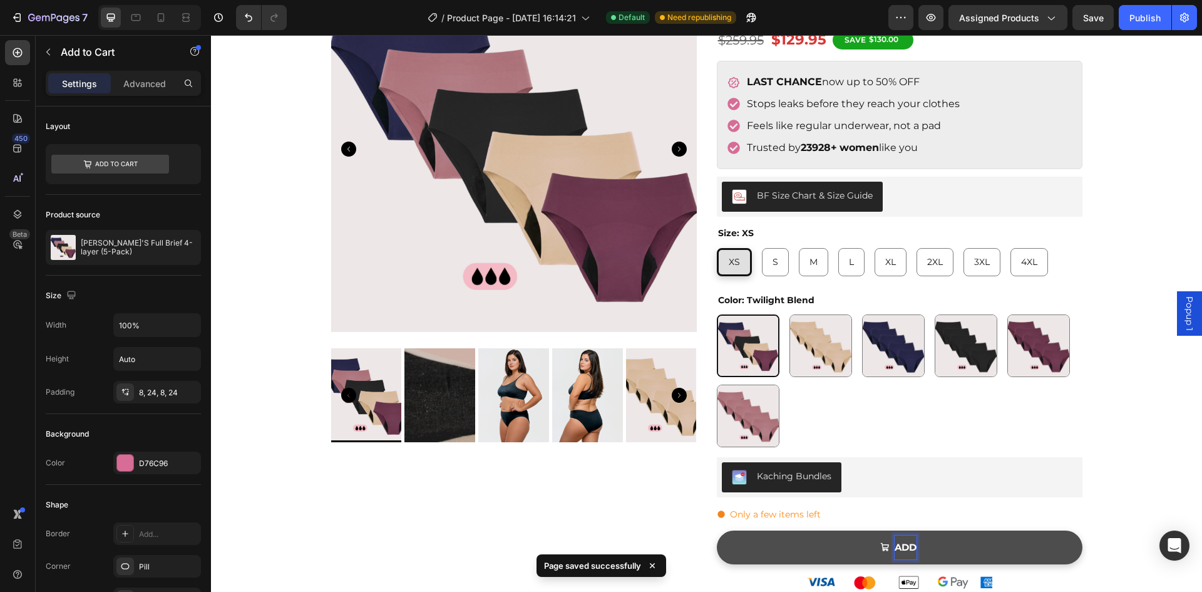
click at [717, 530] on button "ADD" at bounding box center [900, 547] width 366 height 34
click at [717, 530] on button "ADD T" at bounding box center [900, 547] width 366 height 34
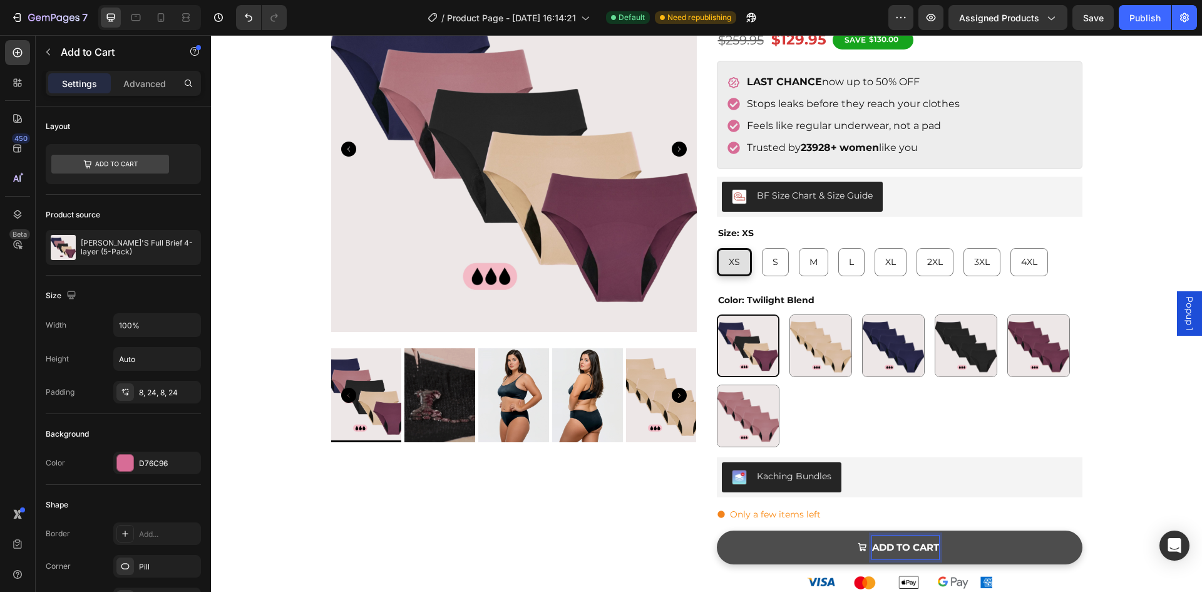
click at [1113, 384] on div "Product Images Image [PERSON_NAME]'S Full Brief 4-layer (5-Pack) Product Title …" at bounding box center [706, 336] width 991 height 800
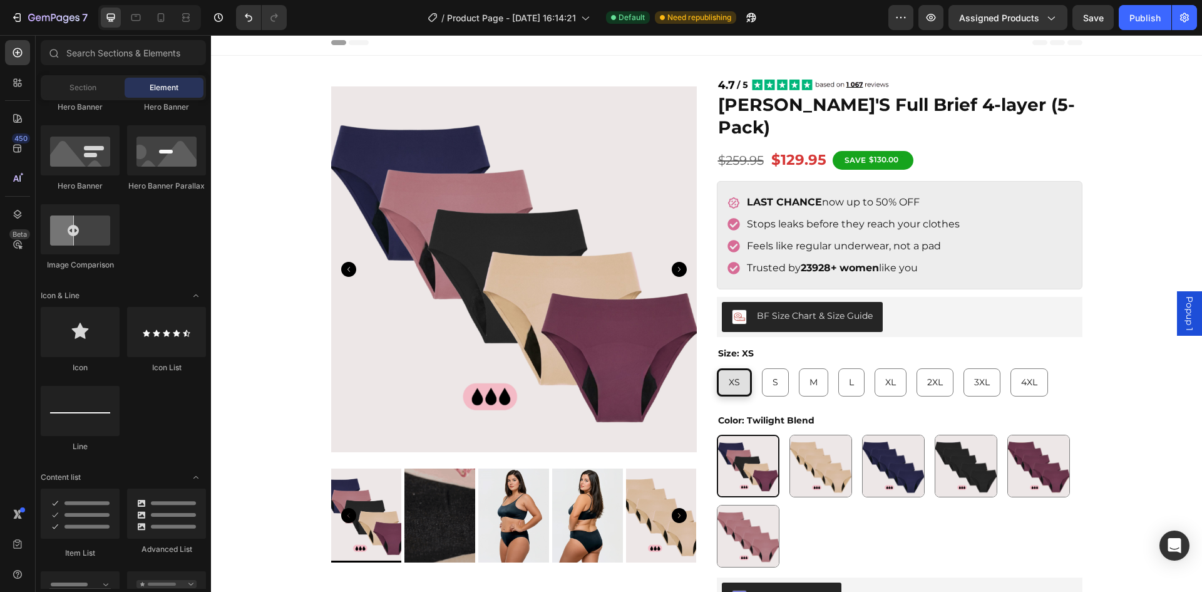
scroll to position [0, 0]
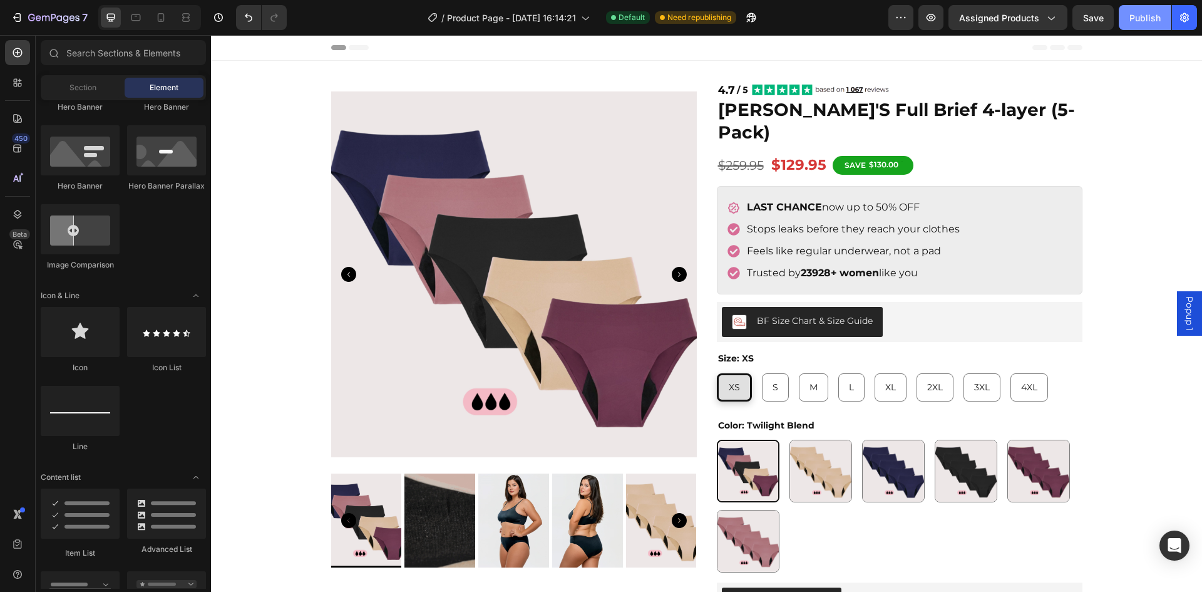
click at [1153, 24] on div "Publish" at bounding box center [1145, 17] width 31 height 13
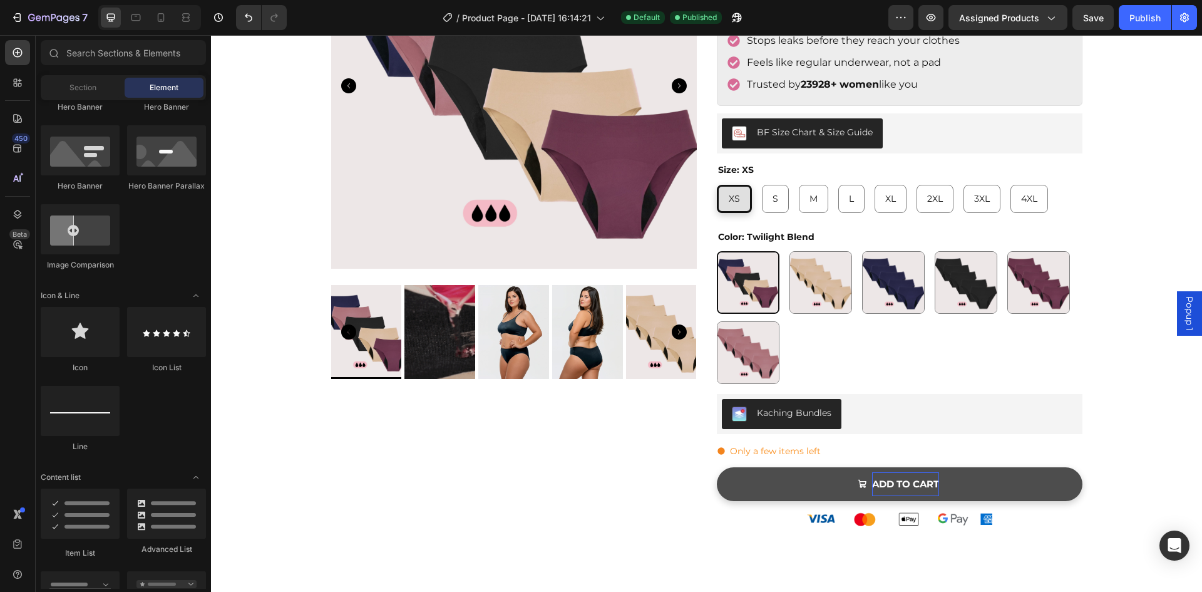
scroll to position [188, 0]
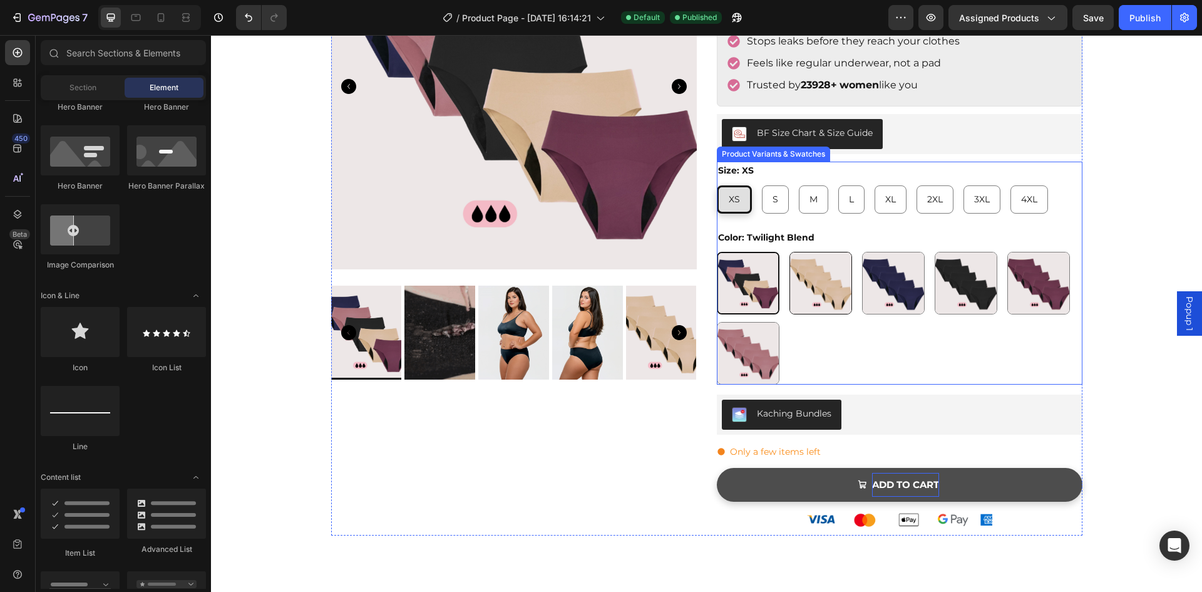
click at [795, 259] on img at bounding box center [820, 282] width 61 height 61
click at [790, 252] on input "Golden Sand Golden Sand" at bounding box center [789, 251] width 1 height 1
radio input "true"
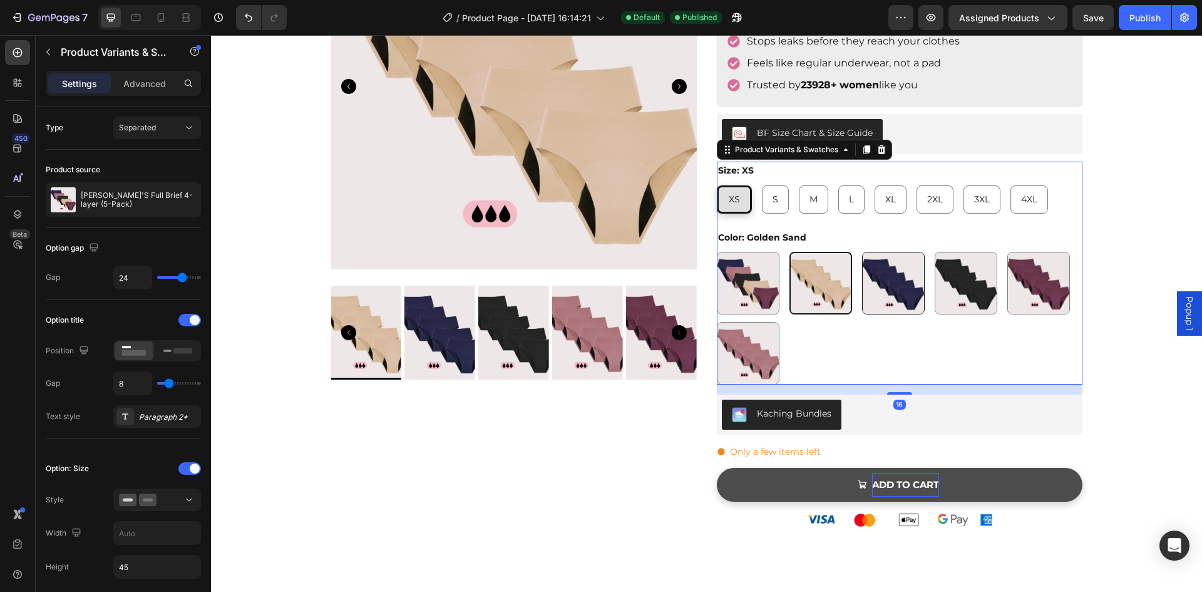
scroll to position [125, 0]
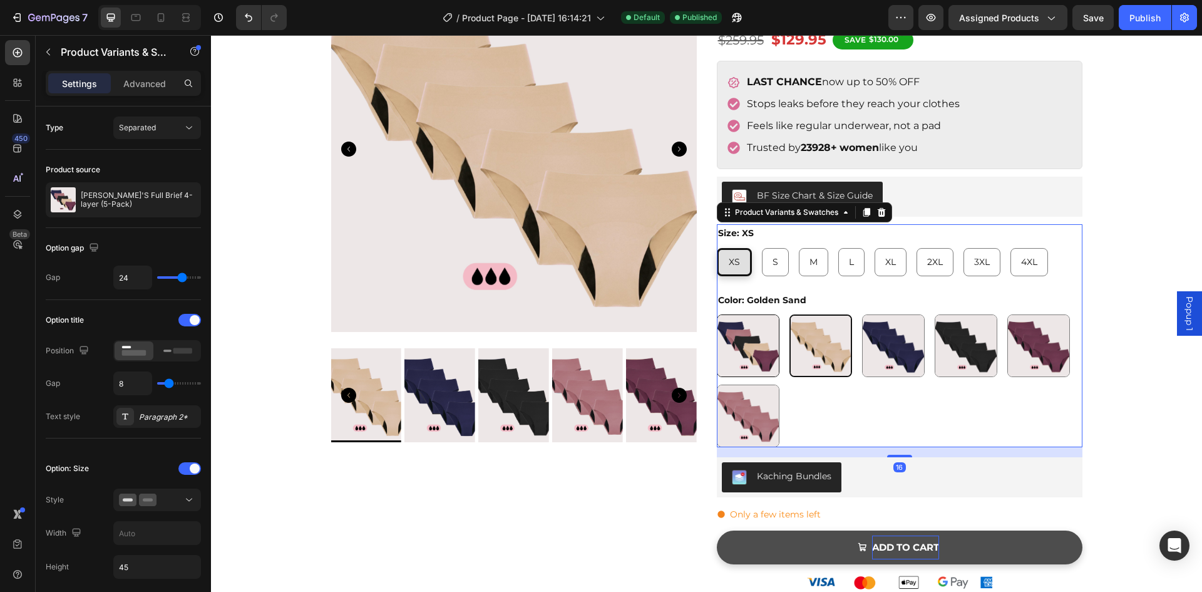
click at [754, 320] on img at bounding box center [748, 345] width 61 height 61
click at [717, 314] on input "Twilight Blend Twilight Blend" at bounding box center [716, 314] width 1 height 1
radio input "true"
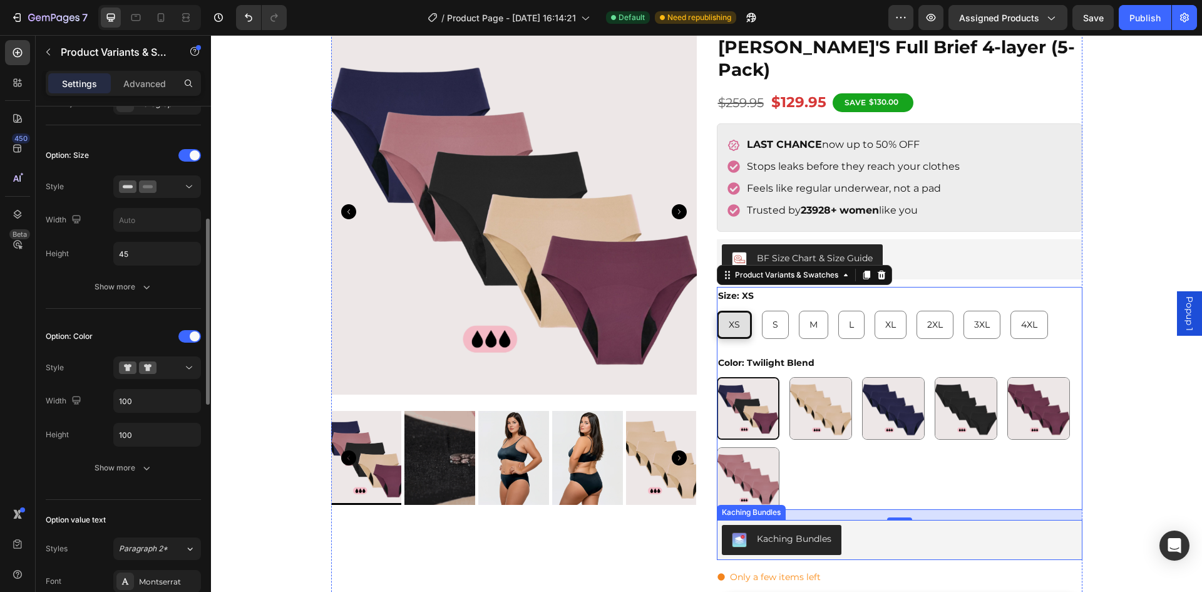
scroll to position [188, 0]
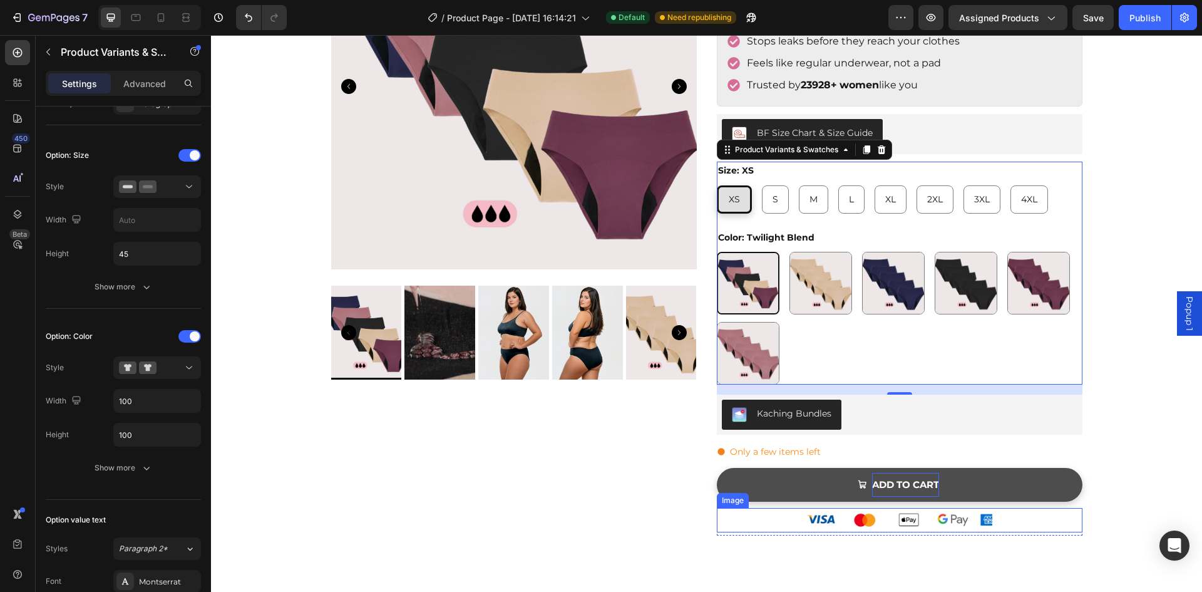
click at [902, 473] on p "ADD TO CART" at bounding box center [905, 485] width 67 height 24
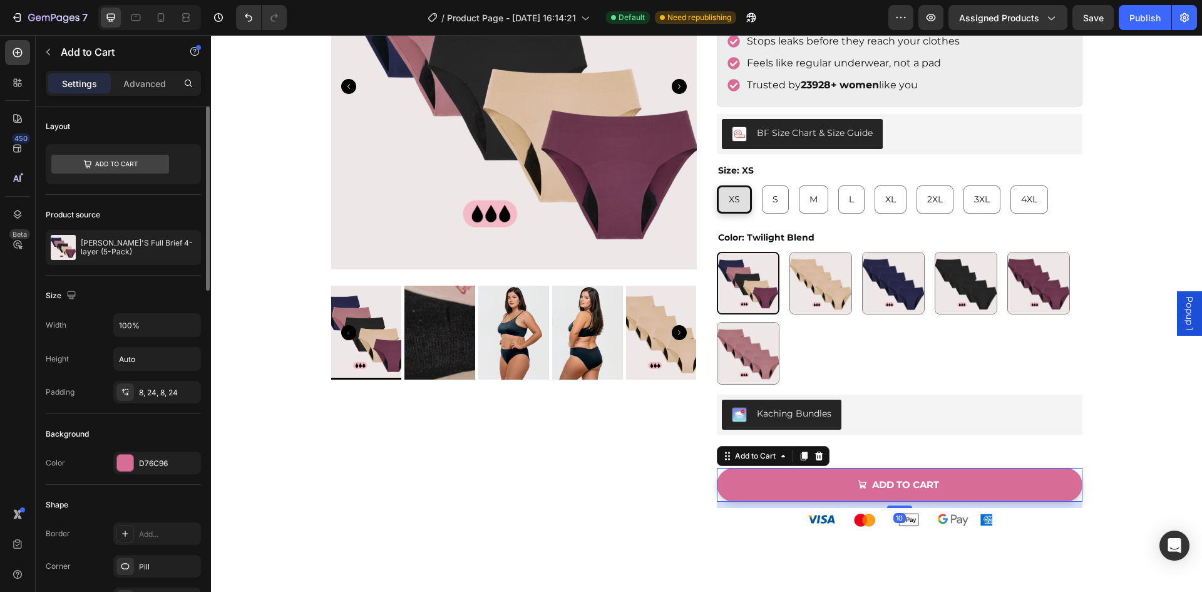
scroll to position [125, 0]
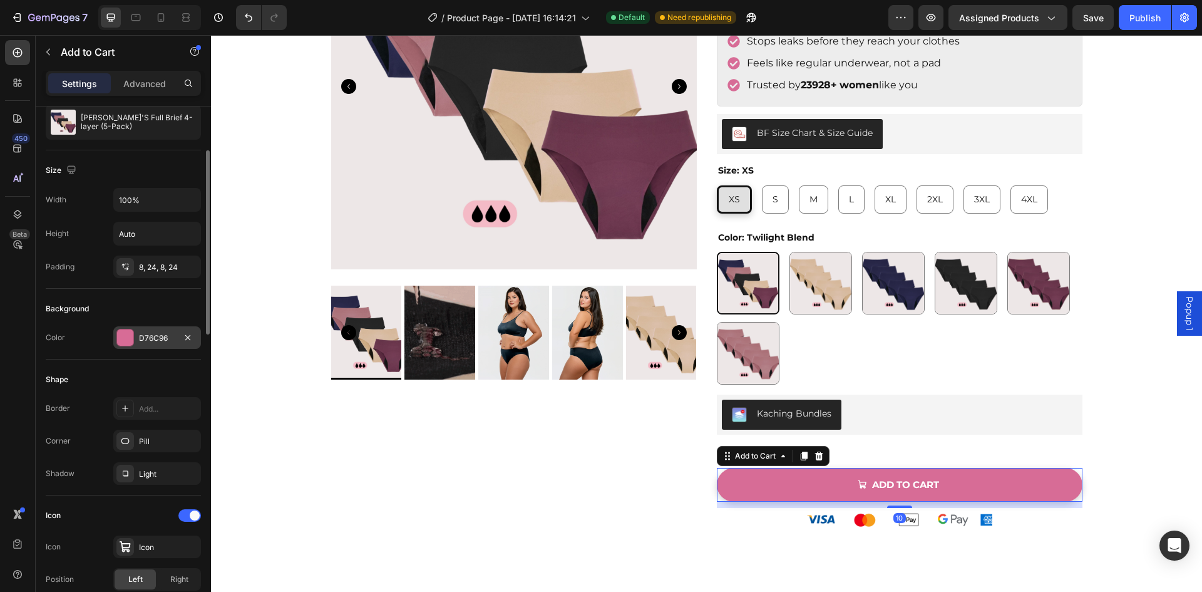
click at [131, 337] on div at bounding box center [125, 337] width 16 height 16
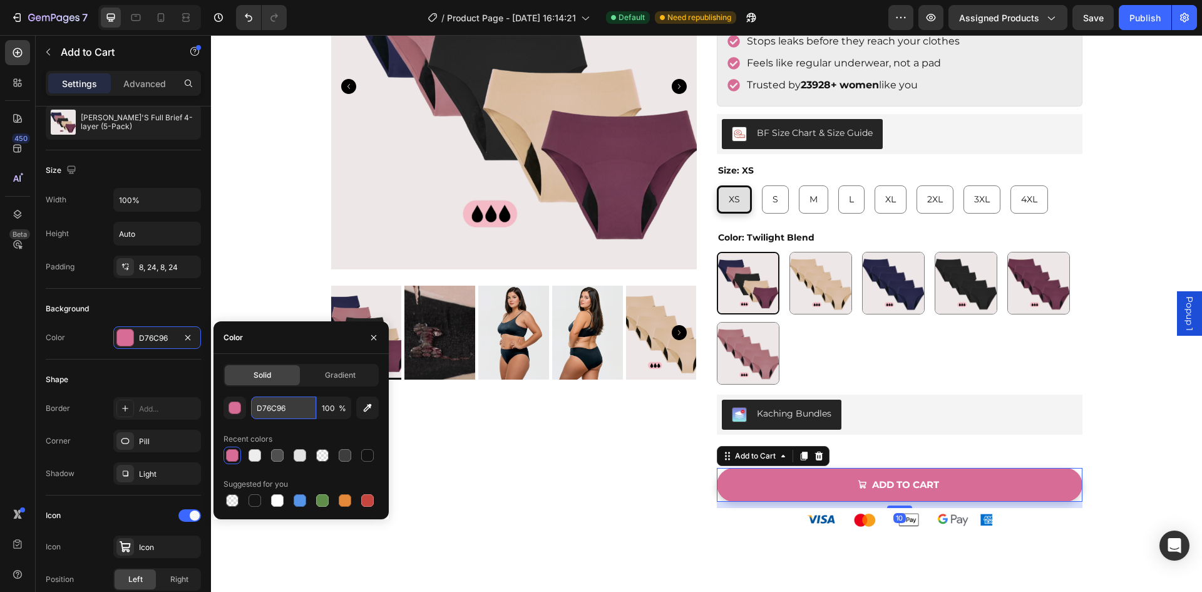
click at [292, 400] on input "D76C96" at bounding box center [283, 407] width 65 height 23
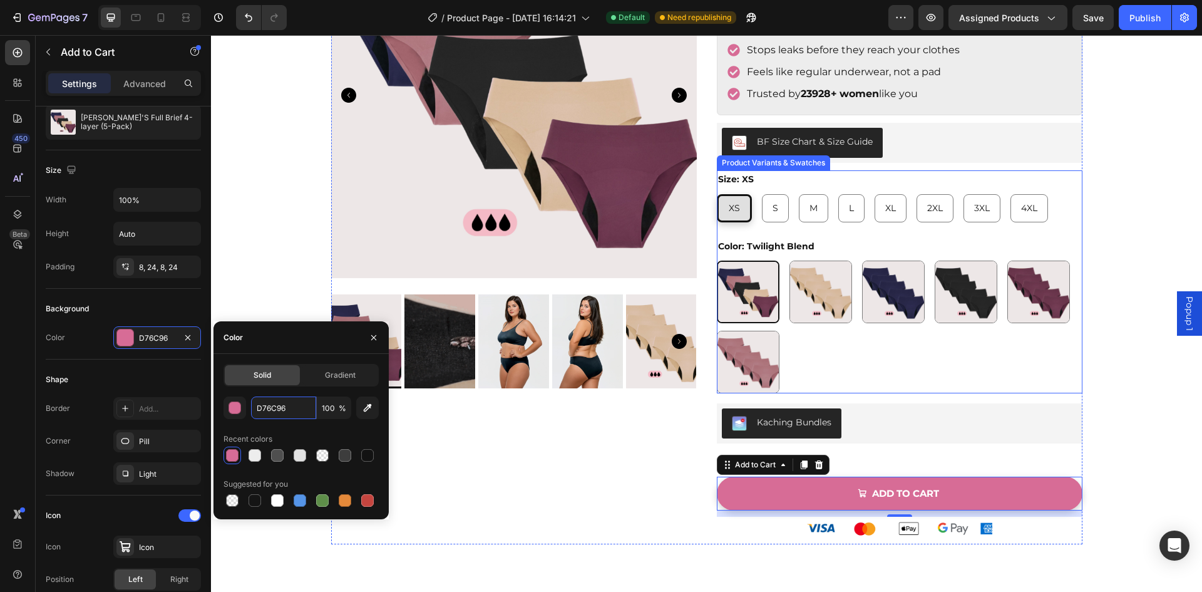
scroll to position [0, 0]
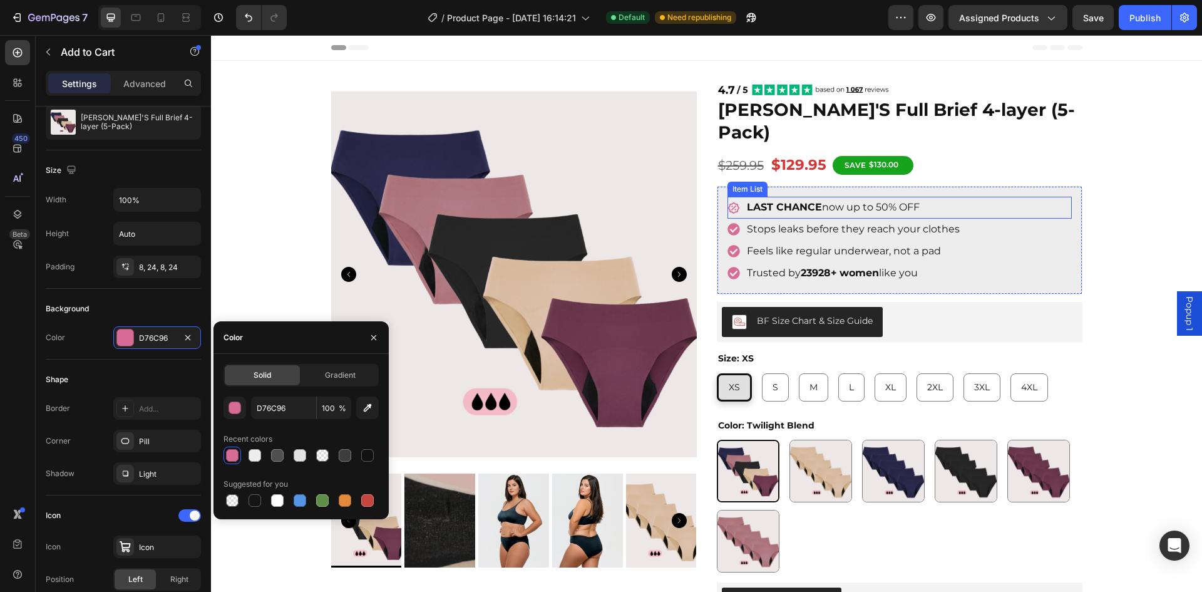
click at [1054, 197] on div "LAST CHANCE now up to 50% OFF" at bounding box center [900, 208] width 344 height 22
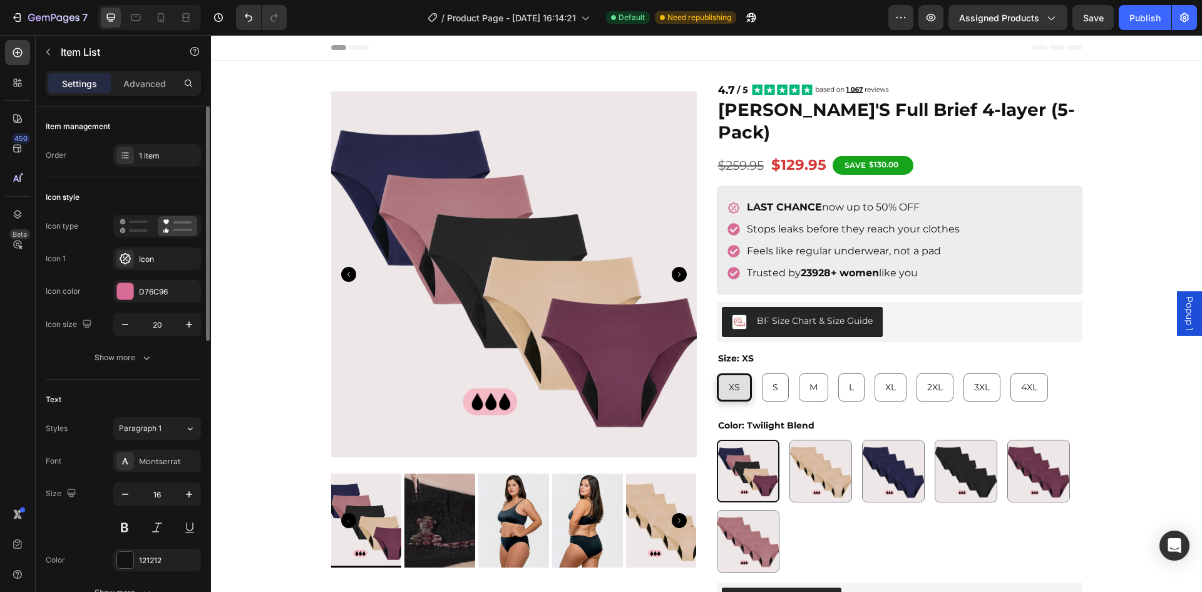
click at [1080, 187] on section "Product Images Image [PERSON_NAME]'S Full Brief 4-layer (5-Pack) Product Title …" at bounding box center [706, 402] width 771 height 682
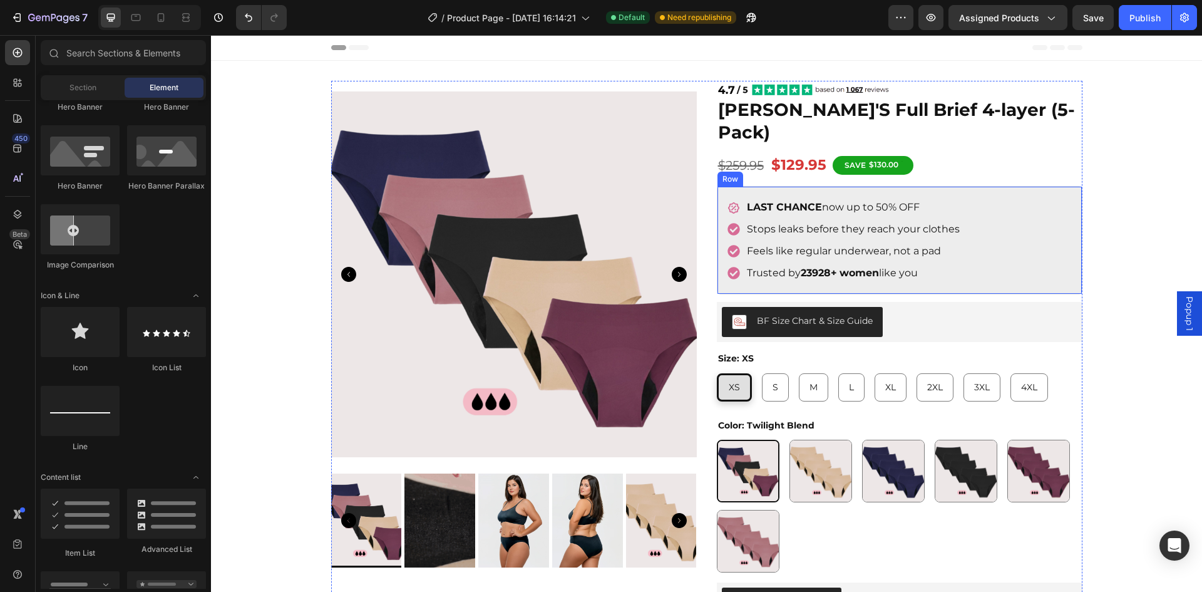
click at [1073, 195] on div "LAST CHANCE now up to 50% OFF Item List Stops leaks before they reach your clot…" at bounding box center [900, 240] width 366 height 108
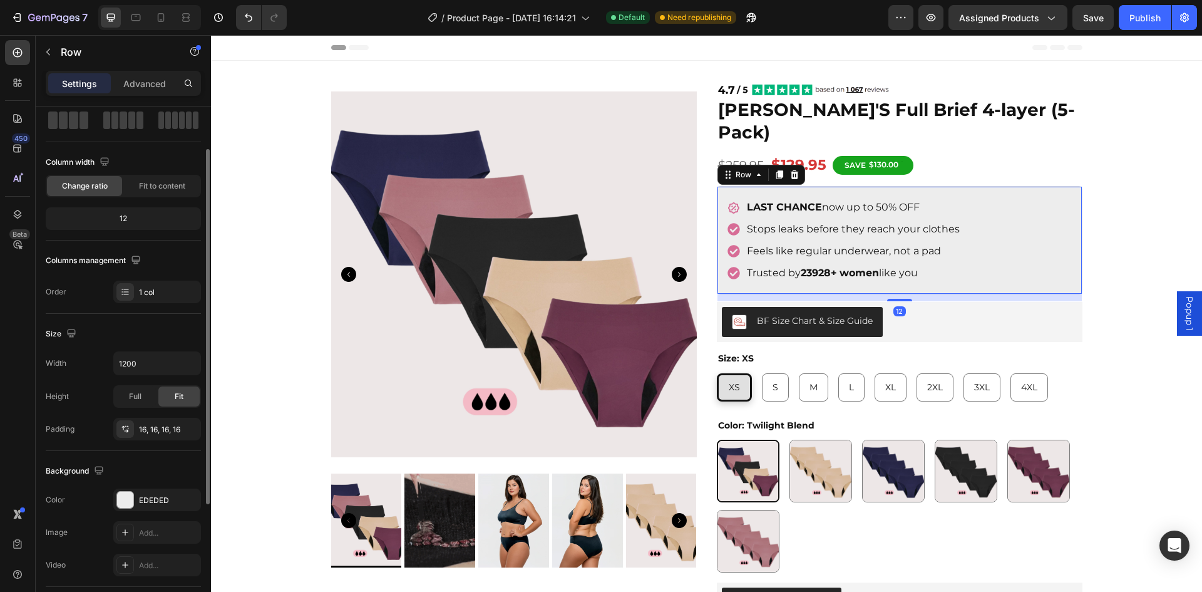
scroll to position [125, 0]
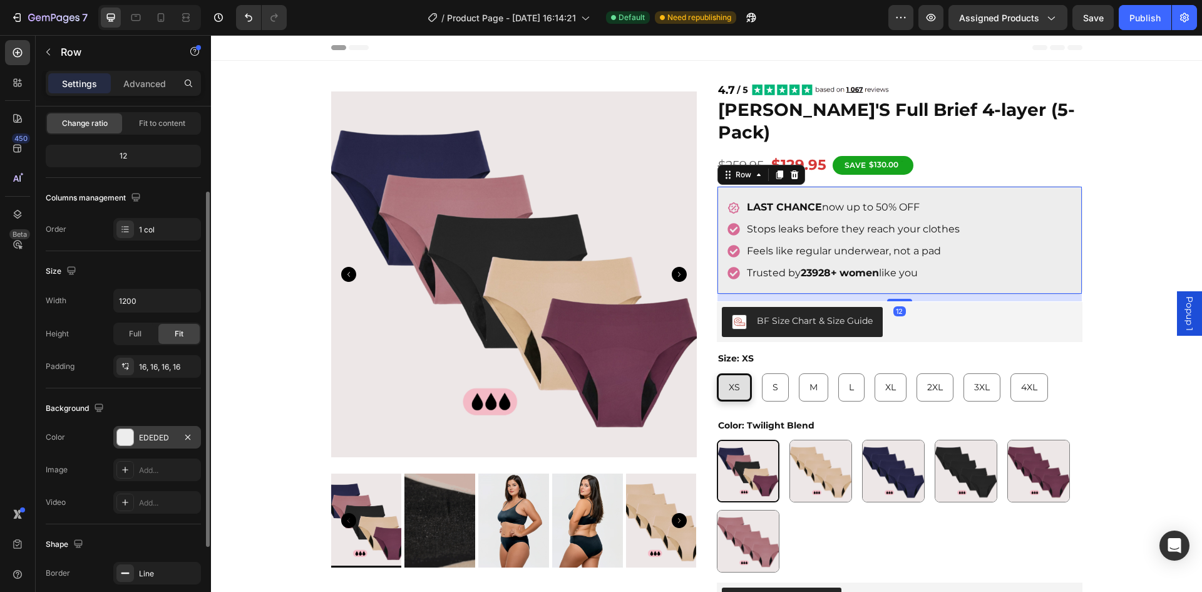
click at [138, 430] on div "EDEDED" at bounding box center [157, 437] width 88 height 23
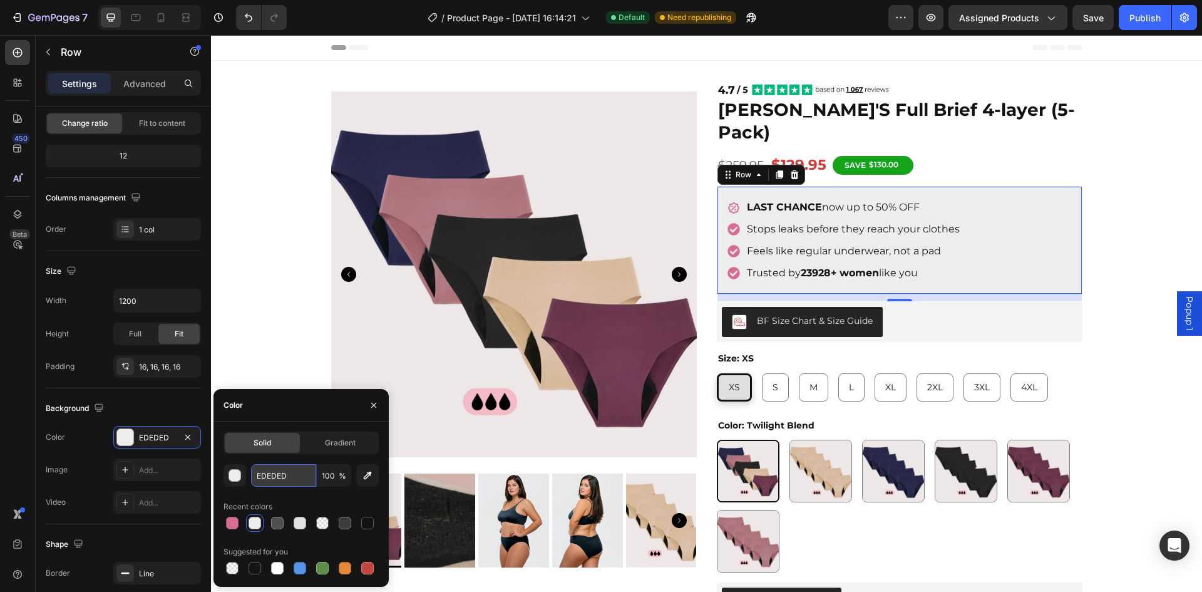
click at [301, 475] on input "EDEDED" at bounding box center [283, 475] width 65 height 23
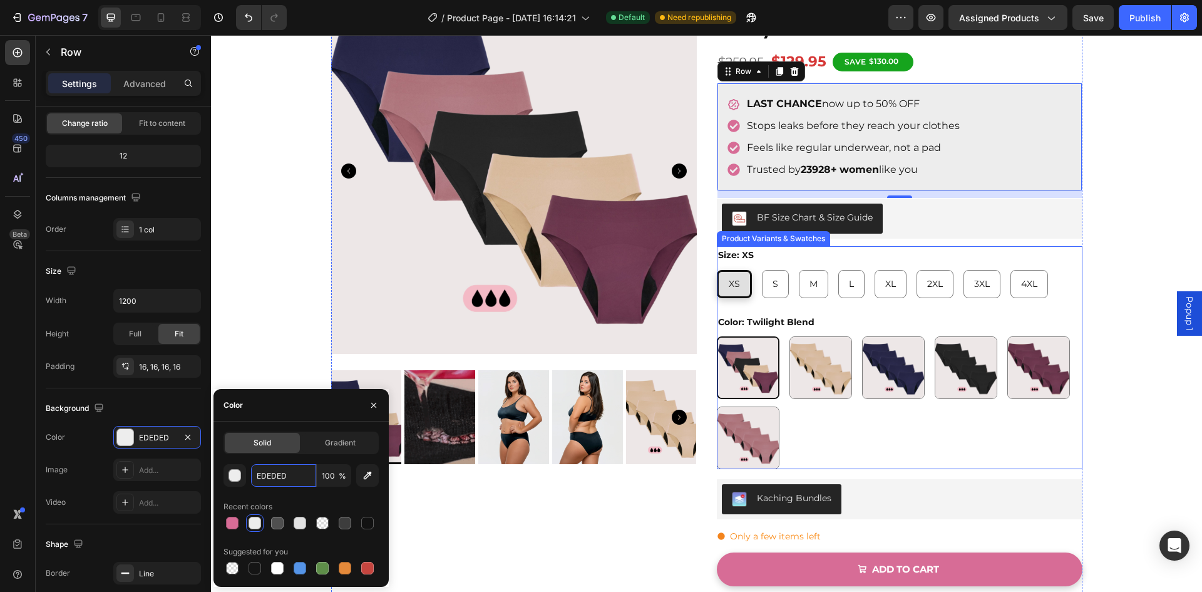
scroll to position [188, 0]
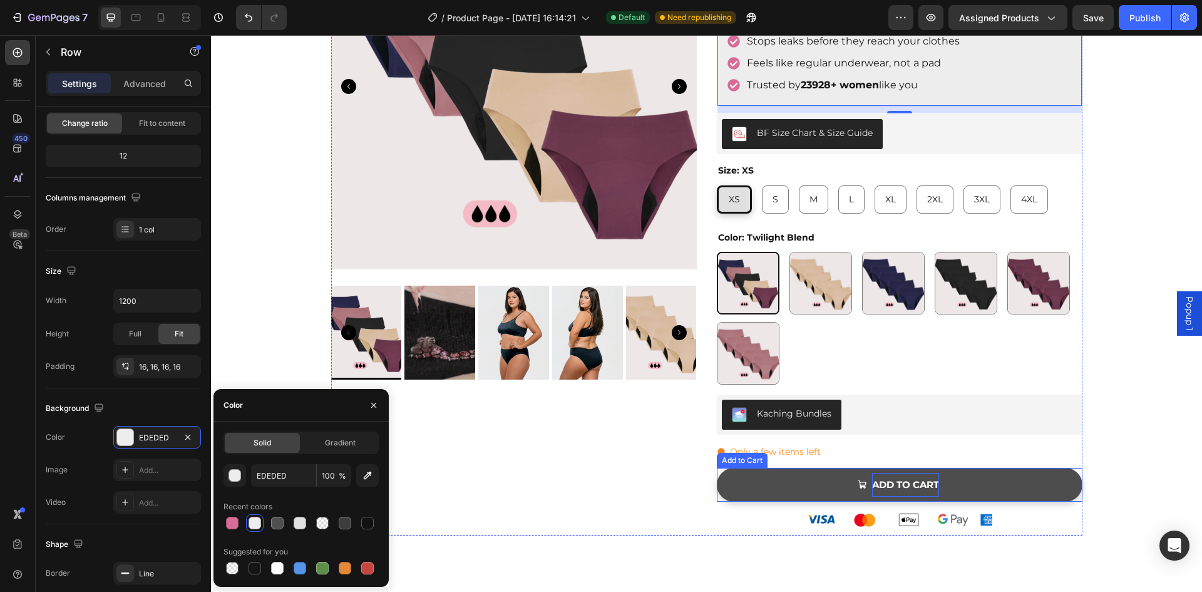
click at [910, 478] on strong "ADD TO CART" at bounding box center [905, 484] width 67 height 12
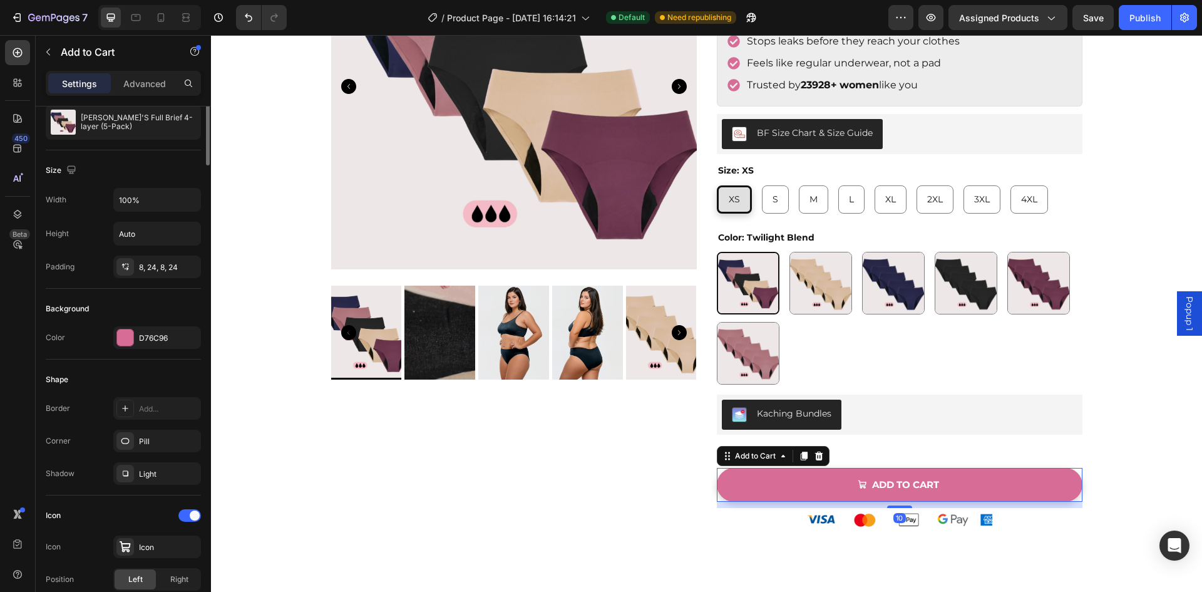
scroll to position [0, 0]
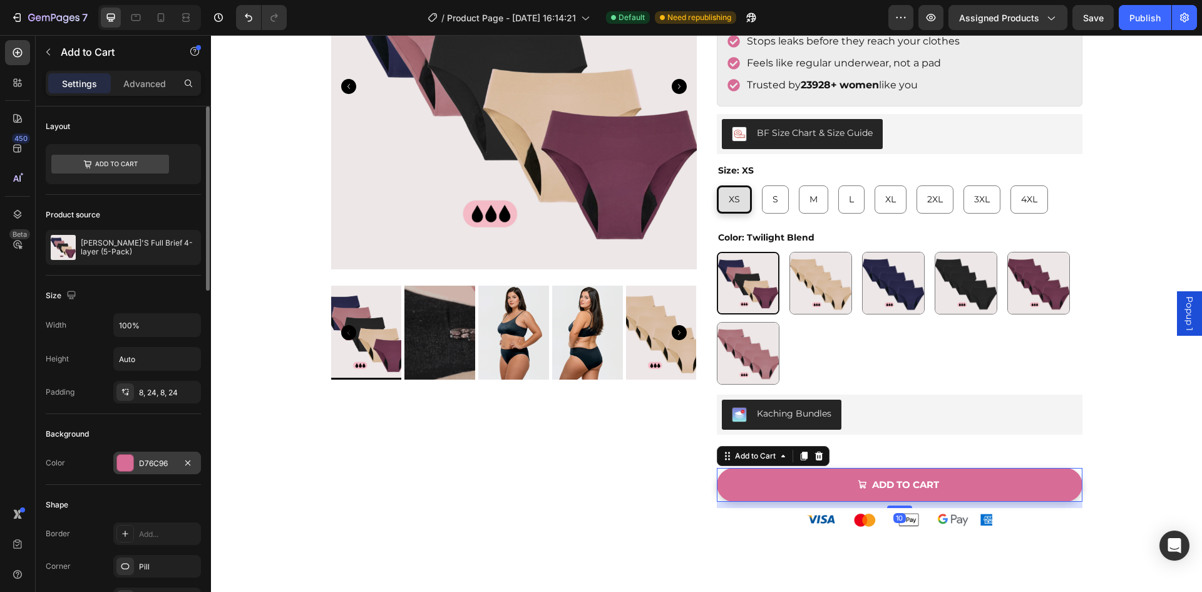
click at [162, 452] on div "D76C96" at bounding box center [157, 462] width 88 height 23
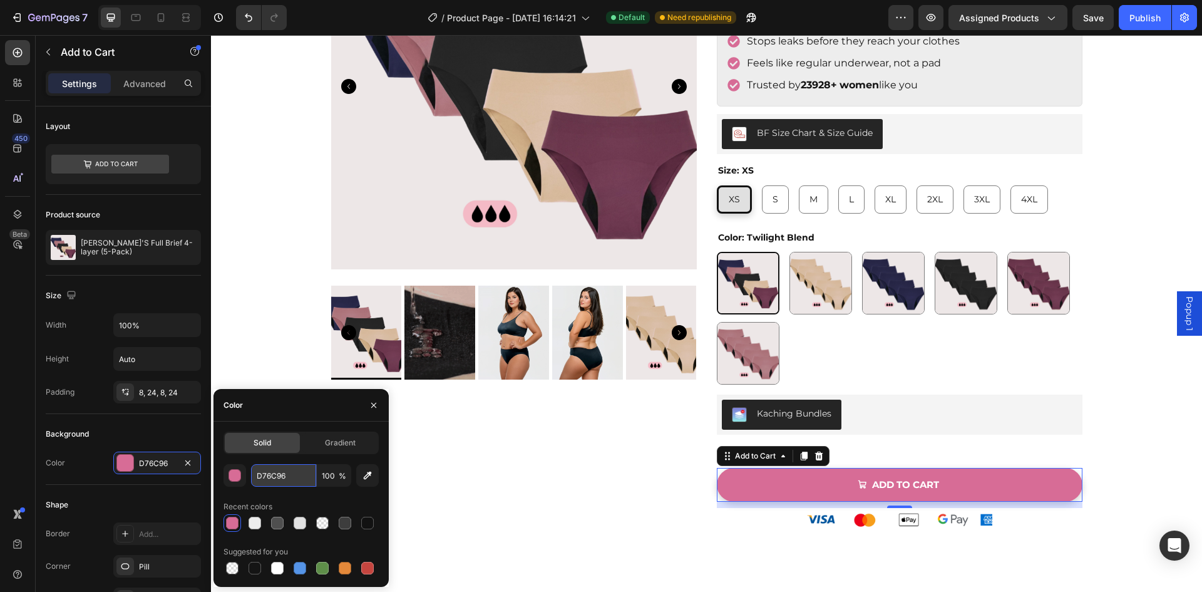
click at [280, 481] on input "D76C96" at bounding box center [283, 475] width 65 height 23
